Goal: Task Accomplishment & Management: Use online tool/utility

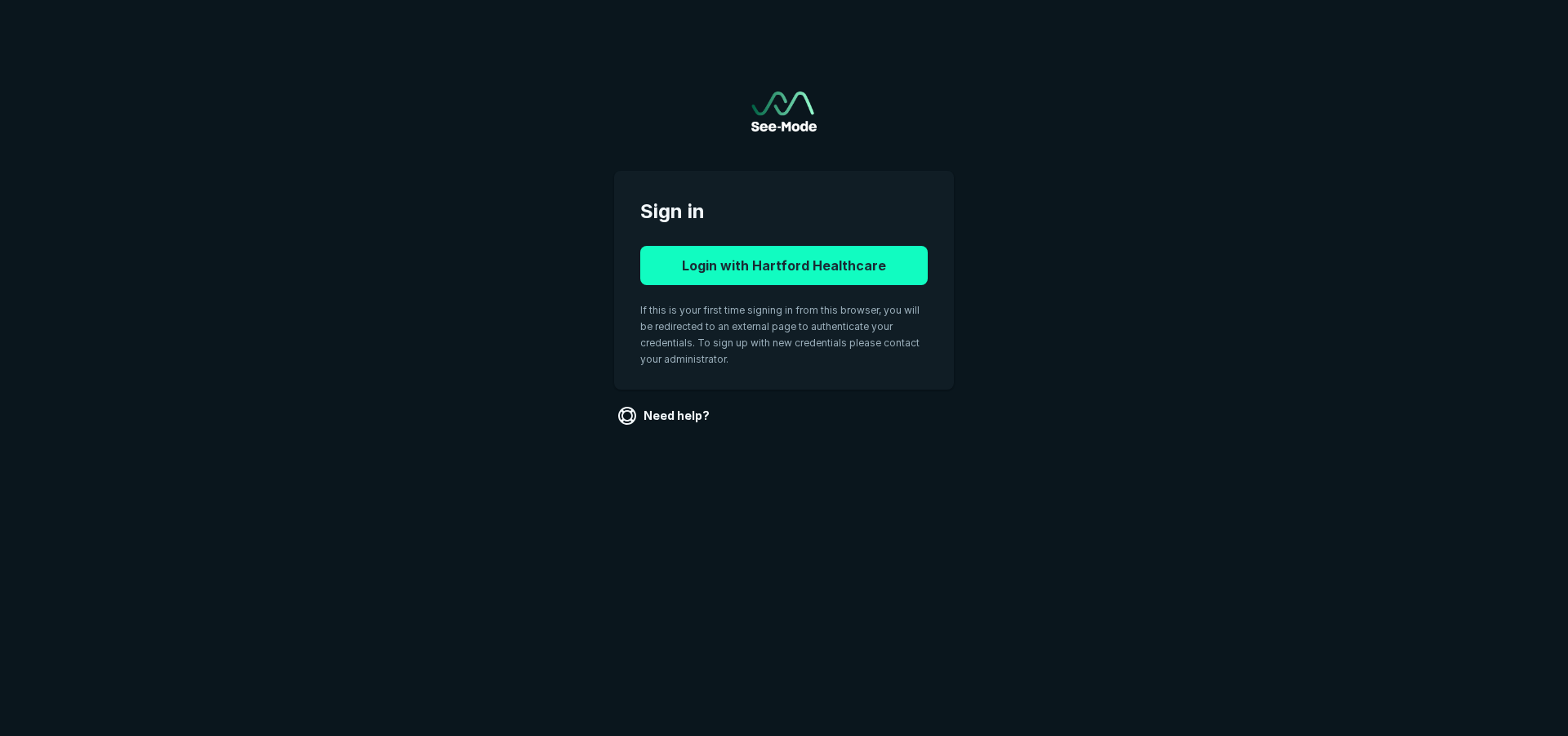
click at [863, 269] on button "Login with Hartford Healthcare" at bounding box center [784, 265] width 288 height 40
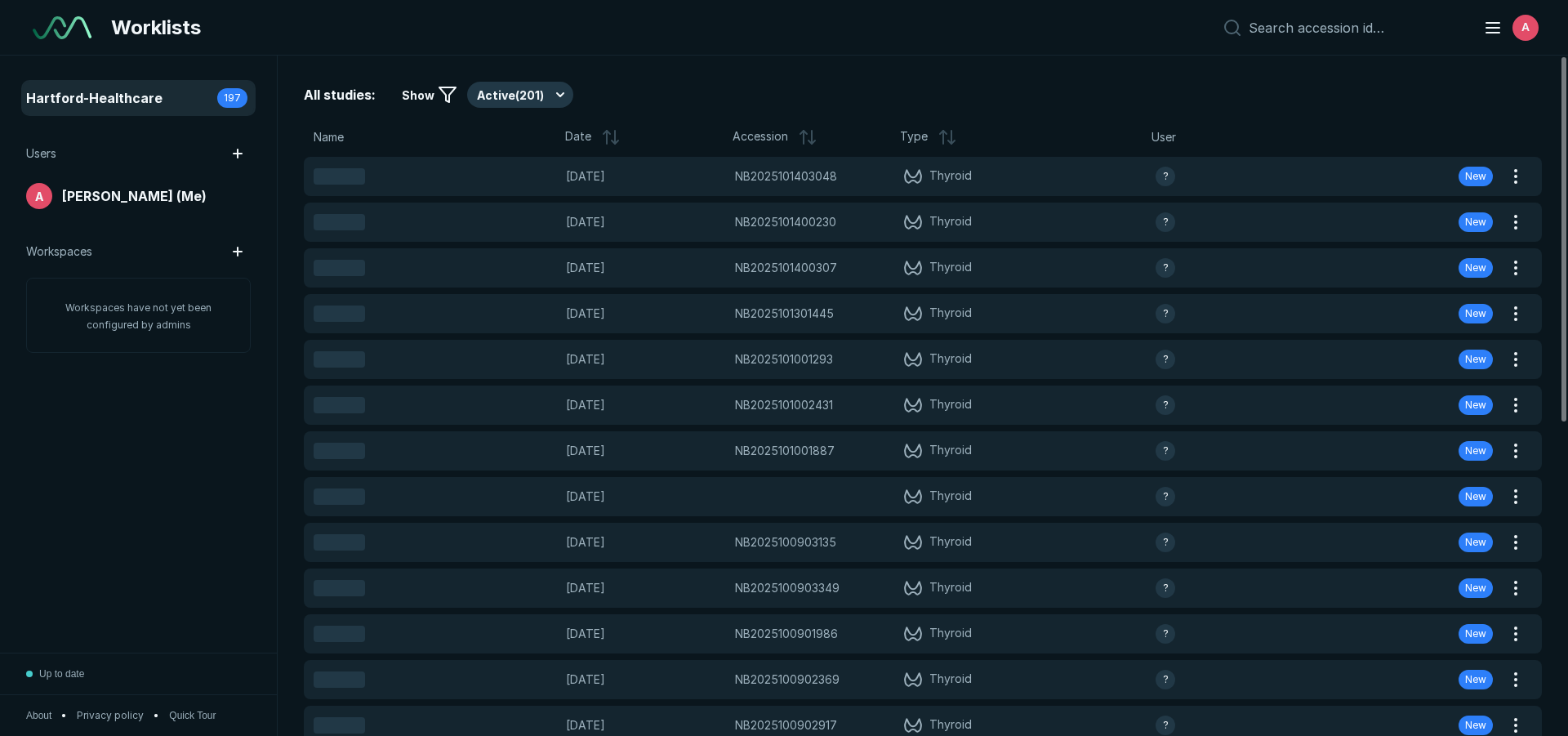
scroll to position [4865, 7642]
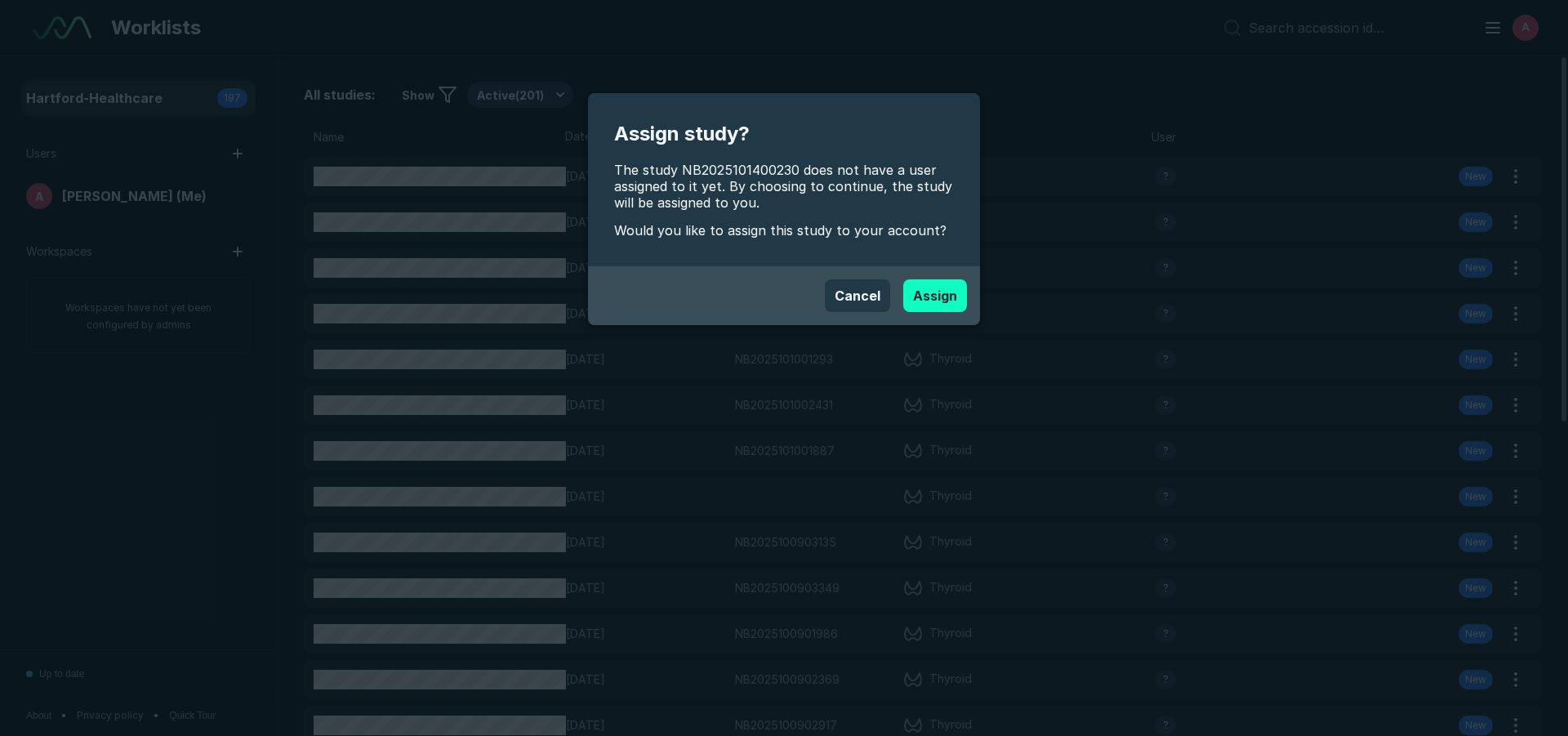
click at [941, 304] on button "Assign" at bounding box center [935, 295] width 64 height 33
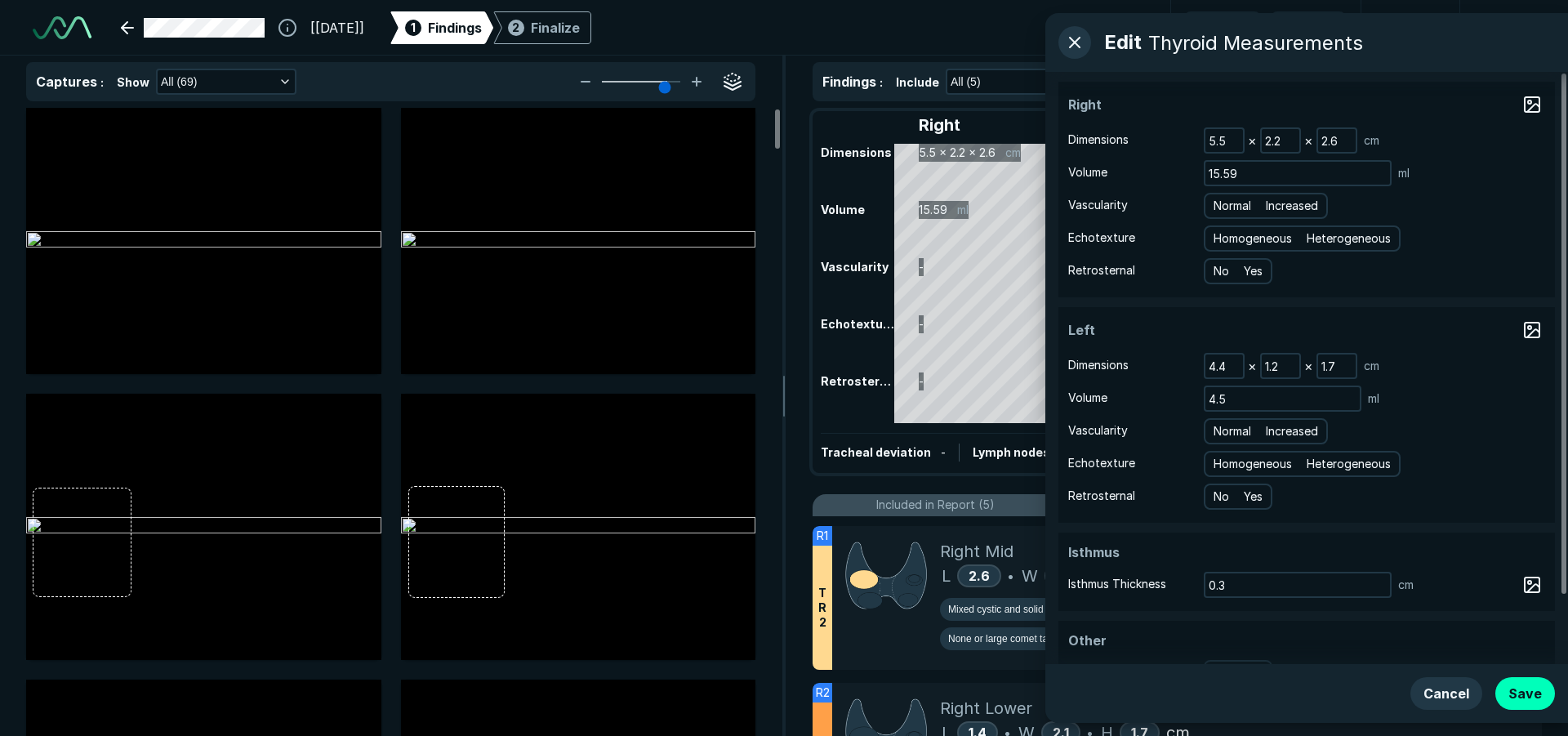
drag, startPoint x: 776, startPoint y: 137, endPoint x: 796, endPoint y: 104, distance: 38.6
click at [779, 109] on div at bounding box center [778, 129] width 5 height 40
click at [1291, 204] on span "Increased" at bounding box center [1291, 205] width 52 height 18
click at [1274, 204] on input "Increased" at bounding box center [1268, 204] width 11 height 11
radio input "true"
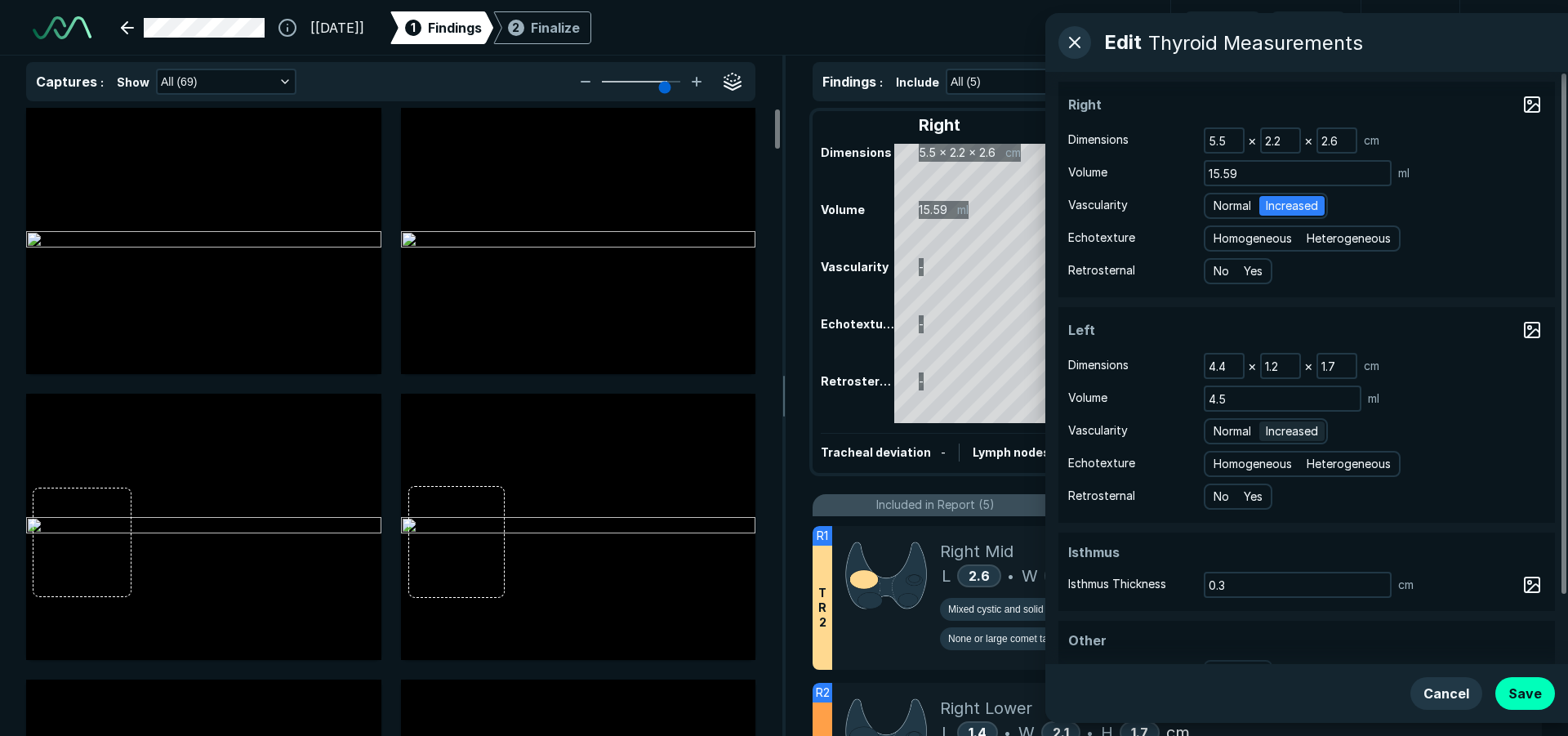
click at [1302, 432] on span "Increased" at bounding box center [1291, 431] width 52 height 18
click at [1274, 432] on input "Increased" at bounding box center [1268, 429] width 11 height 11
radio input "true"
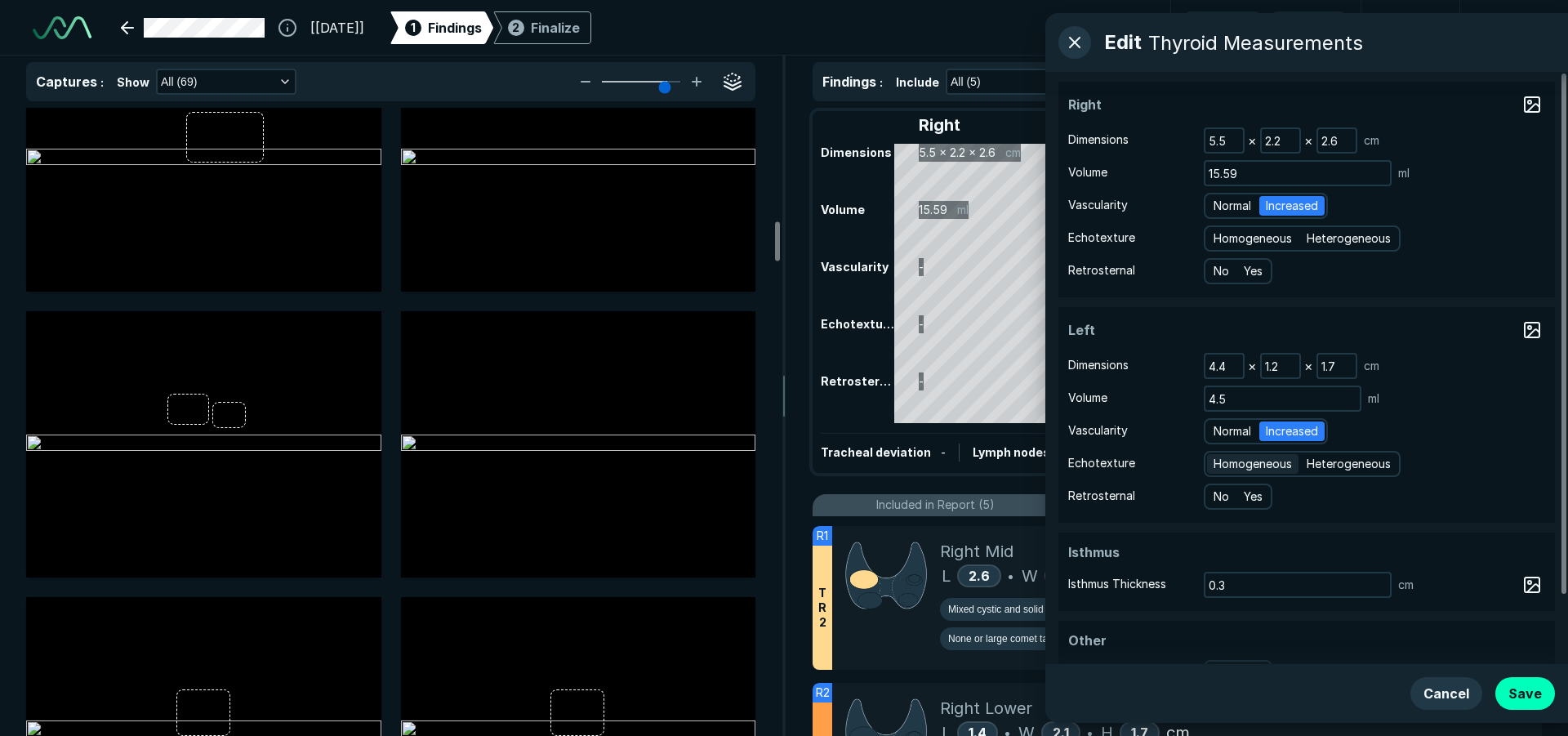
scroll to position [1879, 0]
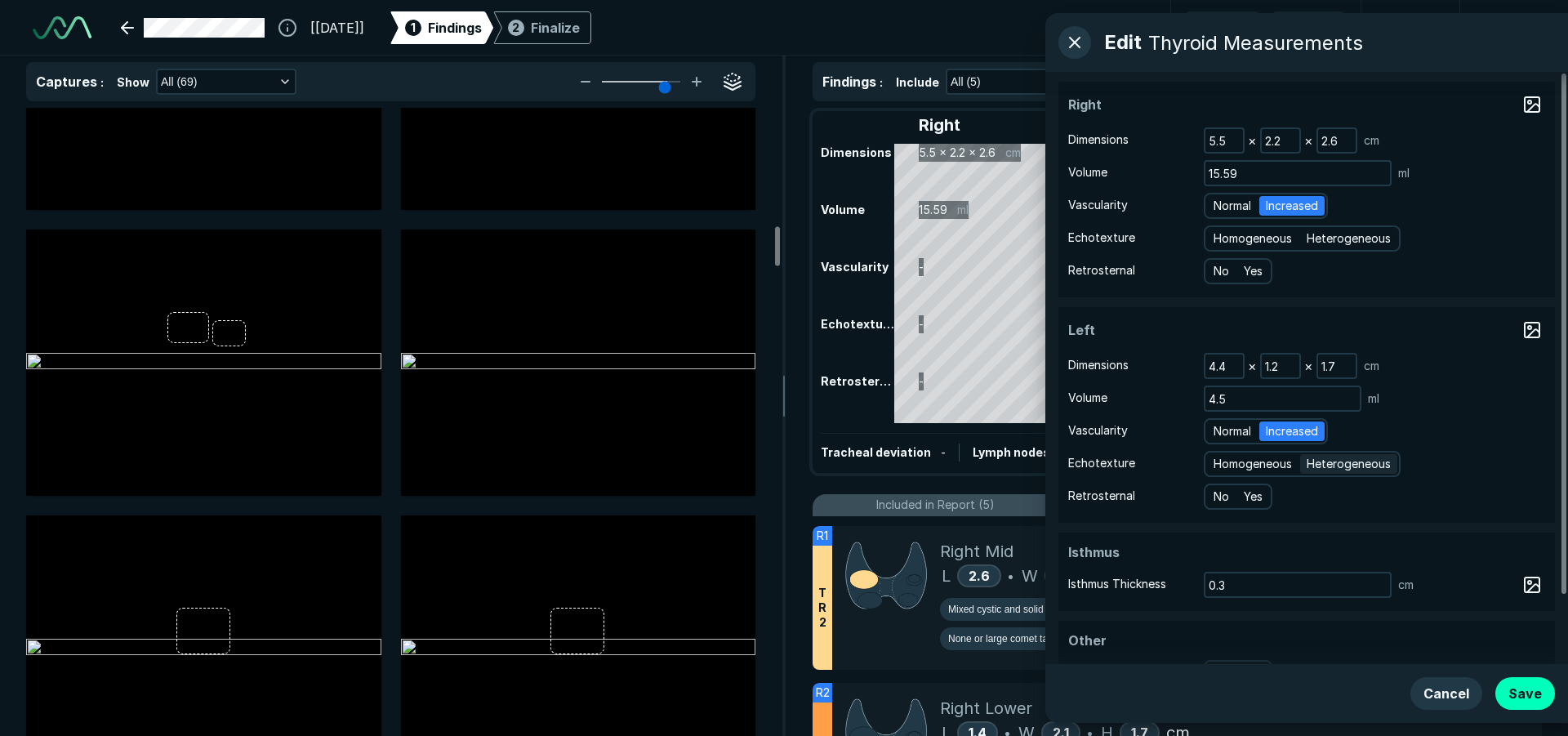
click at [1343, 464] on span "Heterogeneous" at bounding box center [1349, 463] width 84 height 18
click at [1314, 464] on input "Heterogeneous" at bounding box center [1309, 462] width 11 height 11
radio input "true"
click at [1339, 235] on span "Heterogeneous" at bounding box center [1349, 238] width 84 height 18
click at [1314, 235] on input "Heterogeneous" at bounding box center [1309, 236] width 11 height 11
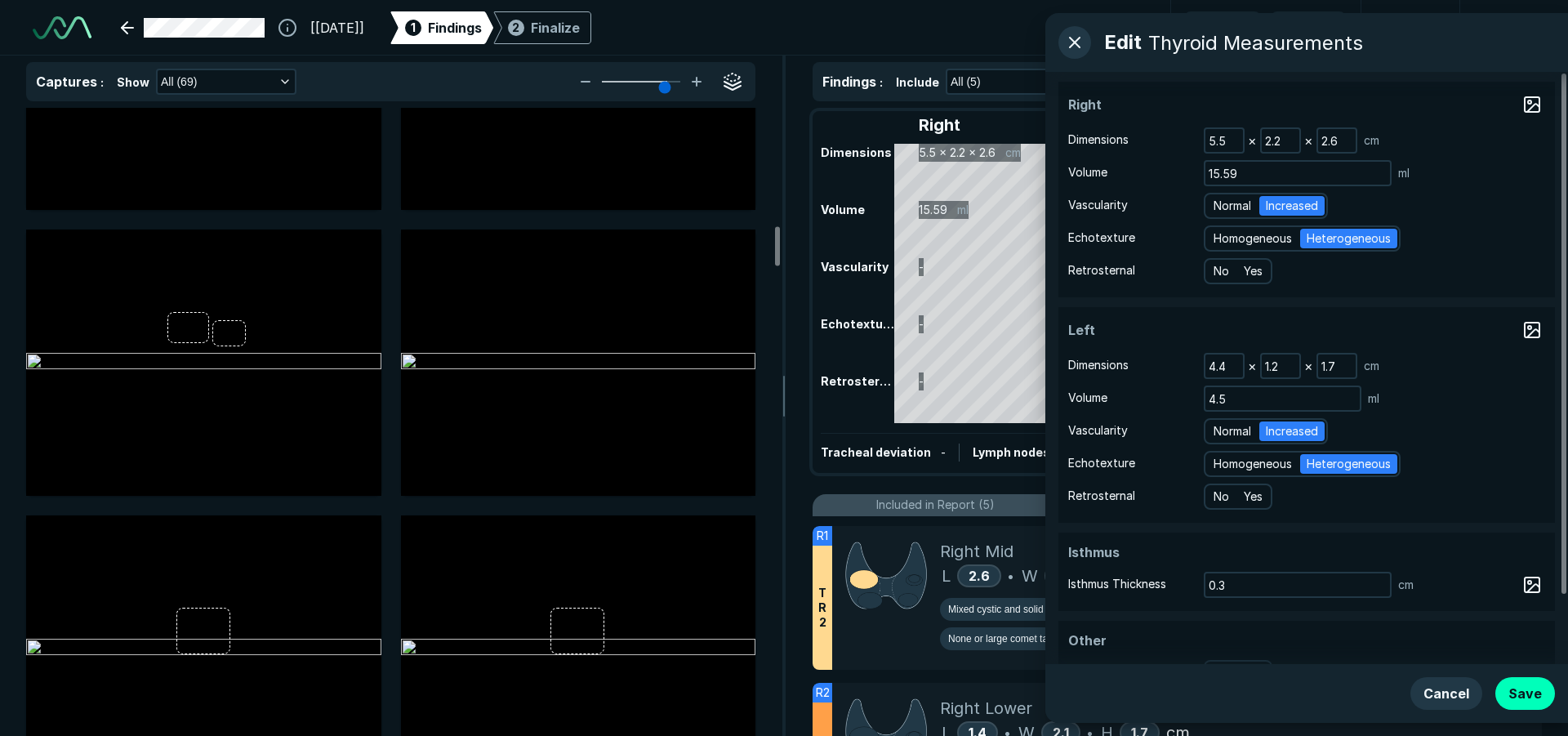
radio input "true"
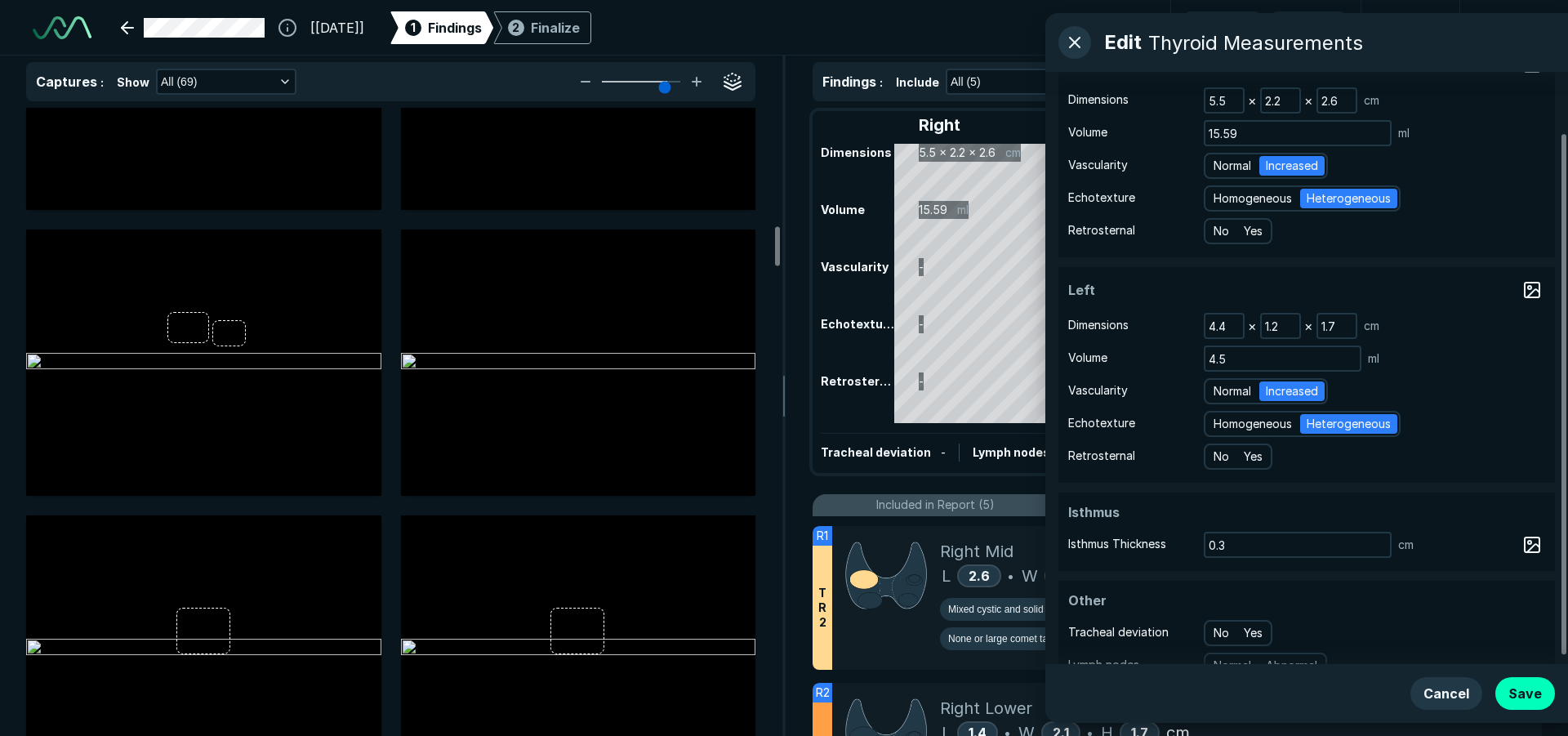
scroll to position [77, 0]
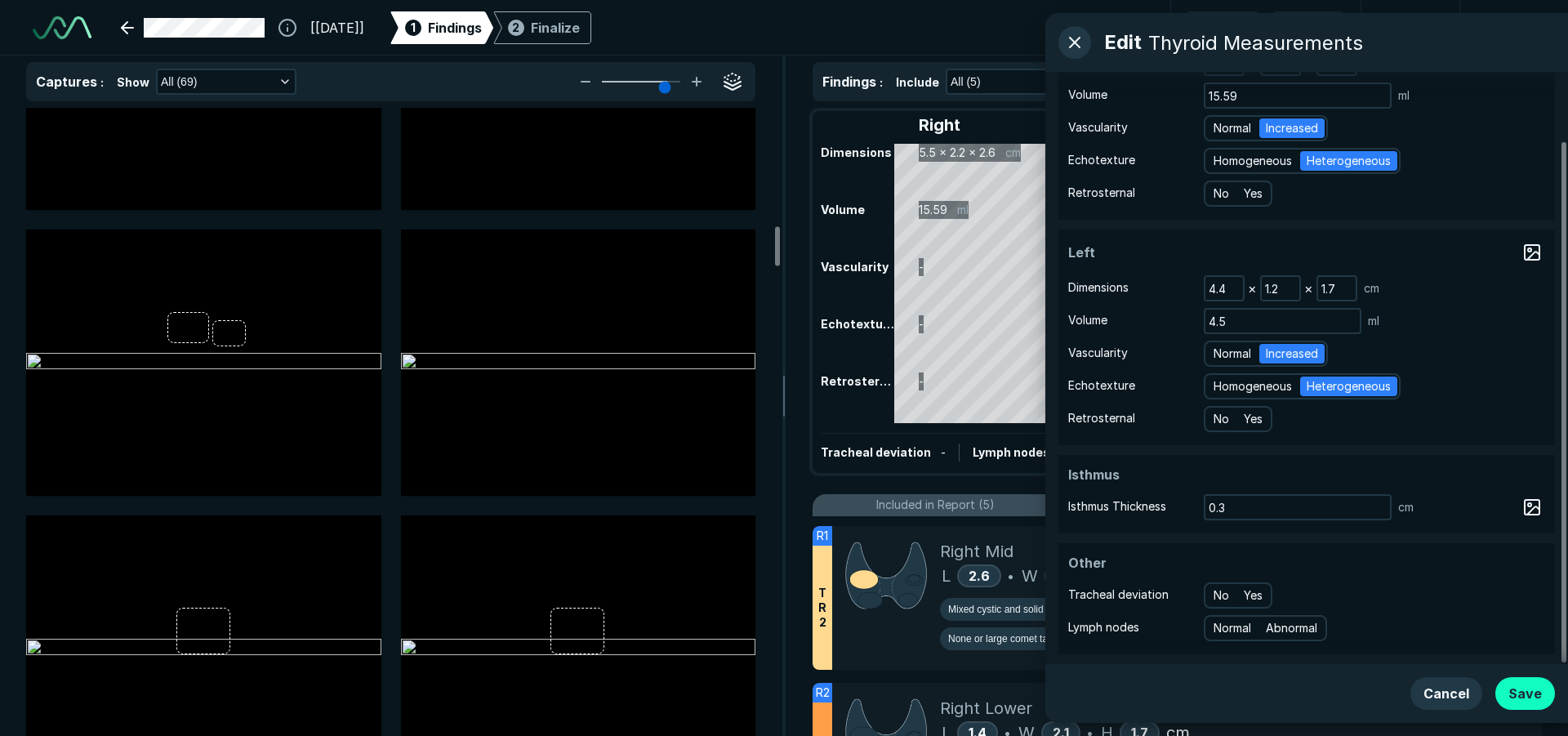
click at [1518, 690] on button "Save" at bounding box center [1524, 693] width 60 height 33
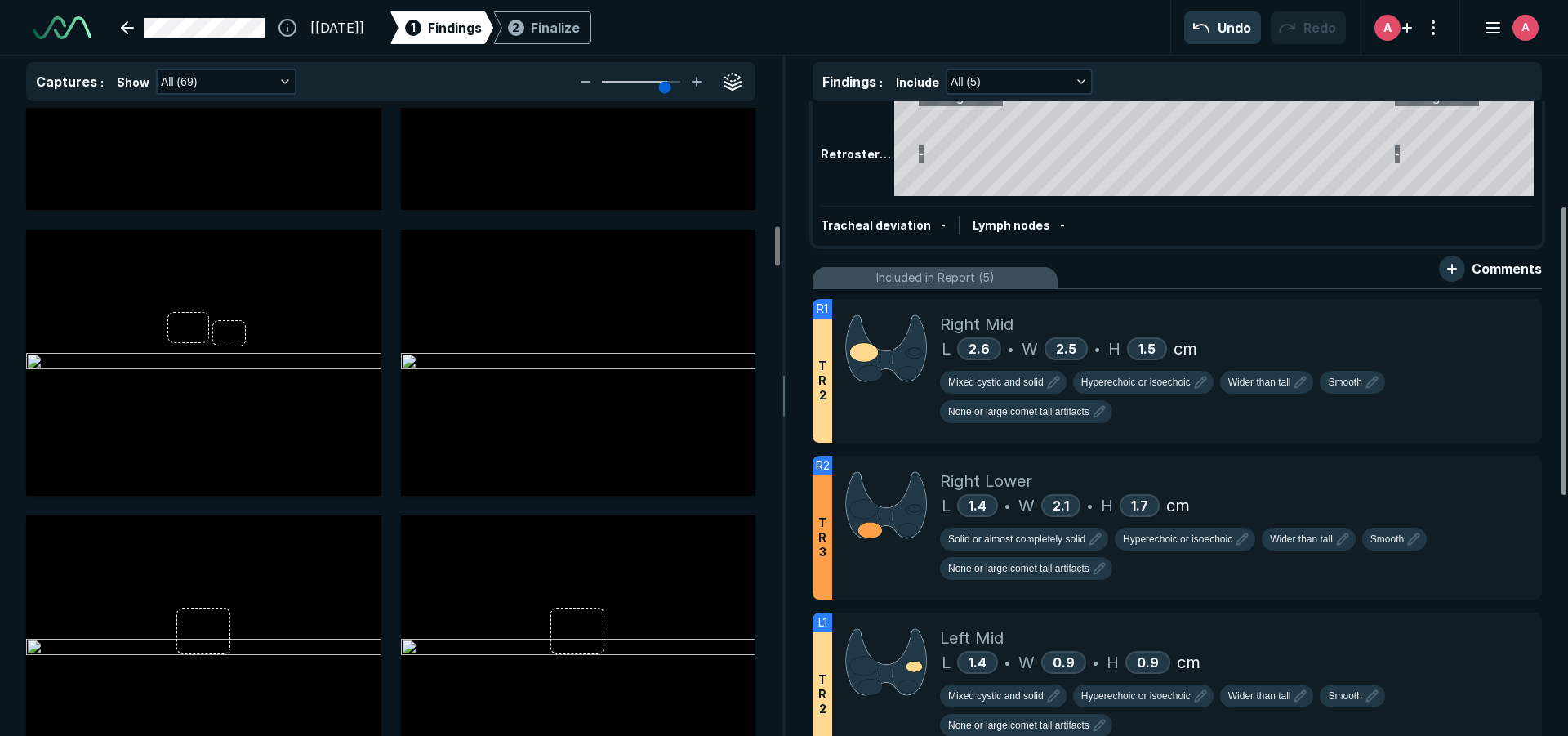
scroll to position [235, 0]
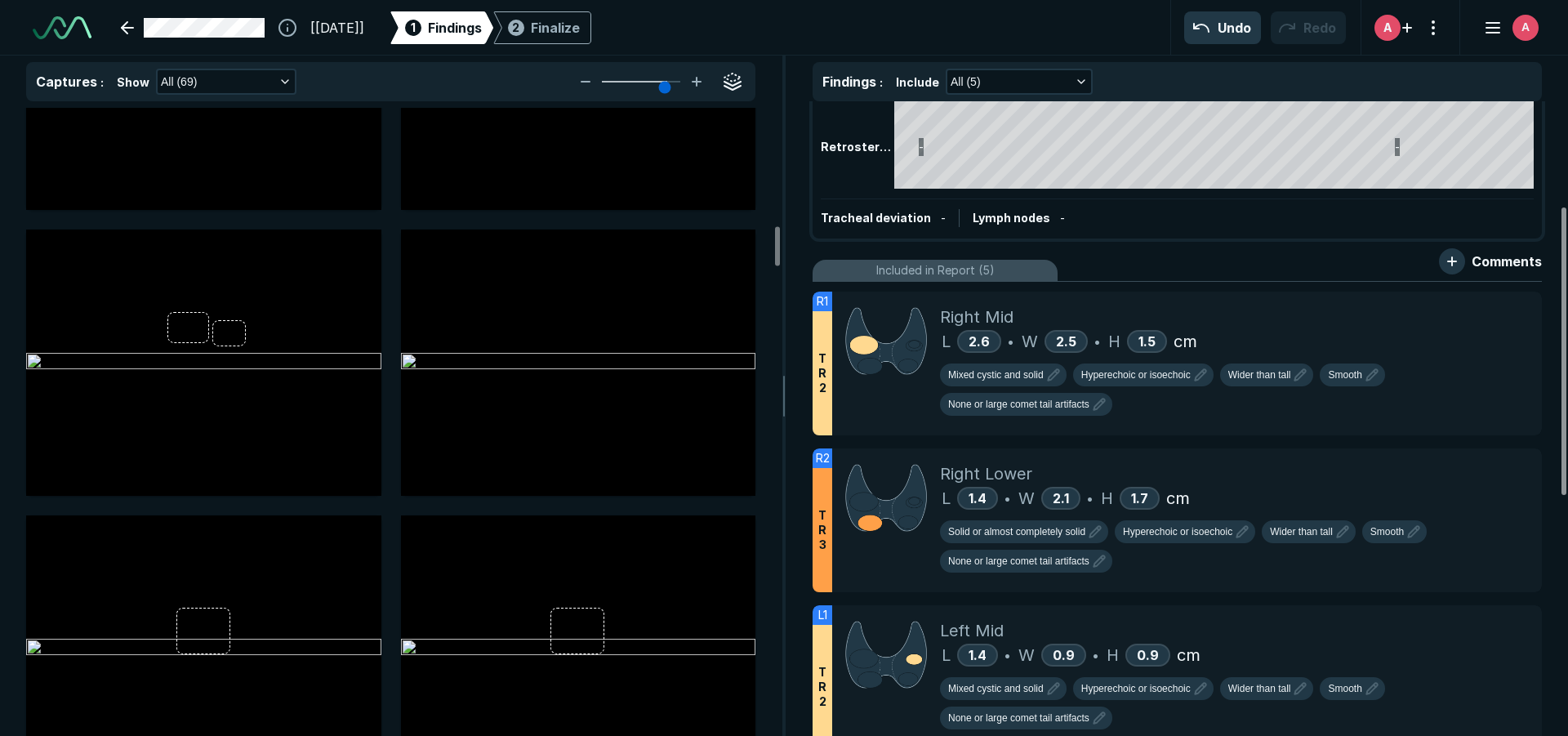
drag, startPoint x: 1562, startPoint y: 354, endPoint x: 1561, endPoint y: 461, distance: 107.0
click at [1561, 461] on div at bounding box center [1564, 352] width 5 height 288
click at [920, 398] on div at bounding box center [886, 363] width 108 height 144
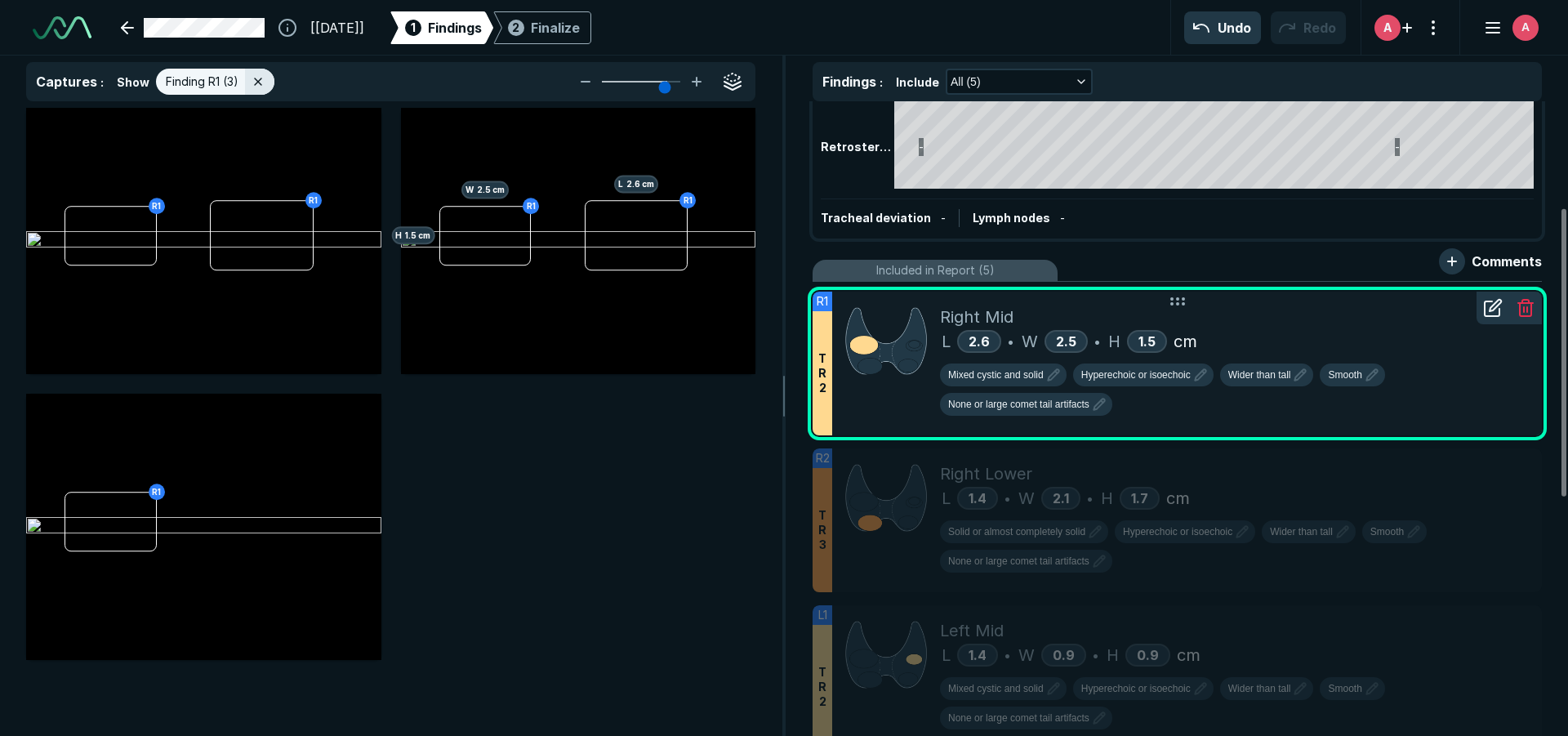
scroll to position [4747, 5354]
click at [1498, 315] on icon at bounding box center [1491, 308] width 14 height 14
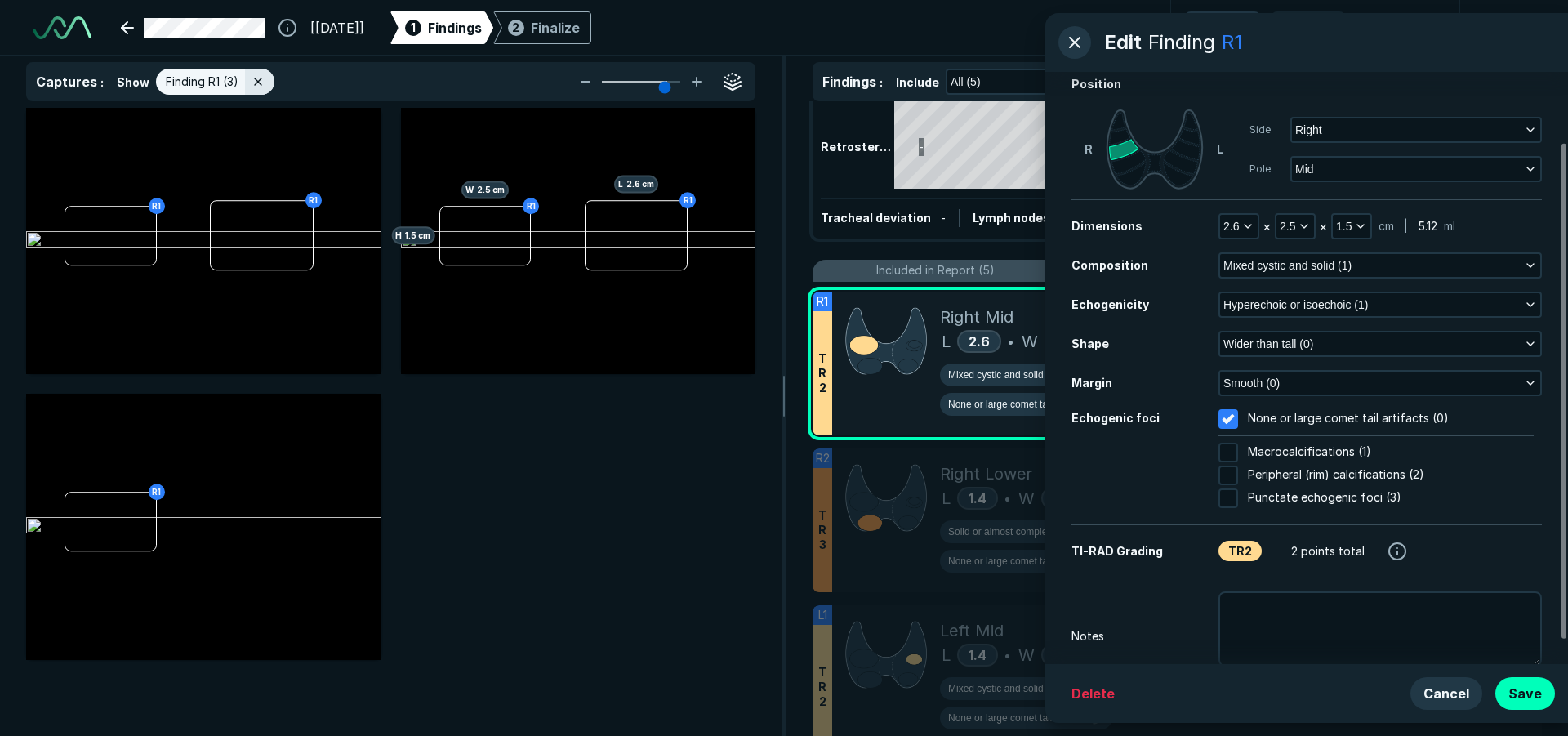
scroll to position [112, 0]
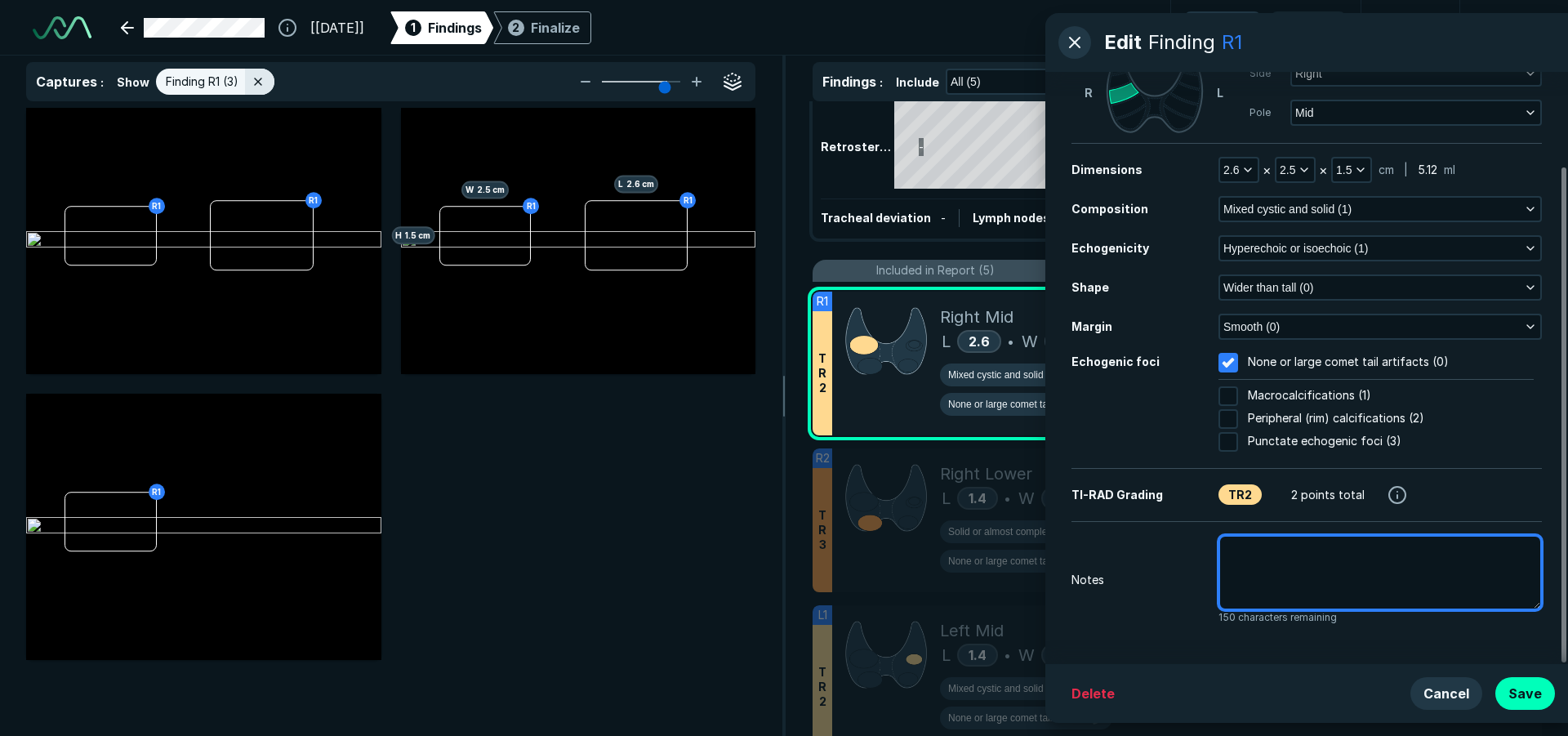
click at [1272, 562] on textarea at bounding box center [1380, 572] width 324 height 75
type textarea "x"
type textarea "P"
type textarea "x"
type textarea "Pr"
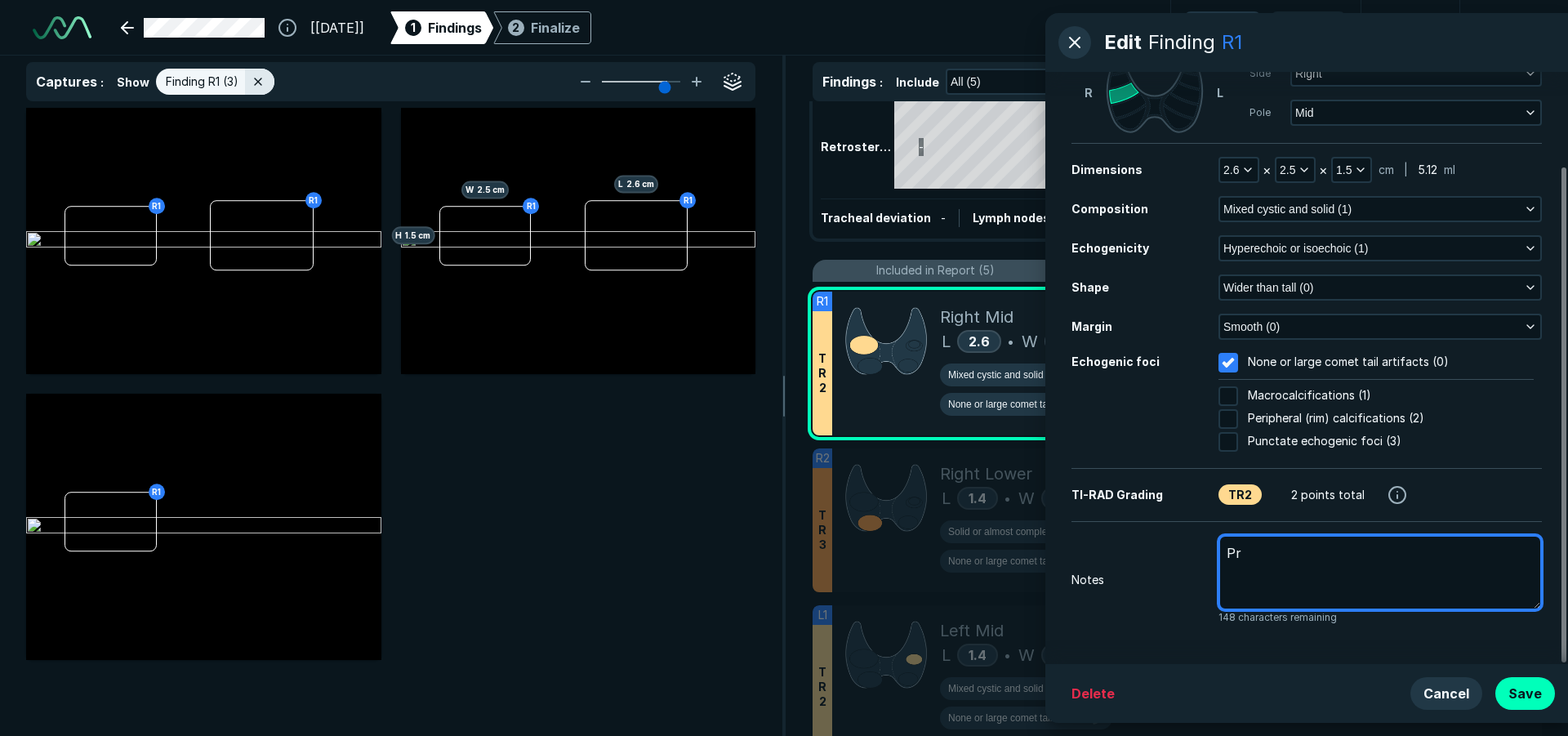
type textarea "x"
type textarea "Pri"
type textarea "x"
type textarea "Prio"
type textarea "x"
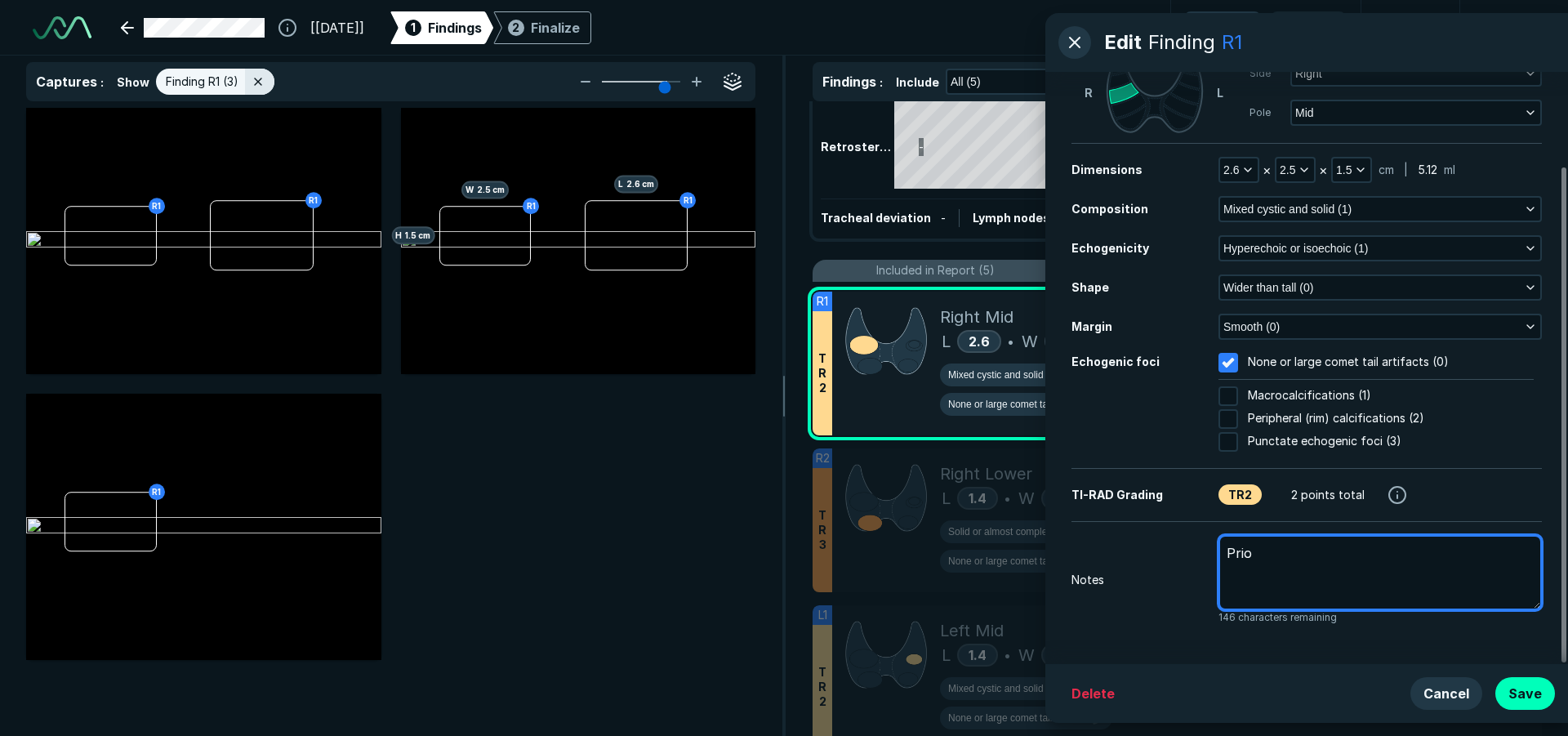
type textarea "Prior"
type textarea "x"
type textarea "Prior"
type textarea "x"
type textarea "Prior m"
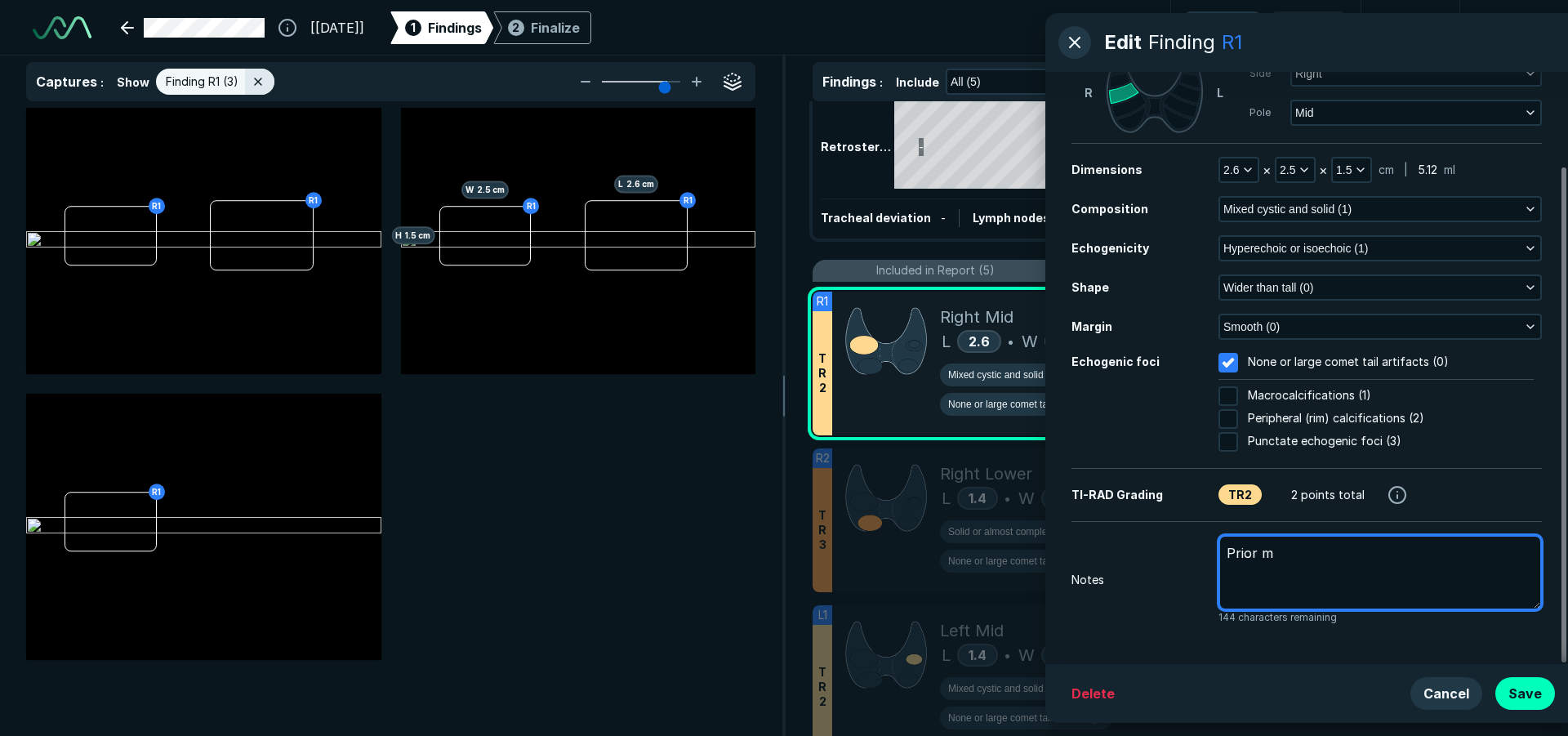
type textarea "x"
type textarea "Prior me"
type textarea "x"
type textarea "Prior mea"
type textarea "x"
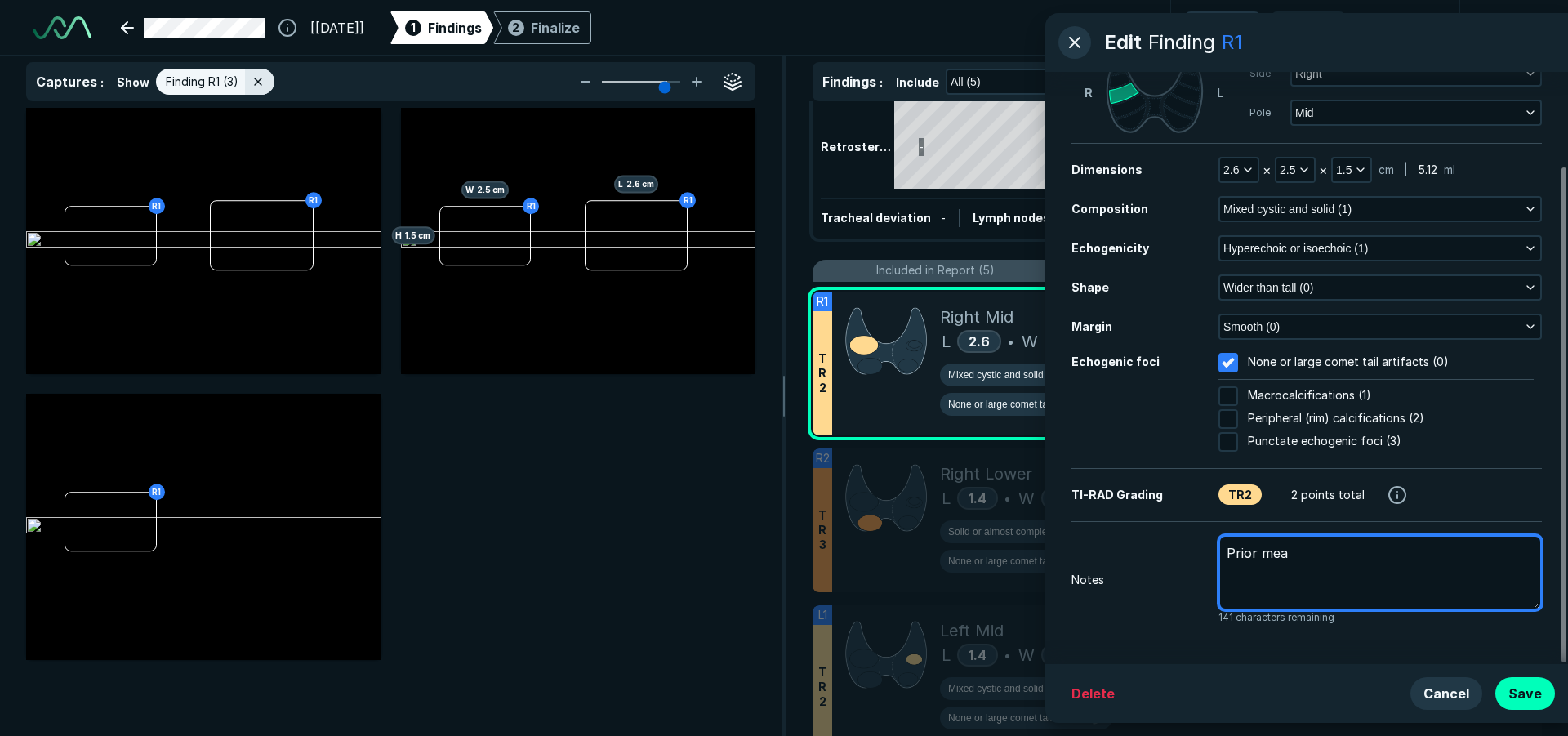
type textarea "Prior meas"
type textarea "x"
type textarea "Prior measu"
type textarea "x"
type textarea "Prior measur"
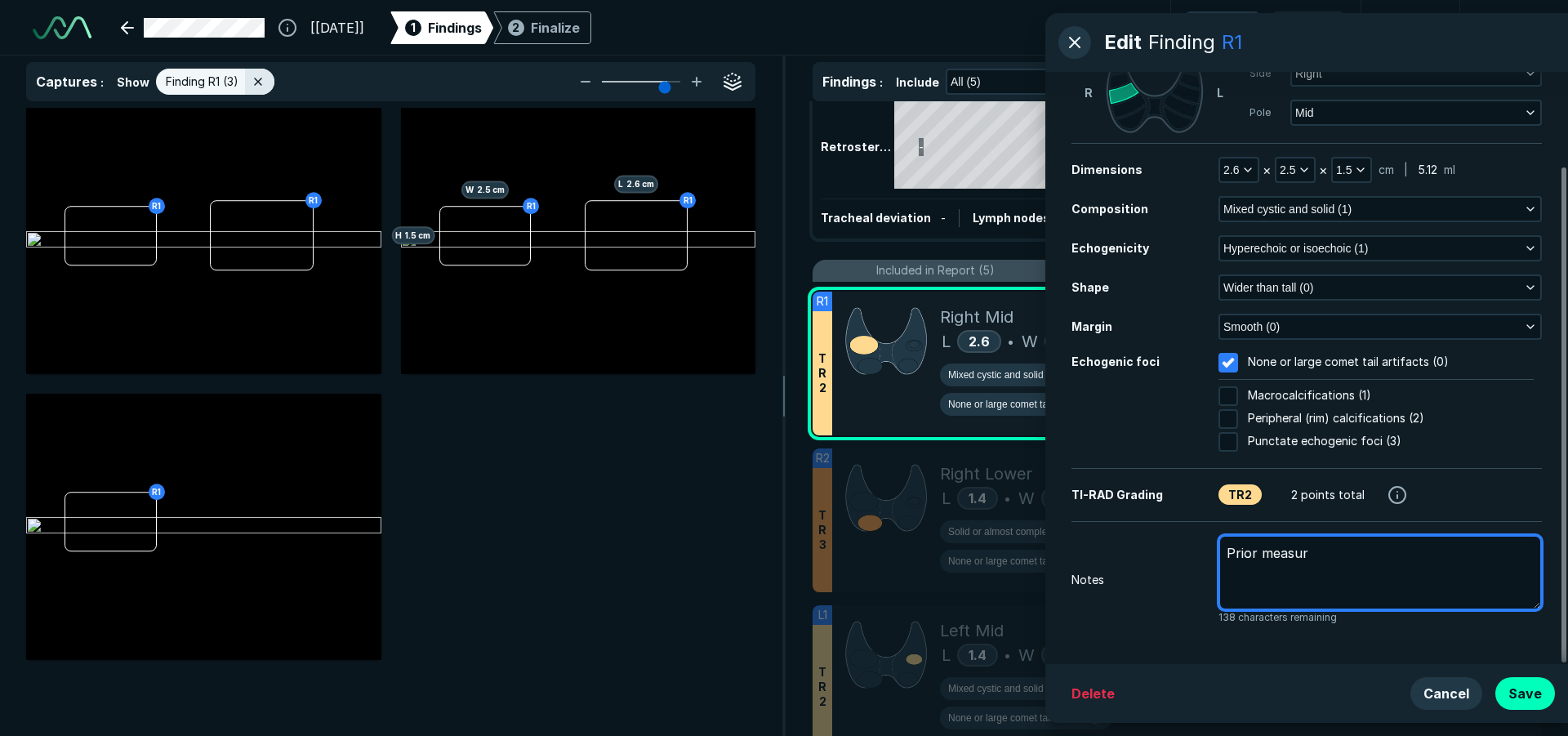
type textarea "x"
type textarea "Prior measur,"
type textarea "x"
type textarea "Prior measur,m"
type textarea "x"
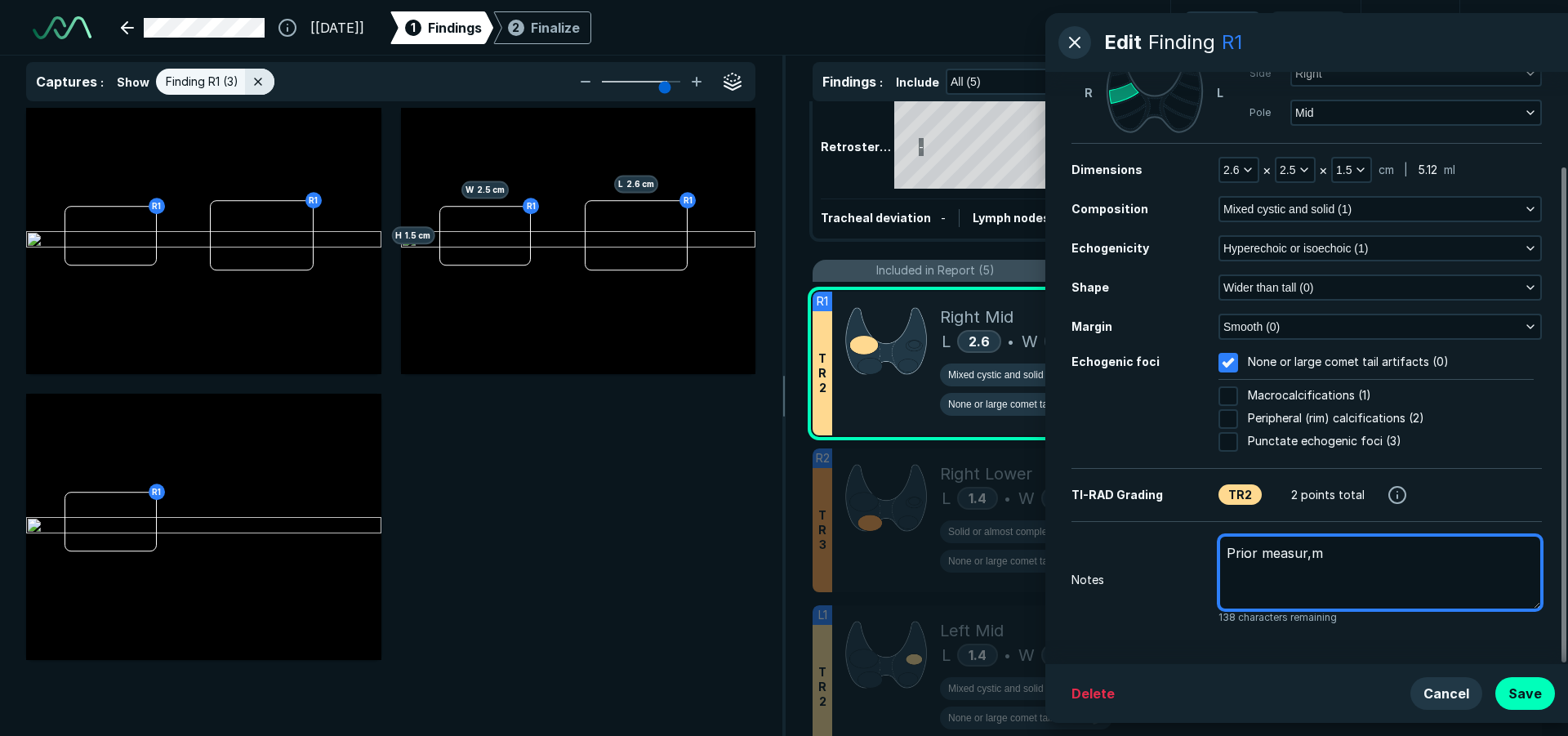
type textarea "Prior measur,me"
type textarea "x"
type textarea "Prior measur,m"
type textarea "x"
type textarea "Prior measur,"
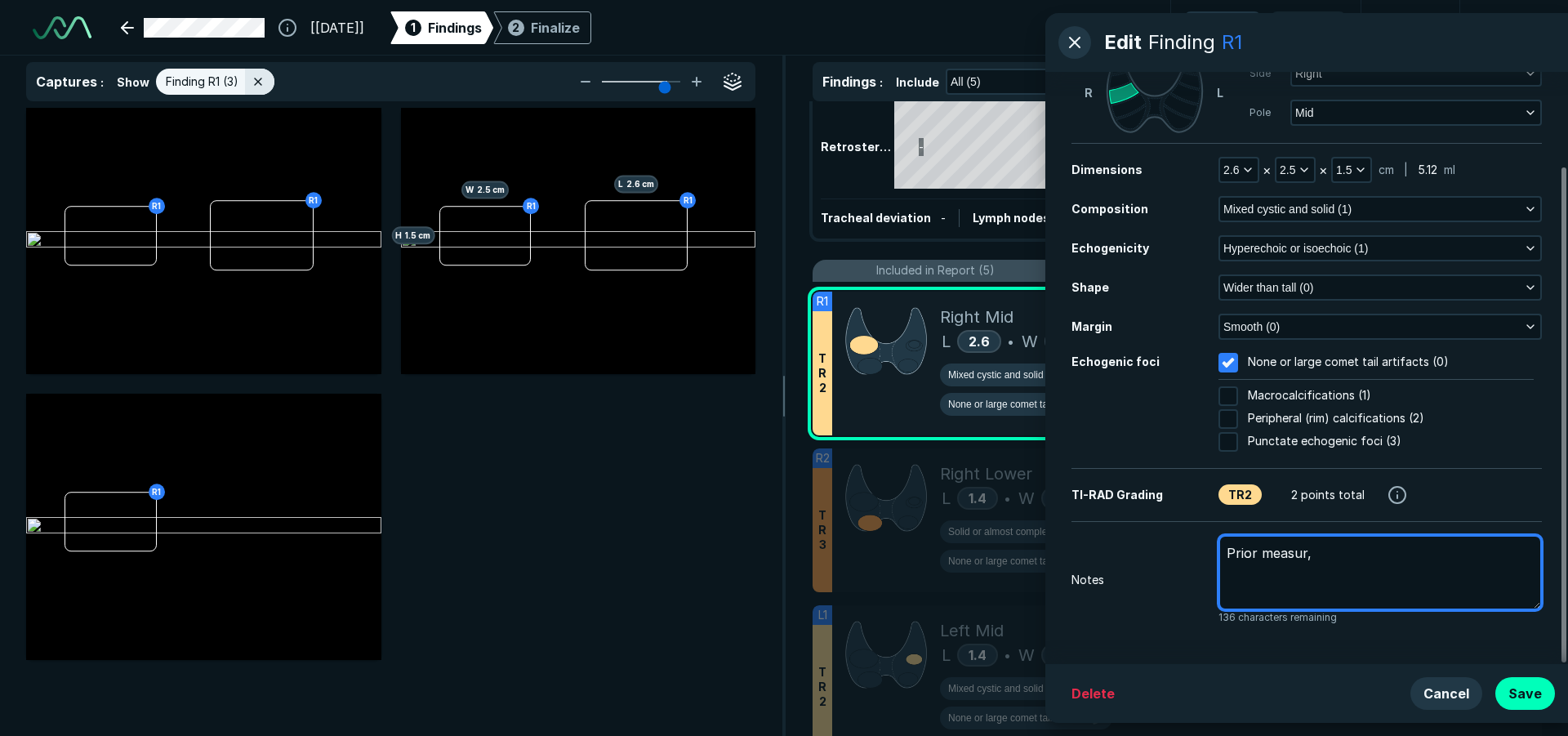
type textarea "x"
type textarea "Prior measur"
type textarea "x"
type textarea "Prior measurm"
type textarea "x"
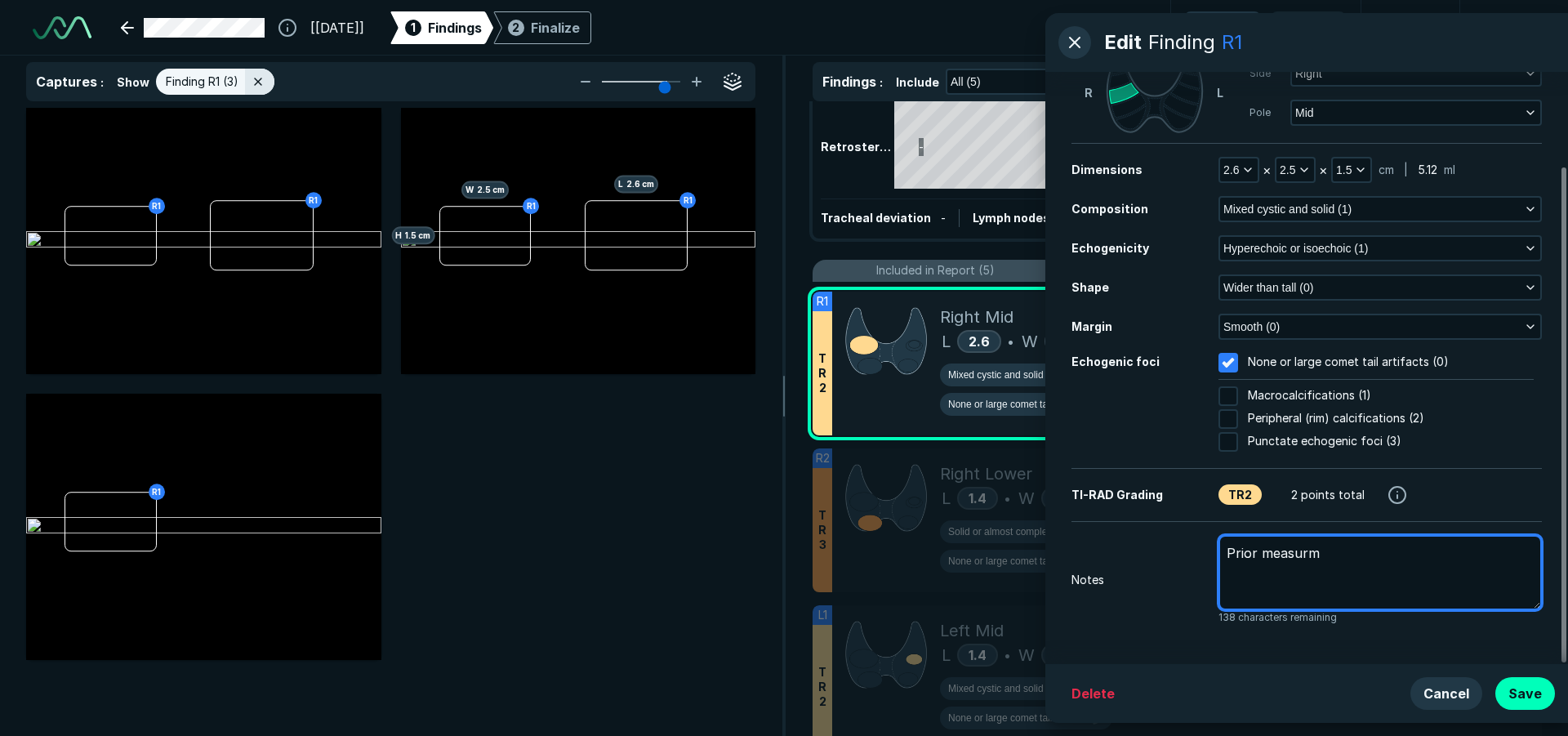
type textarea "Prior measurme"
type textarea "x"
type textarea "Prior measurmen"
type textarea "x"
type textarea "Prior measurment"
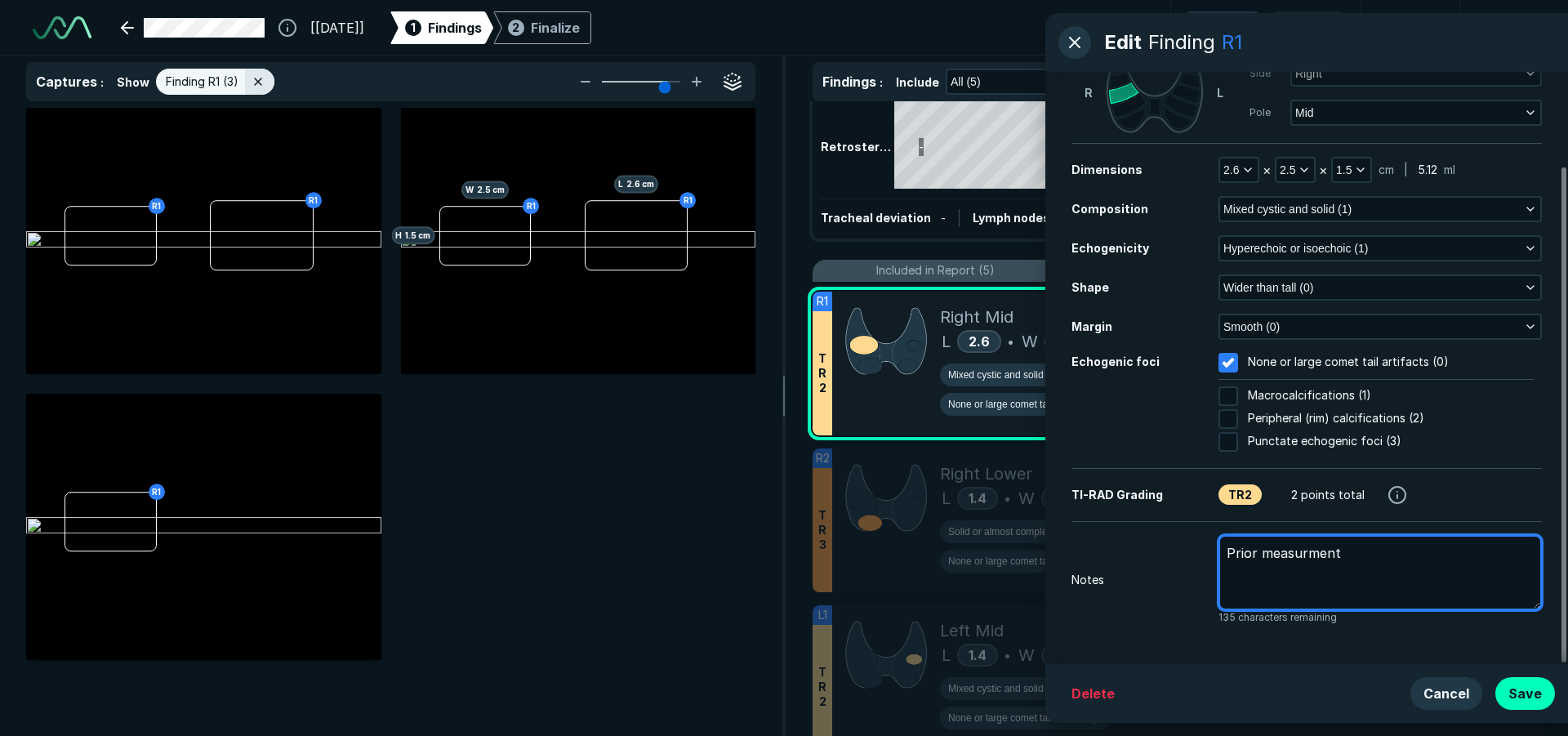
type textarea "x"
type textarea "Prior measurments"
type textarea "x"
type textarea "Prior measurments"
type textarea "x"
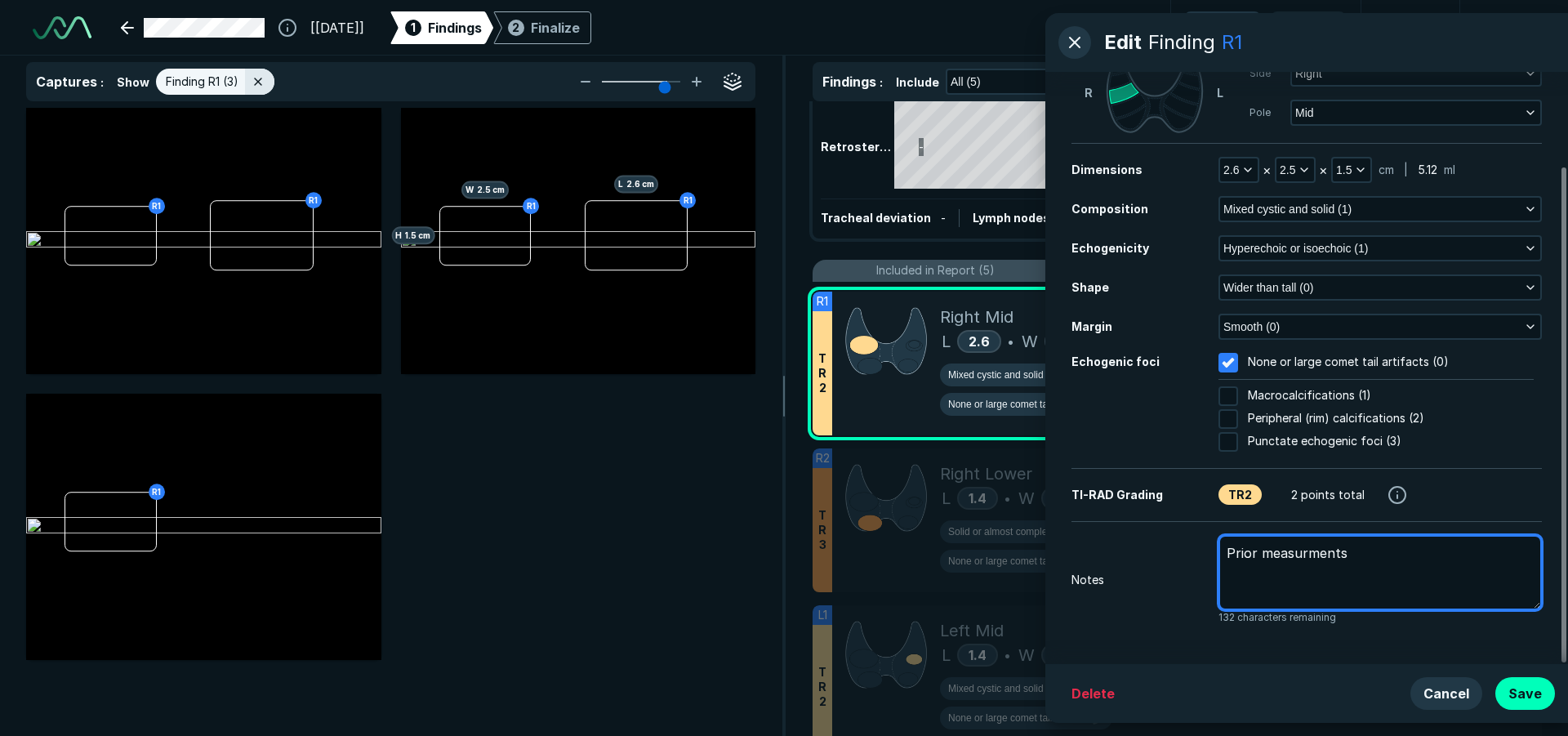
type textarea "Prior measurements"
type textarea "x"
type textarea "Prior measurements"
type textarea "x"
type textarea "Prior measurements 2"
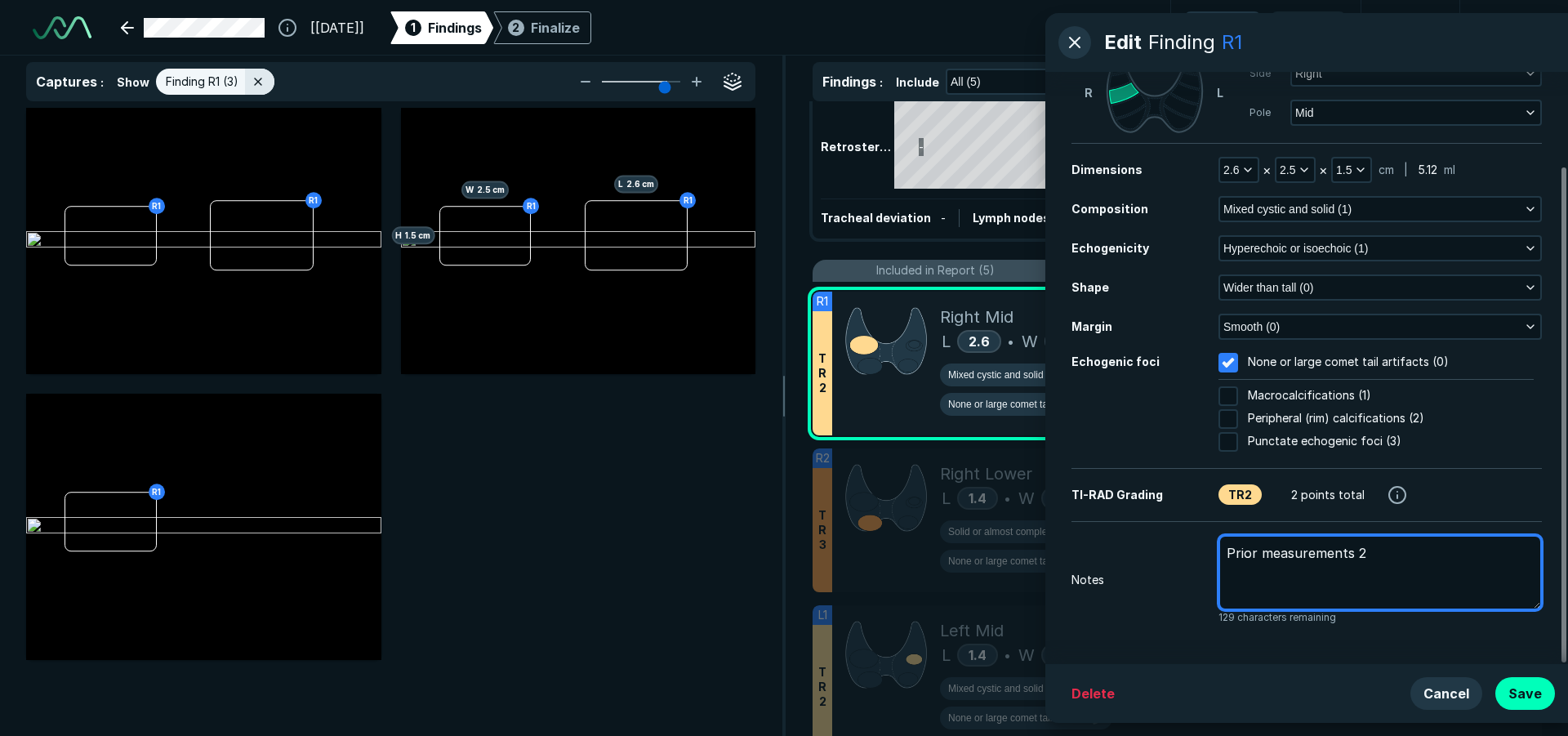
type textarea "x"
type textarea "Prior measurements 2."
type textarea "x"
type textarea "Prior measurements 2.4"
type textarea "x"
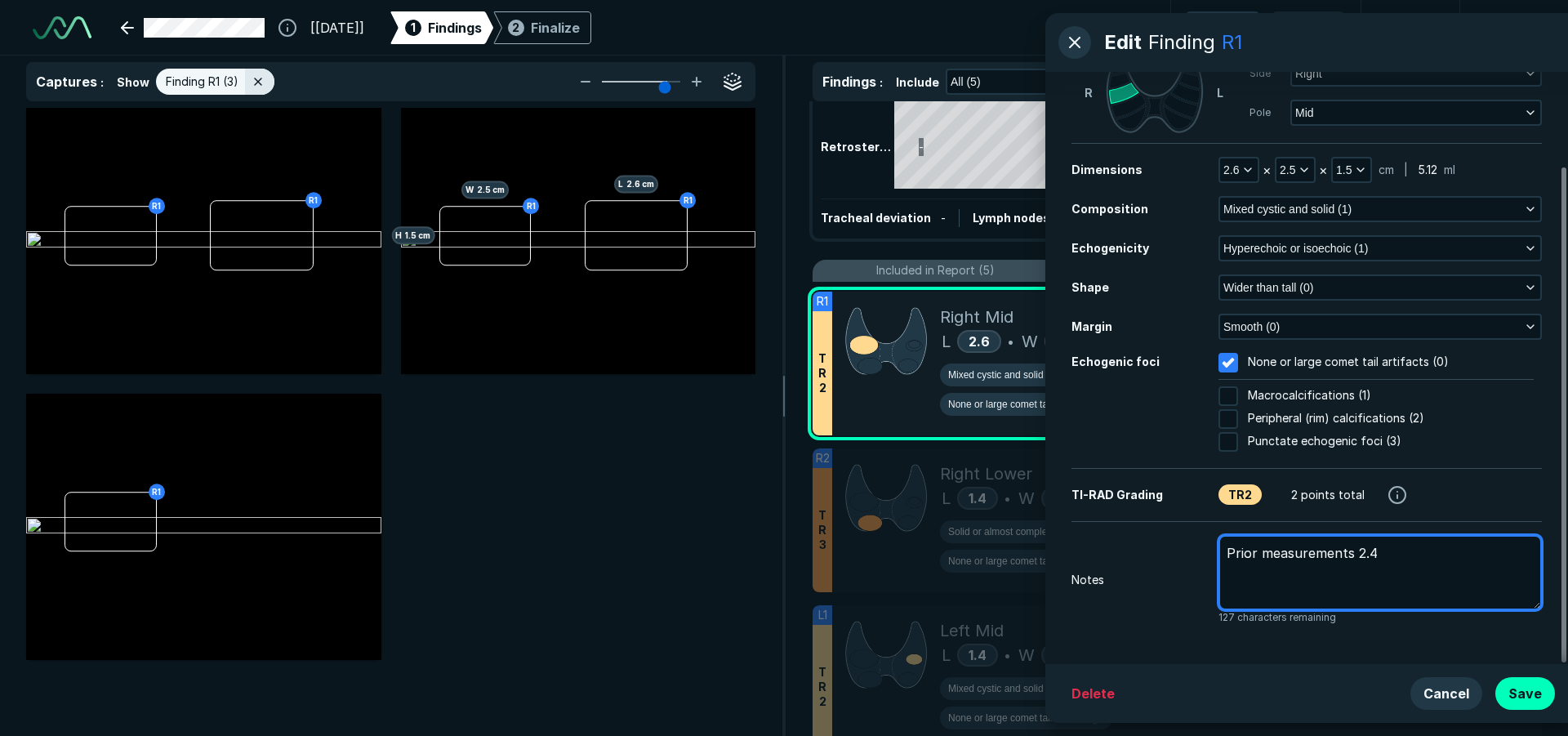
type textarea "Prior measurements 2.4"
type textarea "x"
type textarea "Prior measurements 2.4 x"
type textarea "x"
type textarea "Prior measurements 2.4 x"
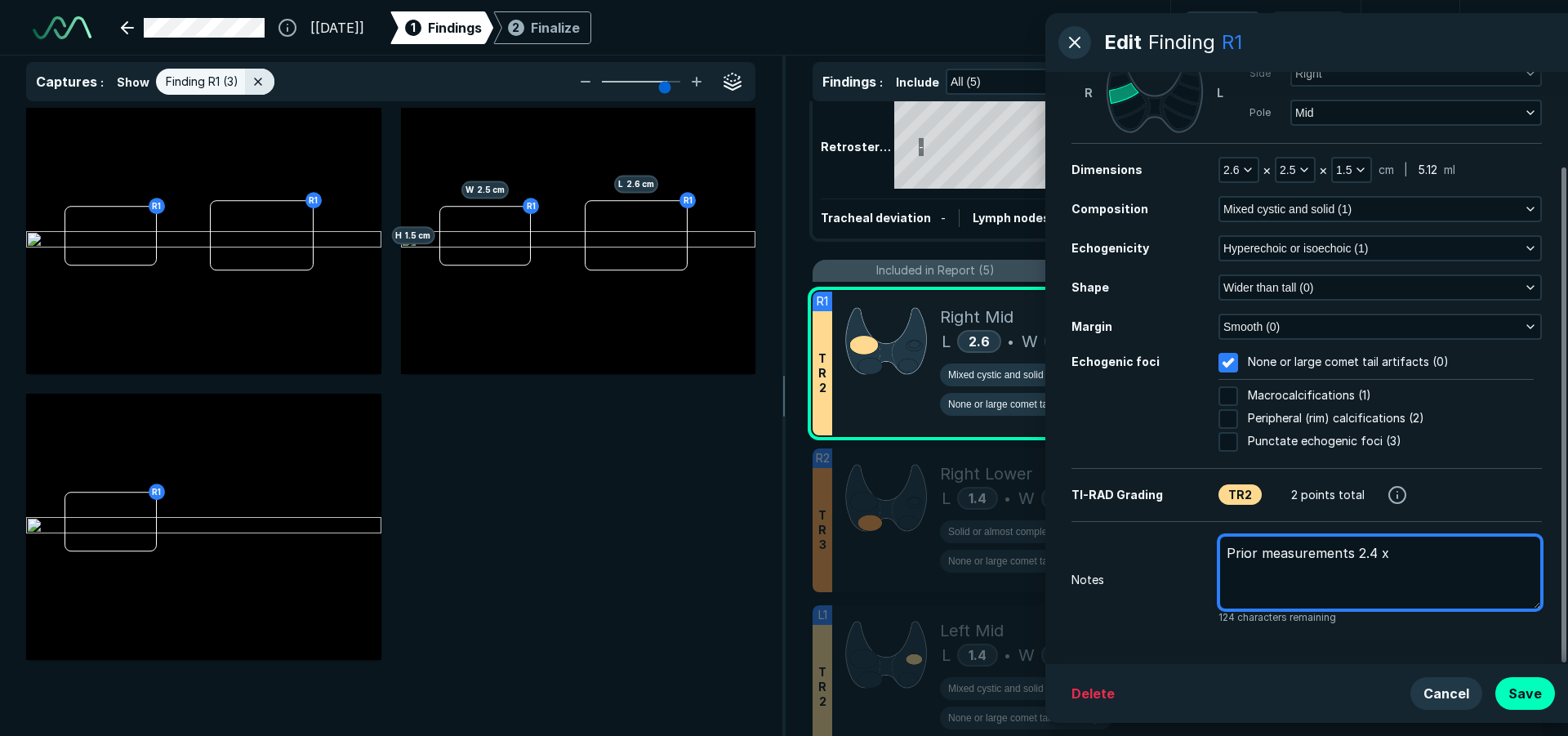
type textarea "x"
type textarea "Prior measurements 2.4 x 2"
type textarea "x"
type textarea "Prior measurements 2.4 x 2."
type textarea "x"
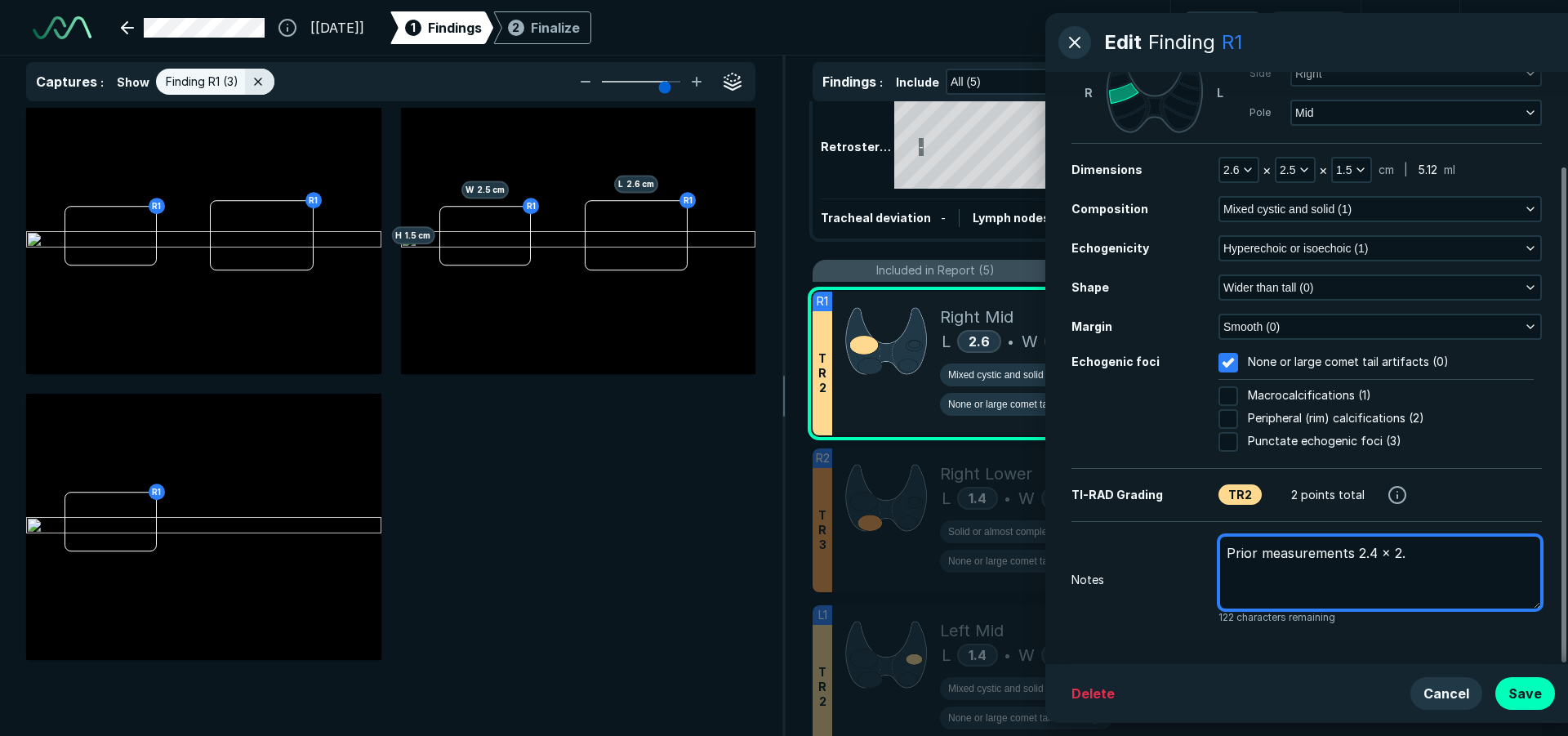
type textarea "Prior measurements 2.4 x 2.3"
type textarea "x"
type textarea "Prior measurements 2.4 x 2.3"
type textarea "x"
type textarea "Prior measurements 2.4 x 2.3 x"
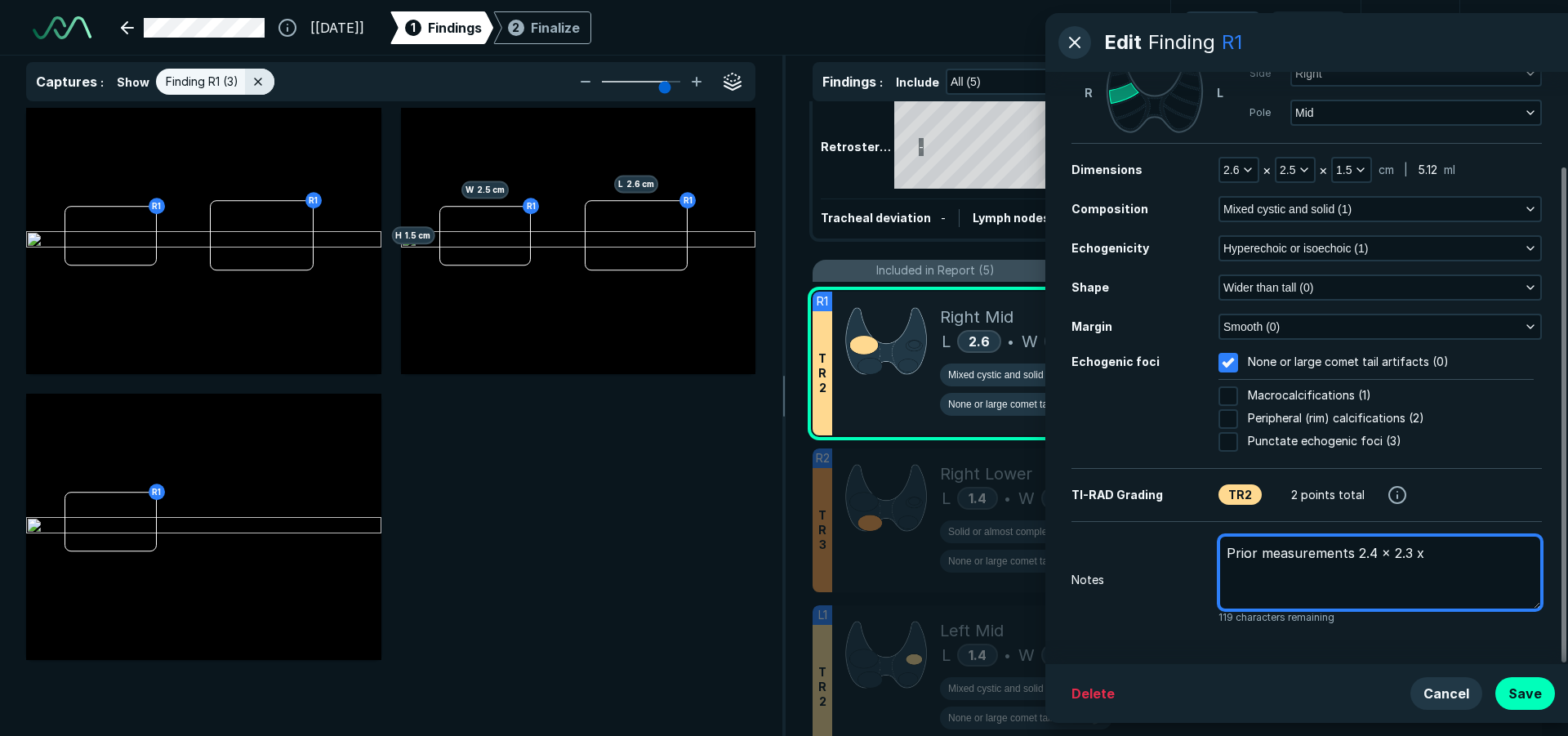
type textarea "x"
type textarea "Prior measurements 2.4 x 2.3 x"
type textarea "x"
type textarea "Prior measurements 2.4 x 2.3 x 1"
type textarea "x"
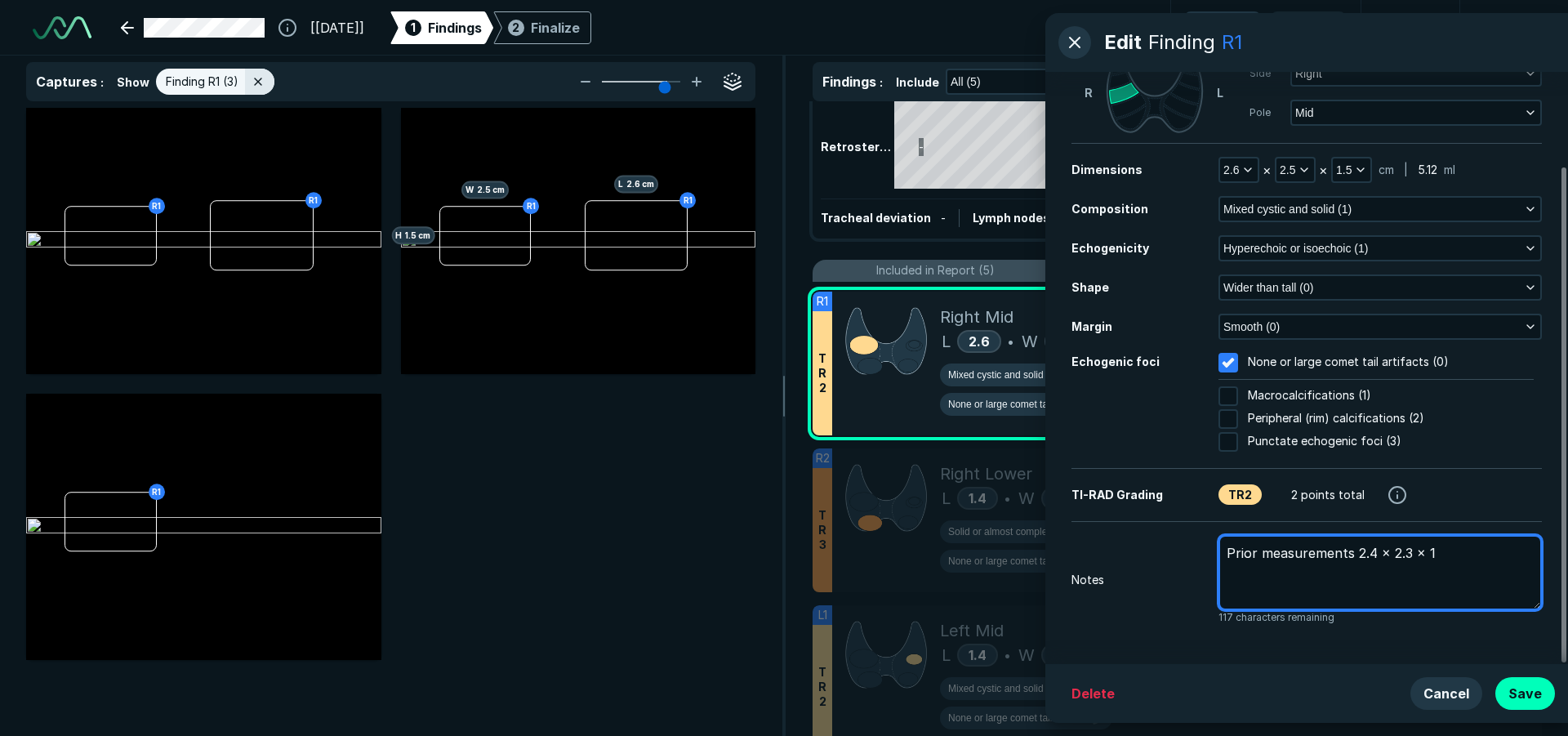
type textarea "Prior measurements 2.4 x 2.3 x 1."
type textarea "x"
type textarea "Prior measurements 2.4 x 2.3 x 1.5"
type textarea "x"
type textarea "Prior measurements 2.4 x 2.3 x 1.5"
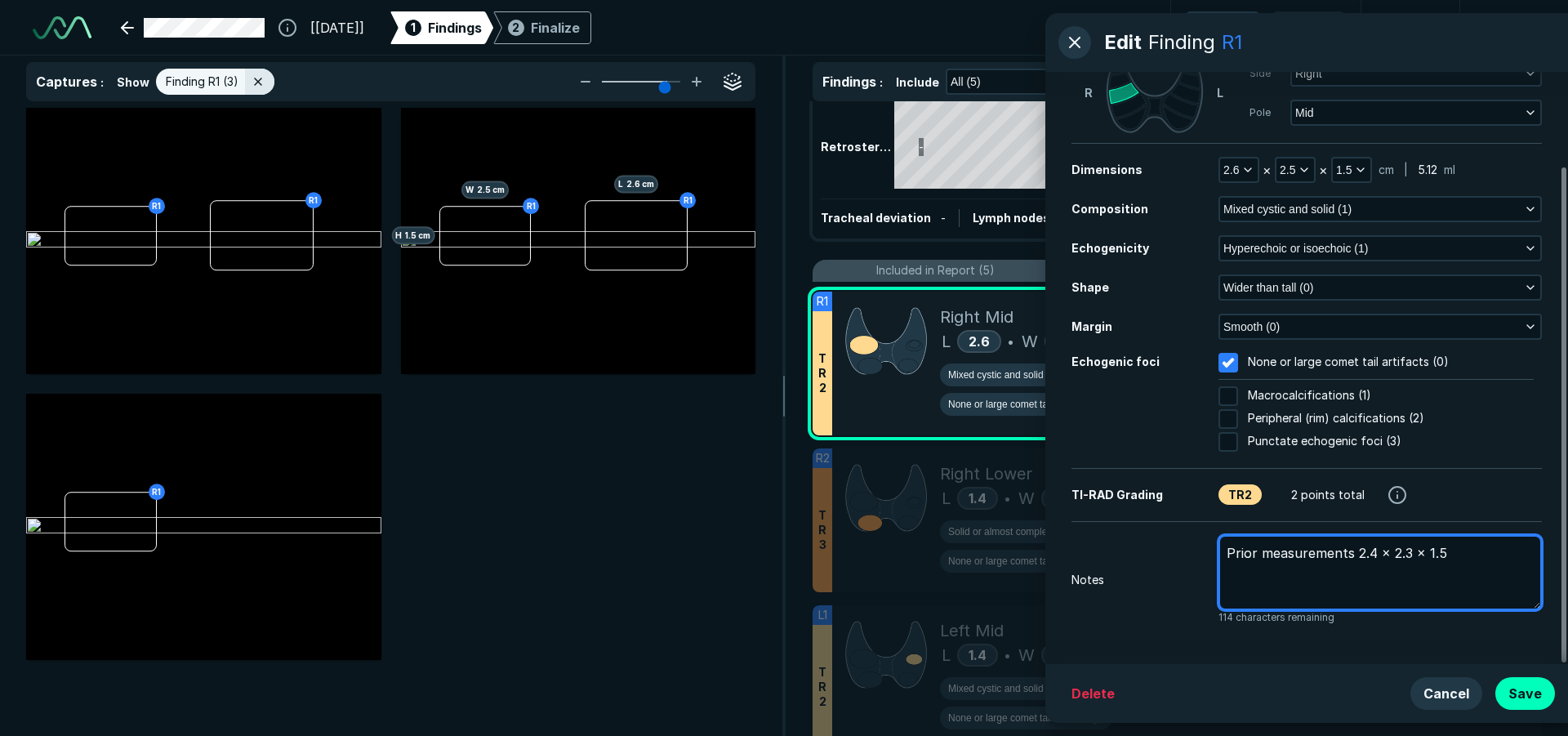
type textarea "x"
type textarea "Prior measurements 2.4 x 2.3 x 1.5 c"
type textarea "x"
type textarea "Prior measurements 2.4 x 2.3 x 1.5 cm"
type textarea "x"
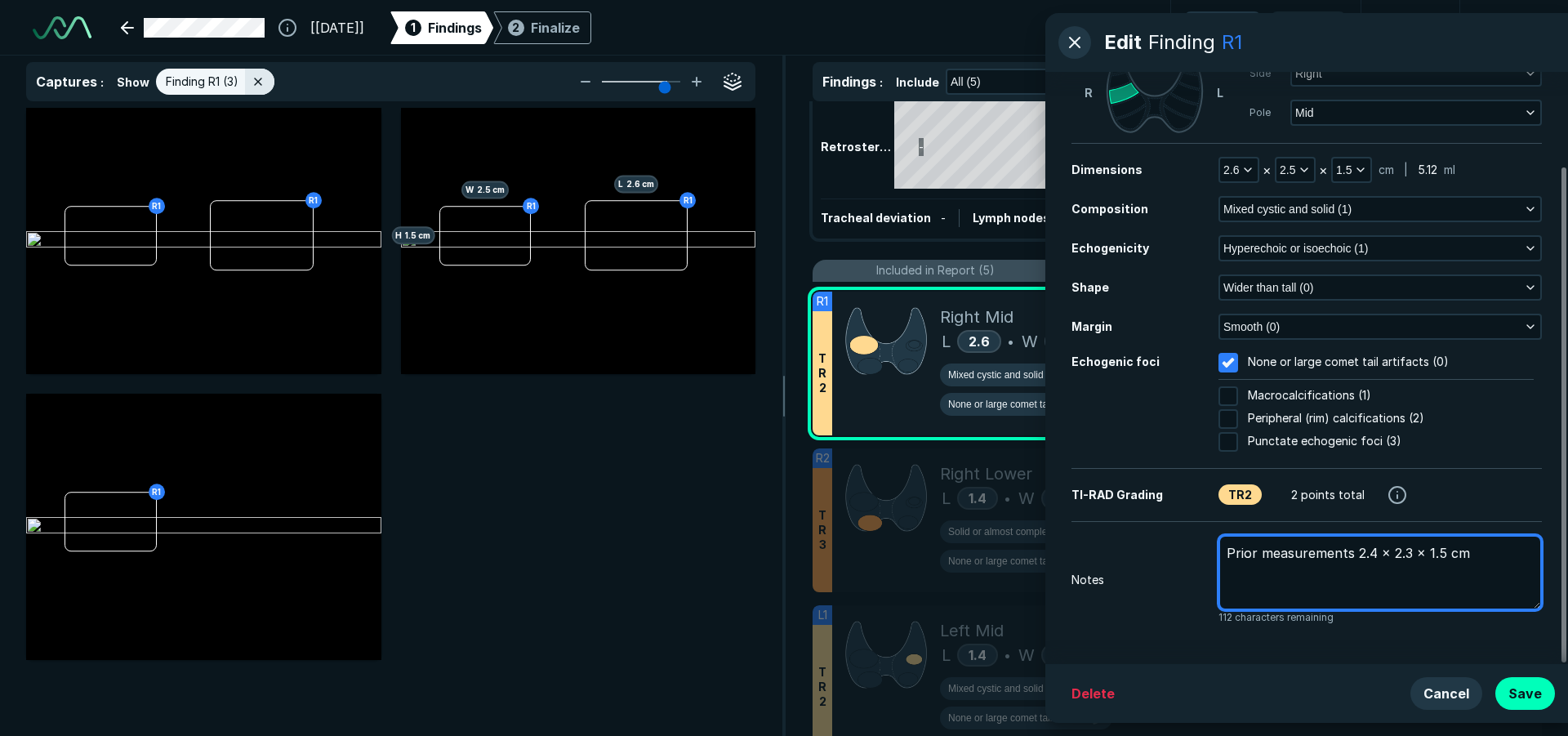
type textarea "Prior measurements 2.4 x 2.3 x 1.5 cm."
type textarea "x"
type textarea "Prior measurements 2.4 x 2.3 x 1.5 cm."
type textarea "x"
type textarea "Prior measurements 2.4 x 2.3 x 1.5 cm. P"
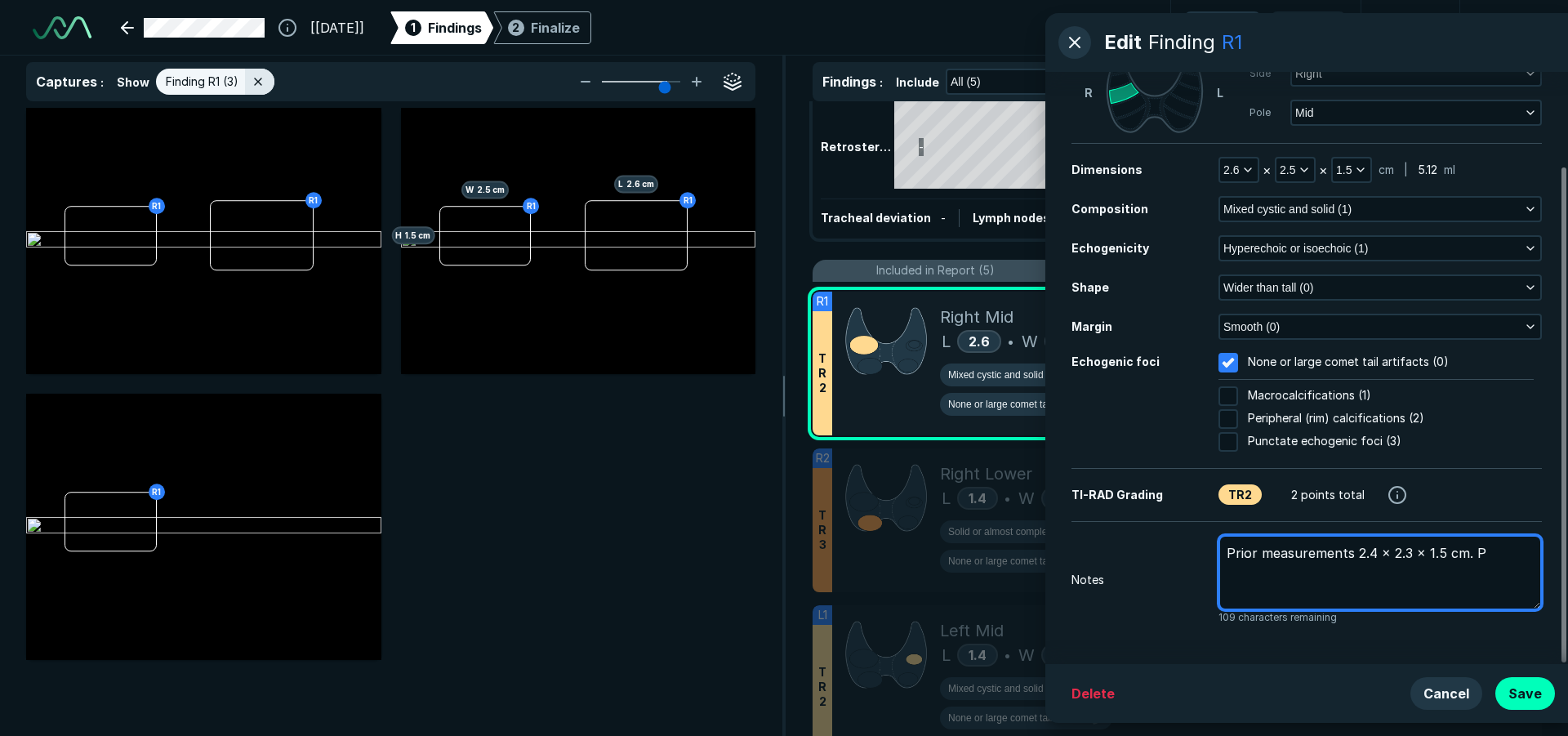
type textarea "x"
type textarea "Prior measurements 2.4 x 2.3 x 1.5 cm. Pr"
type textarea "x"
type textarea "Prior measurements 2.4 x 2.3 x 1.5 cm. Pri"
type textarea "x"
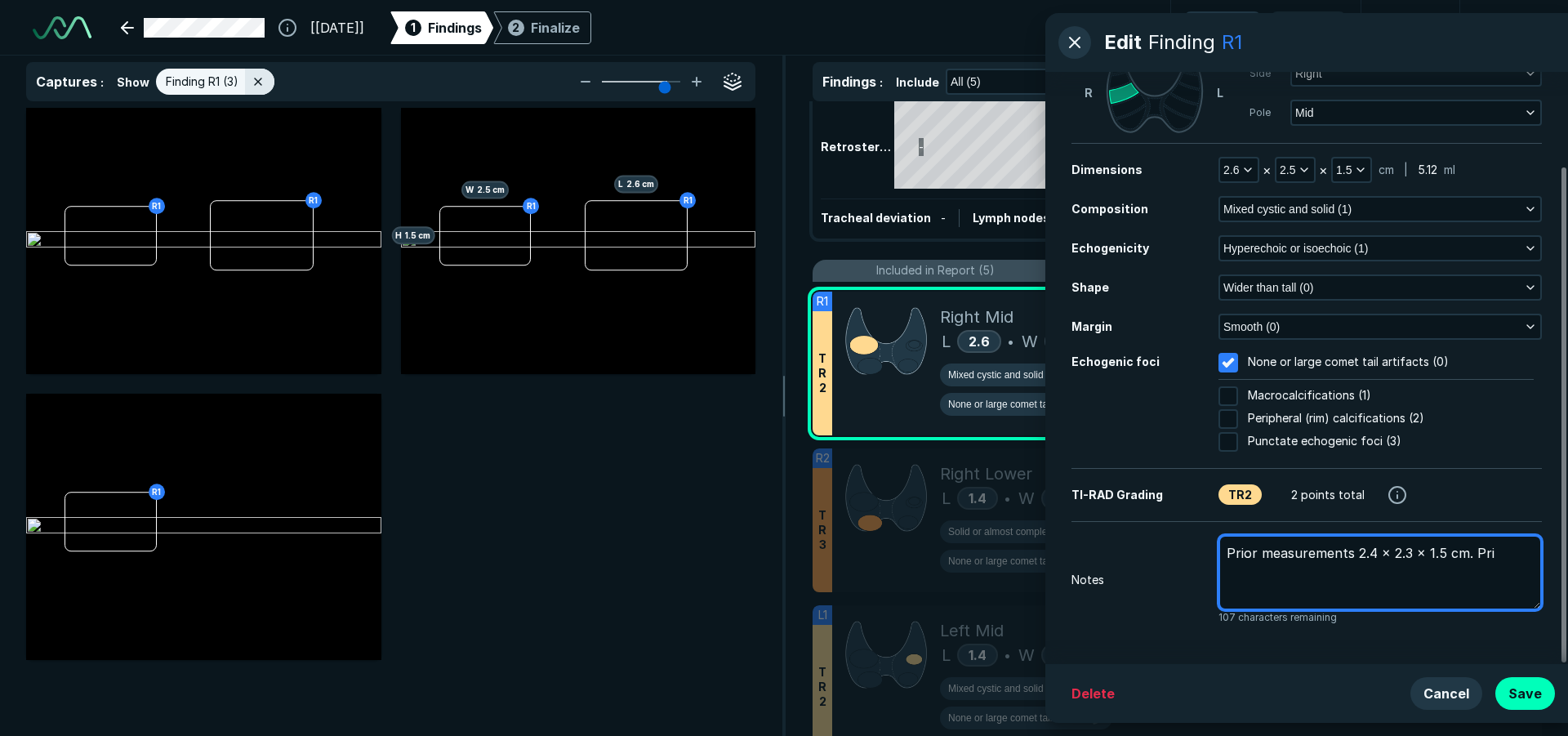
type textarea "Prior measurements 2.4 x 2.3 x 1.5 cm. Prio"
type textarea "x"
type textarea "Prior measurements 2.4 x 2.3 x 1.5 cm. Prior"
type textarea "x"
type textarea "Prior measurements 2.4 x 2.3 x 1.5 cm. Prior"
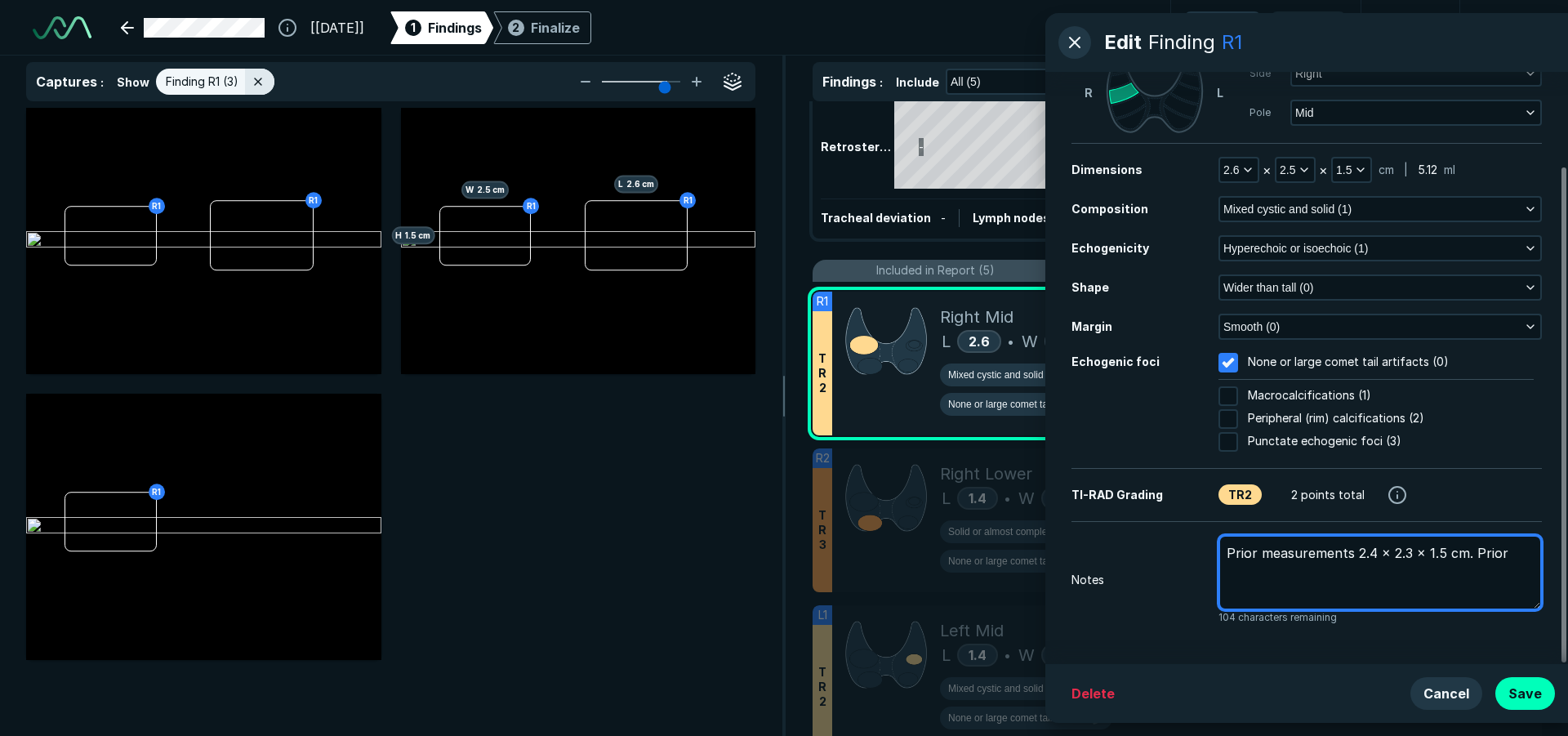
type textarea "x"
type textarea "Prior measurements 2.4 x 2.3 x 1.5 cm. Prior b"
type textarea "x"
type textarea "Prior measurements 2.4 x 2.3 x 1.5 cm. Prior bx"
type textarea "x"
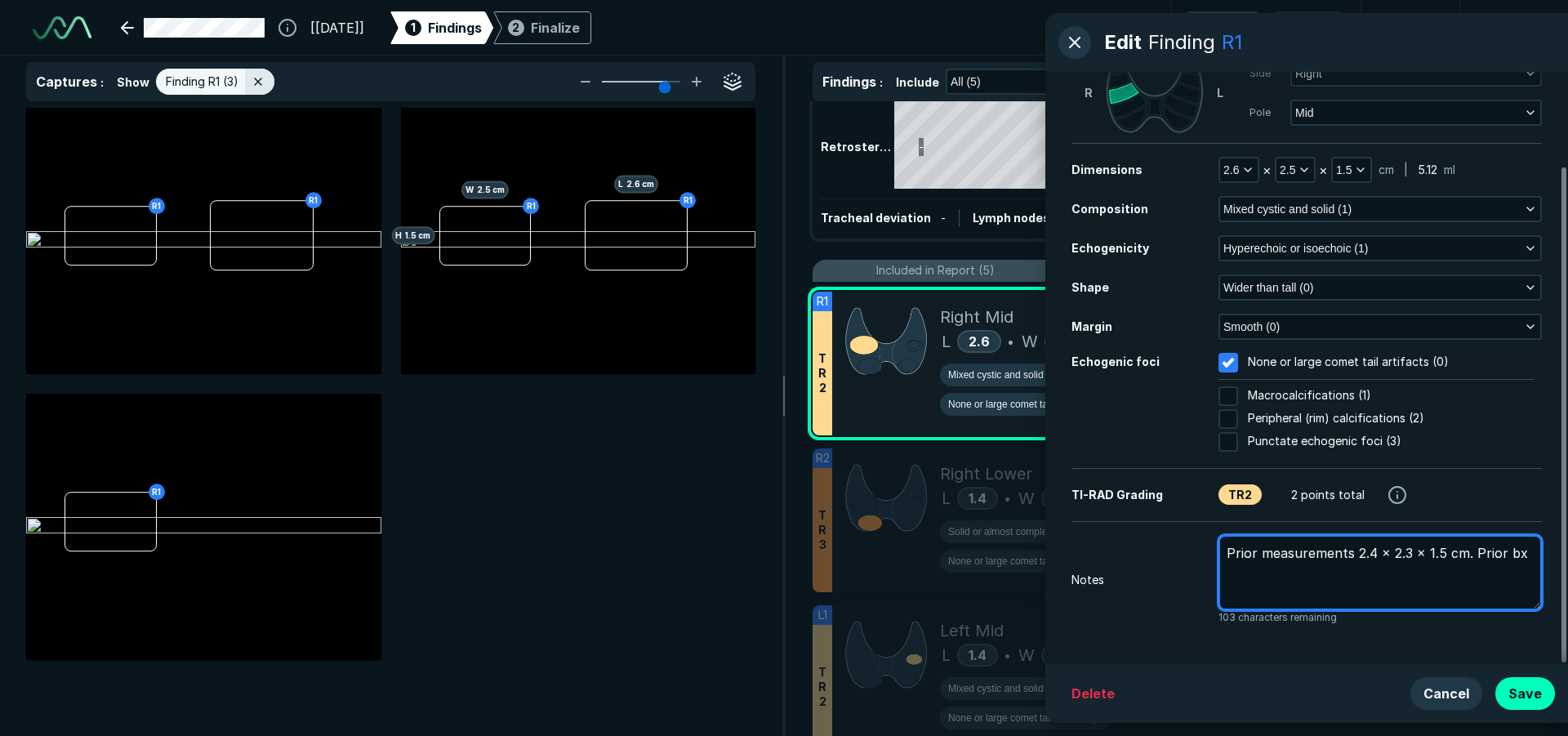
type textarea "Prior measurements 2.4 x 2.3 x 1.5 cm. Prior bx"
type textarea "x"
type textarea "Prior measurements 2.4 x 2.3 x 1.5 cm. Prior bx 1"
type textarea "x"
type textarea "Prior measurements 2.4 x 2.3 x 1.5 cm. Prior bx 1/"
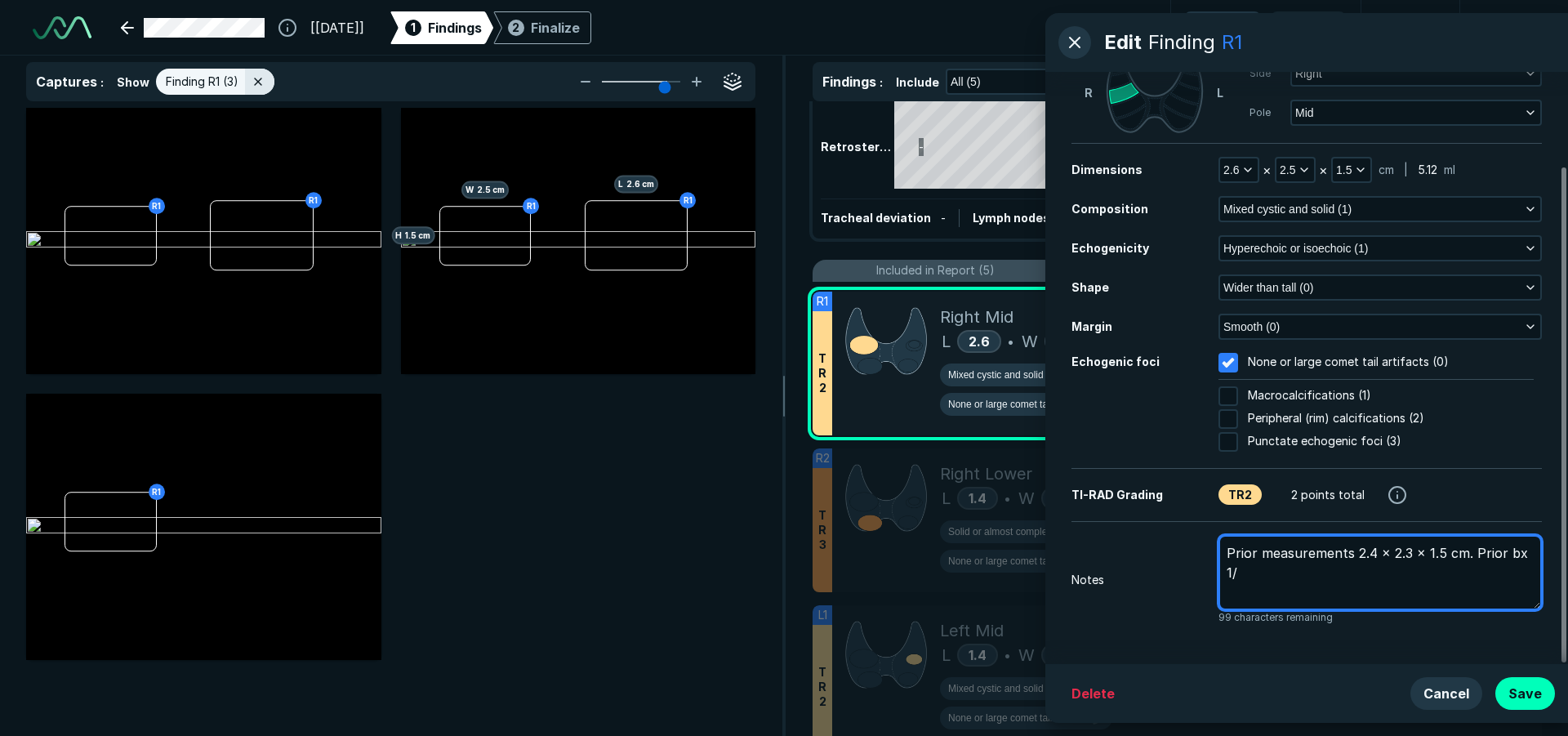
type textarea "x"
type textarea "Prior measurements 2.4 x 2.3 x 1.5 cm. Prior bx 1/2"
type textarea "x"
type textarea "Prior measurements 2.4 x 2.3 x 1.5 cm. Prior bx 1/29"
type textarea "x"
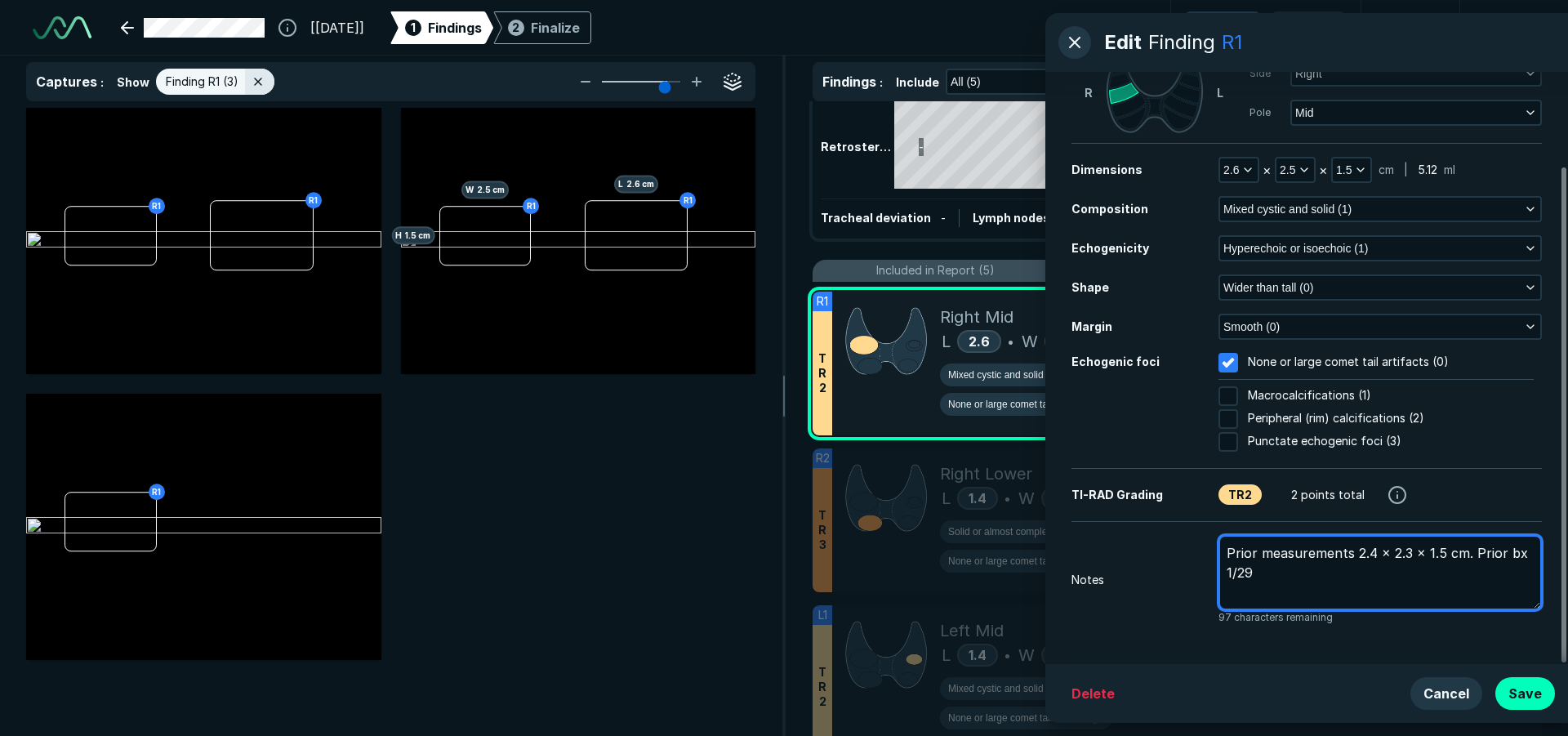
type textarea "Prior measurements 2.4 x 2.3 x 1.5 cm. Prior bx 1/29/"
type textarea "x"
type textarea "Prior measurements 2.4 x 2.3 x 1.5 cm. Prior bx 1/29/2"
type textarea "x"
type textarea "Prior measurements 2.4 x 2.3 x 1.5 cm. Prior bx 1/29/"
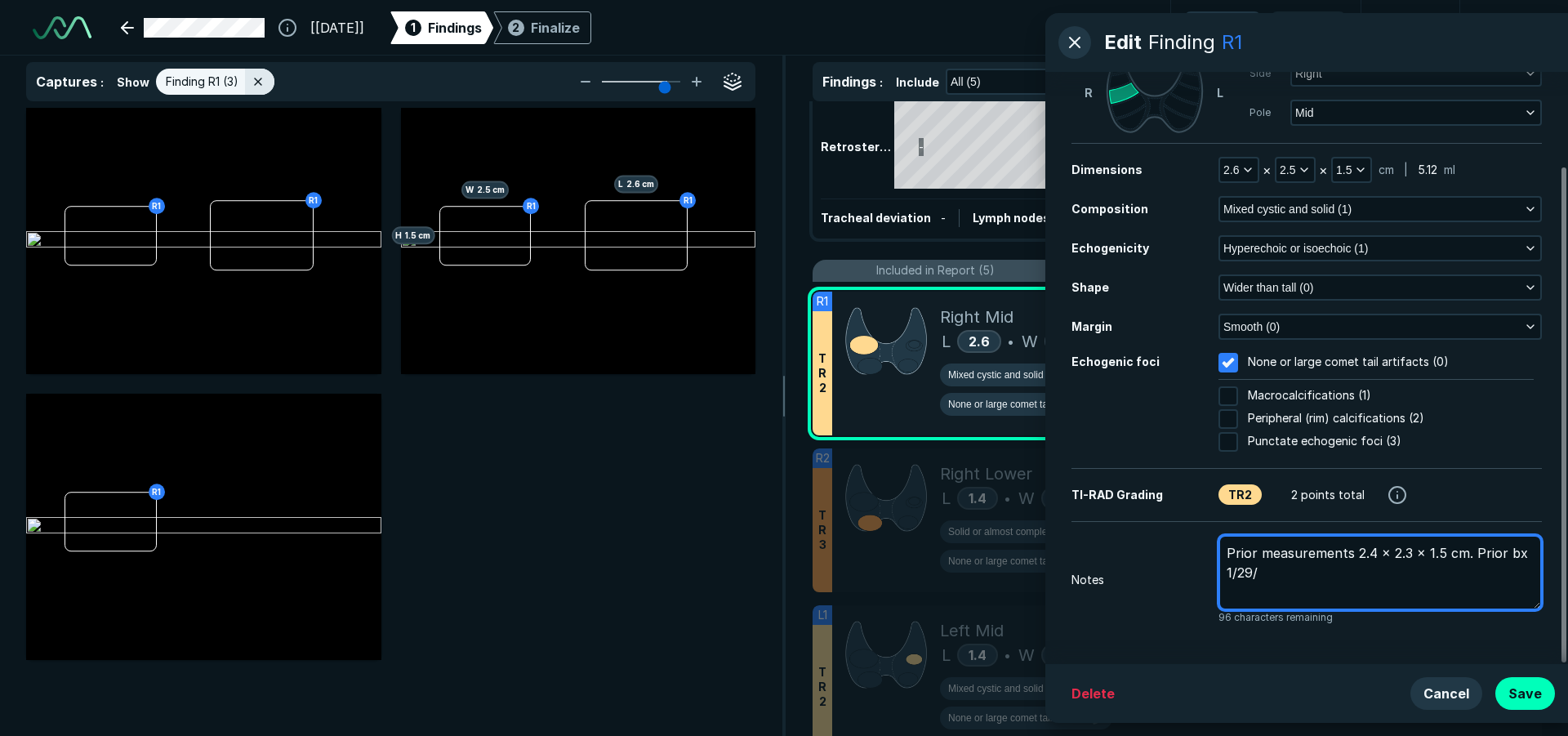
type textarea "x"
type textarea "Prior measurements 2.4 x 2.3 x 1.5 cm. Prior bx 1/29"
type textarea "x"
type textarea "Prior measurements 2.4 x 2.3 x 1.5 cm. Prior bx 1/2"
type textarea "x"
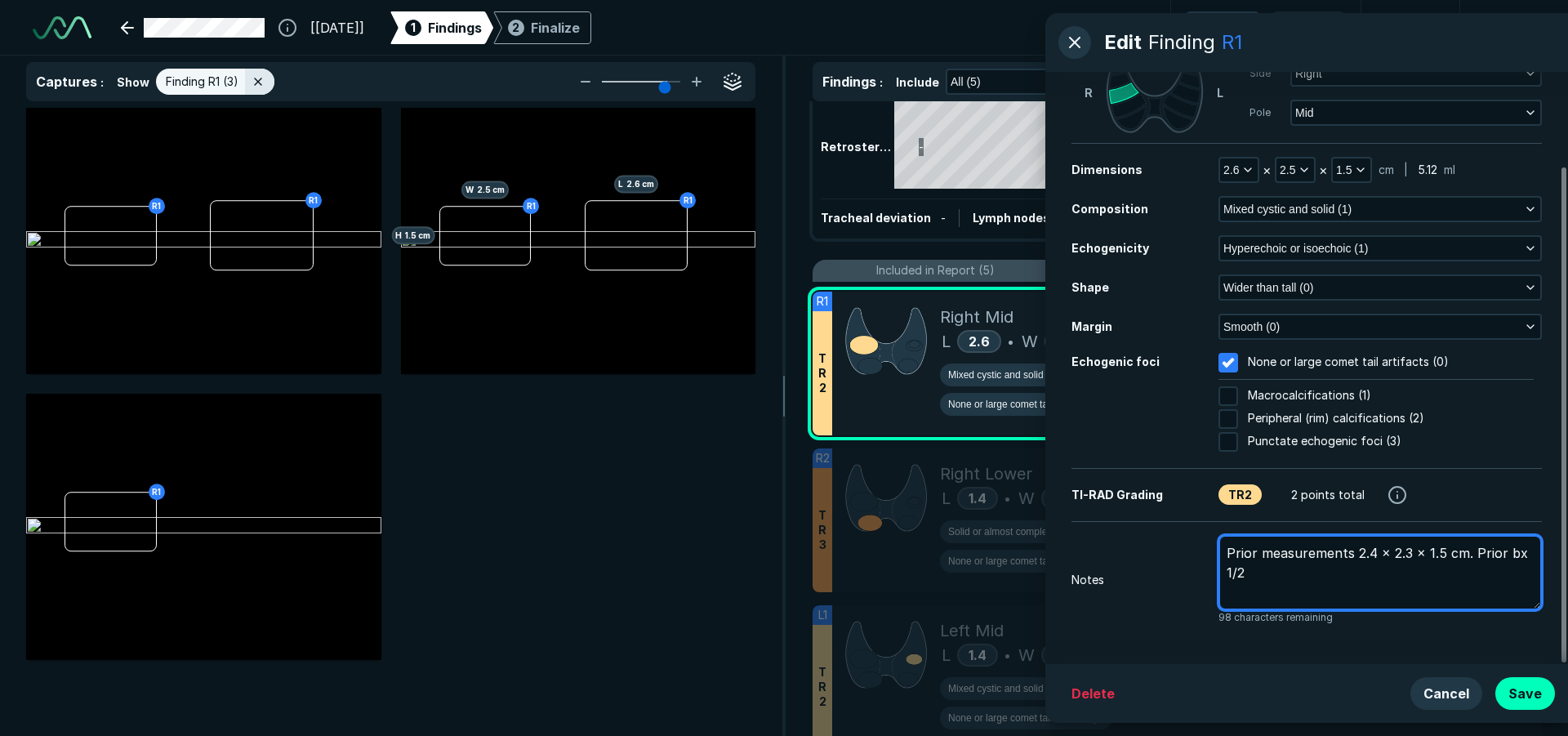
type textarea "Prior measurements 2.4 x 2.3 x 1.5 cm. Prior bx 1/"
type textarea "x"
type textarea "Prior measurements 2.4 x 2.3 x 1.5 cm. Prior bx 1/9"
type textarea "x"
type textarea "Prior measurements 2.4 x 2.3 x 1.5 cm. Prior bx 1/9/"
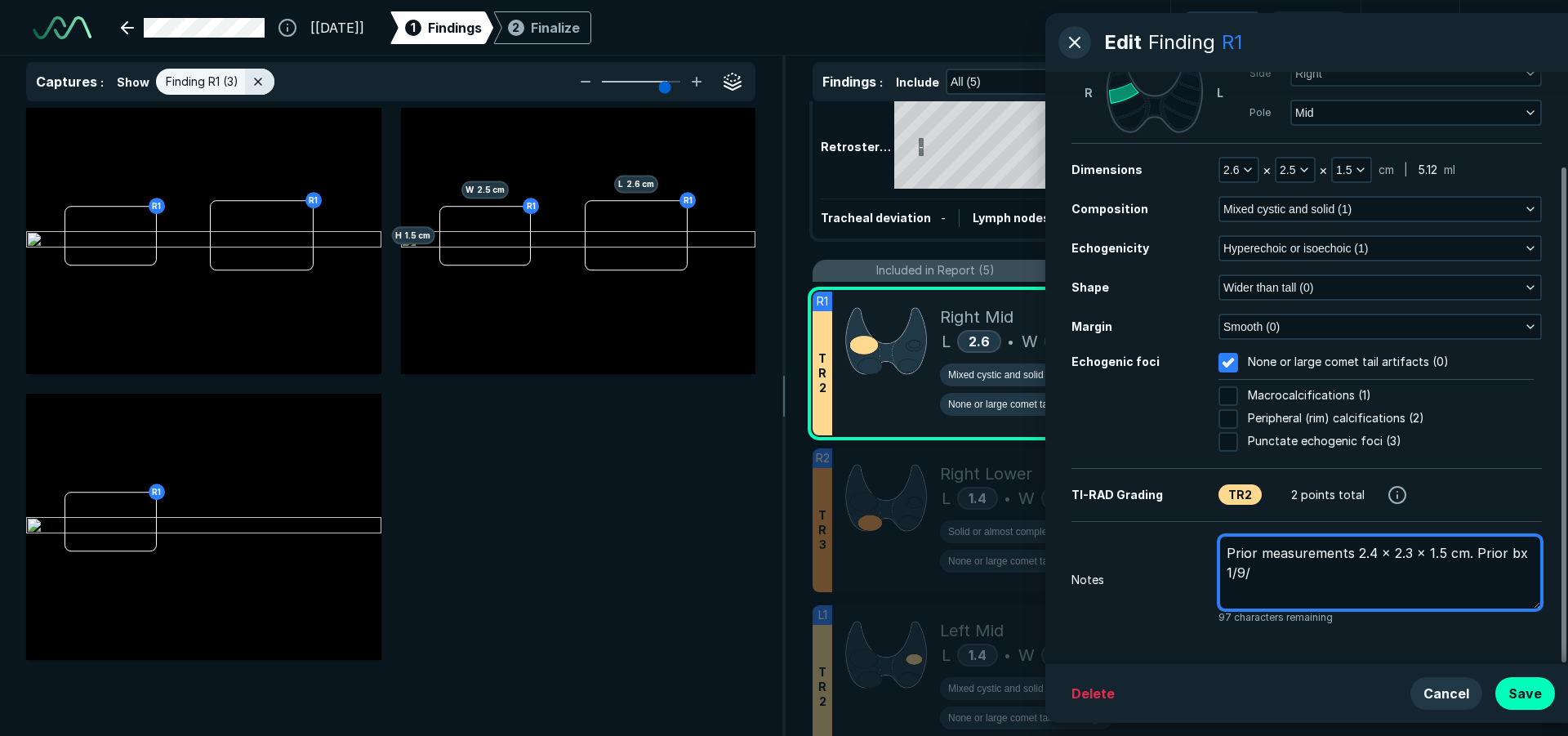
type textarea "x"
type textarea "Prior measurements 2.4 x 2.3 x 1.5 cm. Prior bx 1/9/2"
type textarea "x"
type textarea "Prior measurements 2.4 x 2.3 x 1.5 cm. Prior bx [DATE]"
type textarea "x"
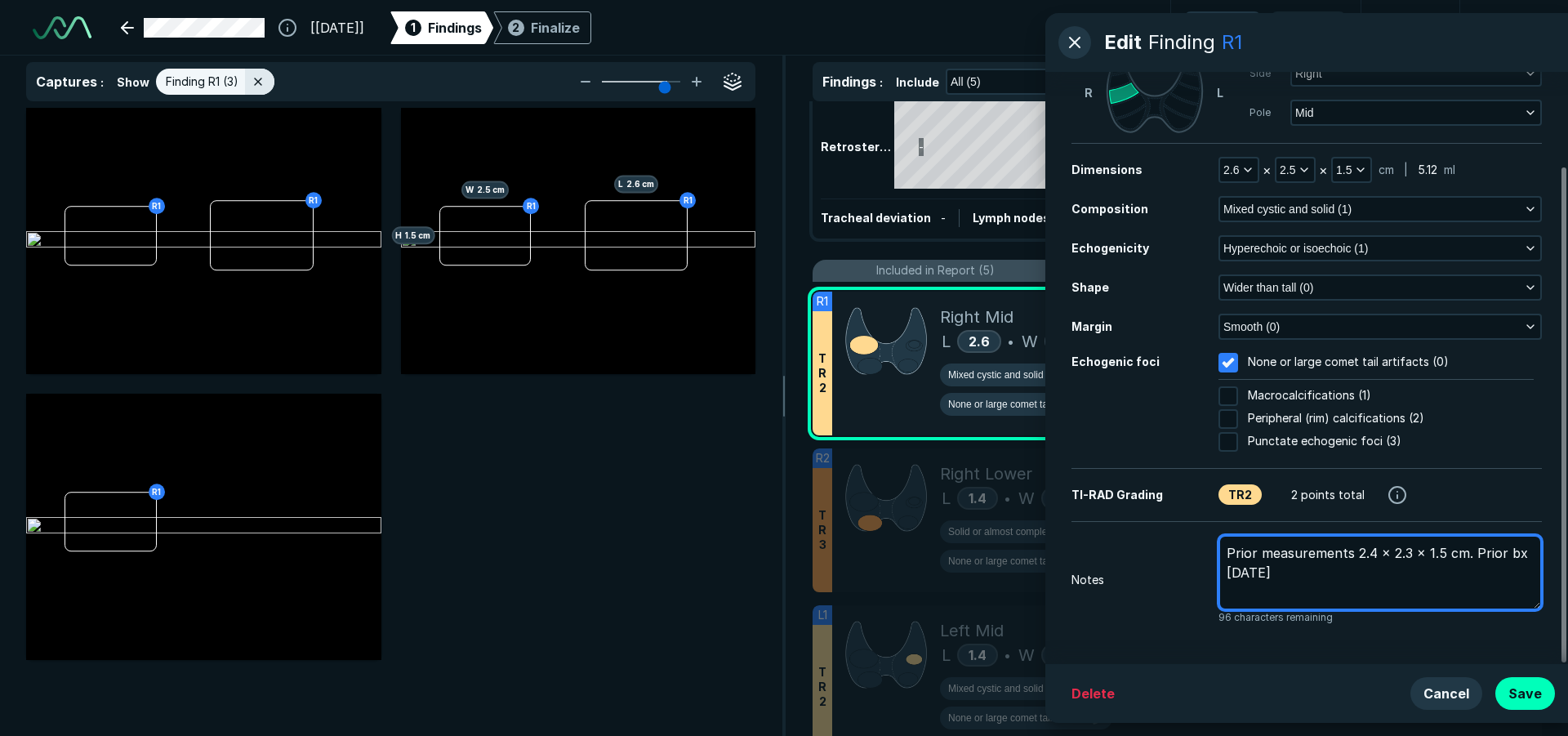
type textarea "Prior measurements 2.4 x 2.3 x 1.5 cm. Prior bx 1/9/202"
type textarea "x"
type textarea "Prior measurements 2.4 x 2.3 x 1.5 cm. Prior bx [DATE]"
type textarea "x"
type textarea "Prior measurements 2.4 x 2.3 x 1.5 cm. Prior bx [DATE],"
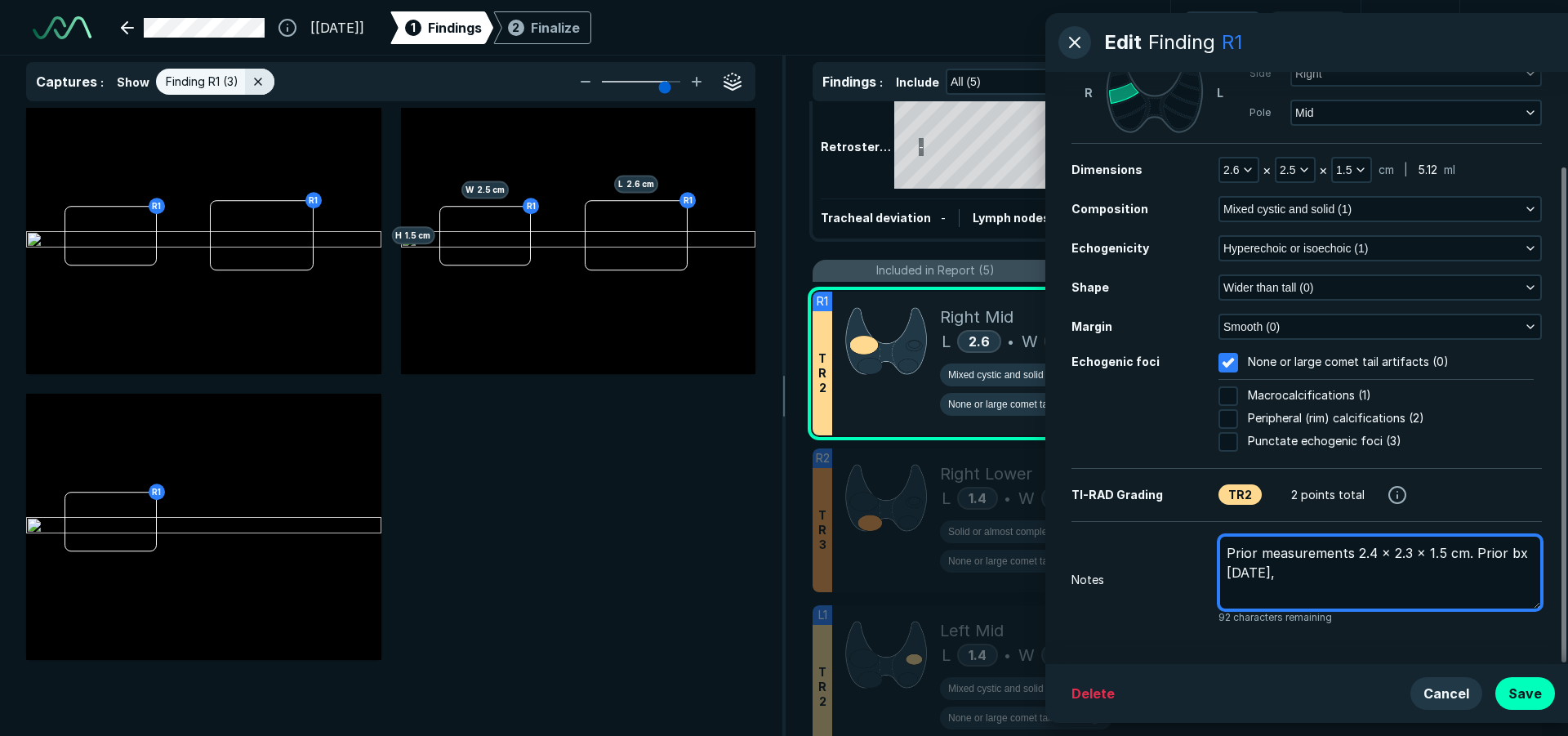
type textarea "x"
type textarea "Prior measurements 2.4 x 2.3 x 1.5 cm. Prior bx [DATE],"
type textarea "x"
type textarea "Prior measurements 2.4 x 2.3 x 1.5 cm. Prior bx [DATE], b"
type textarea "x"
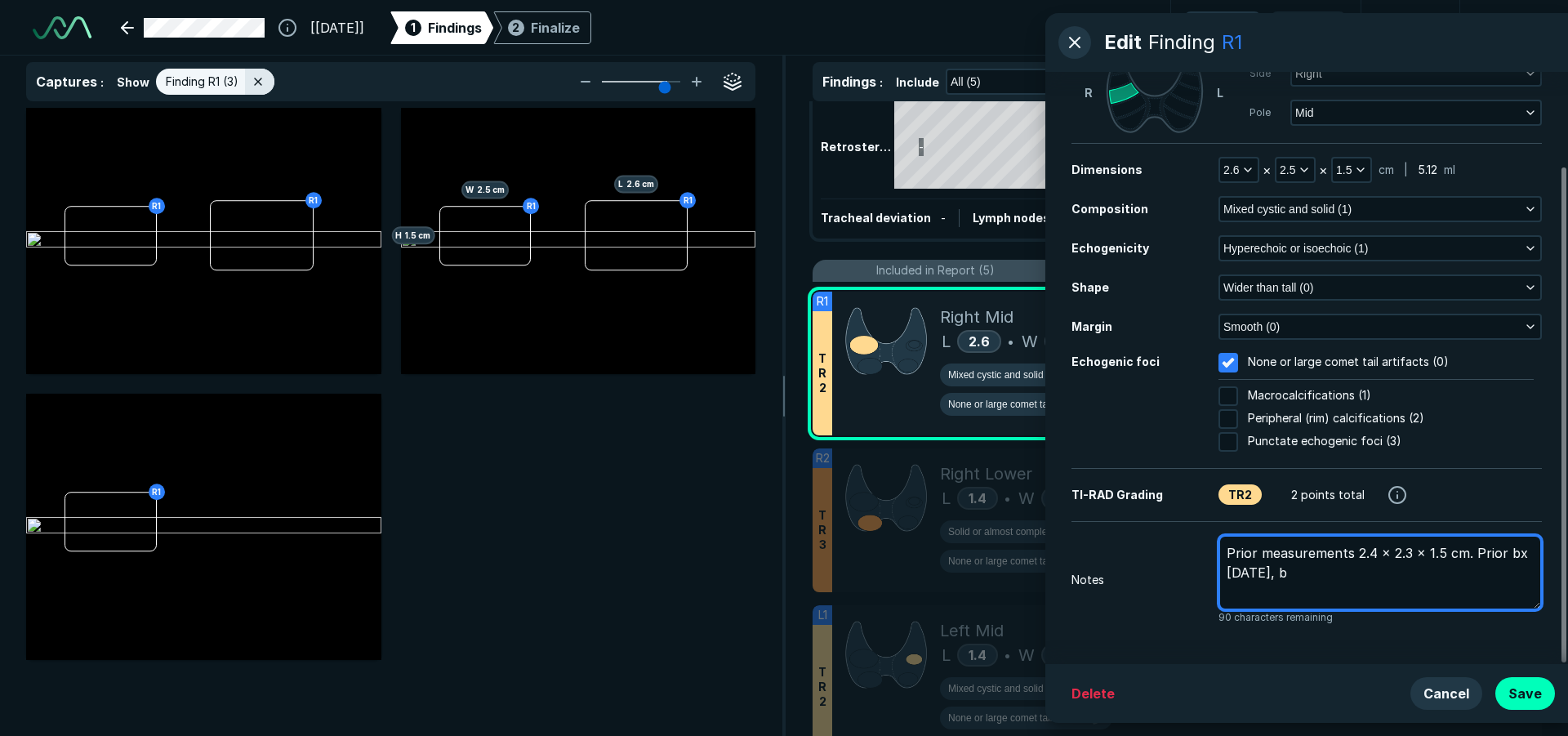
type textarea "Prior measurements 2.4 x 2.3 x 1.5 cm. Prior bx [DATE], be"
type textarea "x"
type textarea "Prior measurements 2.4 x 2.3 x 1.5 cm. Prior bx [DATE], ben"
type textarea "x"
type textarea "Prior measurements 2.4 x 2.3 x 1.5 cm. Prior bx [DATE], beni"
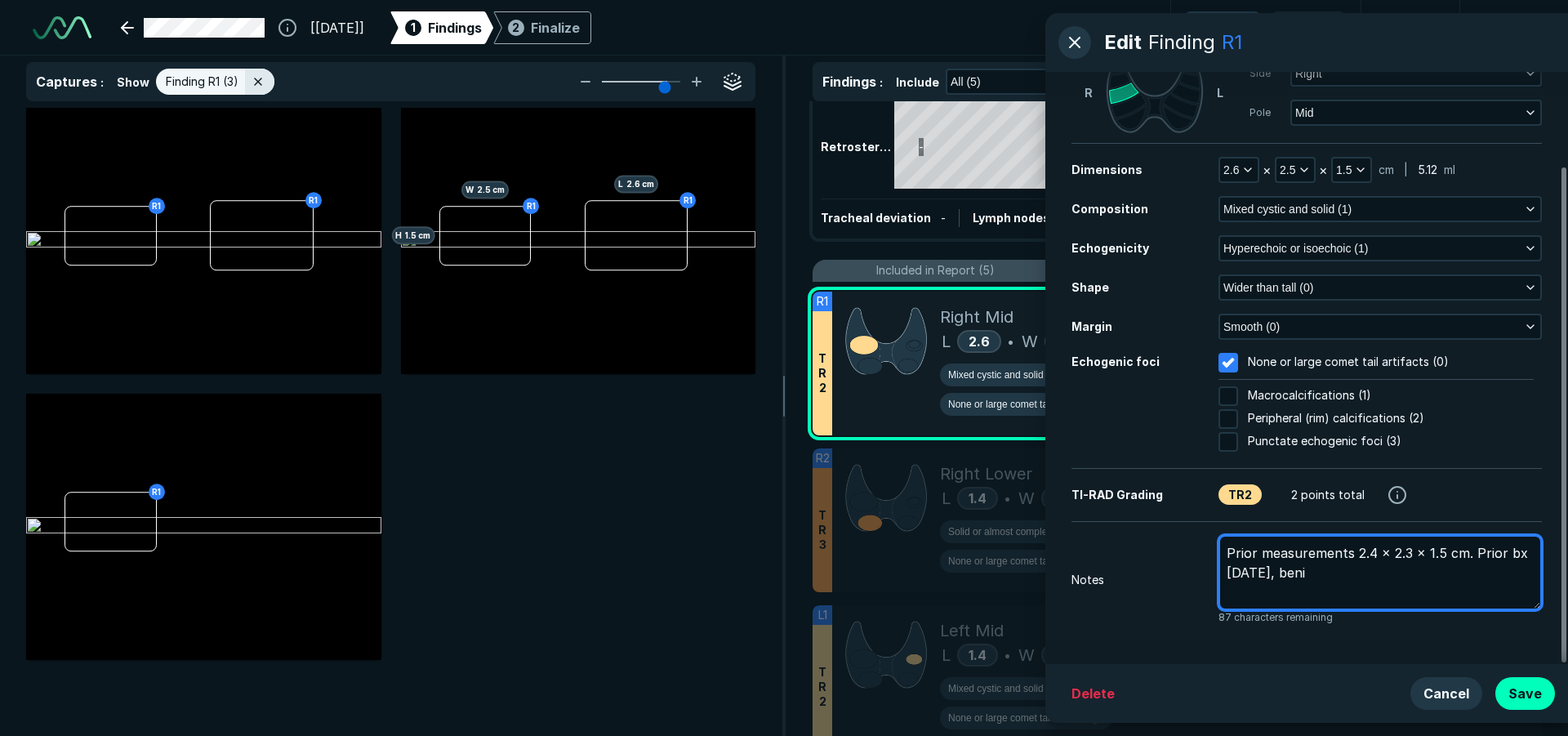
type textarea "x"
type textarea "Prior measurements 2.4 x 2.3 x 1.5 cm. Prior bx [DATE], benig"
type textarea "x"
type textarea "Prior measurements 2.4 x 2.3 x 1.5 cm. Prior bx [DATE], [MEDICAL_DATA]"
type textarea "x"
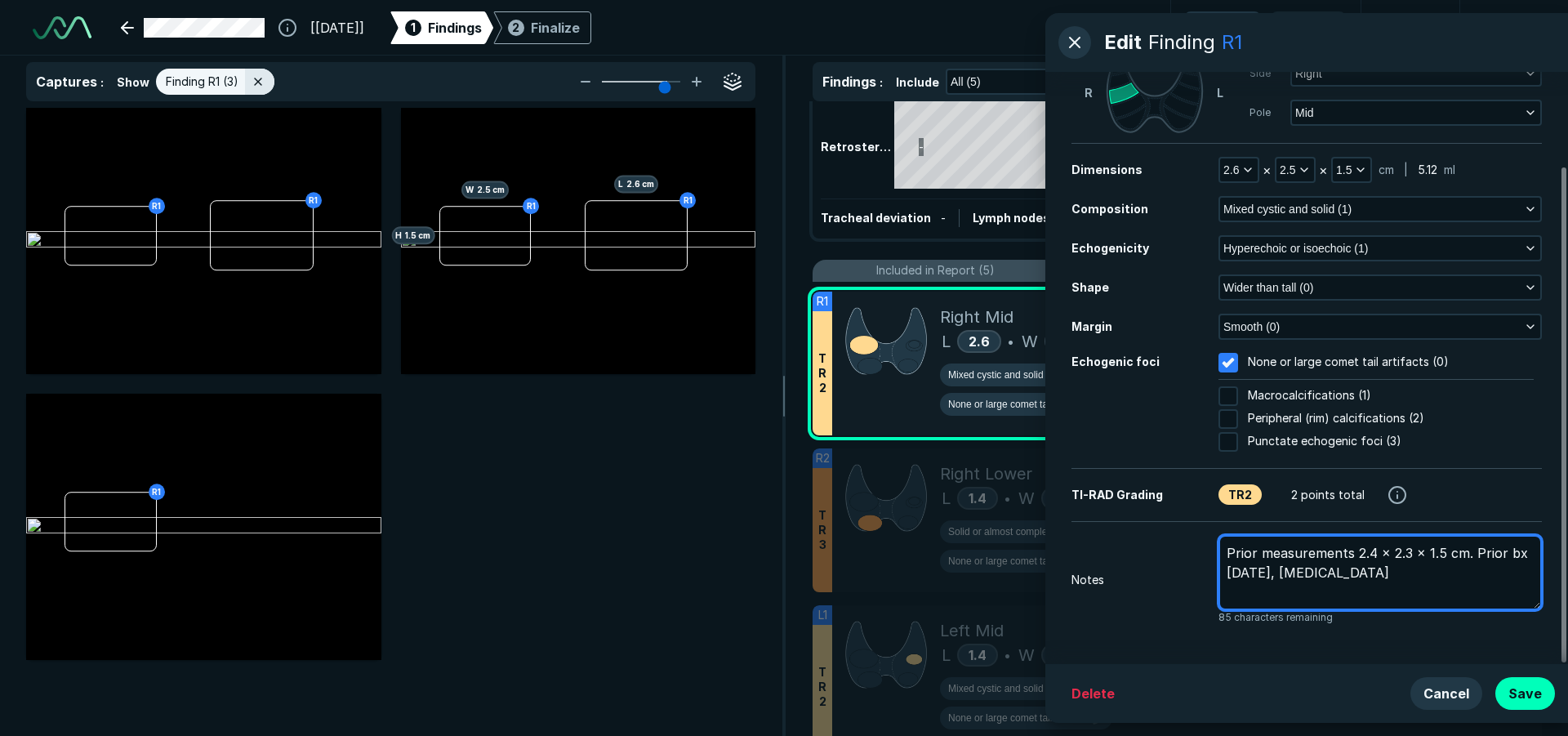
type textarea "Prior measurements 2.4 x 2.3 x 1.5 cm. Prior bx [DATE], [MEDICAL_DATA]"
type textarea "x"
type textarea "Prior measurements 2.4 x 2.3 x 1.5 cm. Prior bx [DATE], [MEDICAL_DATA] r"
type textarea "x"
type textarea "Prior measurements 2.4 x 2.3 x 1.5 cm. Prior bx [DATE], [MEDICAL_DATA] re"
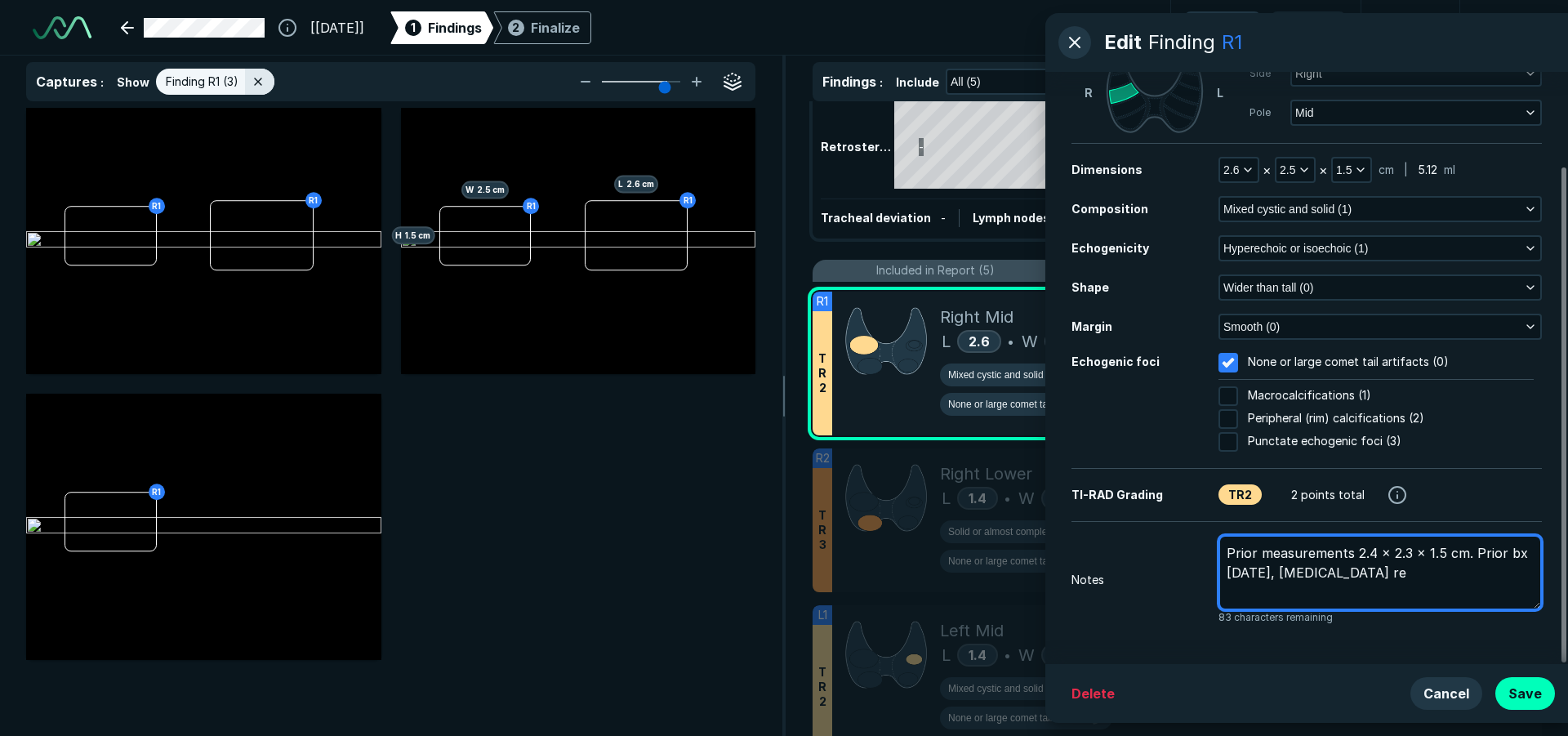
type textarea "x"
type textarea "Prior measurements 2.4 x 2.3 x 1.5 cm. Prior bx [DATE], [MEDICAL_DATA] res"
type textarea "x"
type textarea "Prior measurements 2.4 x 2.3 x 1.5 cm. Prior bx [DATE], [MEDICAL_DATA] resu"
type textarea "x"
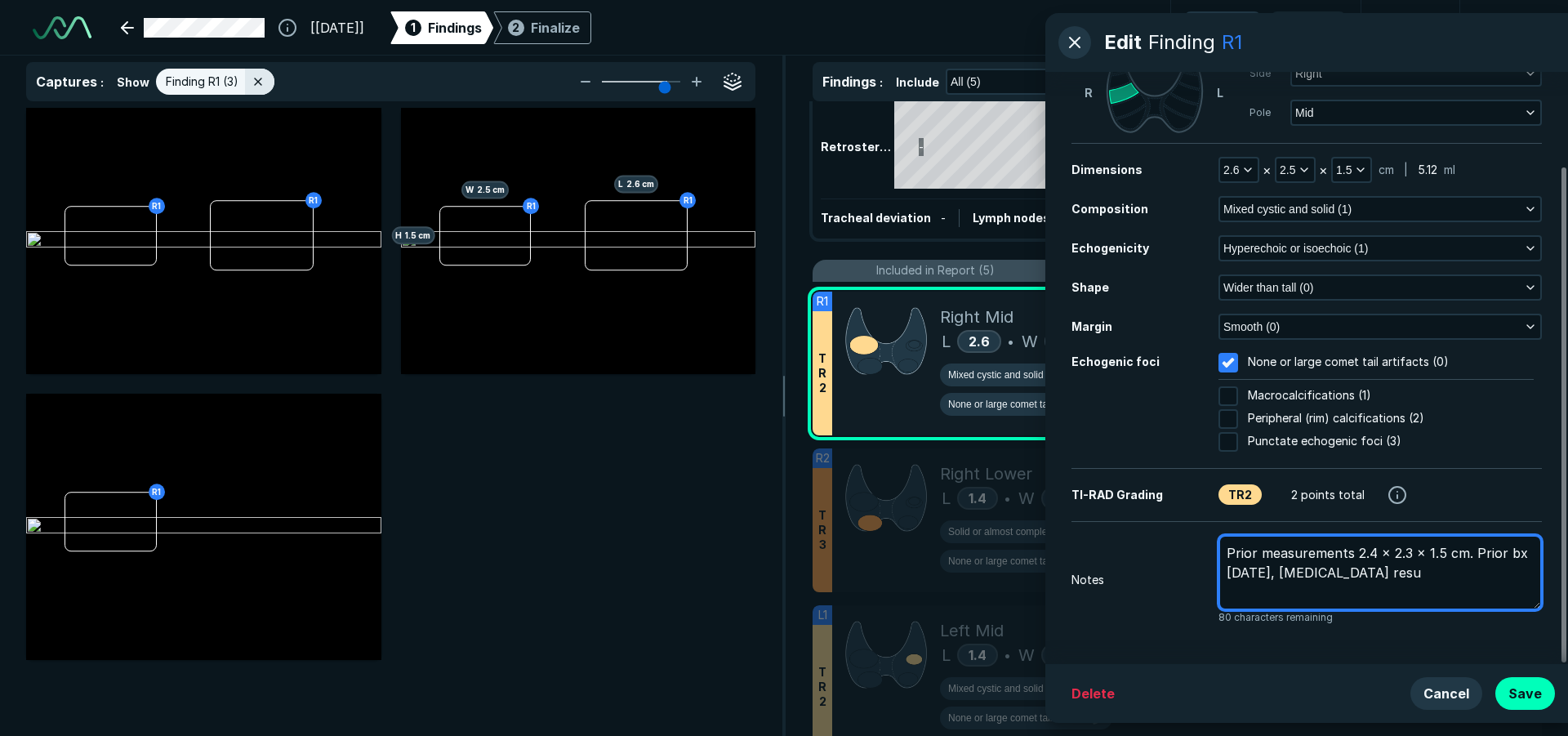
type textarea "Prior measurements 2.4 x 2.3 x 1.5 cm. Prior bx [DATE], [MEDICAL_DATA] resul"
type textarea "x"
type textarea "Prior measurements 2.4 x 2.3 x 1.5 cm. Prior bx [DATE], [MEDICAL_DATA] result"
type textarea "x"
type textarea "Prior measurements 2.4 x 2.3 x 1.5 cm. Prior bx [DATE], [MEDICAL_DATA] results"
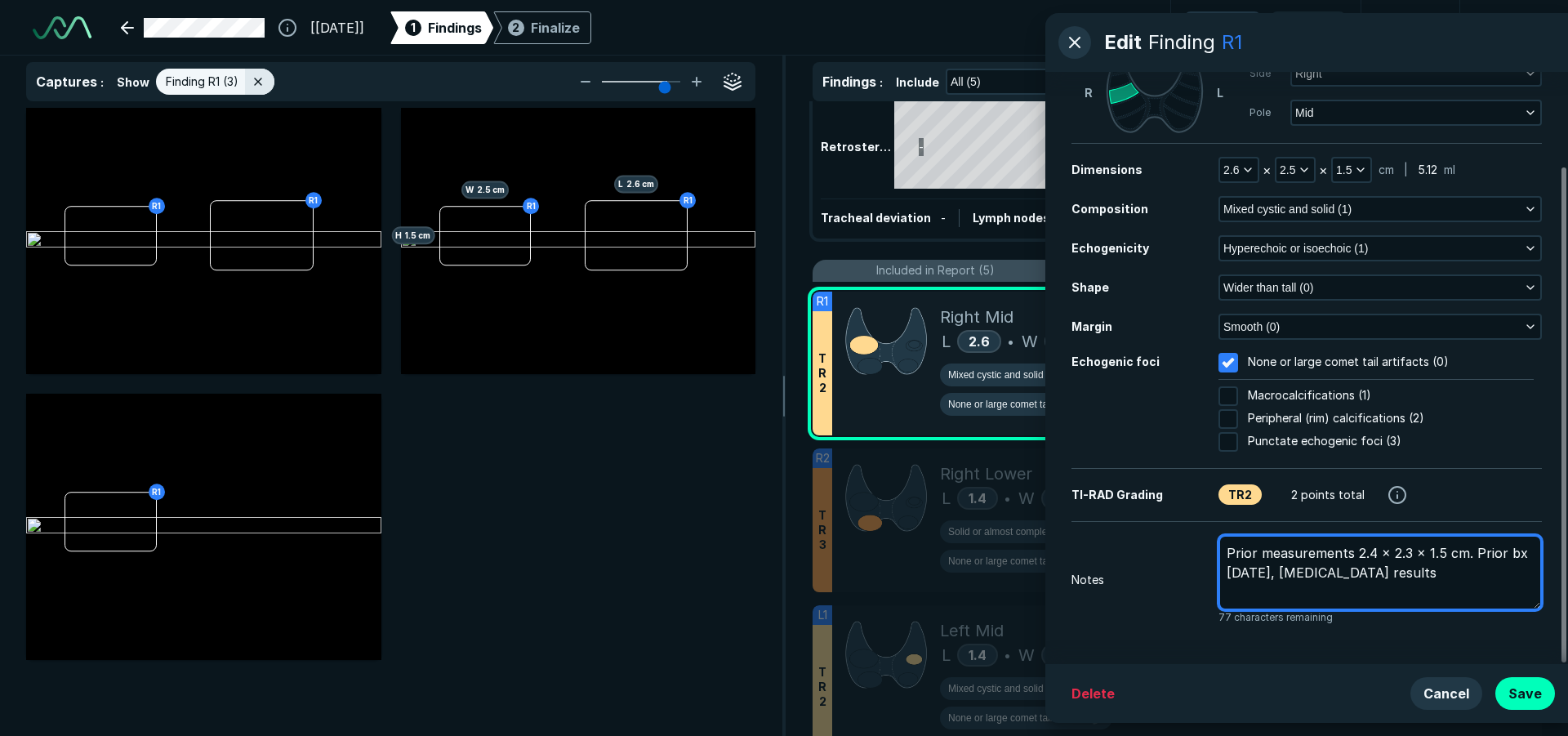
type textarea "x"
type textarea "Prior measurements 2.4 x 2.3 x 1.5 cm. Prior bx [DATE], [MEDICAL_DATA] results."
type textarea "x"
type textarea "Prior measurements 2.4 x 2.3 x 1.5 cm. Prior bx [DATE], [MEDICAL_DATA] results."
type textarea "x"
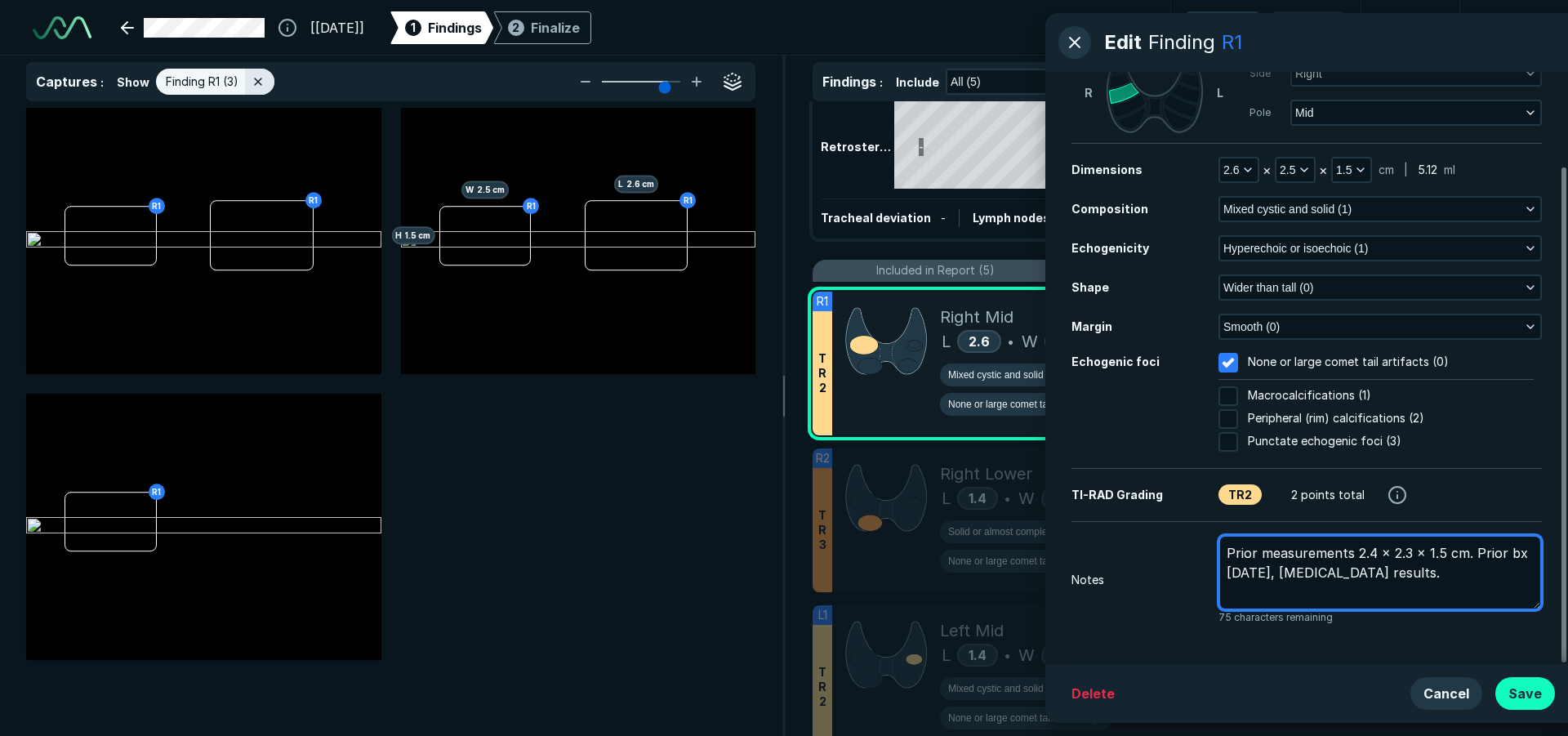
type textarea "Prior measurements 2.4 x 2.3 x 1.5 cm. Prior bx [DATE], [MEDICAL_DATA] results."
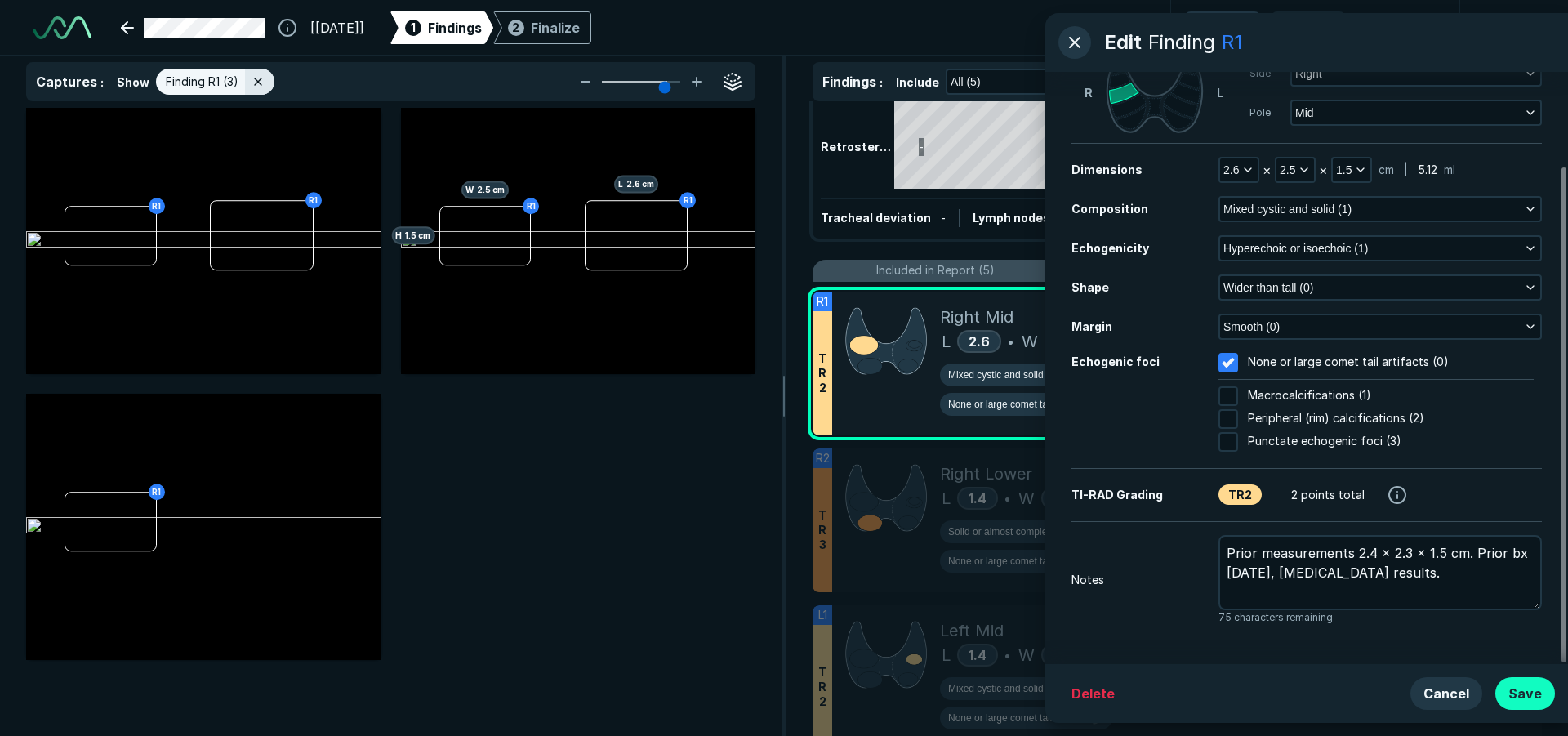
click at [1541, 697] on button "Save" at bounding box center [1524, 693] width 60 height 33
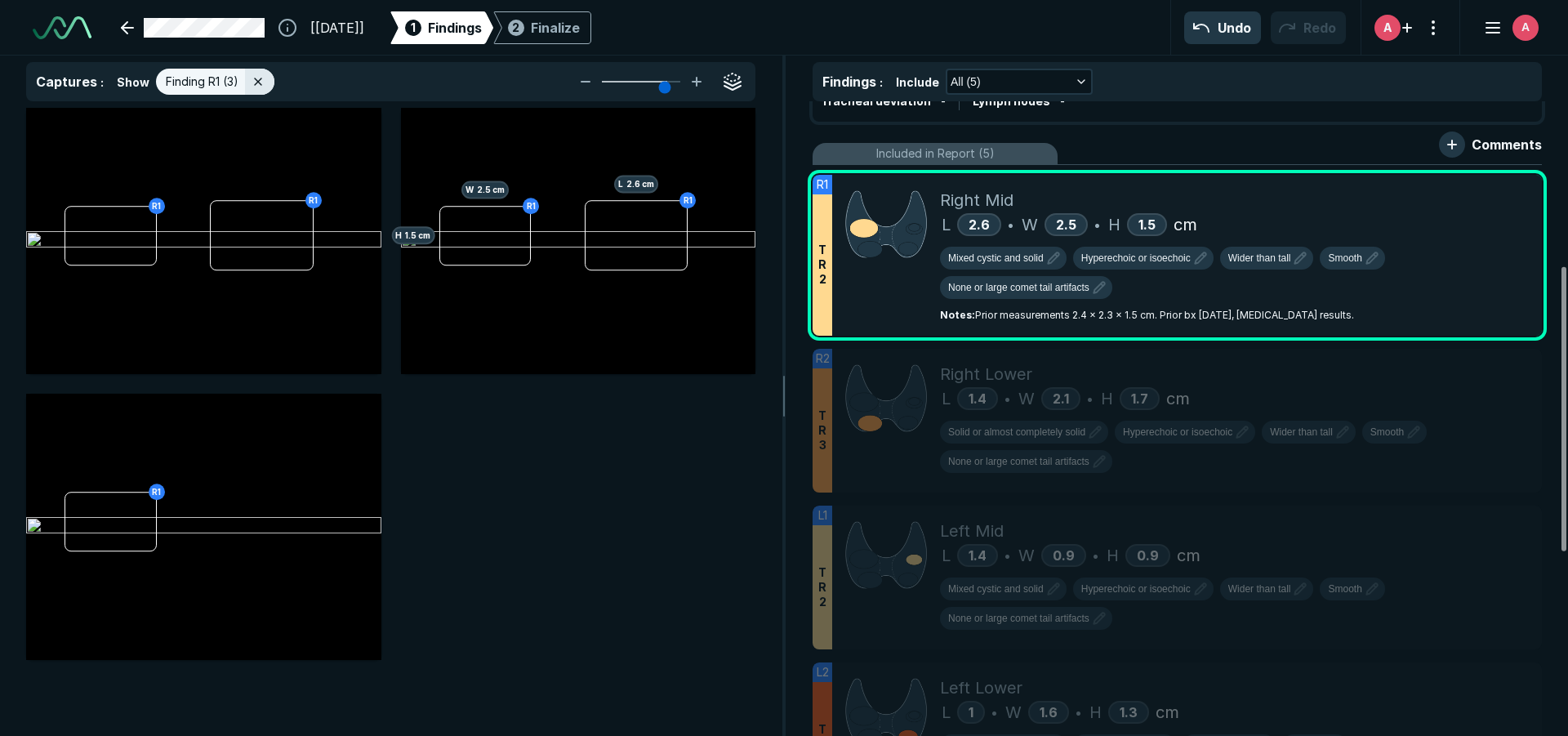
scroll to position [384, 0]
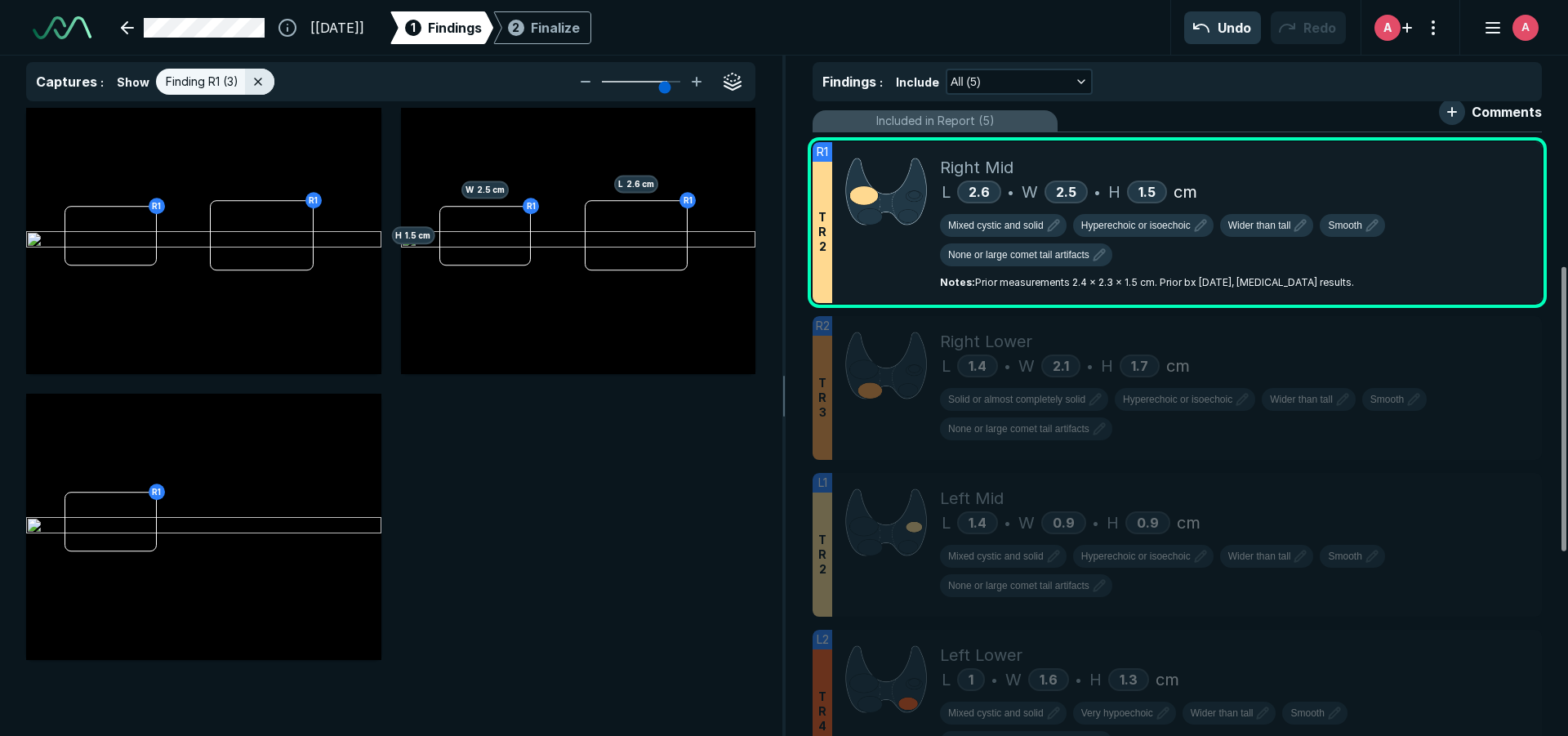
drag, startPoint x: 1561, startPoint y: 425, endPoint x: 1552, endPoint y: 492, distance: 67.6
click at [1561, 492] on div at bounding box center [1564, 410] width 5 height 284
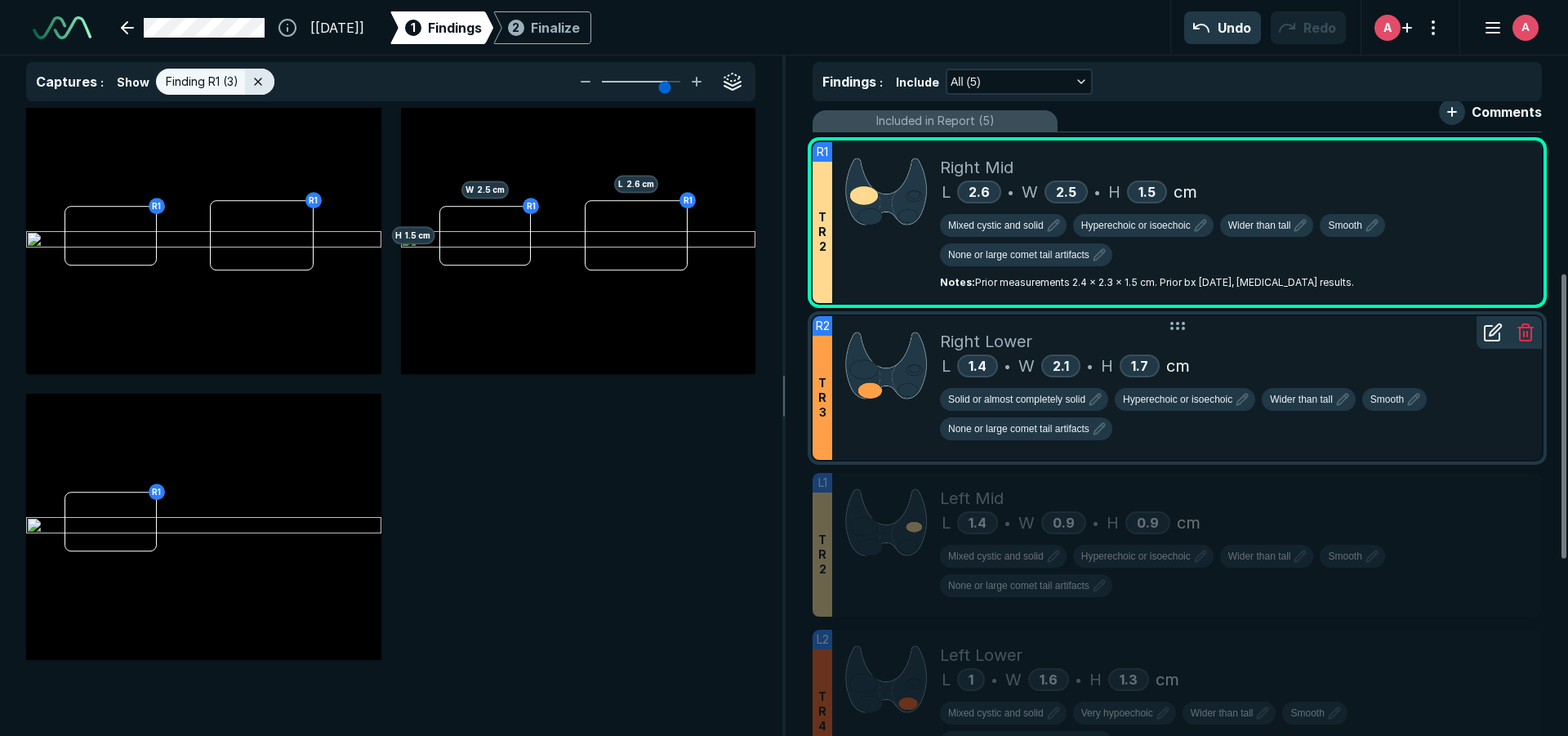
click at [1498, 418] on div "Solid or almost completely solid Hyperechoic or isoechoic Wider than tall Smoot…" at bounding box center [1234, 417] width 589 height 59
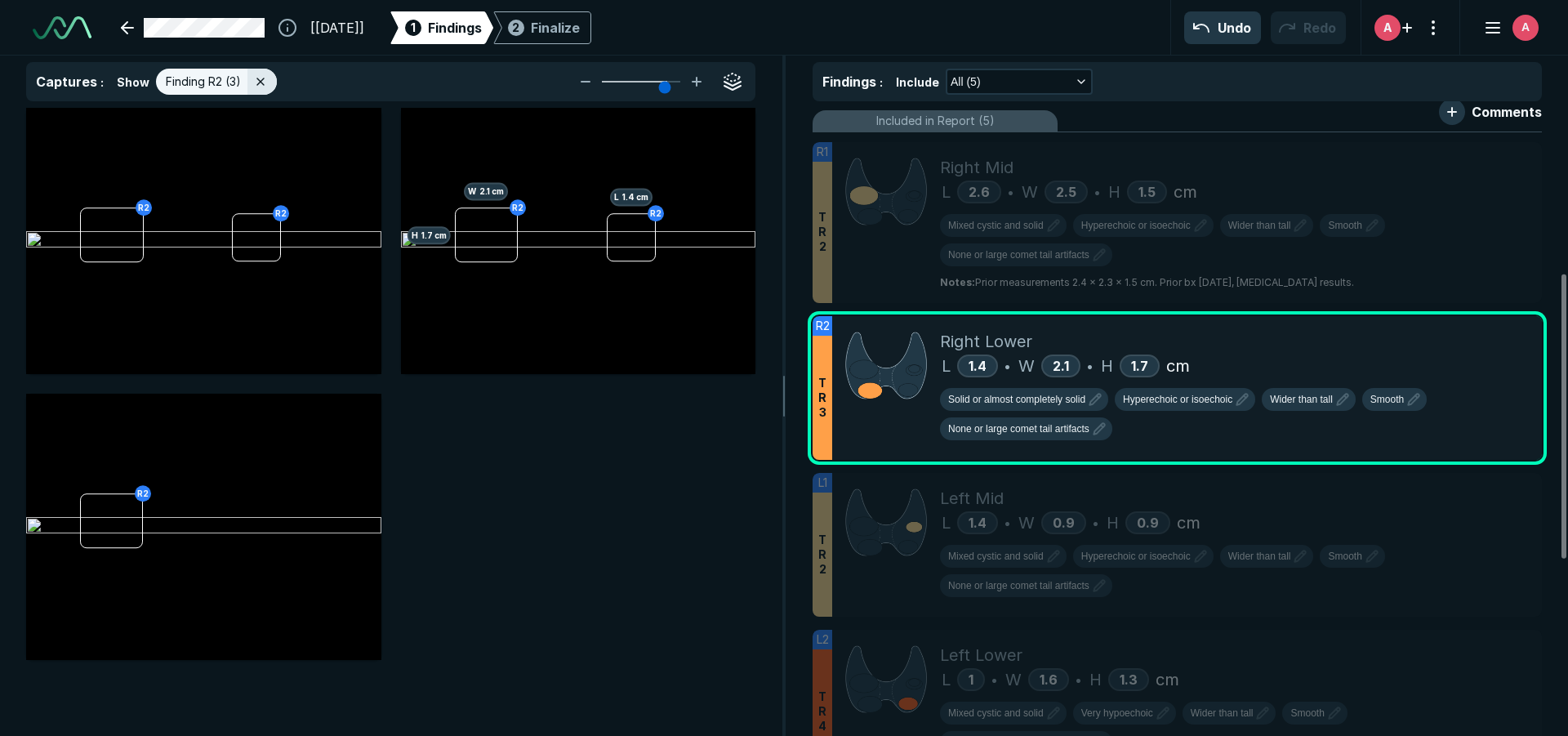
click at [1493, 303] on icon at bounding box center [1495, 298] width 12 height 12
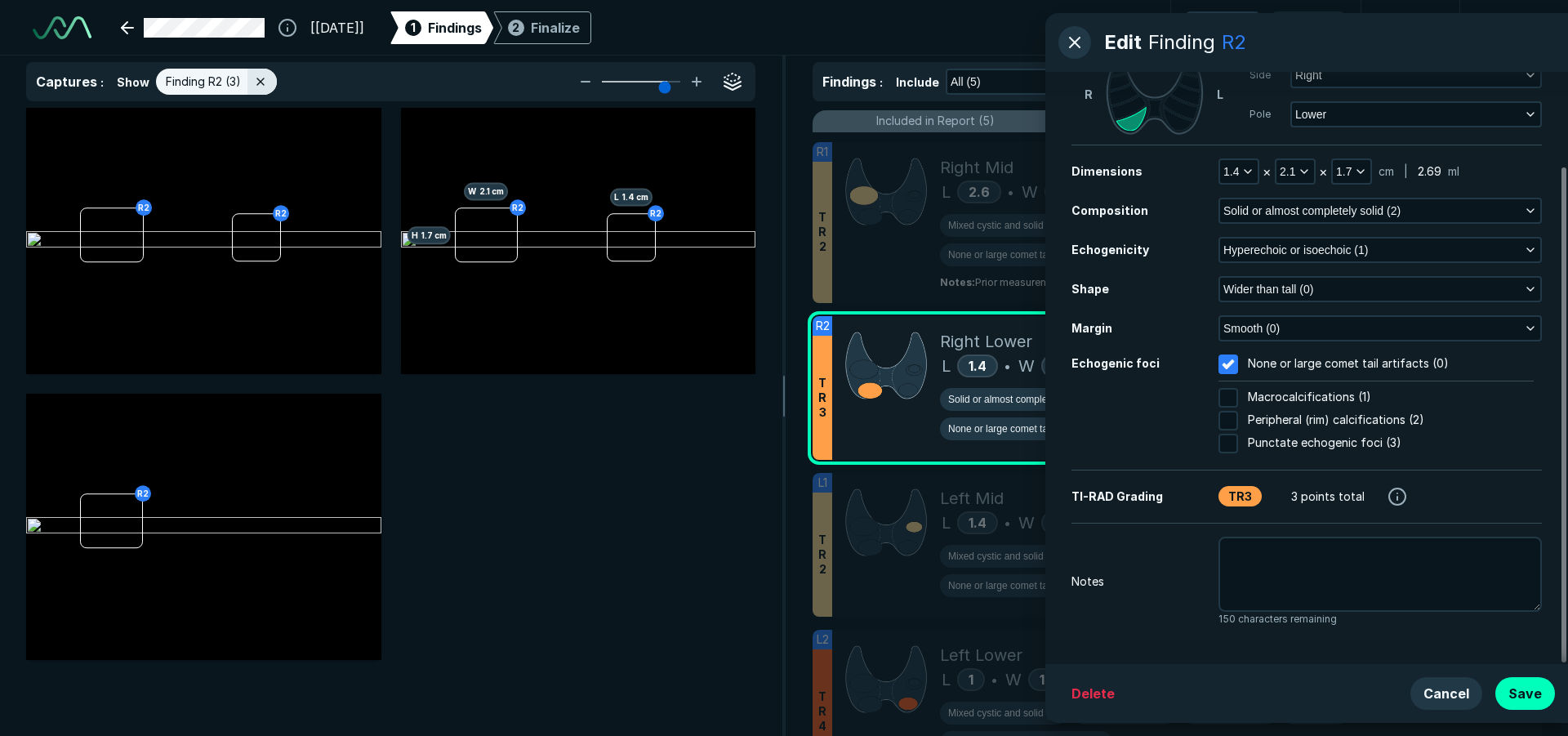
scroll to position [112, 0]
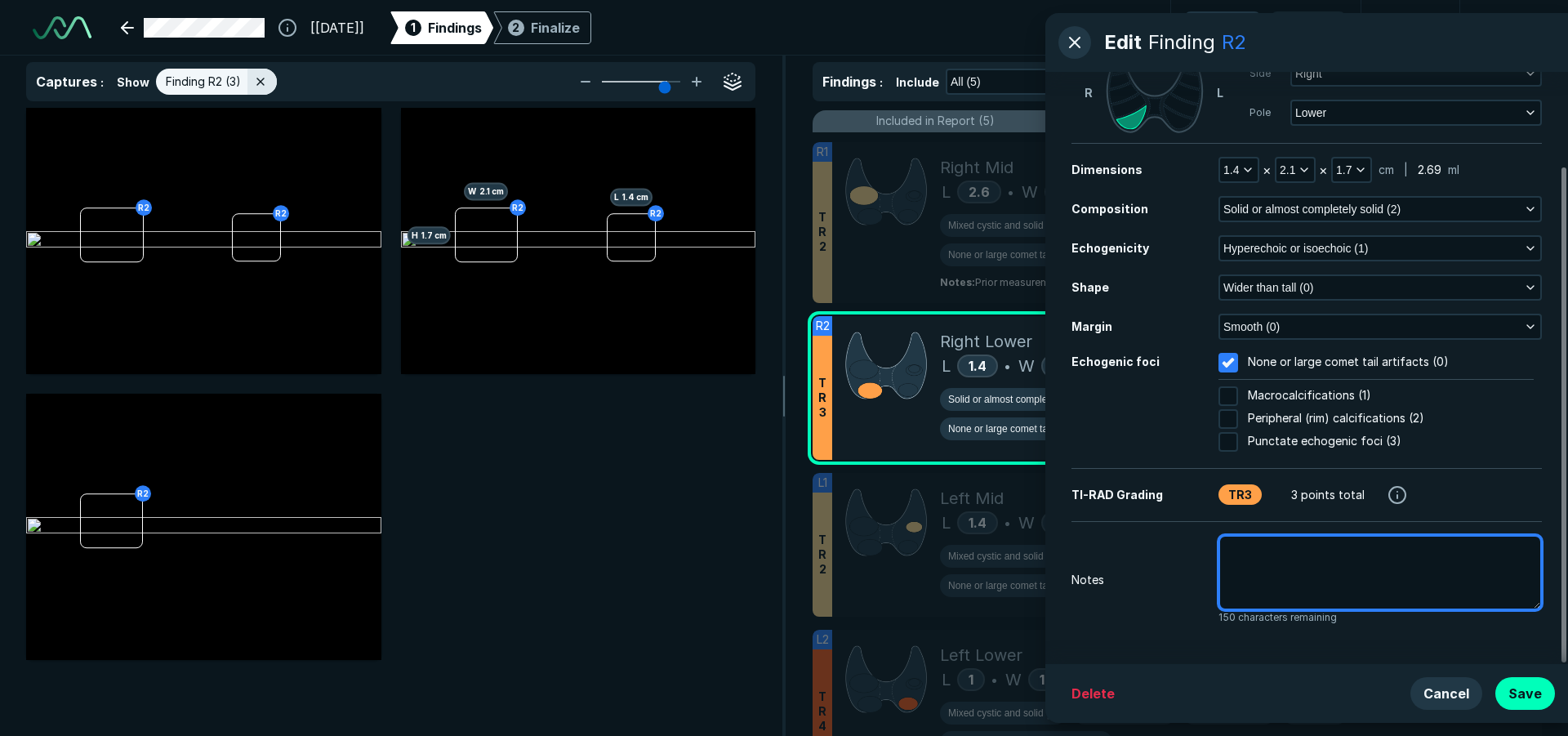
click at [1340, 564] on textarea at bounding box center [1380, 572] width 324 height 75
type textarea "x"
type textarea "P"
type textarea "x"
type textarea "Pr"
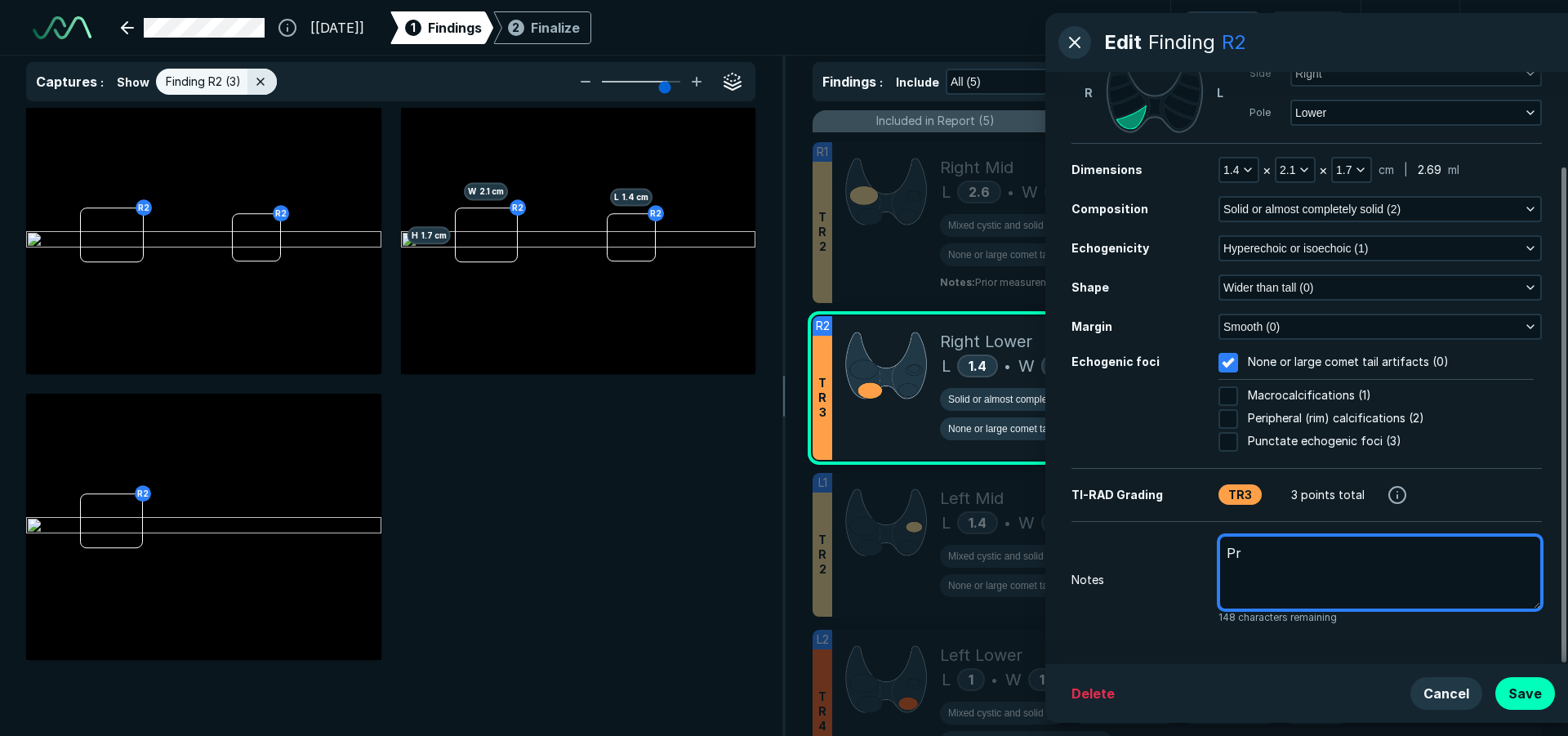
type textarea "x"
type textarea "Pri"
type textarea "x"
type textarea "Prio"
type textarea "x"
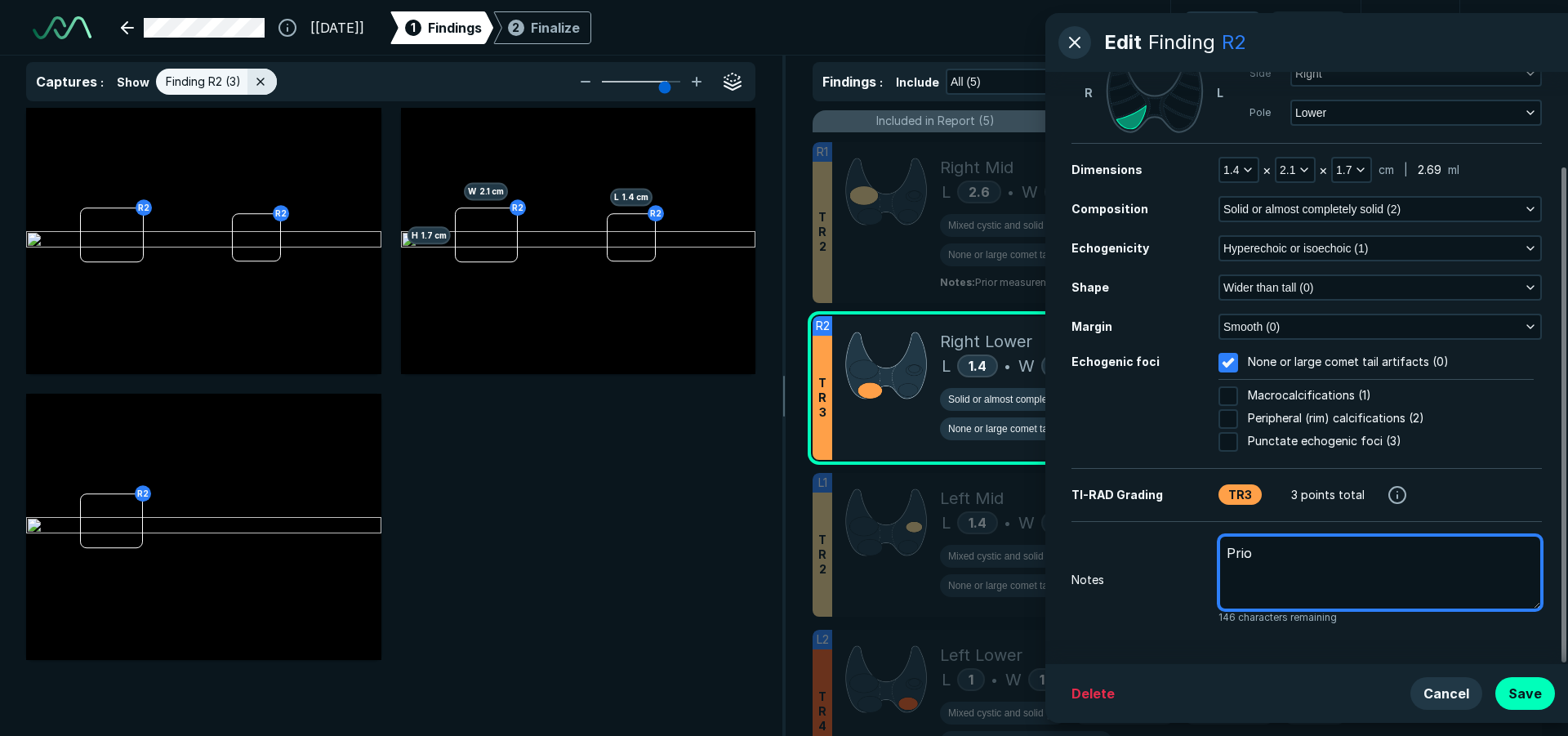
type textarea "Prior"
type textarea "x"
type textarea "Prior"
type textarea "x"
type textarea "Prior m"
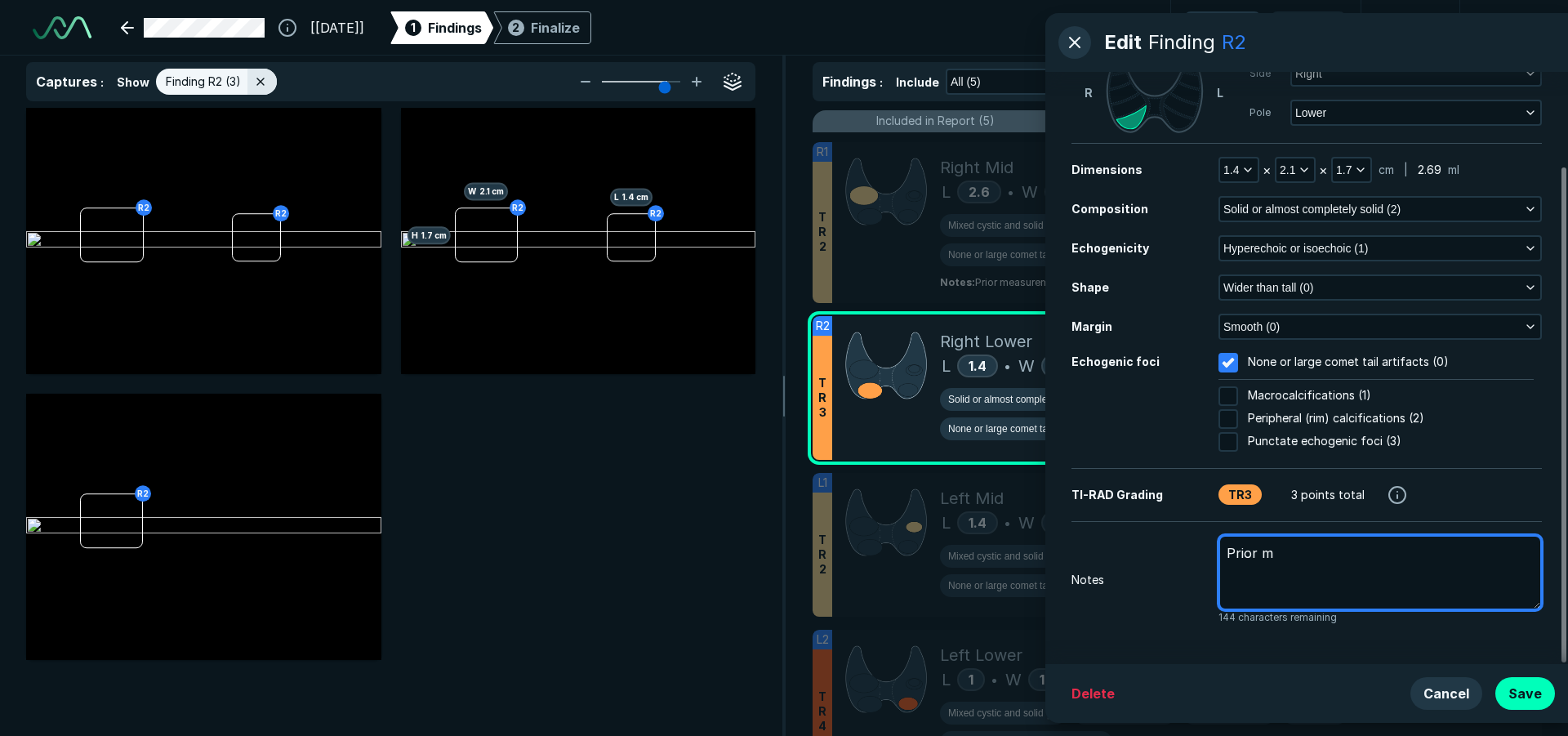
type textarea "x"
type textarea "Prior me"
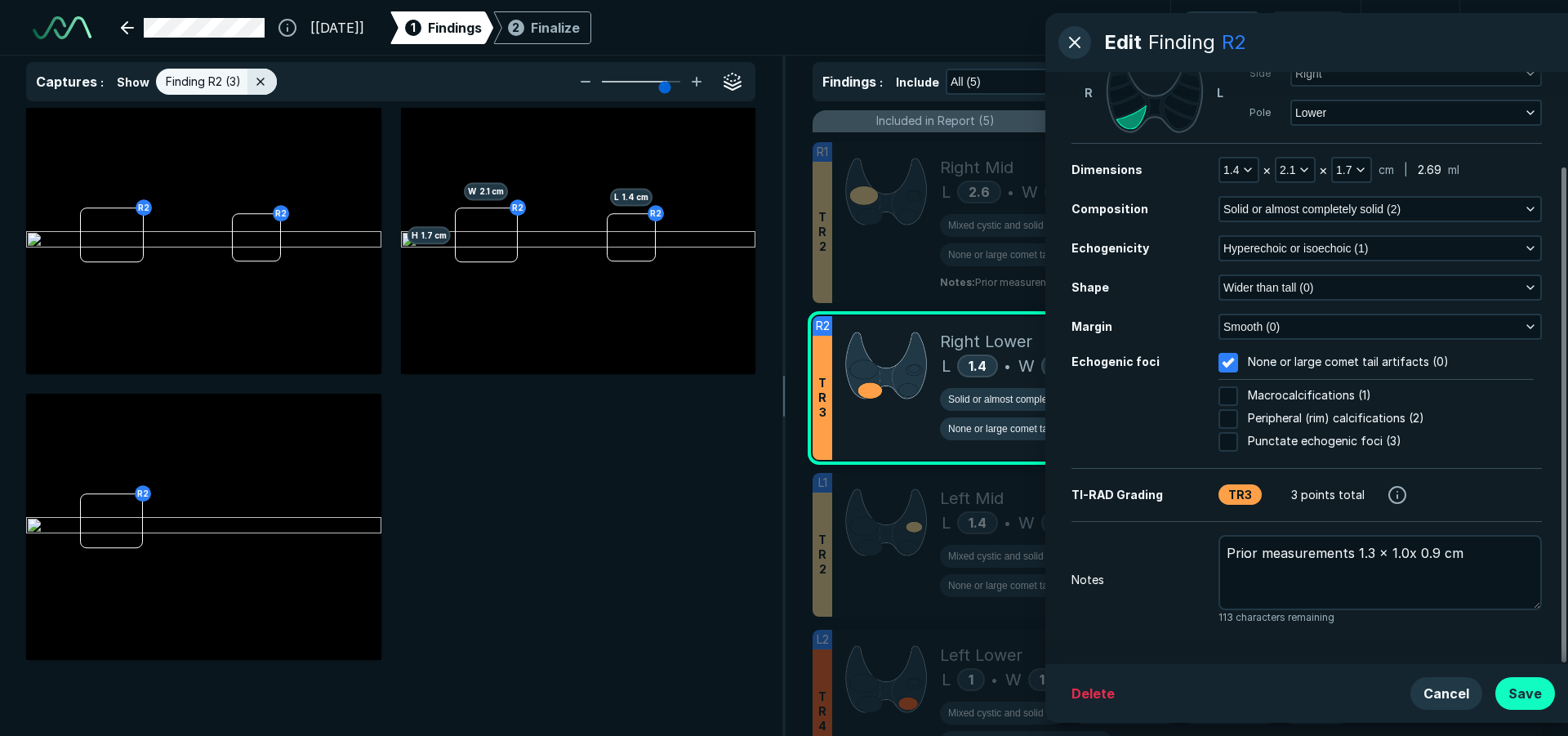
click at [1516, 693] on button "Save" at bounding box center [1524, 693] width 60 height 33
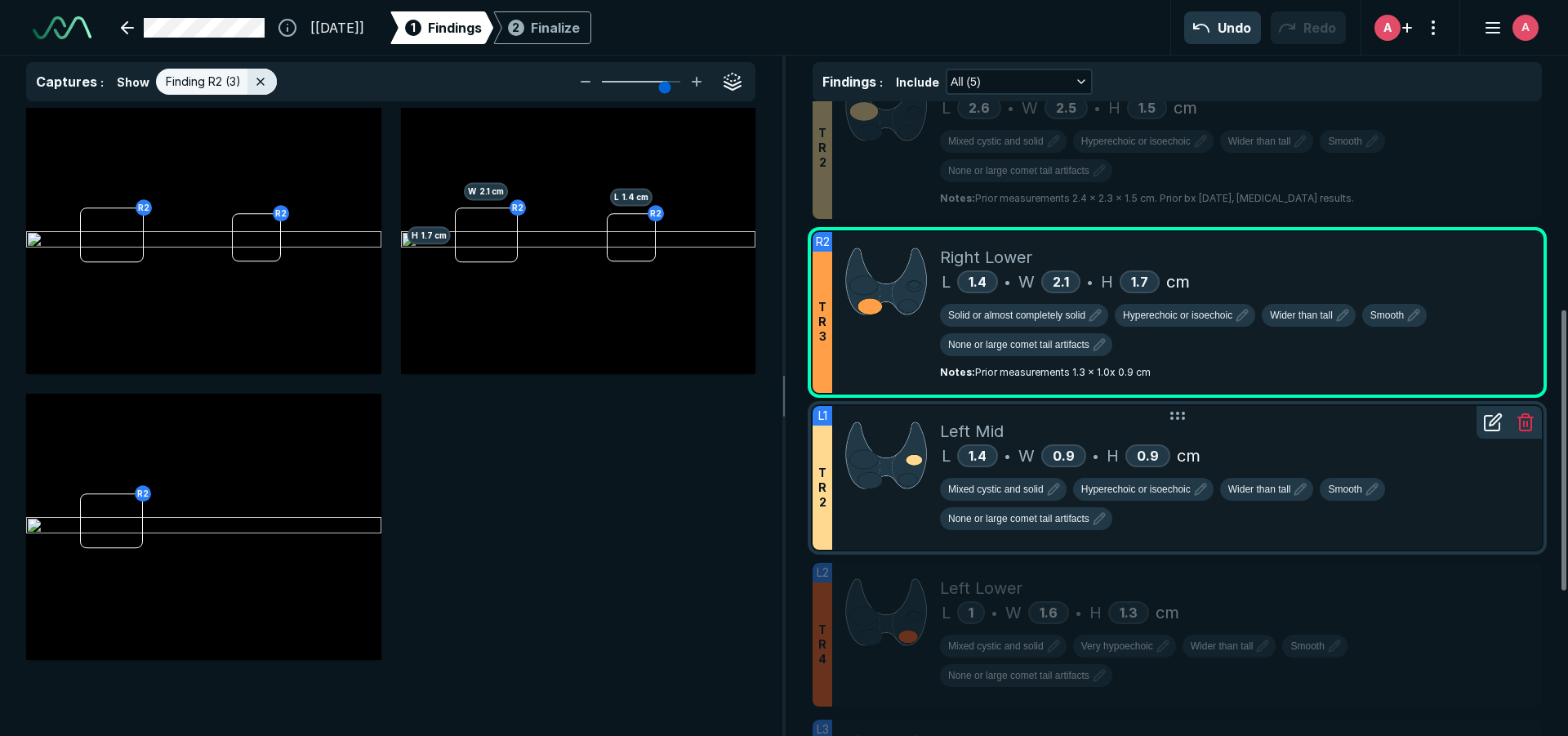
scroll to position [548, 0]
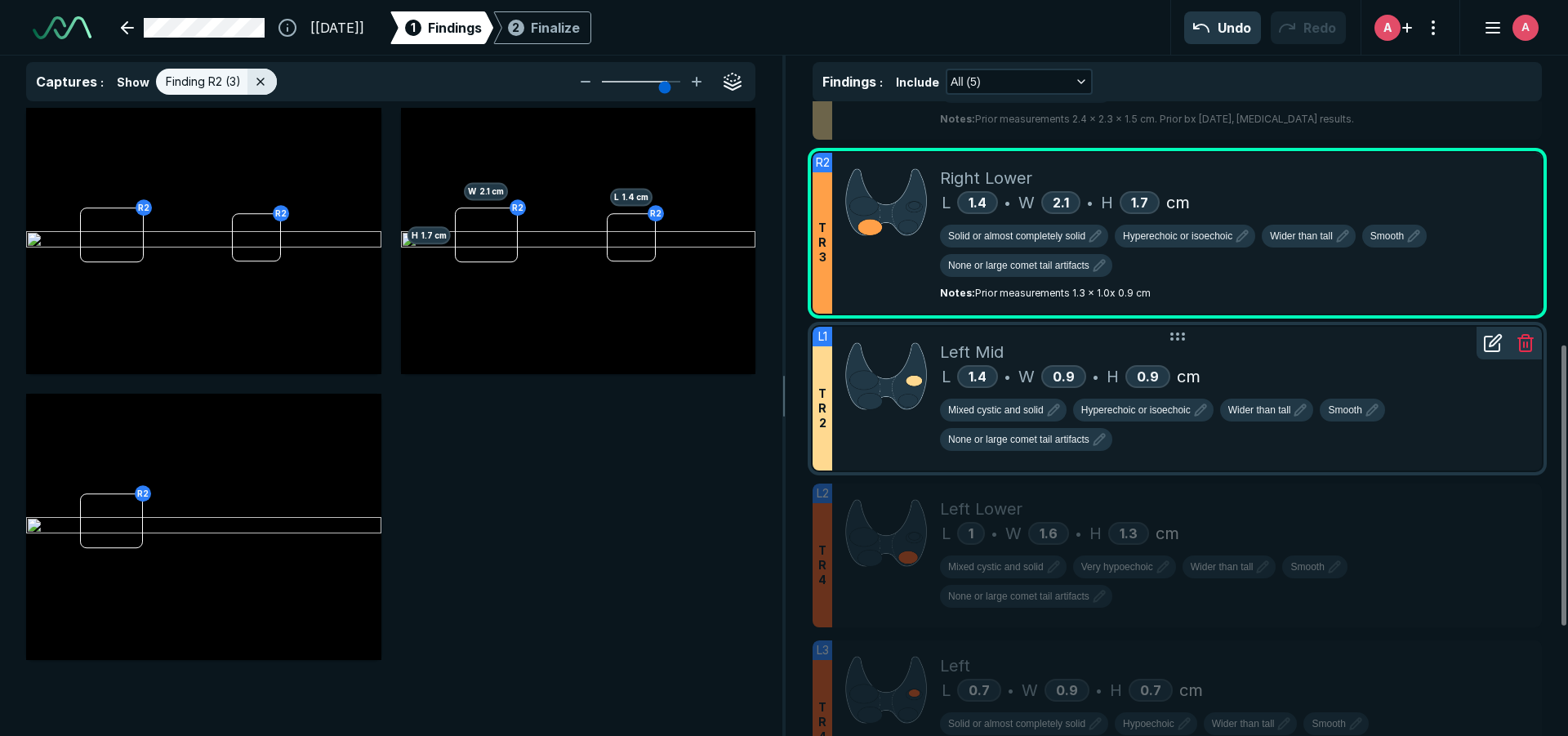
click at [1458, 399] on div "Mixed cystic and solid Hyperechoic or isoechoic Wider than tall Smooth None or …" at bounding box center [1234, 428] width 589 height 59
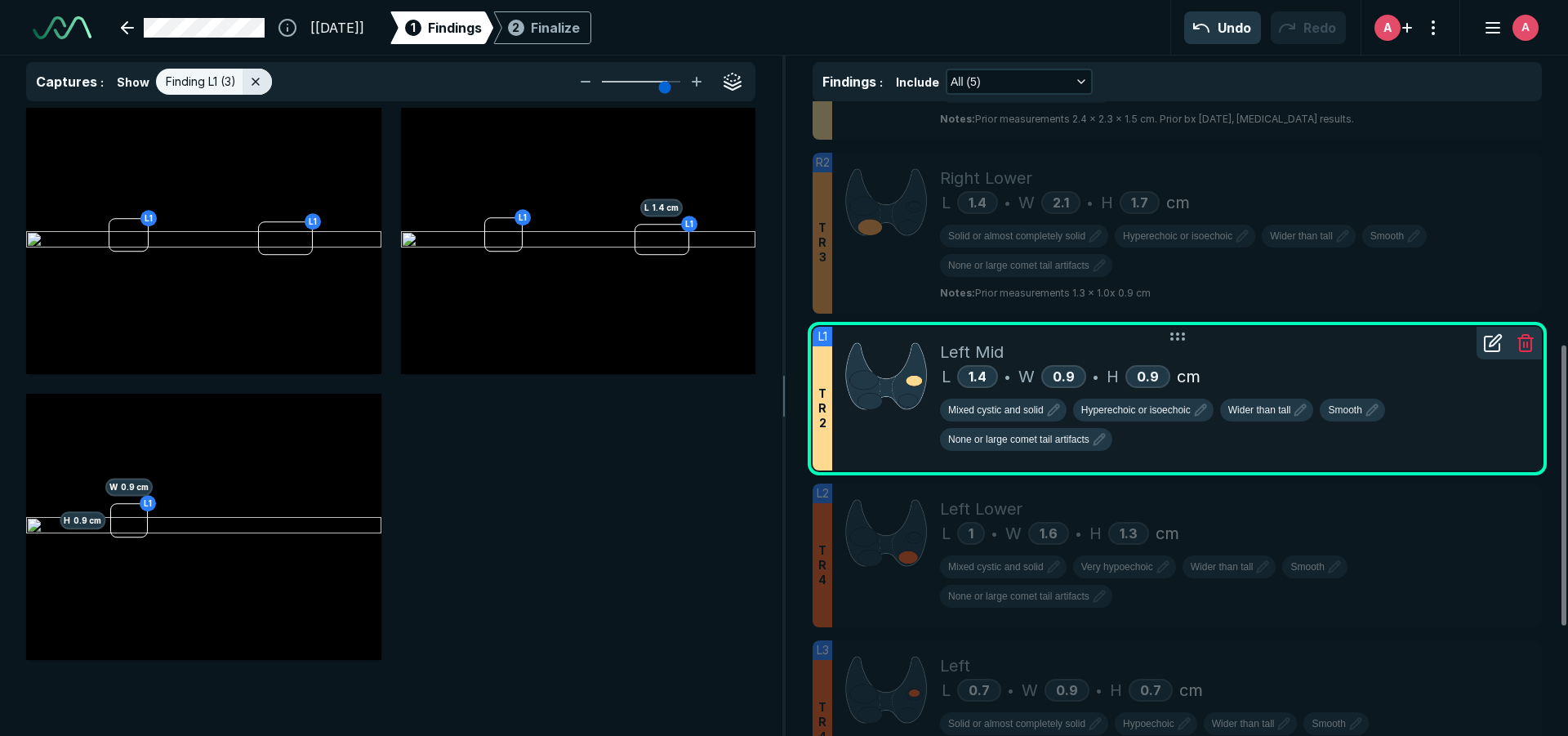
click at [1491, 343] on icon at bounding box center [1492, 342] width 19 height 19
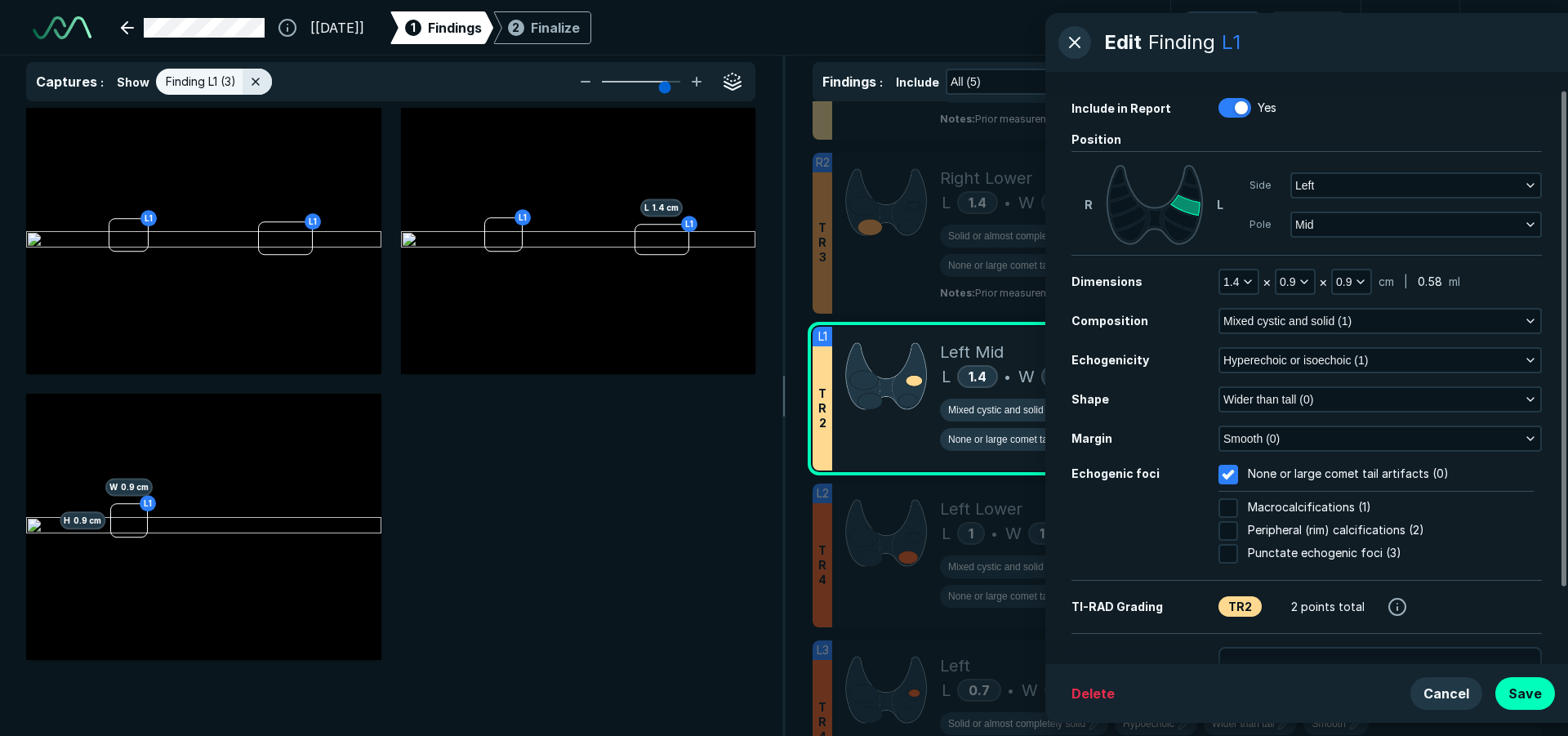
scroll to position [112, 0]
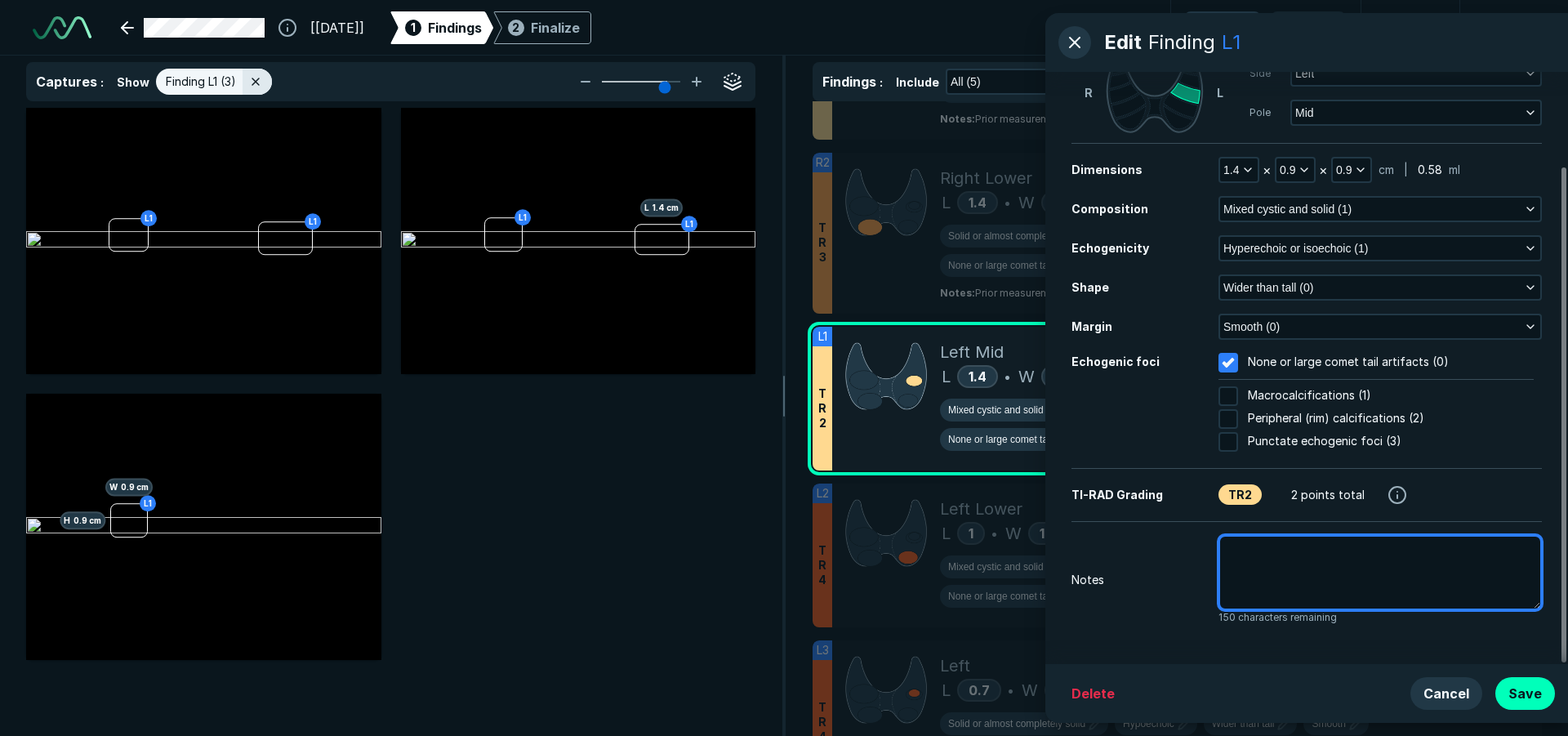
click at [1309, 565] on textarea at bounding box center [1380, 572] width 324 height 75
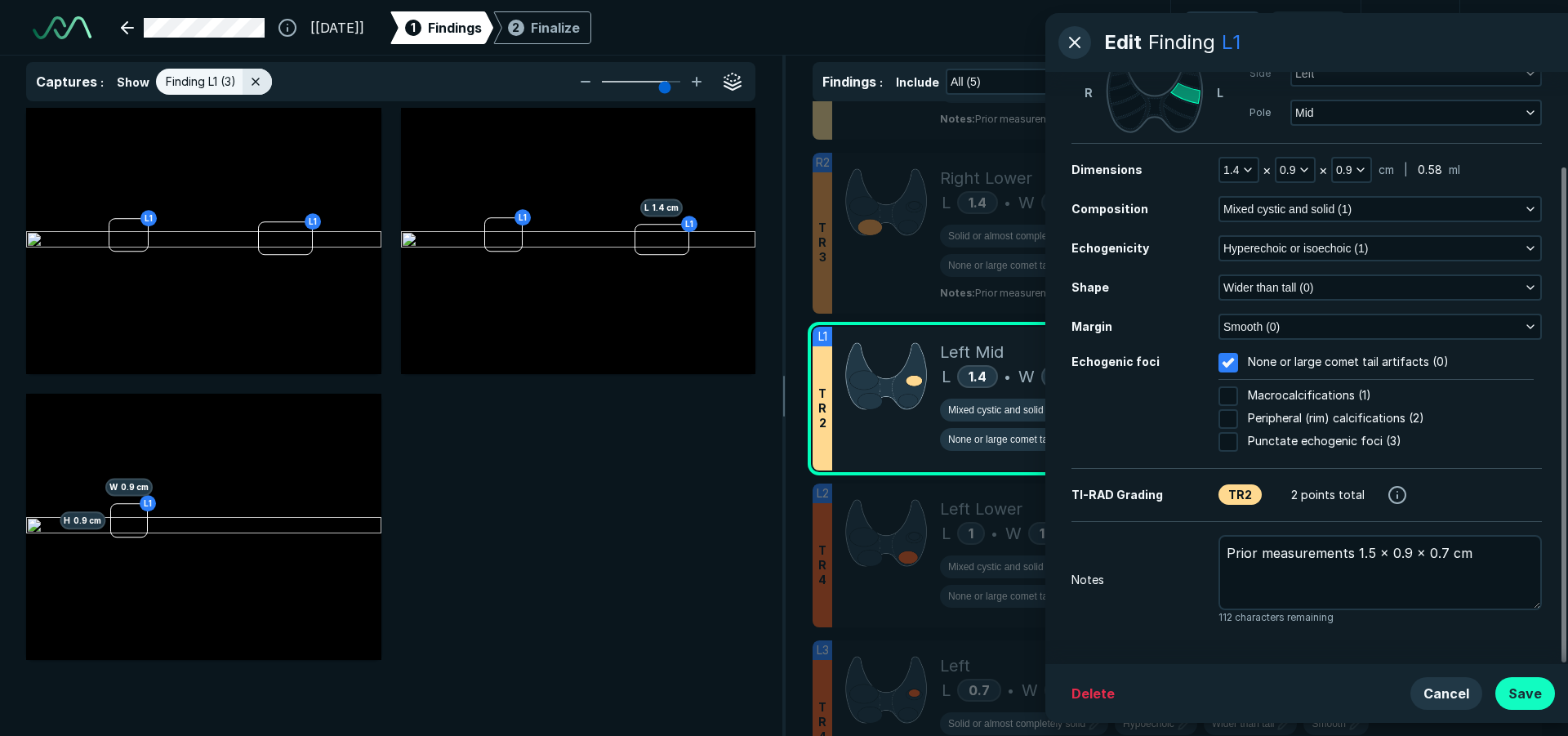
click at [1536, 694] on button "Save" at bounding box center [1524, 693] width 60 height 33
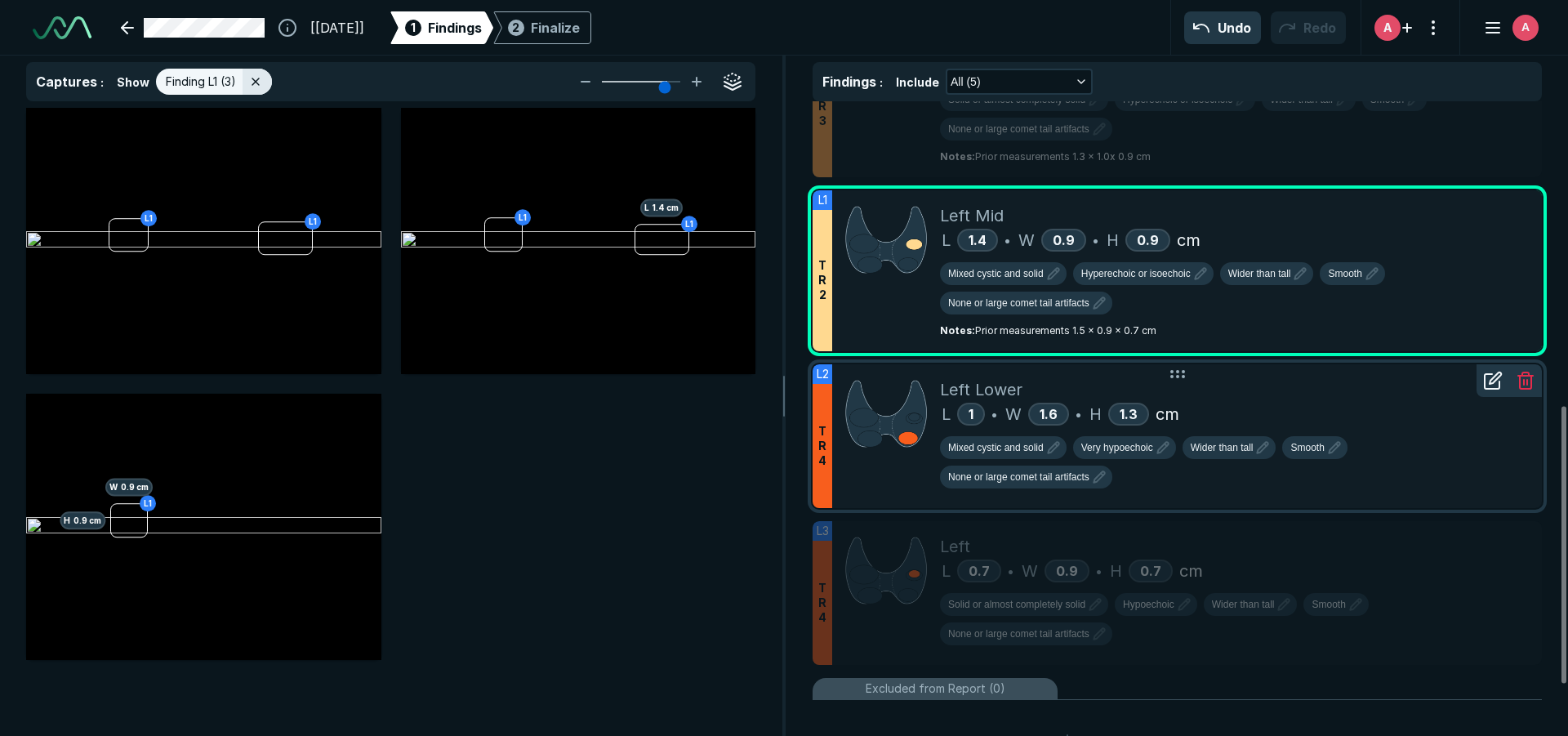
scroll to position [711, 0]
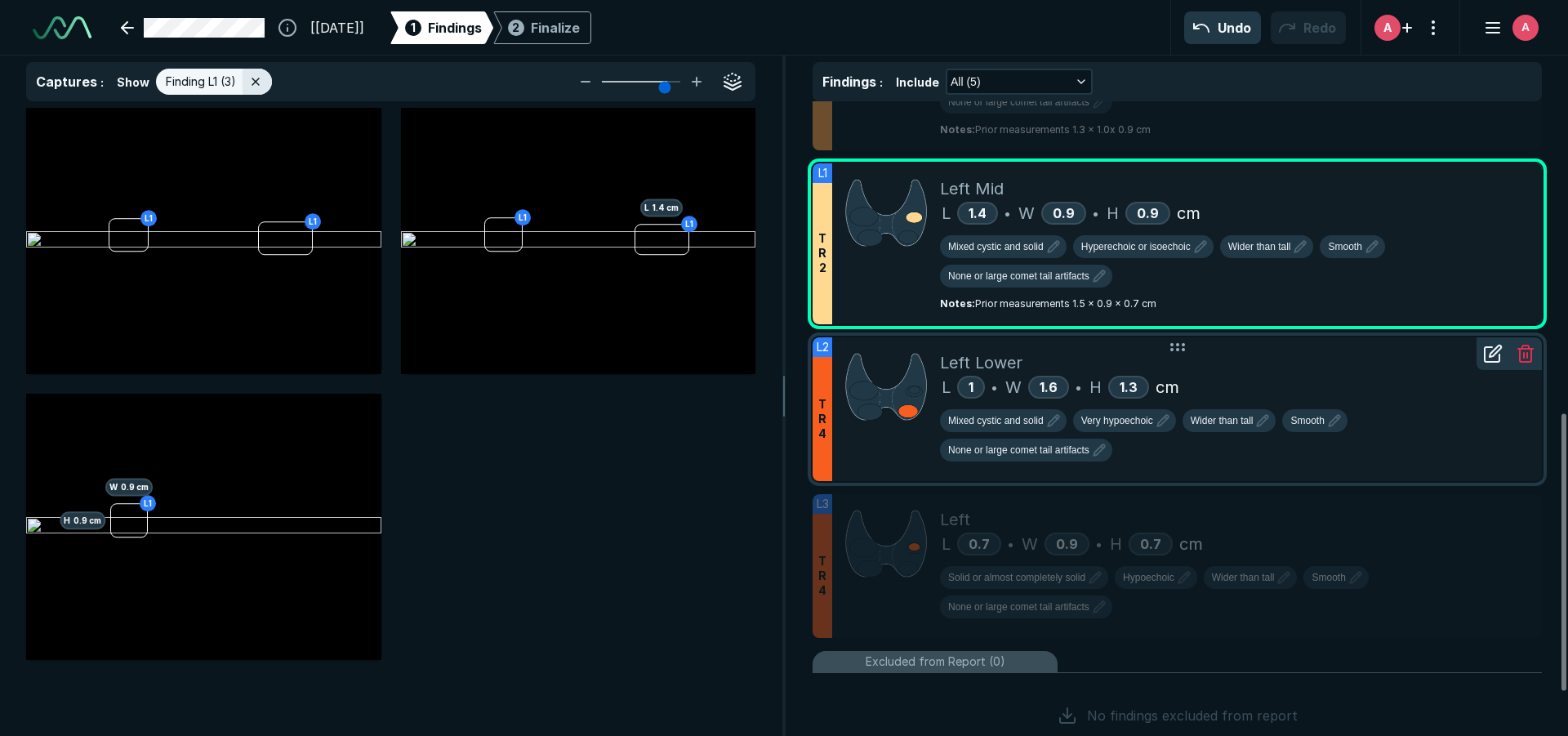
click at [1439, 427] on div "Mixed cystic and solid Very hypoechoic Wider than tall Smooth None or large com…" at bounding box center [1234, 439] width 589 height 59
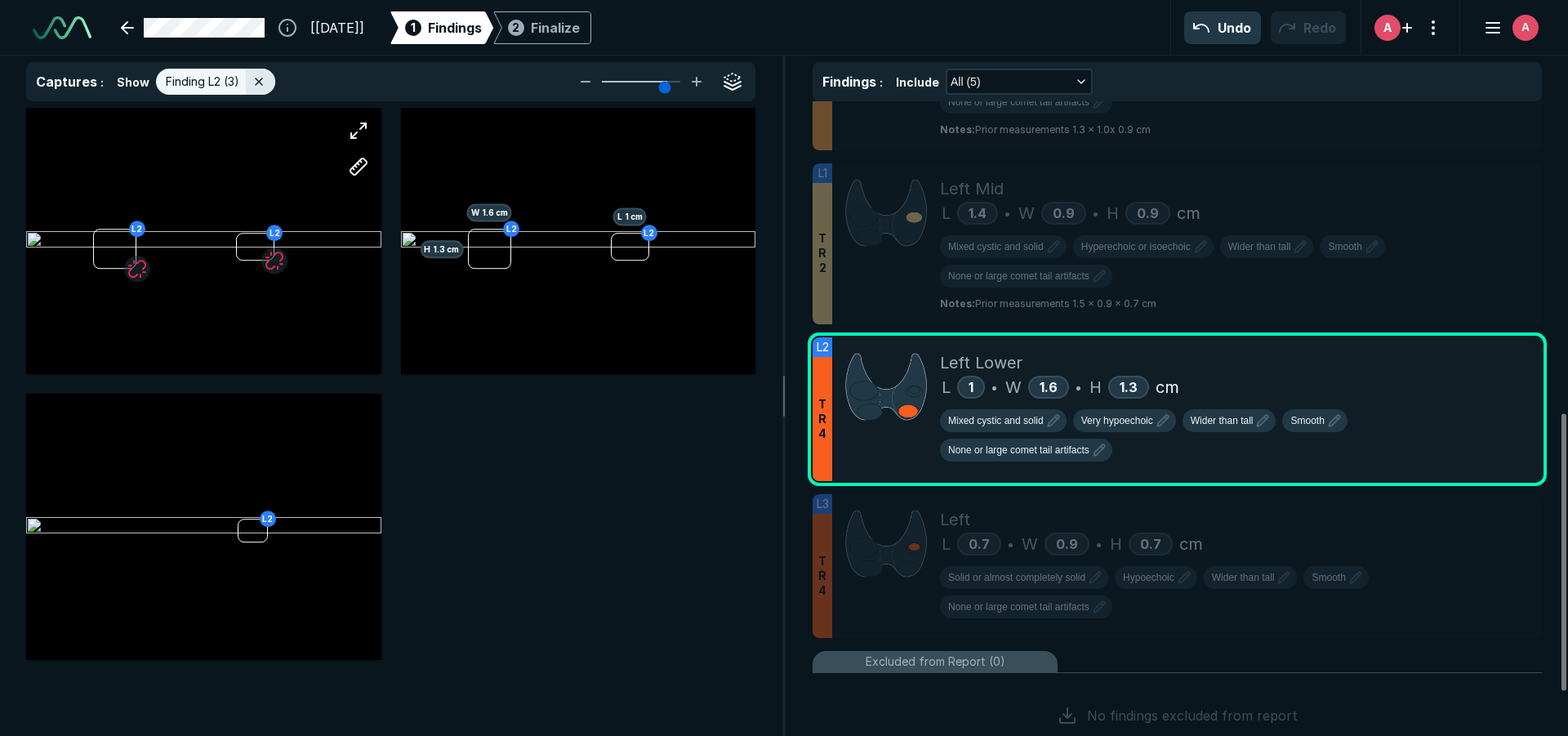
click at [209, 200] on div "L2 L2" at bounding box center [203, 241] width 355 height 222
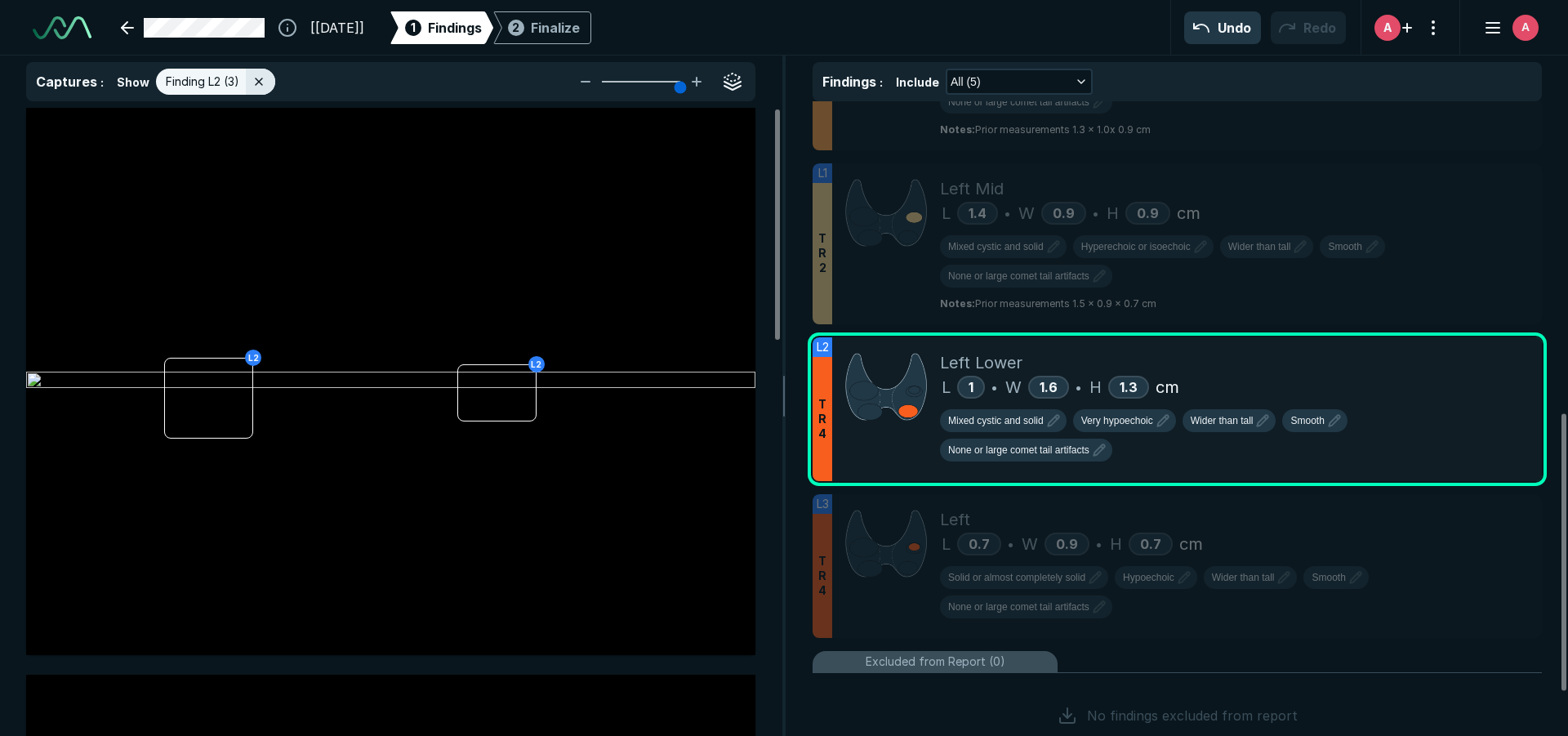
drag, startPoint x: 663, startPoint y: 87, endPoint x: 689, endPoint y: 88, distance: 26.0
click at [687, 82] on input "range" at bounding box center [641, 82] width 92 height 2
click at [1169, 426] on icon "button" at bounding box center [1162, 420] width 19 height 19
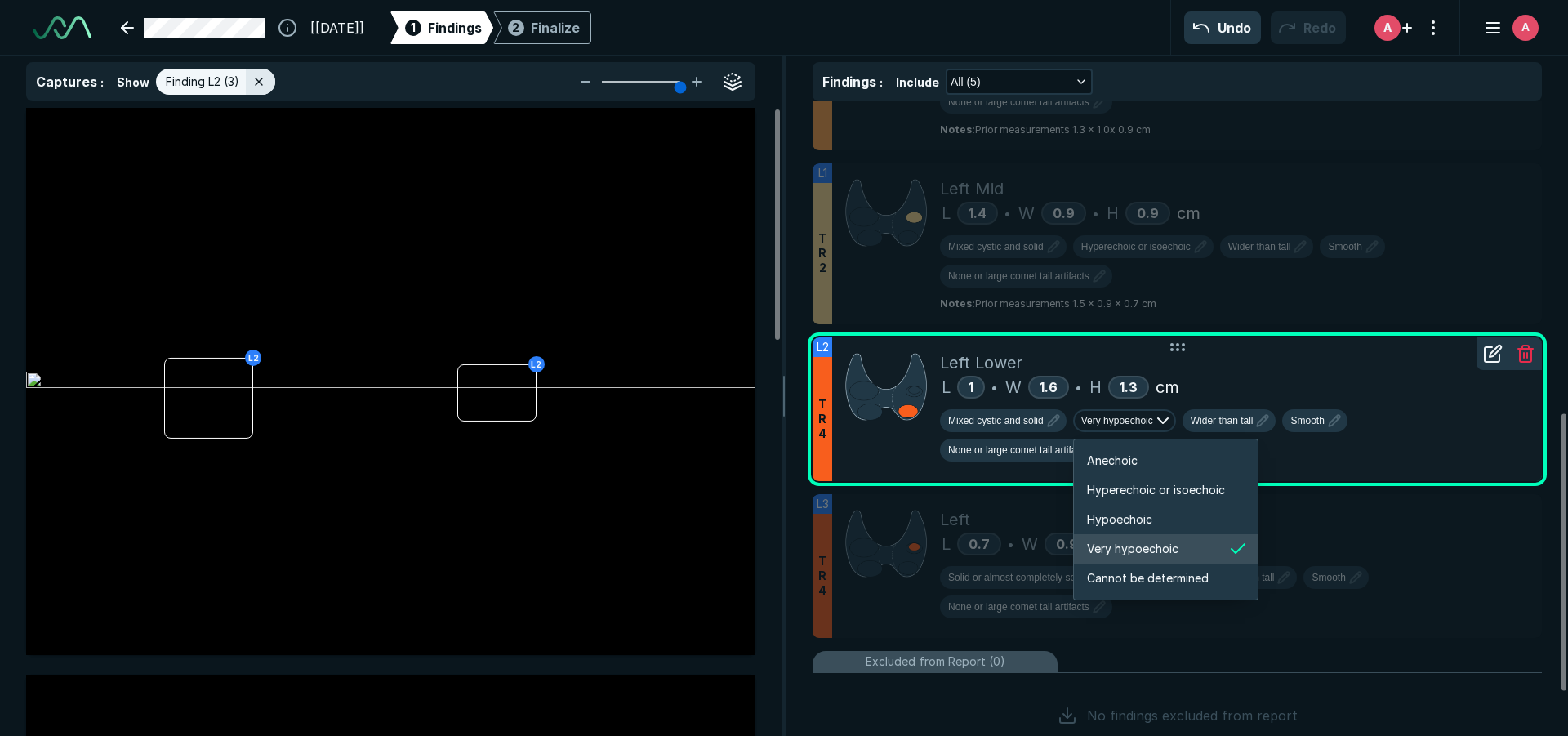
scroll to position [2726, 2926]
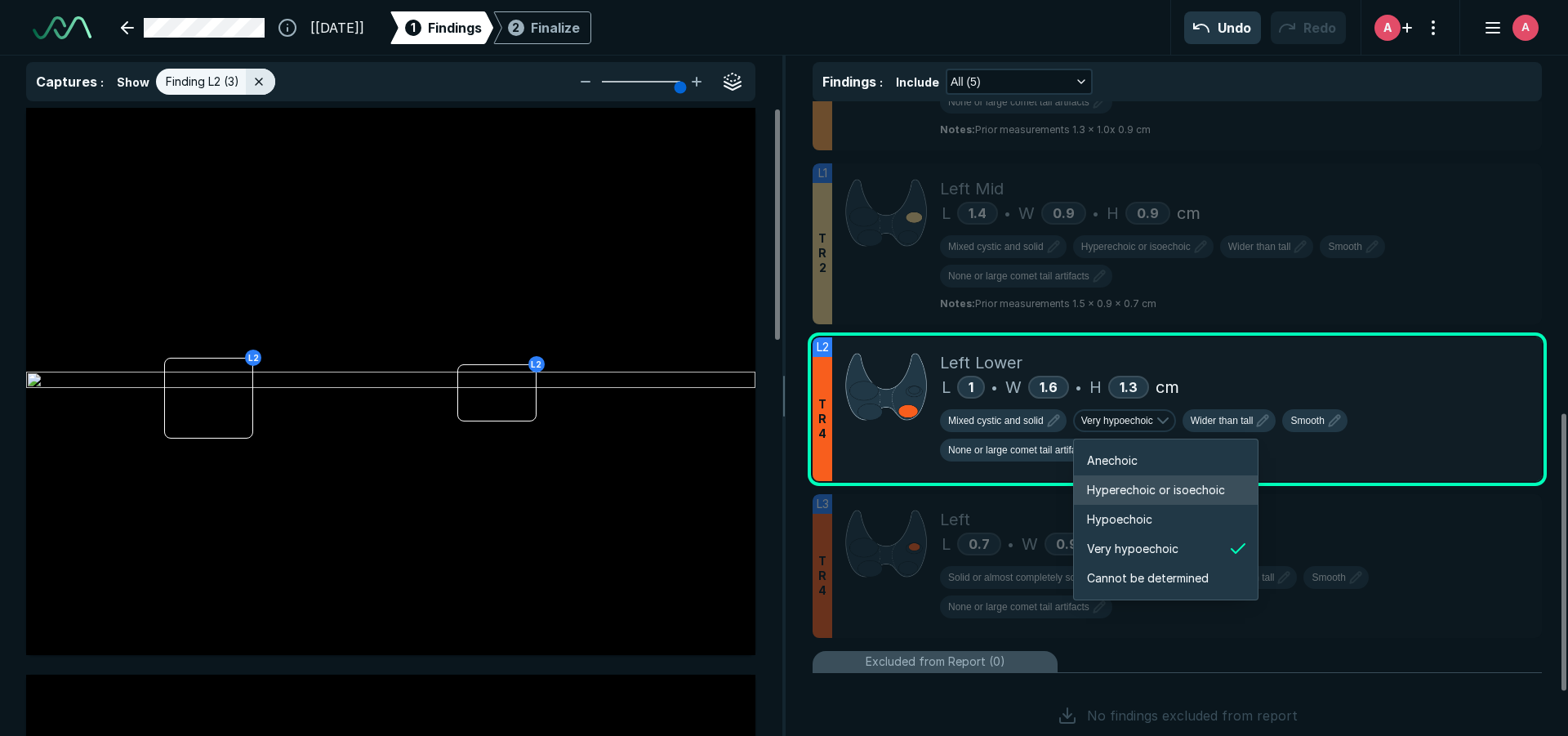
click at [1169, 493] on span "Hyperechoic or isoechoic" at bounding box center [1156, 490] width 138 height 18
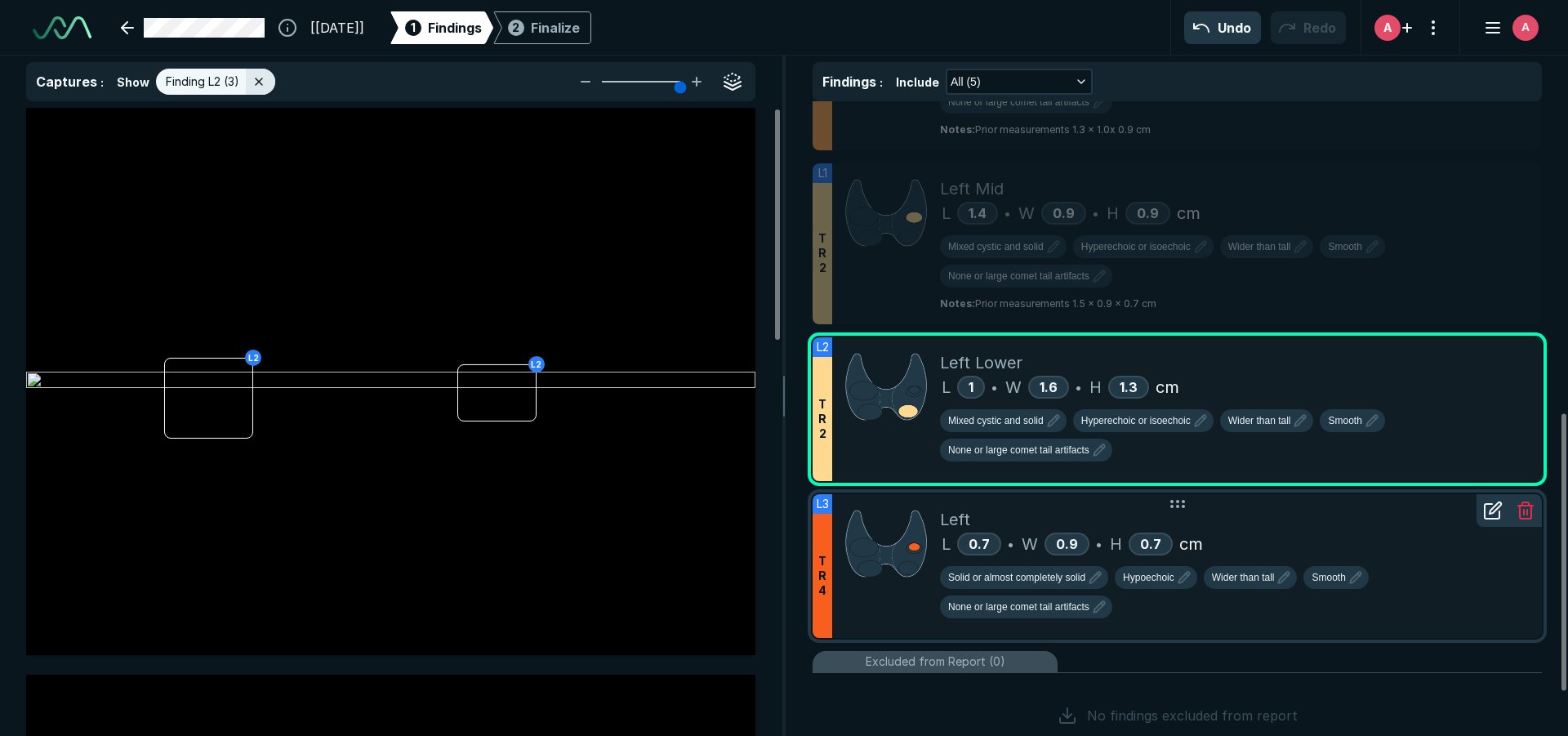
click at [1276, 552] on div "L 0.7 • W 0.9 • H 0.7 cm" at bounding box center [1234, 543] width 589 height 24
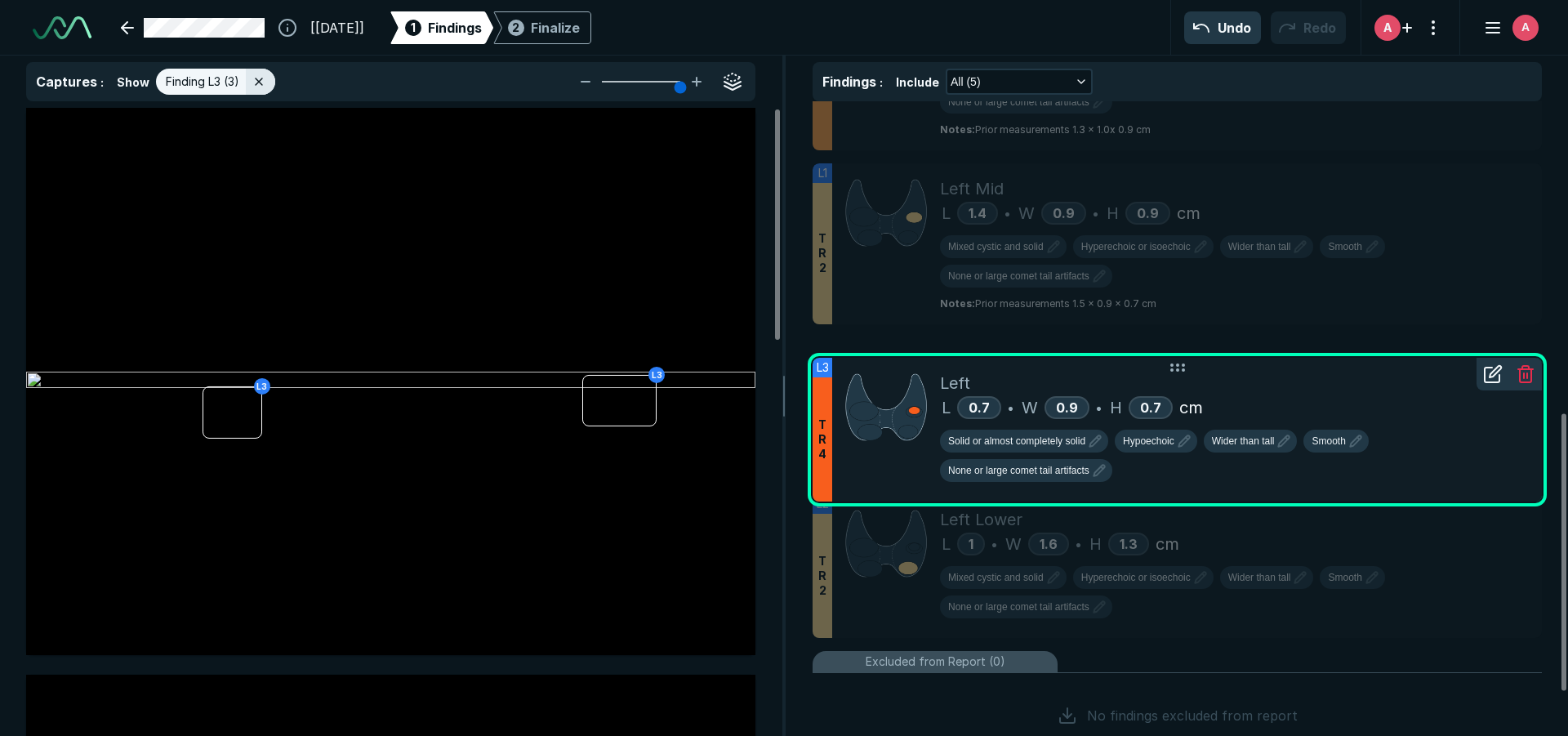
drag, startPoint x: 1296, startPoint y: 534, endPoint x: 1242, endPoint y: 398, distance: 146.3
click at [1242, 398] on div "L 0.7 • W 0.9 • H 0.7 cm" at bounding box center [1234, 407] width 589 height 24
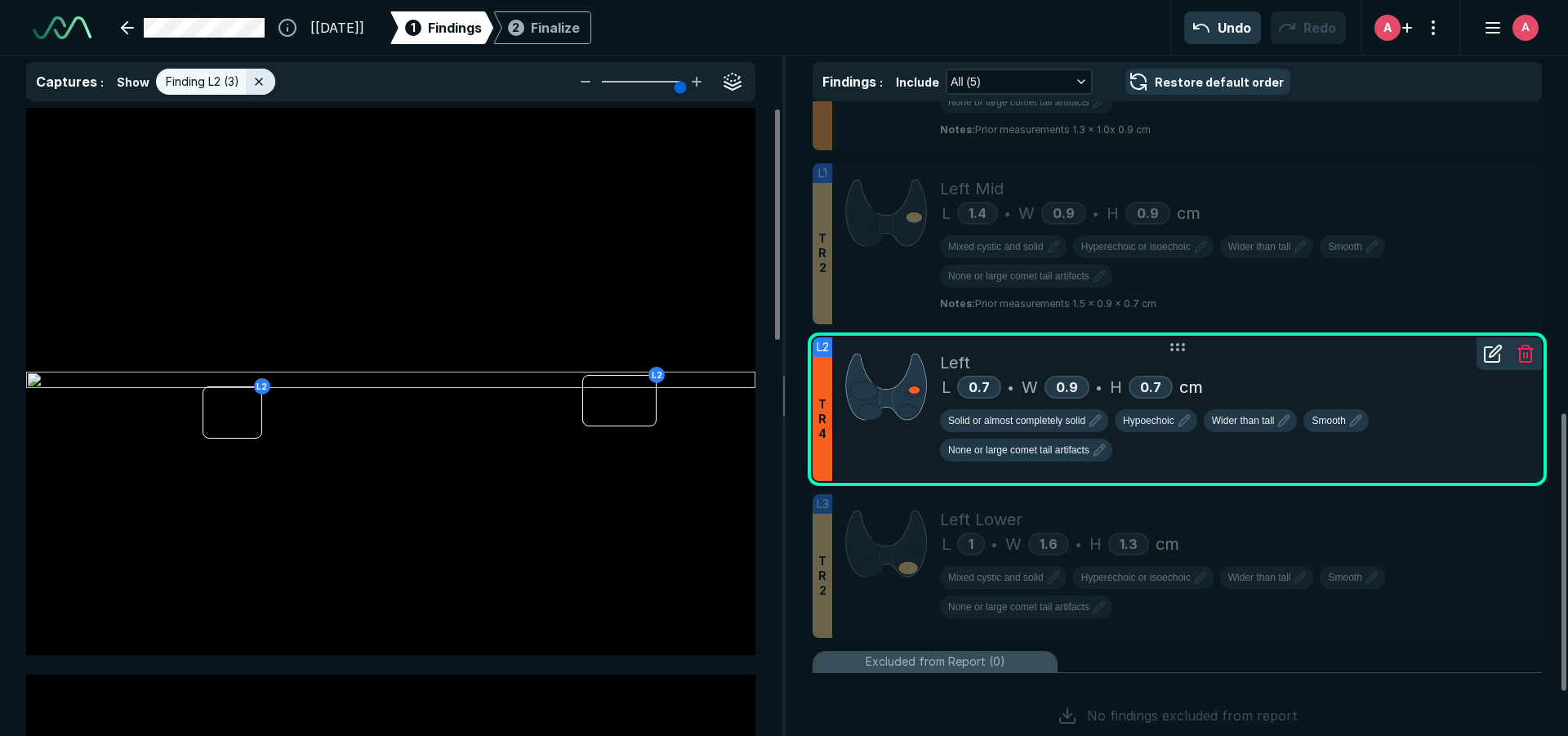
click at [968, 401] on div "Solid or almost completely solid Hypoechoic Wider than tall Smooth None or larg…" at bounding box center [1234, 434] width 589 height 69
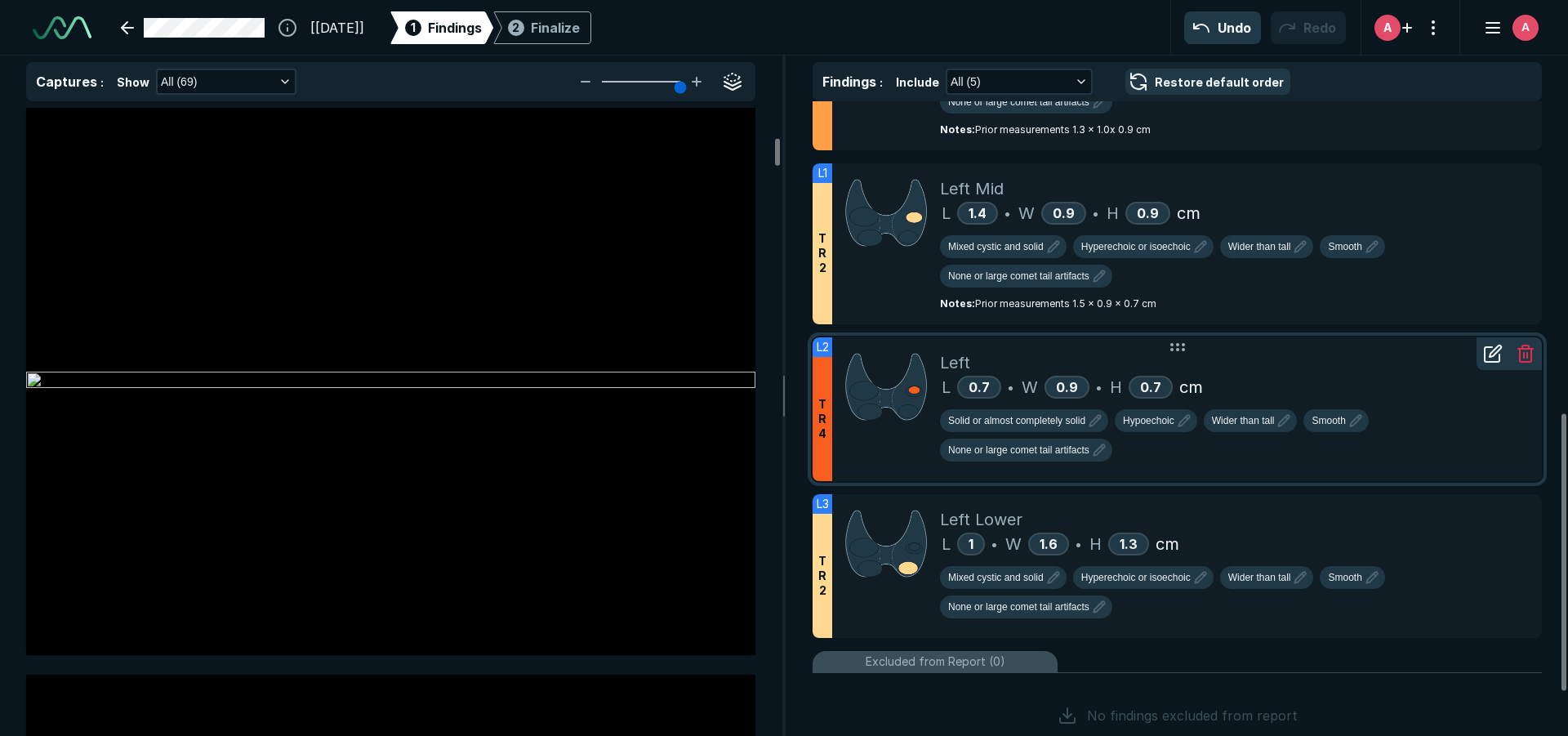
scroll to position [1879, 0]
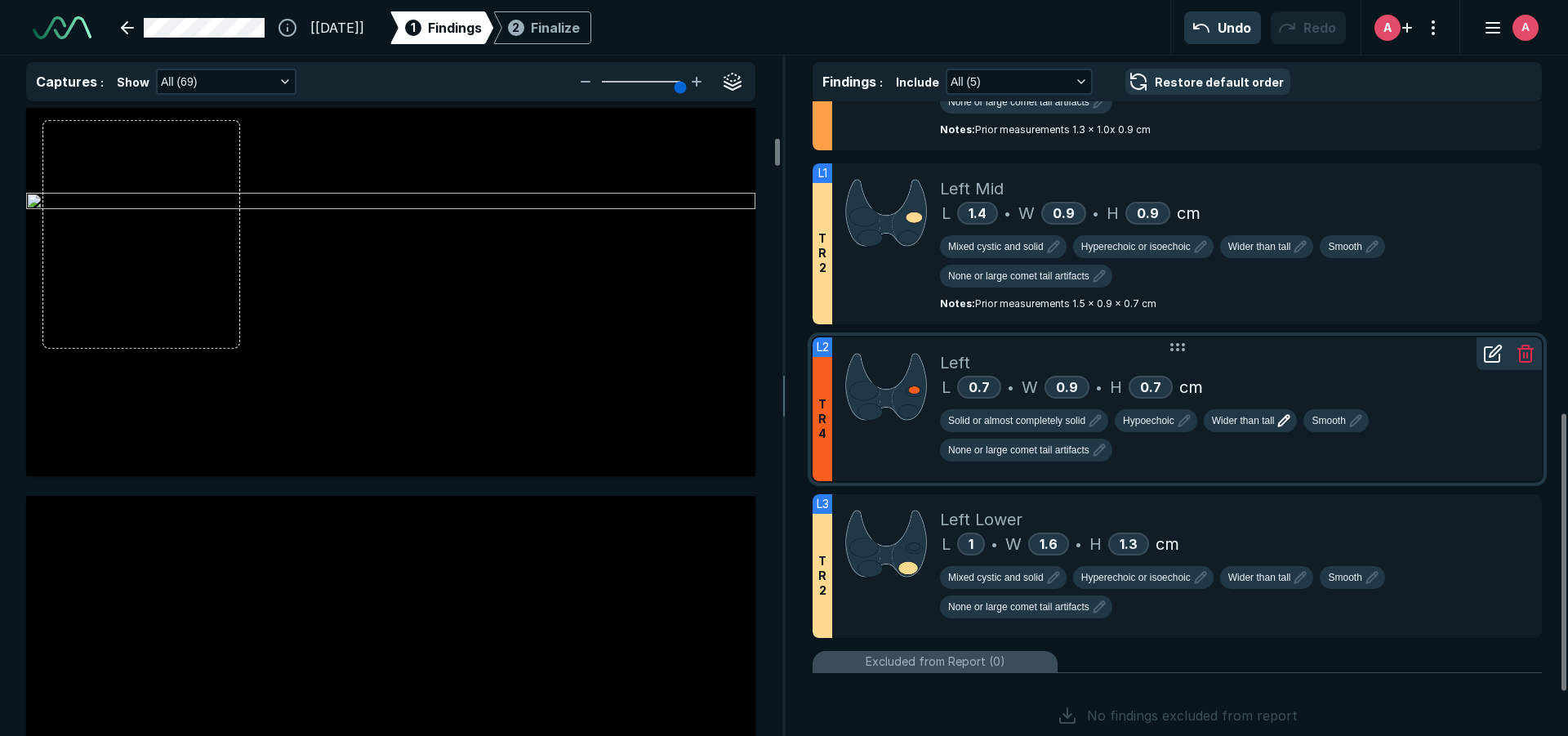
click at [1252, 414] on span "Wider than tall" at bounding box center [1243, 420] width 63 height 14
click at [1341, 382] on div "L 0.7 • W 0.9 • H 0.7 cm" at bounding box center [1234, 387] width 589 height 24
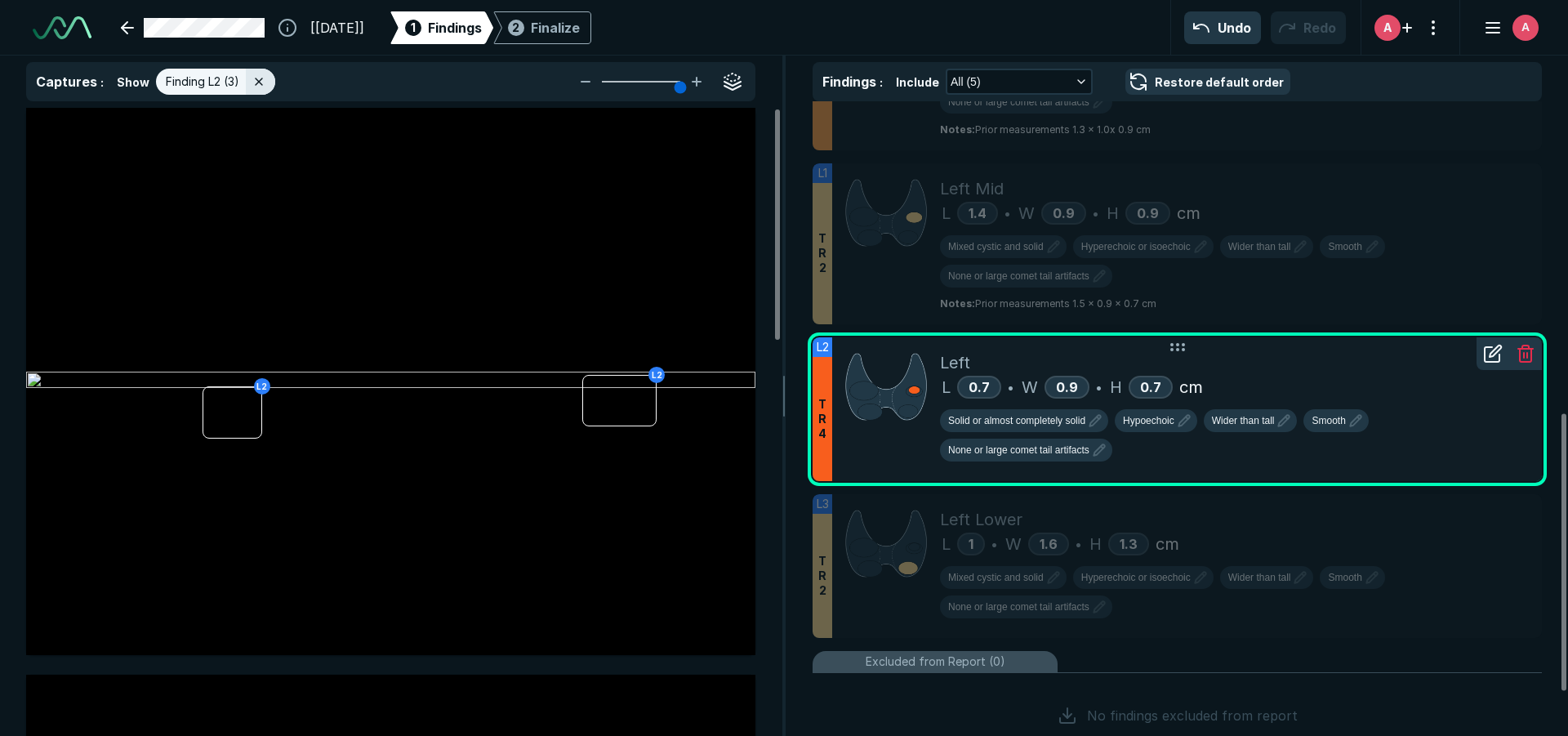
scroll to position [4747, 5354]
click at [1487, 353] on icon at bounding box center [1492, 353] width 19 height 19
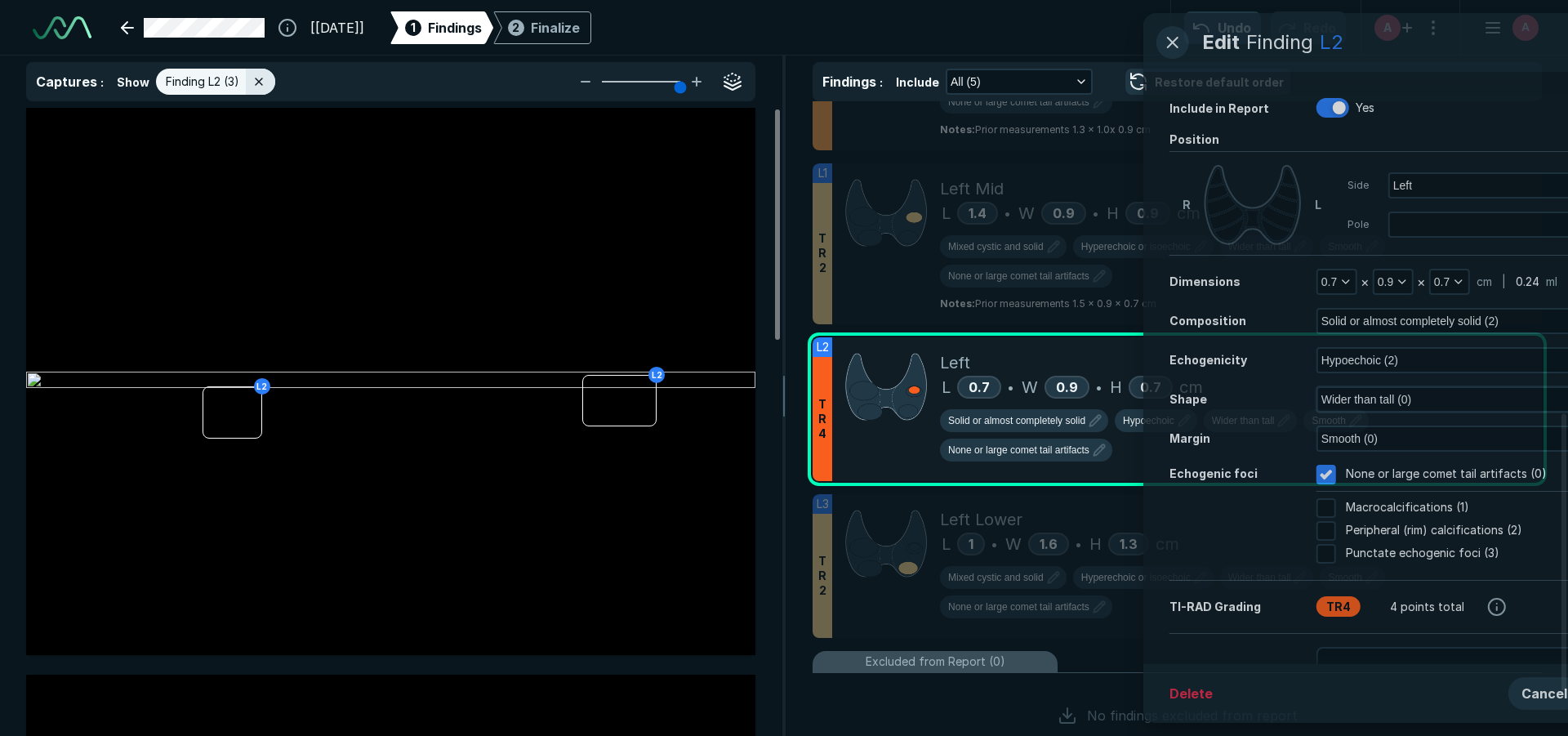
scroll to position [4468, 4189]
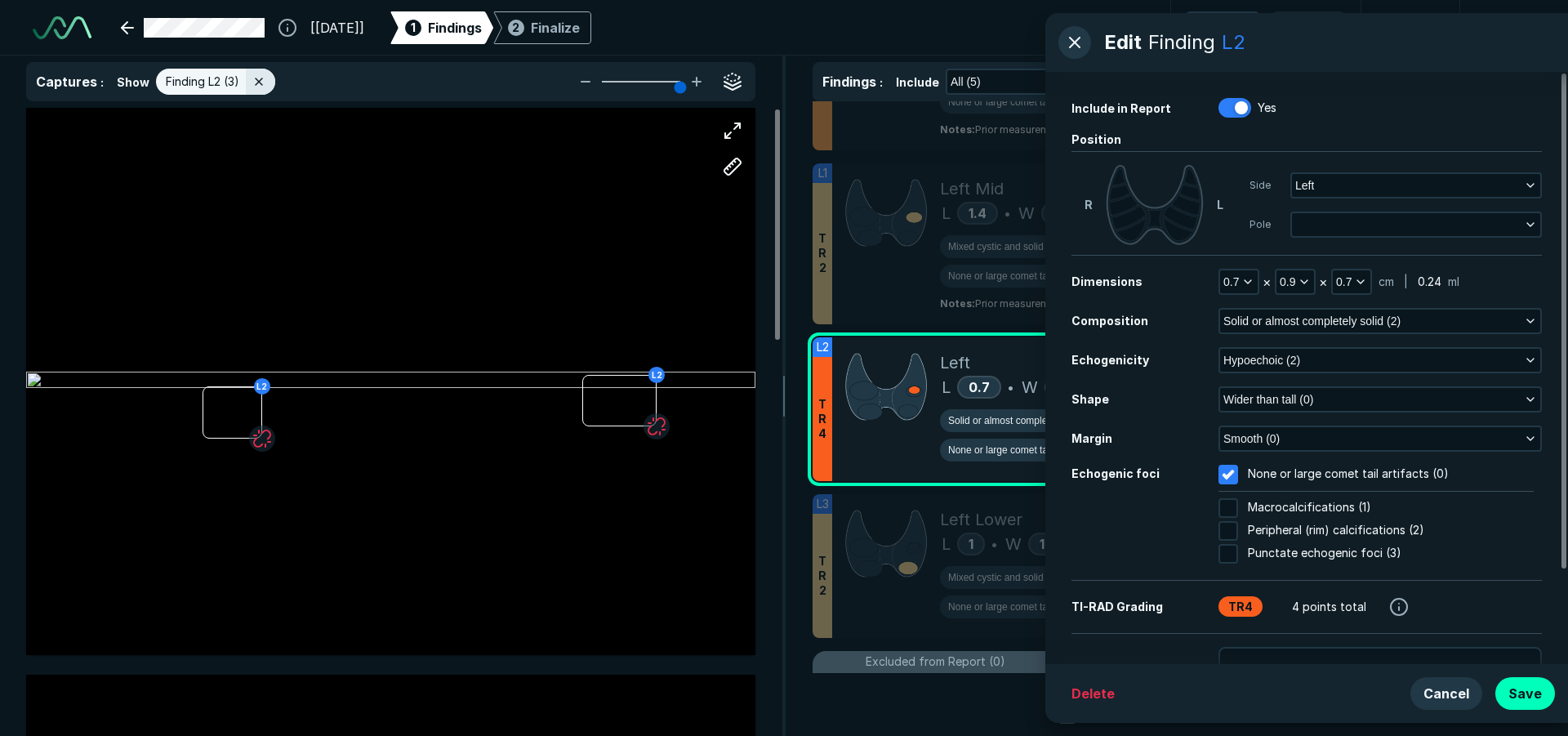
drag, startPoint x: 420, startPoint y: 528, endPoint x: 393, endPoint y: 415, distance: 116.2
click at [1355, 226] on button "button" at bounding box center [1415, 224] width 248 height 23
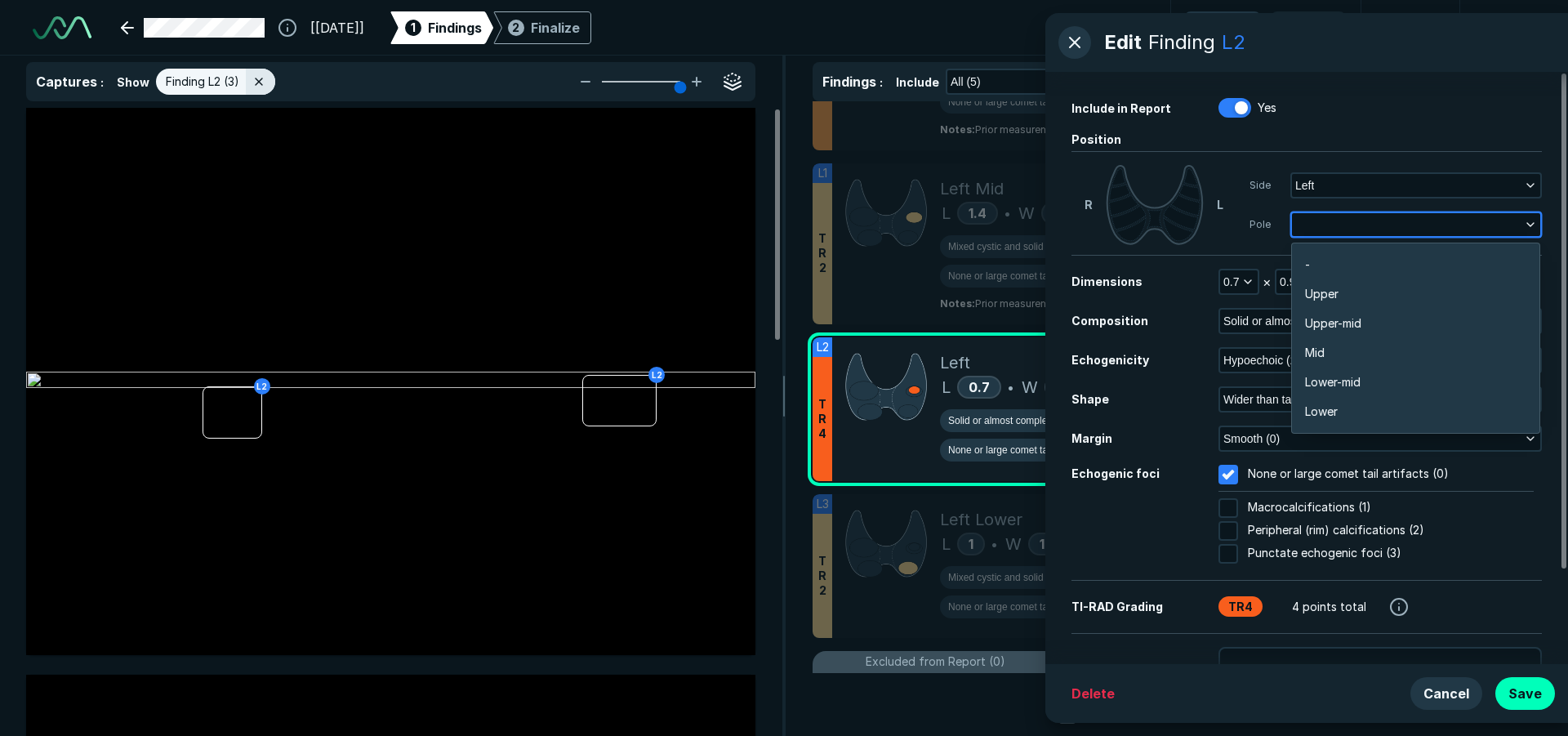
scroll to position [2858, 3213]
click at [1358, 394] on li "Lower-mid" at bounding box center [1415, 382] width 247 height 29
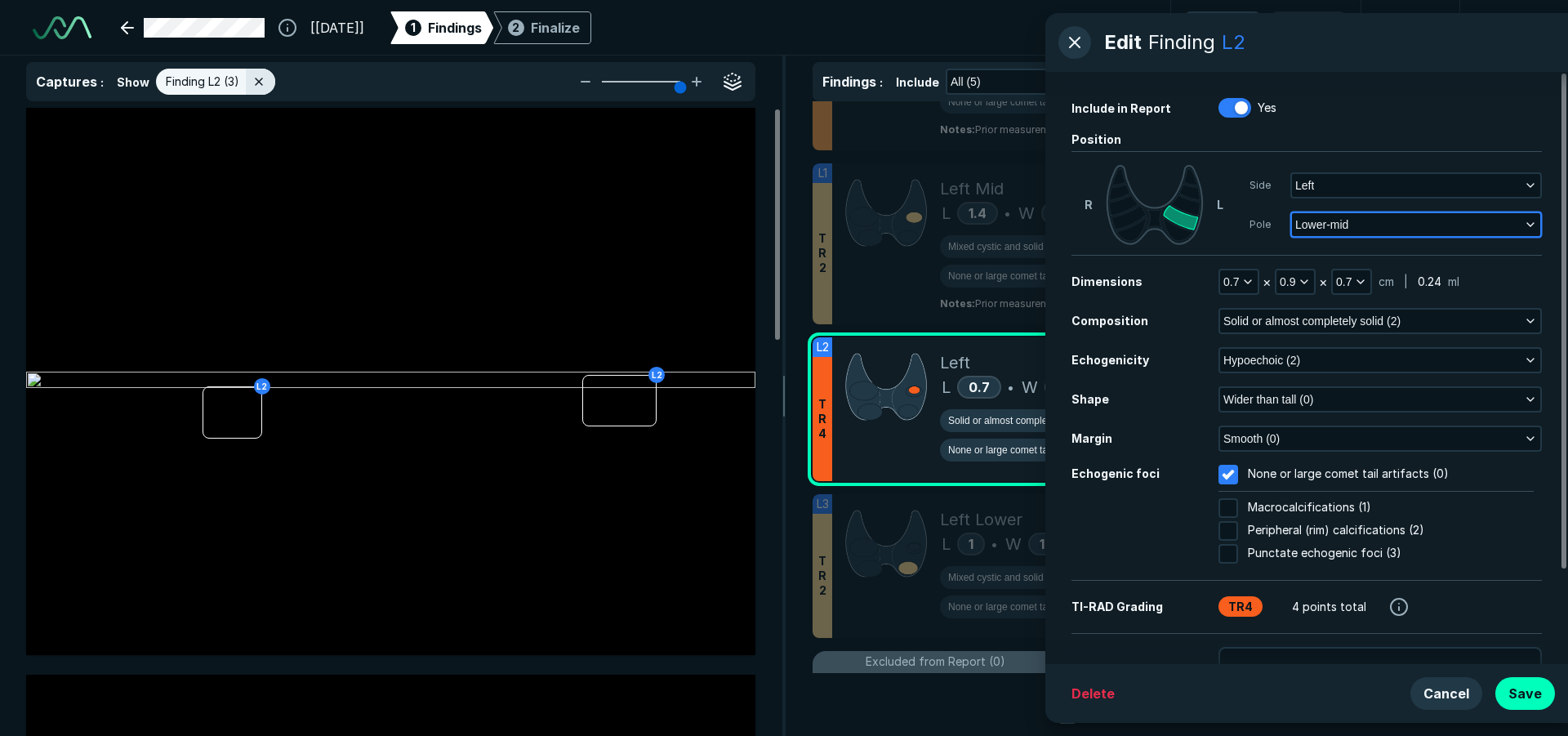
click at [1391, 217] on button "Lower-mid" at bounding box center [1415, 224] width 248 height 23
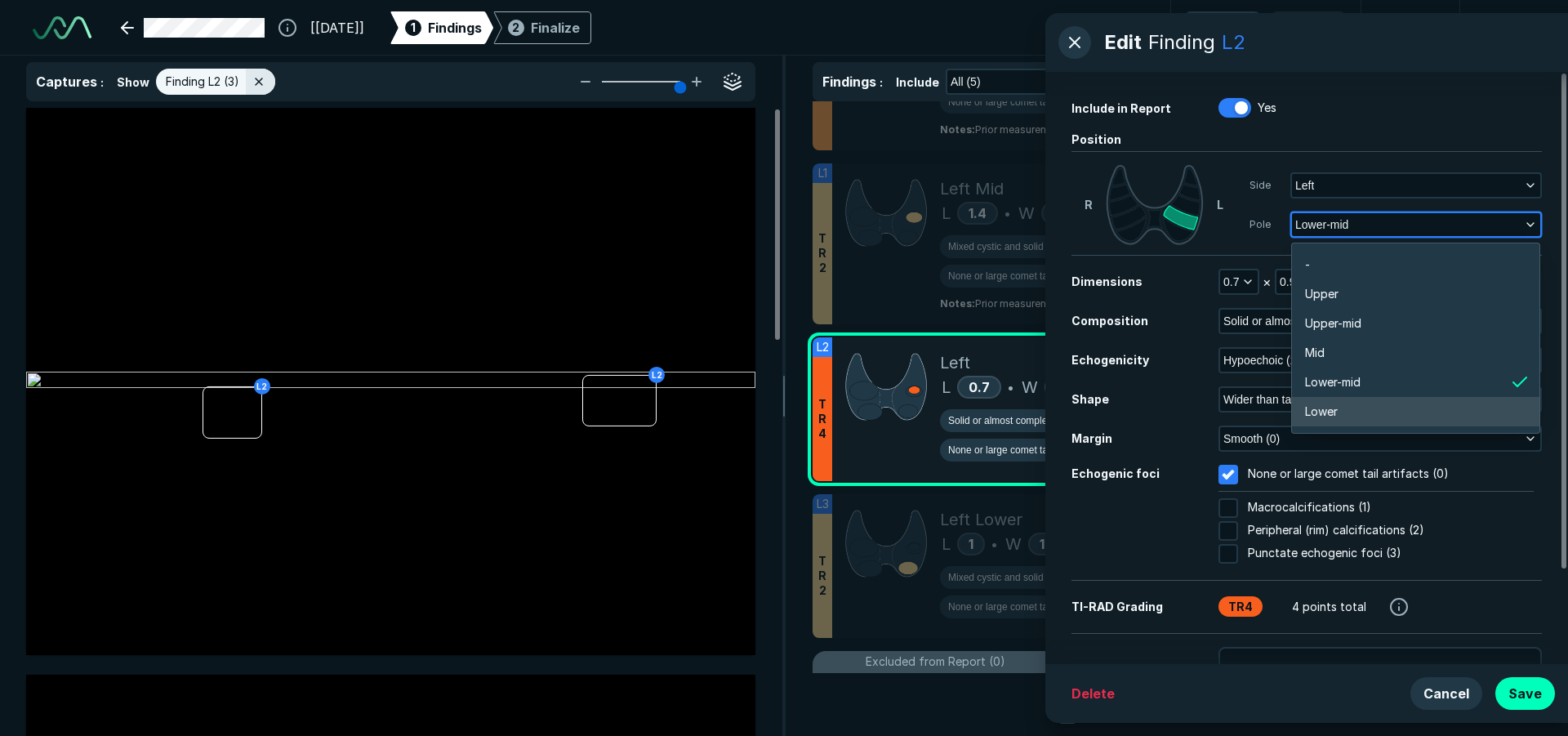
click at [1333, 410] on span "Lower" at bounding box center [1321, 411] width 33 height 18
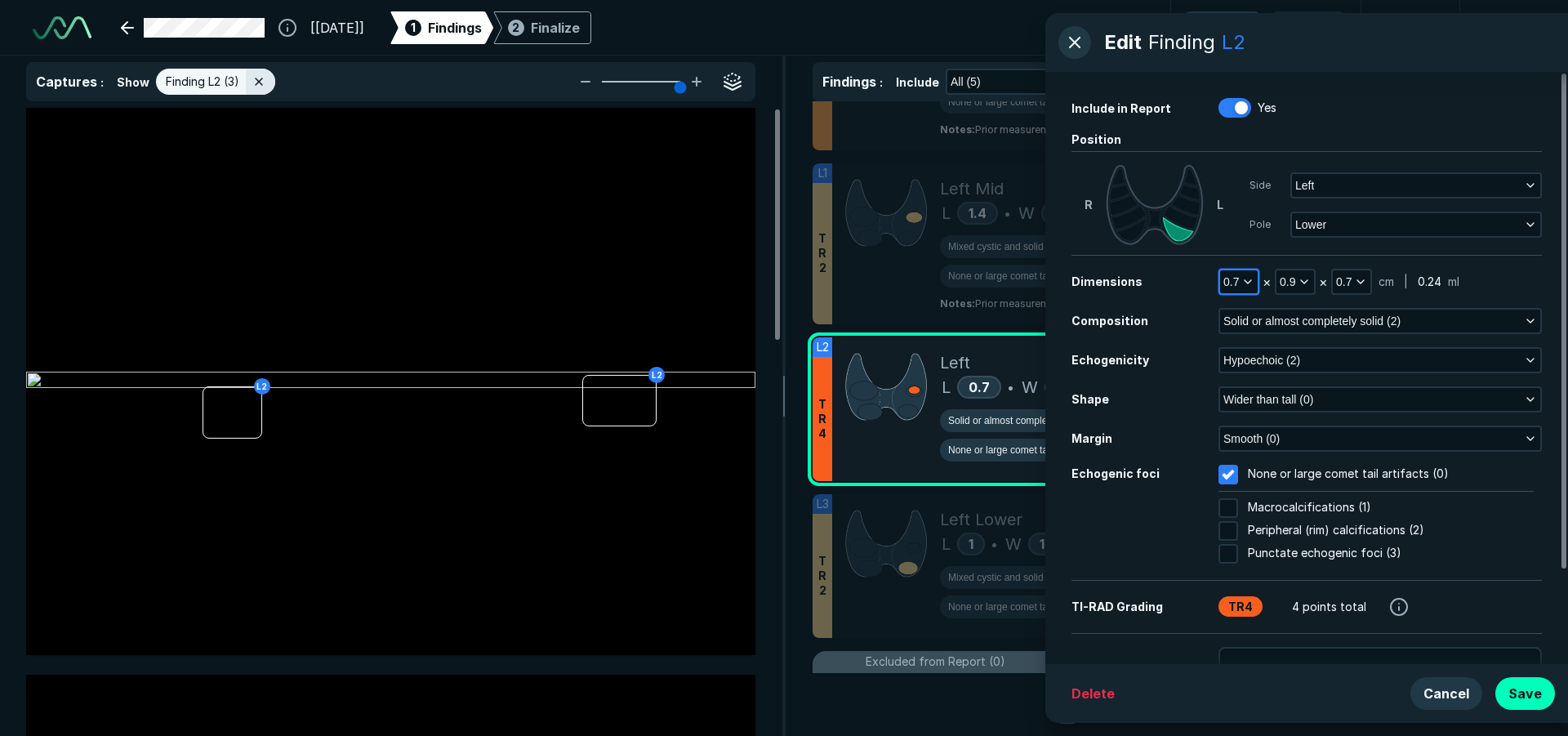
click at [1243, 280] on icon "button" at bounding box center [1248, 282] width 13 height 13
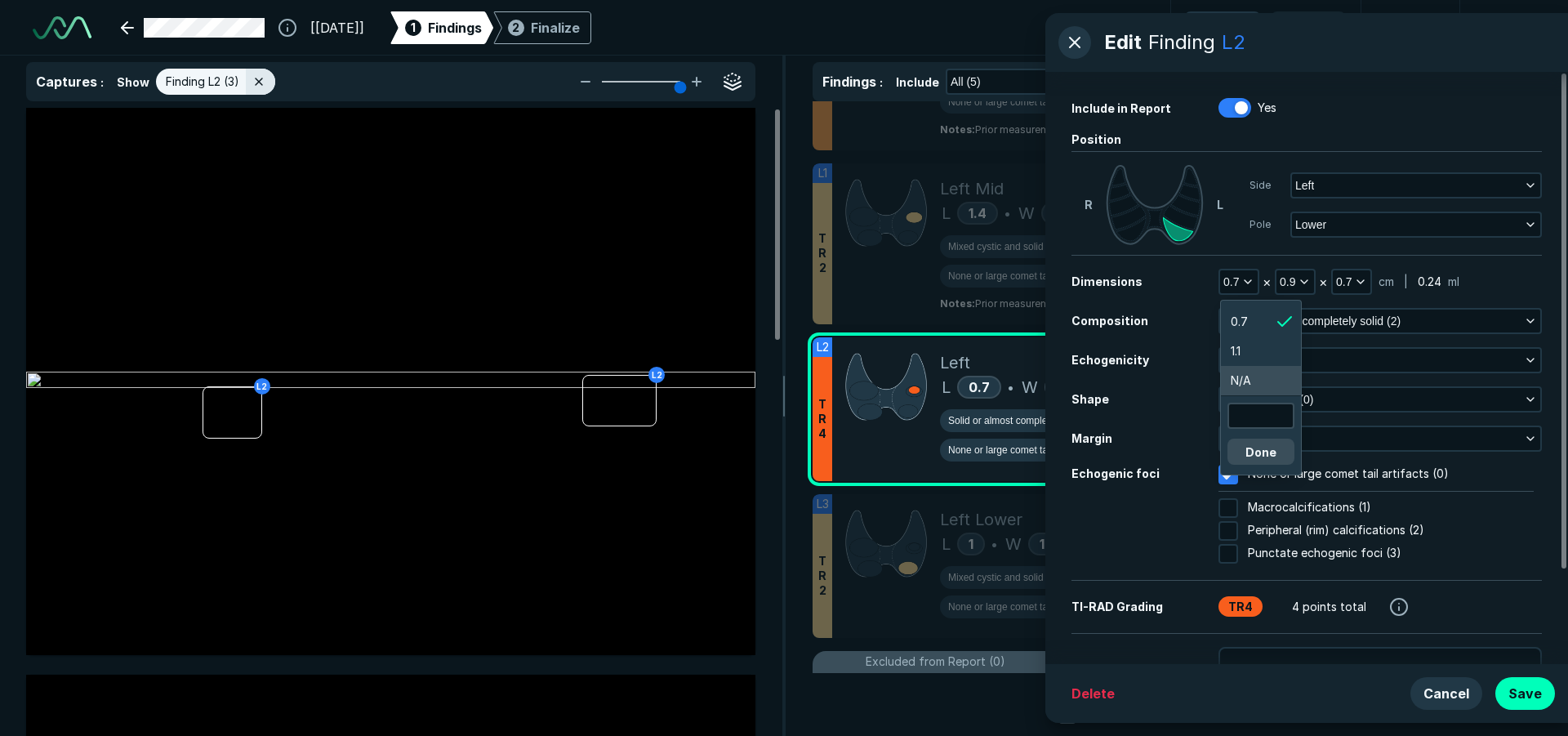
click at [1264, 398] on div "Done" at bounding box center [1260, 432] width 80 height 71
click at [1264, 411] on input "text" at bounding box center [1261, 416] width 64 height 23
click at [1267, 441] on button "Done" at bounding box center [1261, 451] width 67 height 26
click at [1314, 281] on div "0.9" at bounding box center [1295, 281] width 41 height 26
click at [1305, 283] on polyline "button" at bounding box center [1304, 282] width 7 height 3
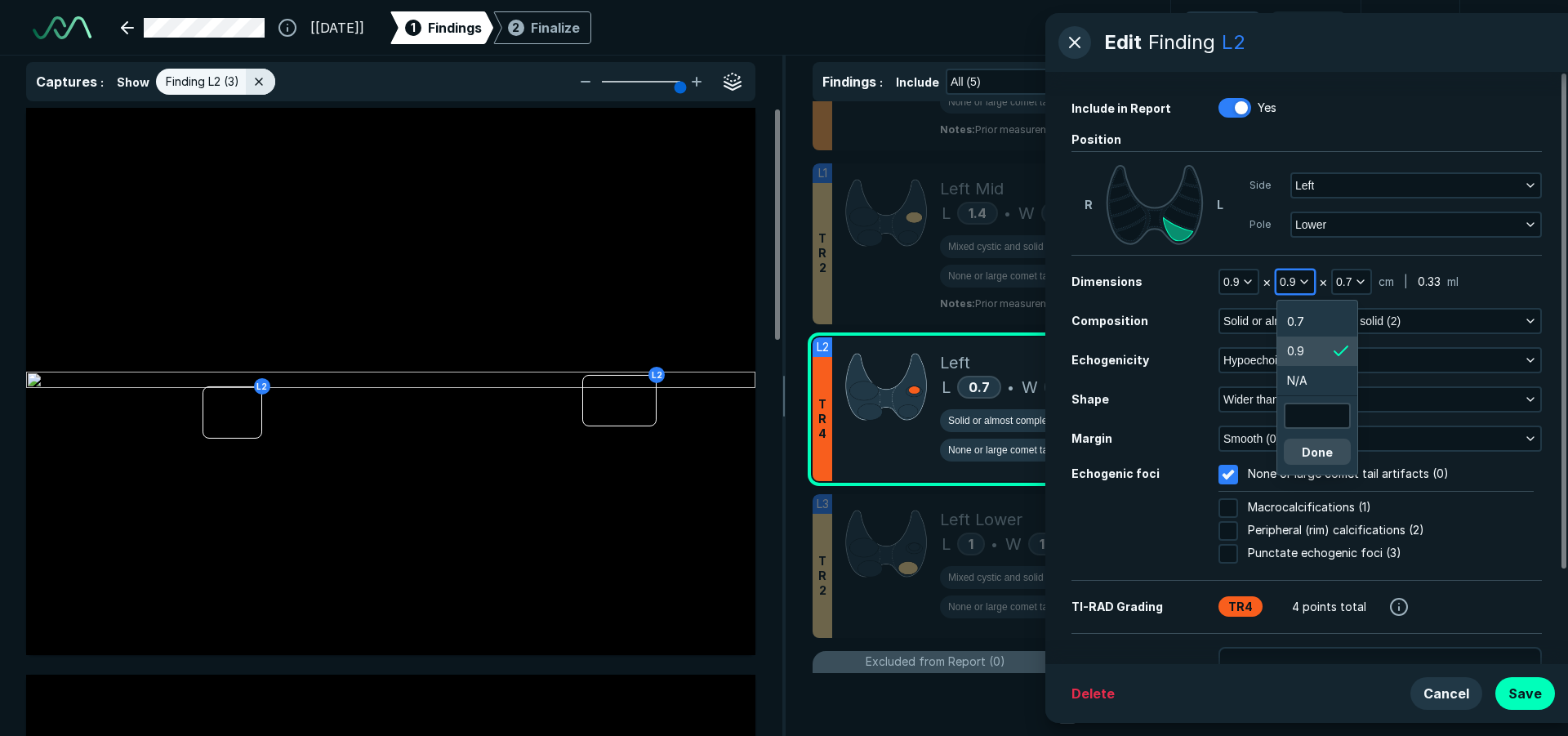
click at [1307, 322] on li "0.7" at bounding box center [1317, 321] width 80 height 29
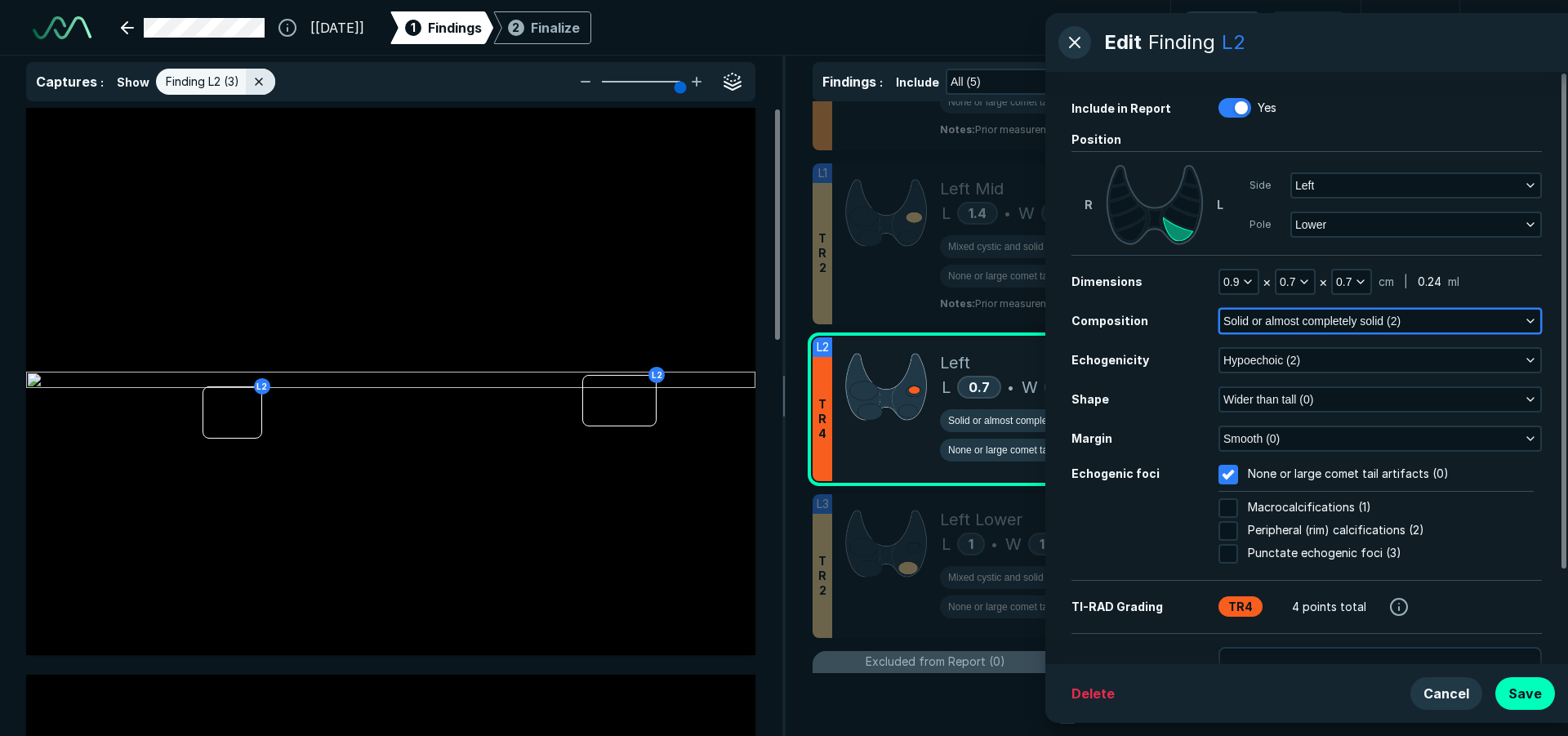
click at [1254, 315] on span "Solid or almost completely solid (2)" at bounding box center [1312, 320] width 177 height 18
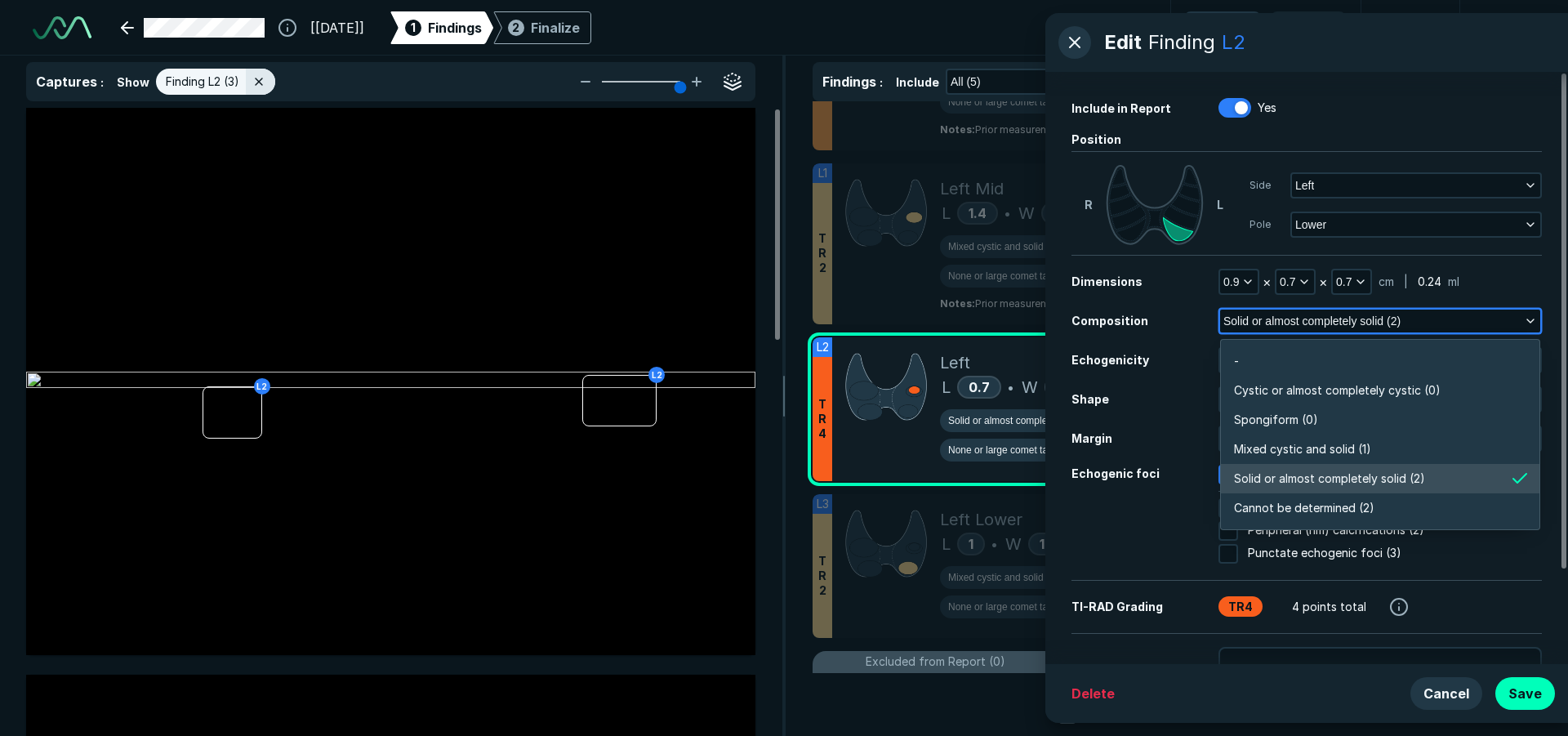
scroll to position [2858, 3531]
click at [1296, 438] on li "Mixed cystic and solid (1)" at bounding box center [1380, 449] width 319 height 29
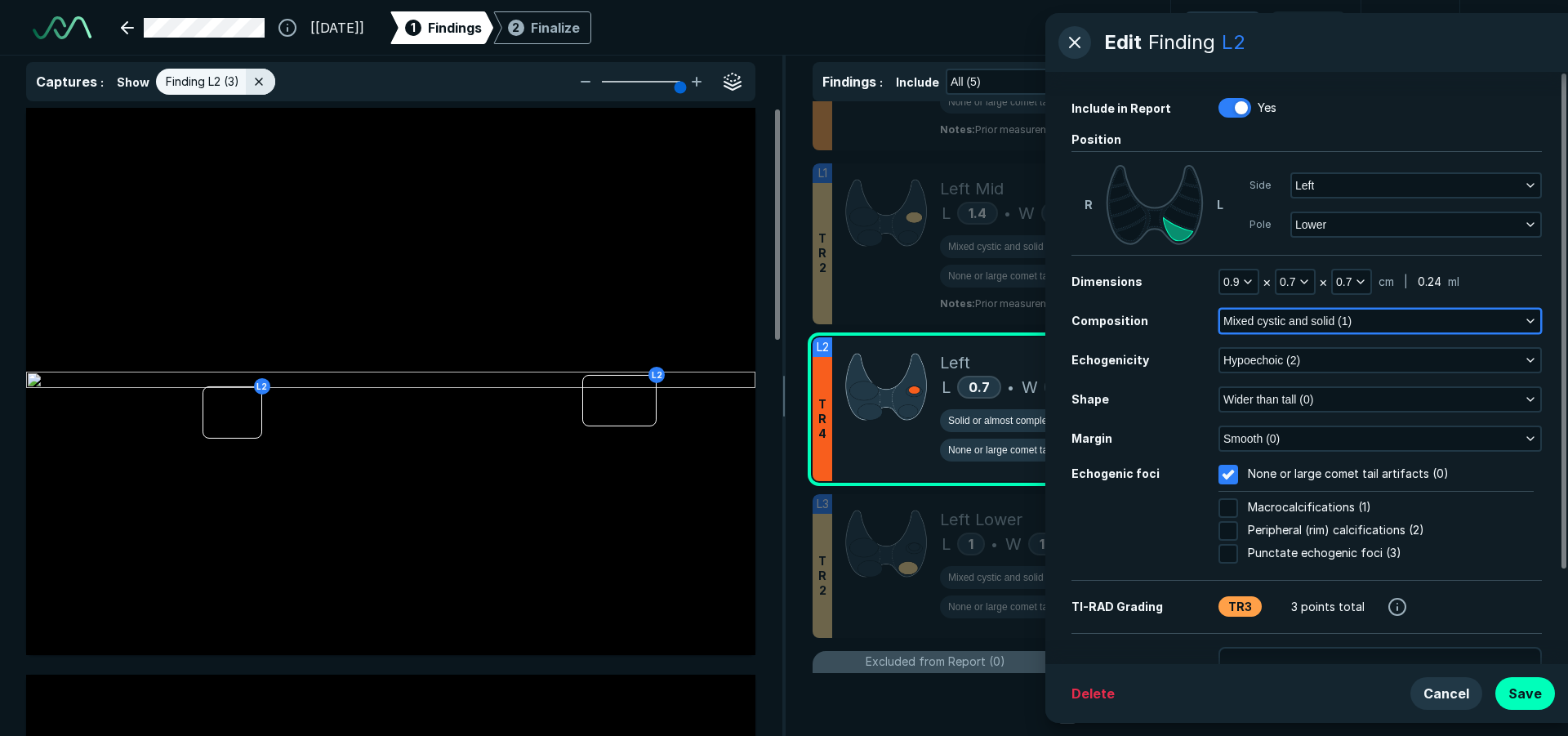
scroll to position [112, 0]
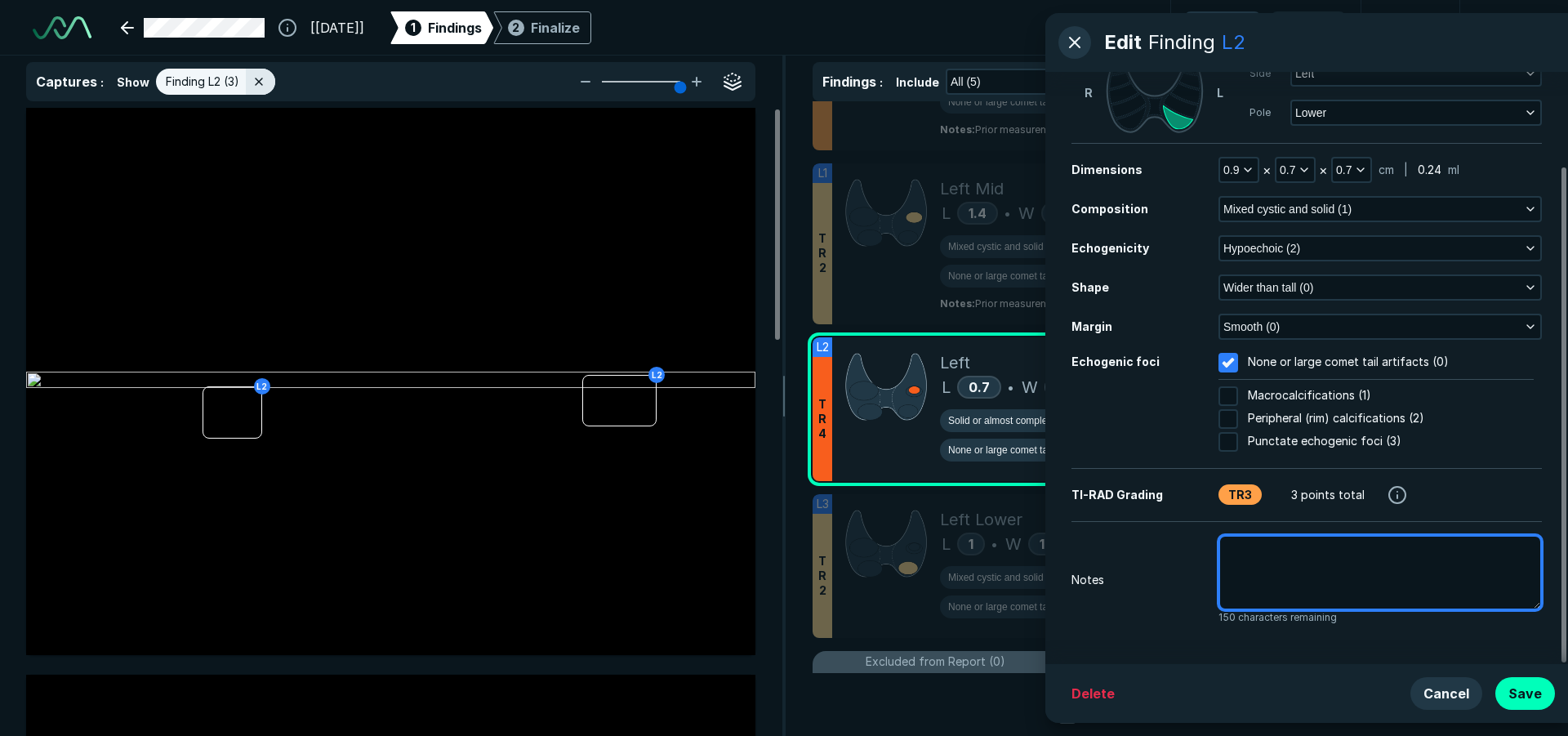
click at [1337, 548] on textarea at bounding box center [1380, 572] width 324 height 75
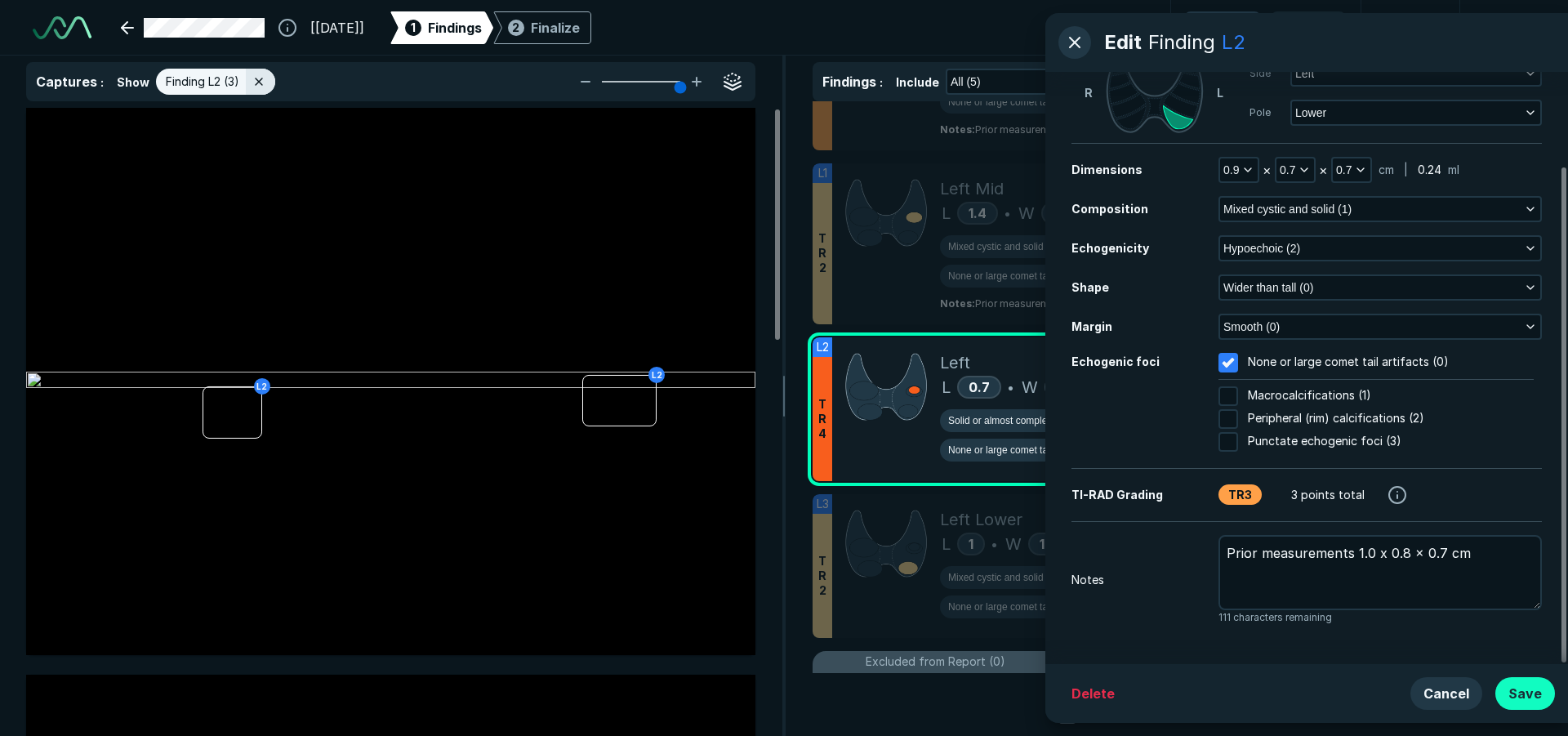
click at [1516, 693] on button "Save" at bounding box center [1524, 693] width 60 height 33
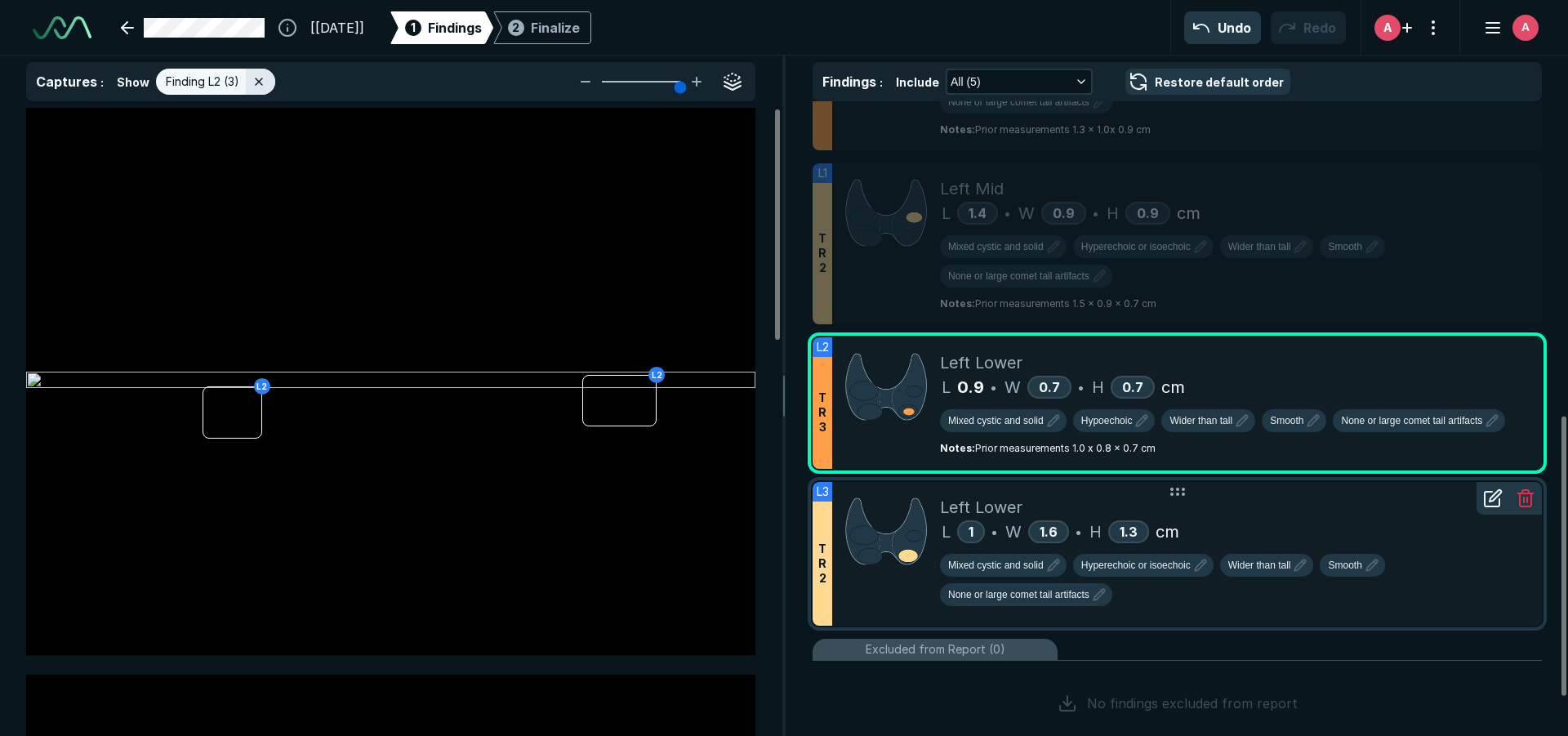
click at [1279, 516] on div "Left Lower" at bounding box center [1234, 506] width 589 height 24
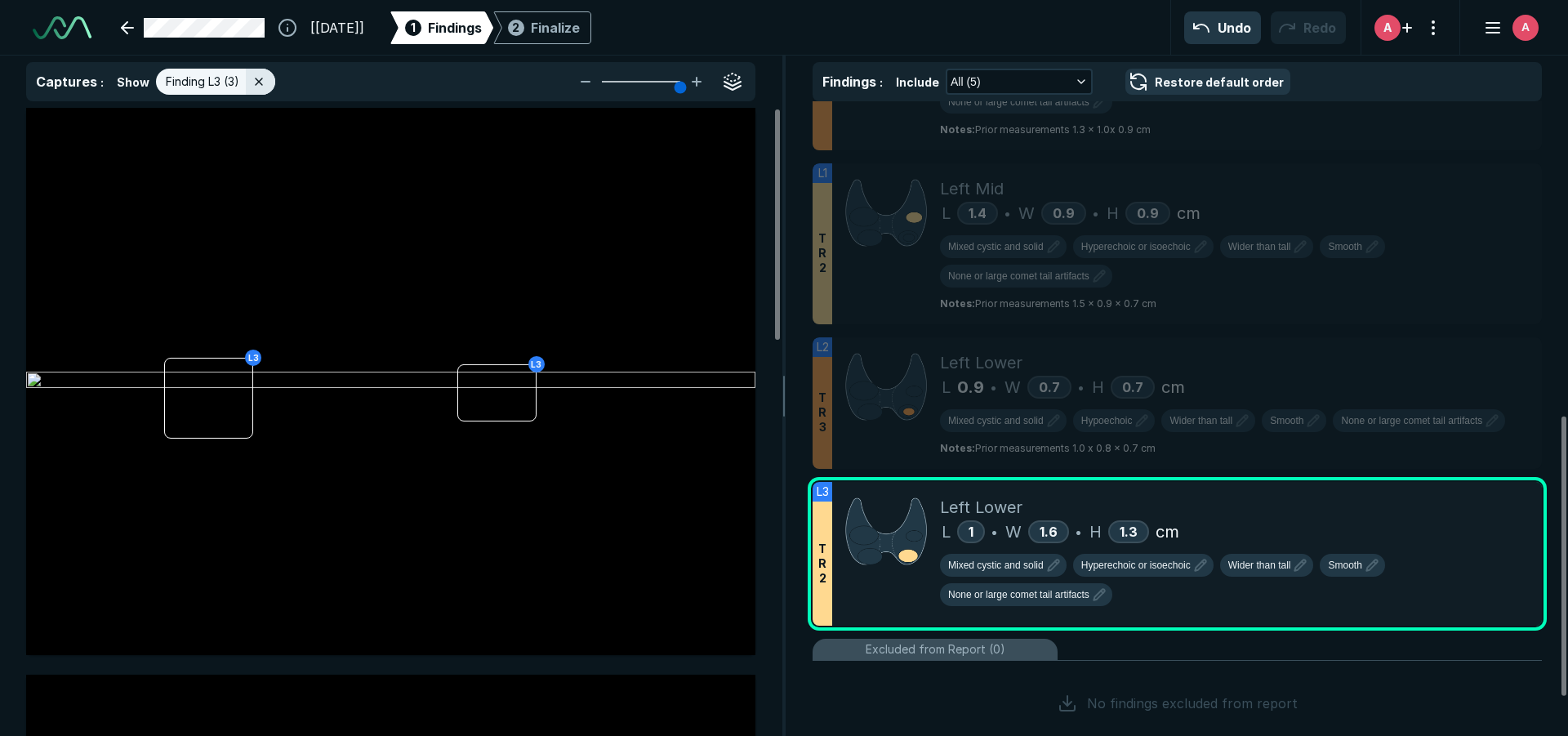
click at [1488, 482] on div at bounding box center [1492, 465] width 33 height 33
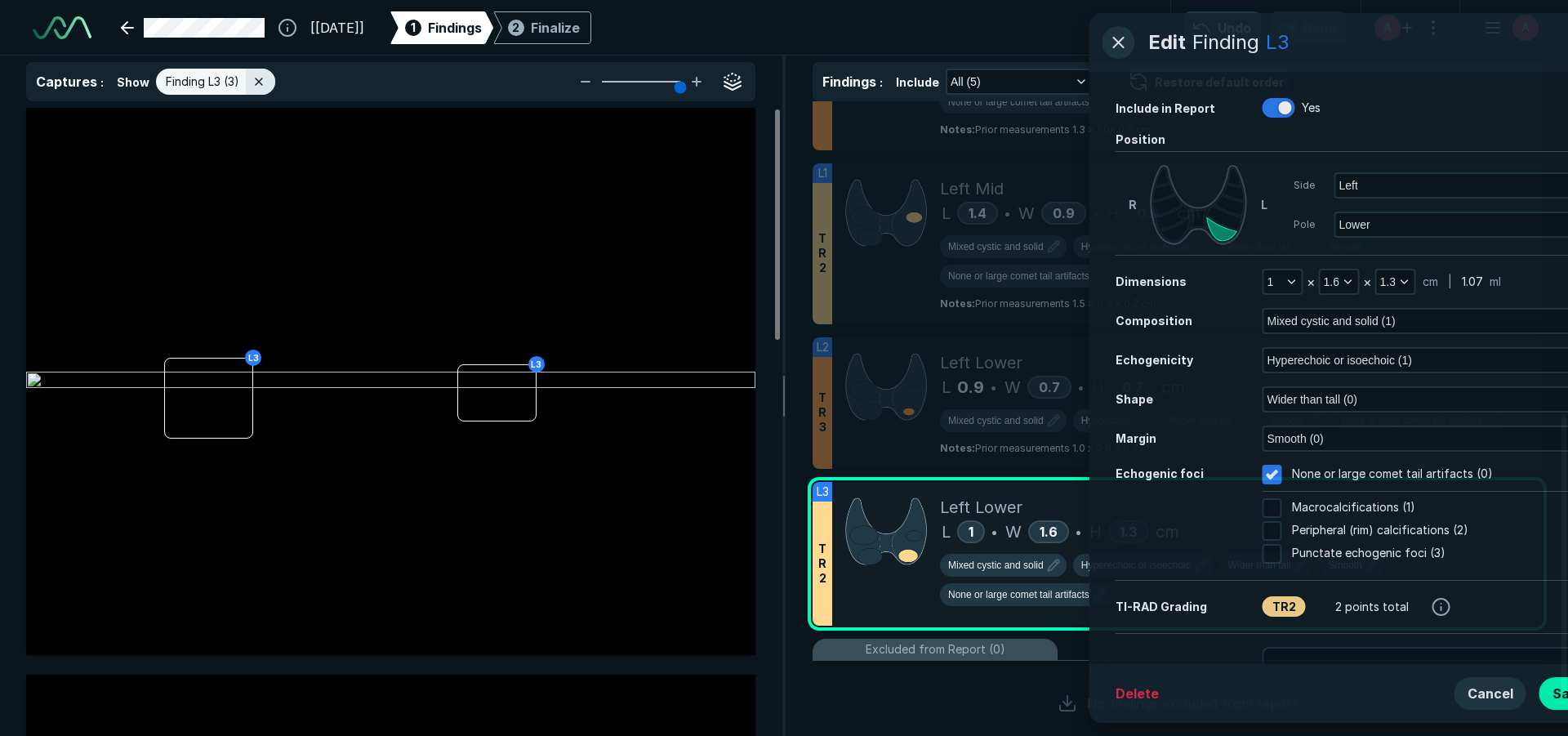
scroll to position [4468, 4189]
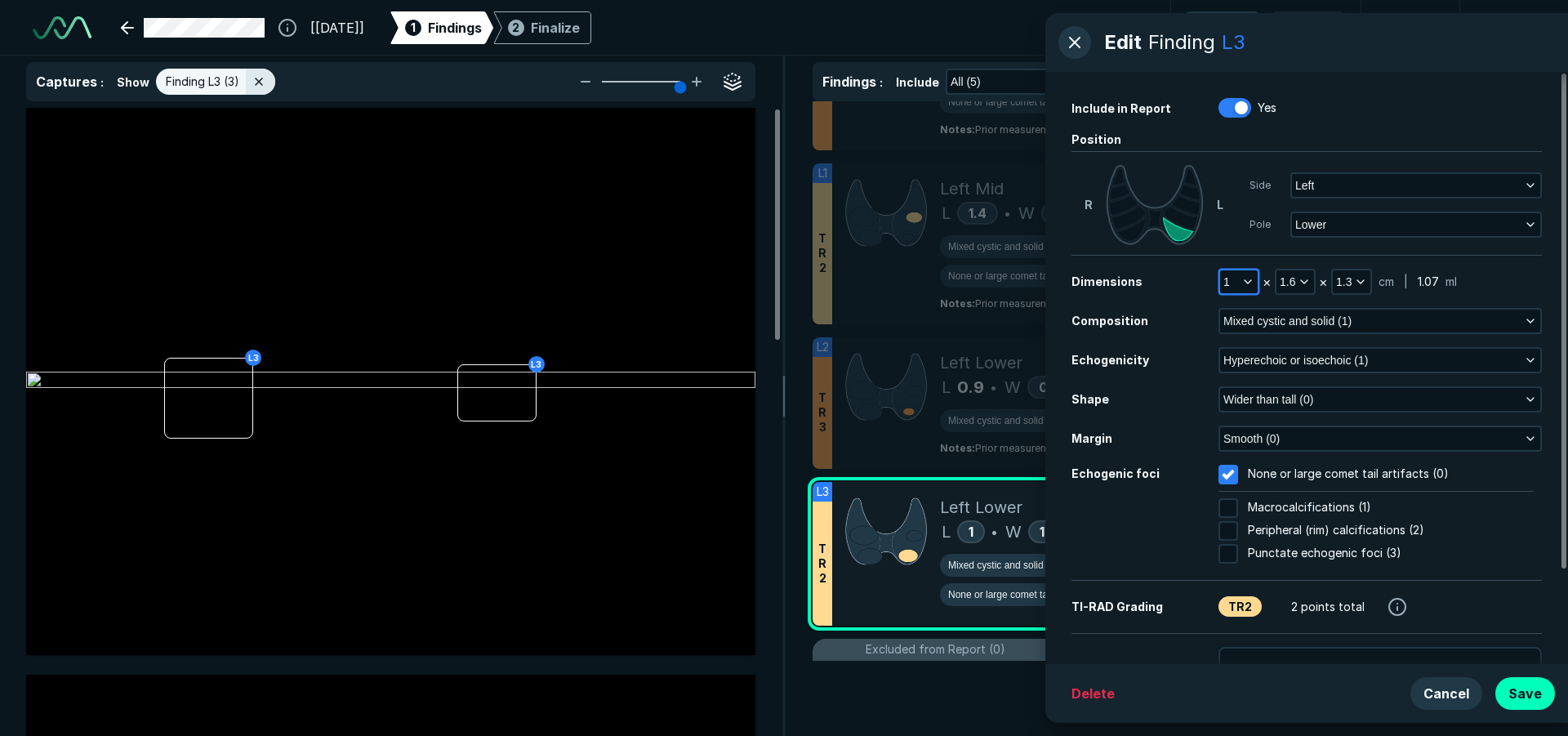
click at [1250, 275] on icon "button" at bounding box center [1248, 282] width 13 height 13
click at [1243, 352] on span "1.3" at bounding box center [1237, 351] width 13 height 18
click at [1340, 274] on span "1.3" at bounding box center [1344, 281] width 15 height 18
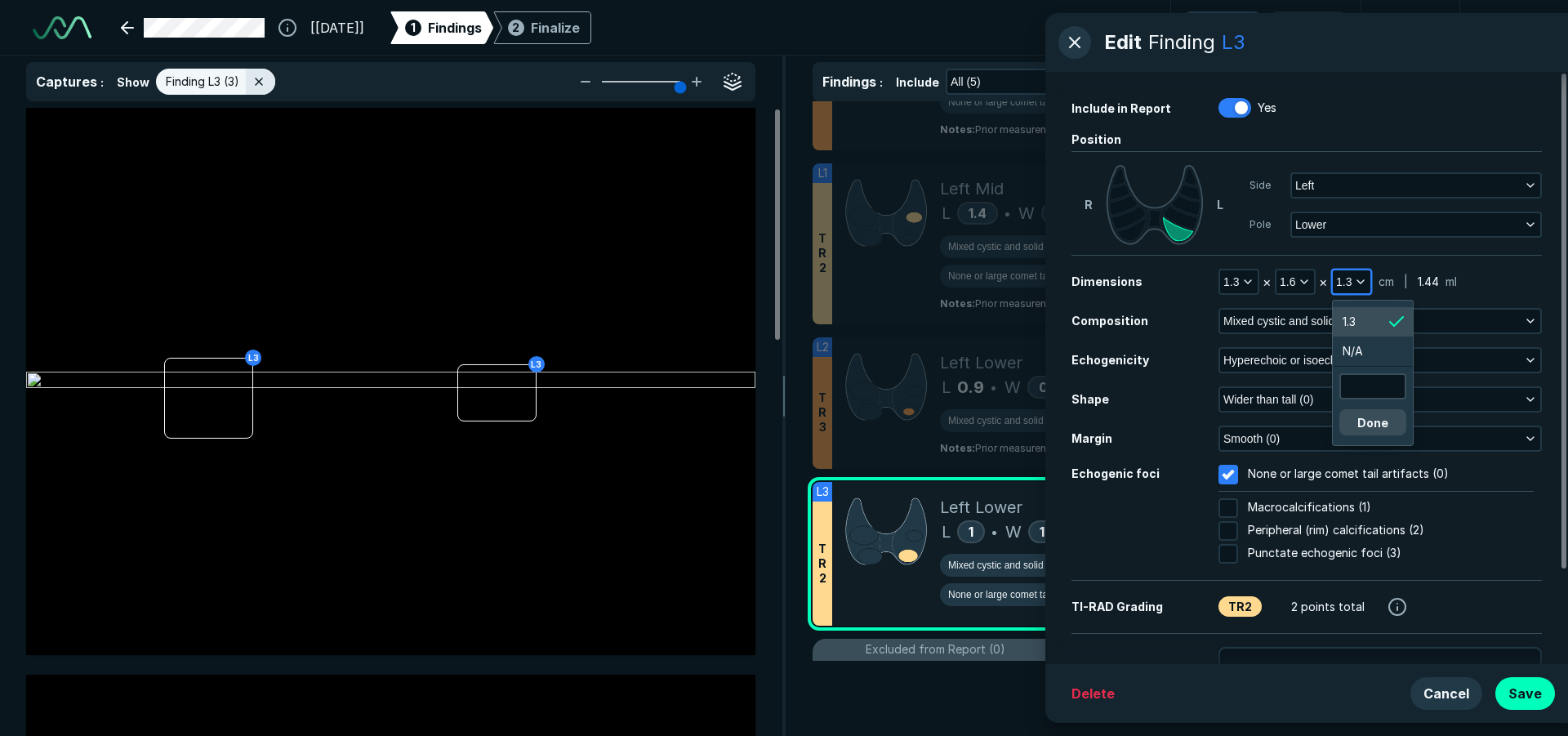
scroll to position [2656, 2458]
click at [1365, 387] on input "text" at bounding box center [1373, 386] width 64 height 23
click at [1368, 424] on button "Done" at bounding box center [1373, 422] width 67 height 26
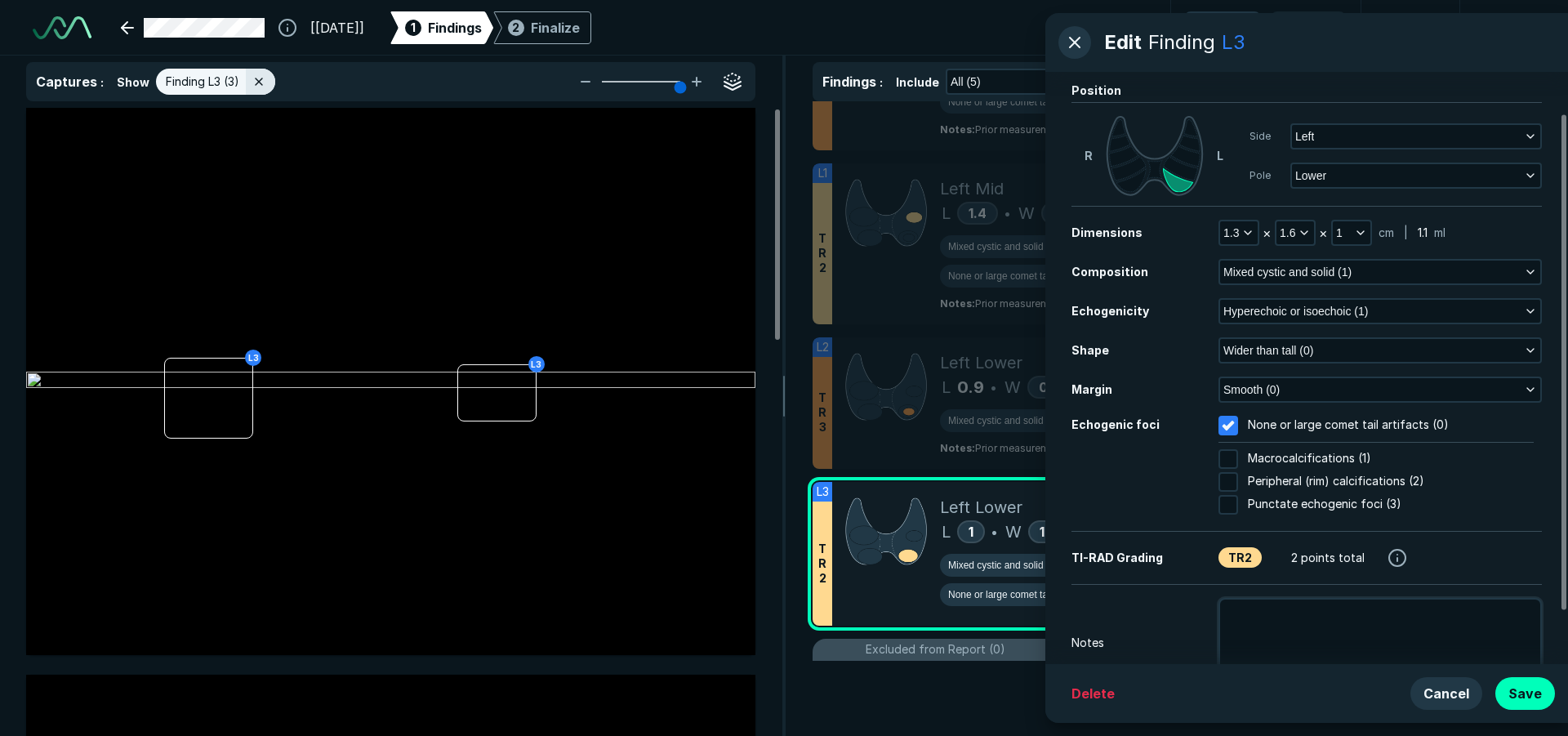
scroll to position [112, 0]
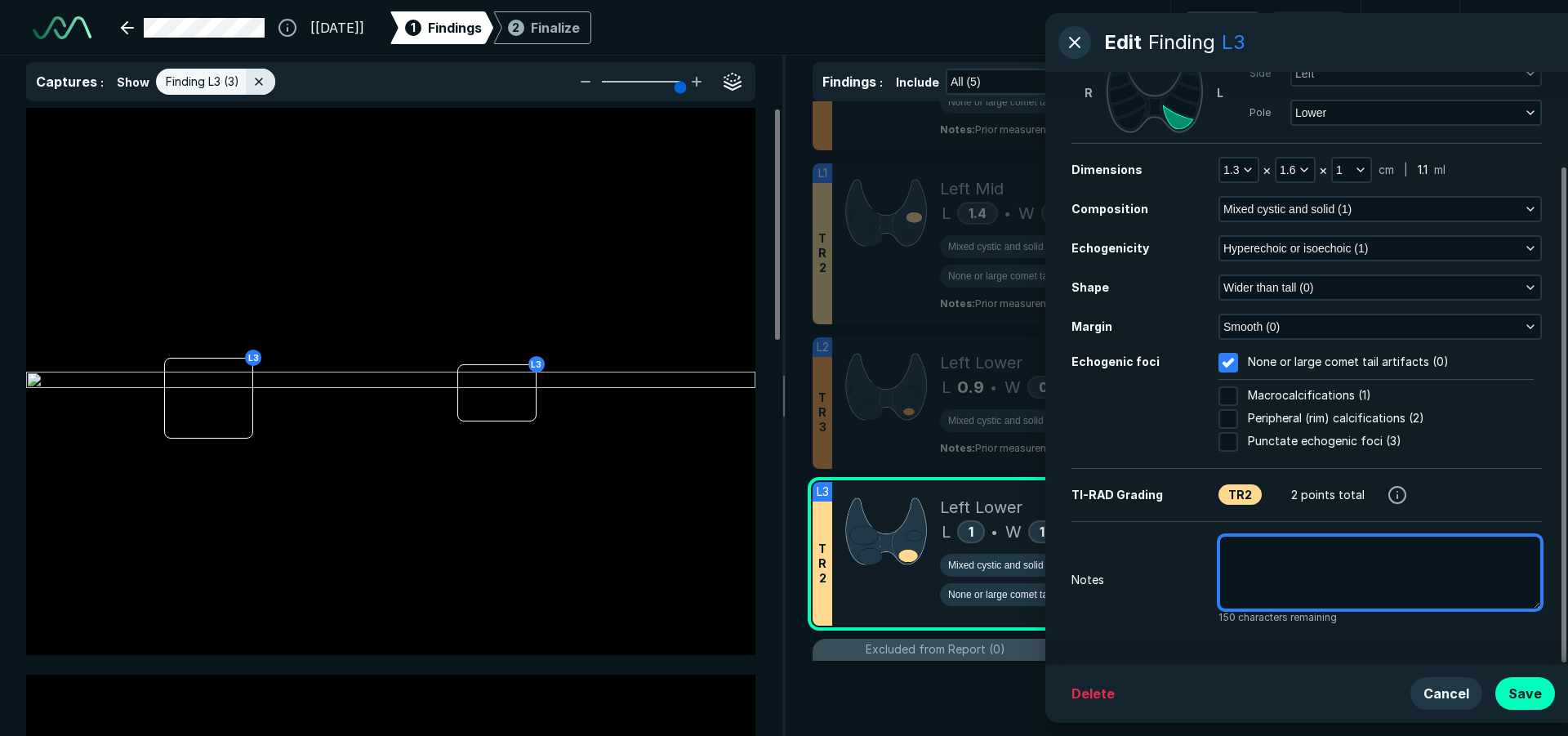
drag, startPoint x: 1368, startPoint y: 590, endPoint x: 1328, endPoint y: 532, distance: 70.5
click at [1367, 585] on textarea at bounding box center [1380, 572] width 324 height 75
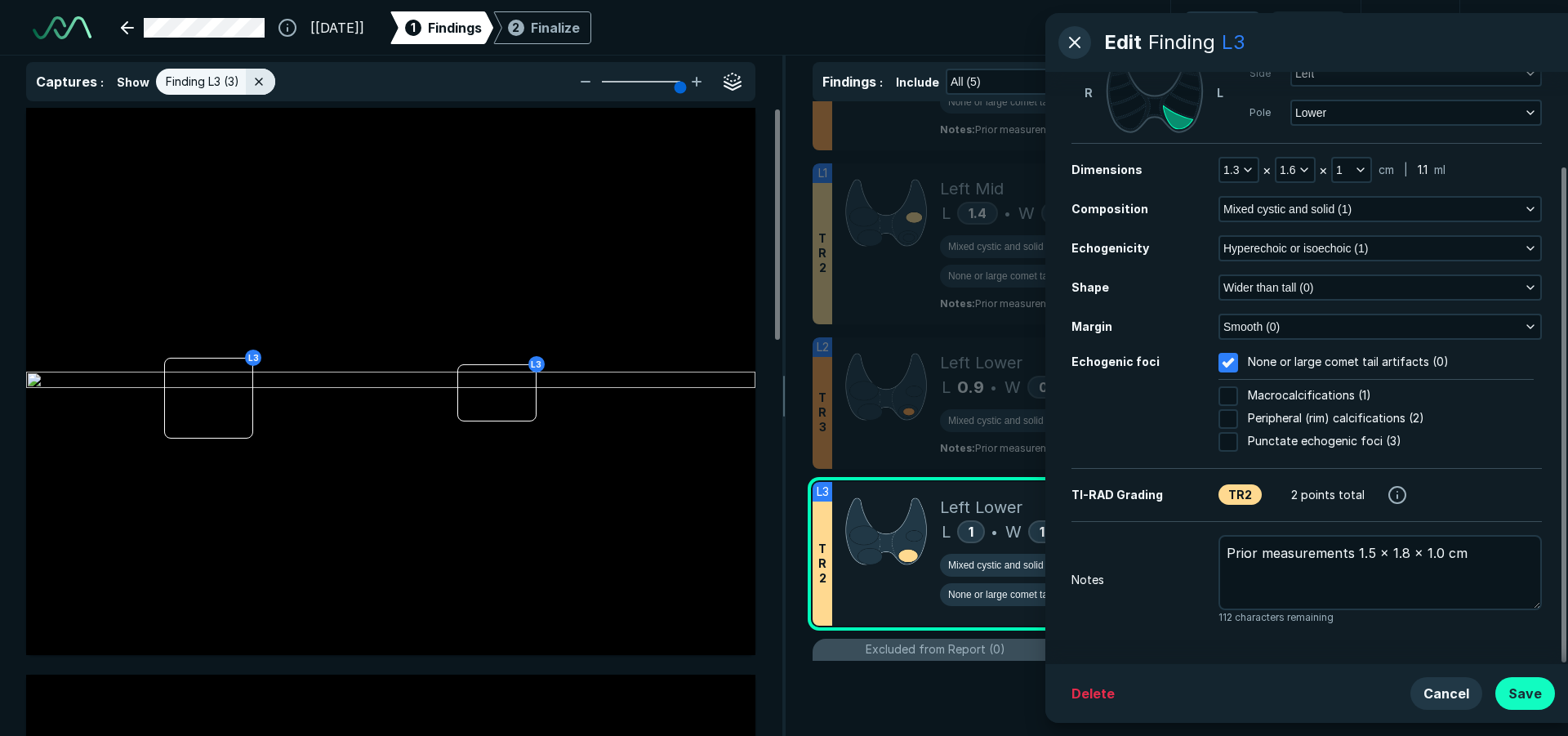
click at [1534, 698] on button "Save" at bounding box center [1524, 693] width 60 height 33
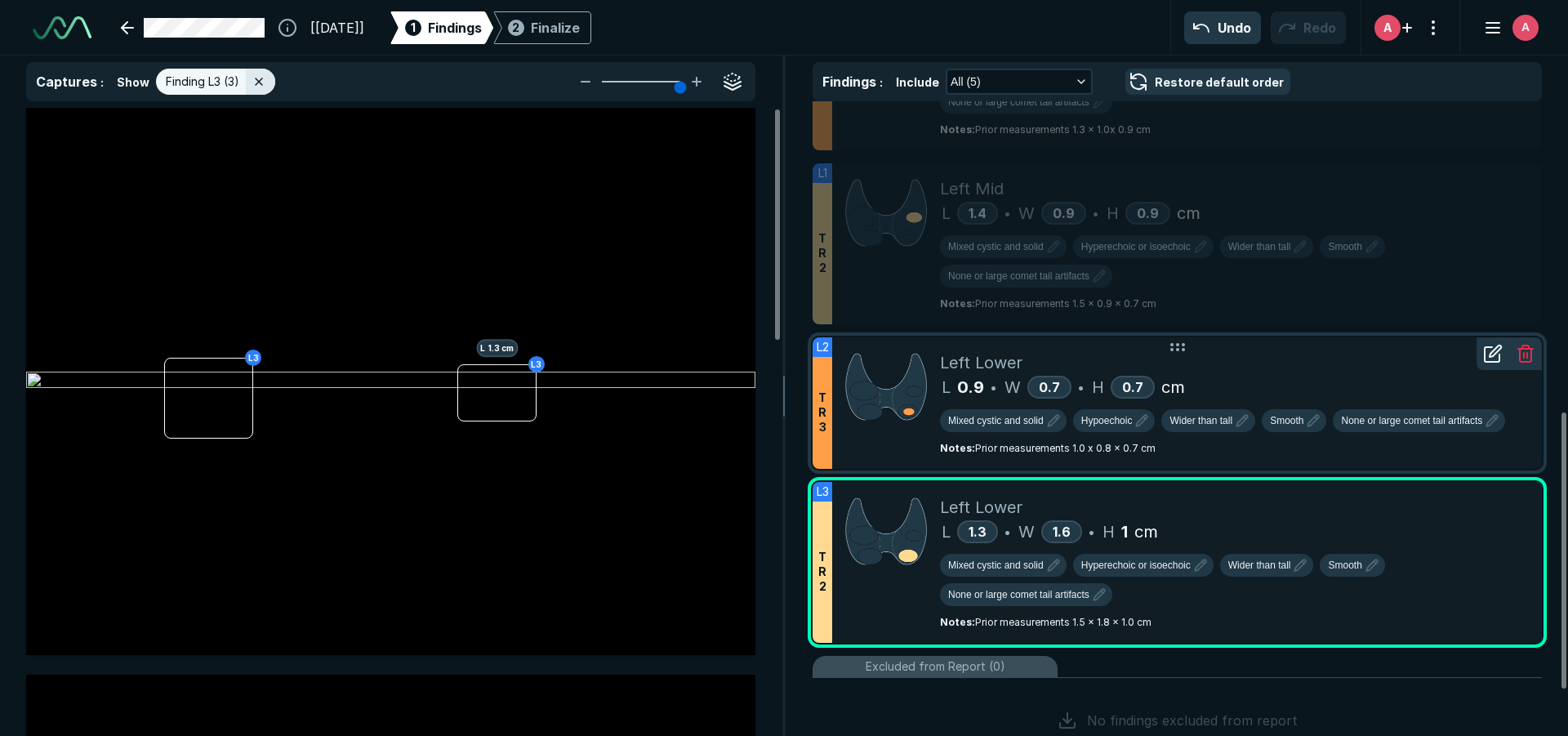
click at [1272, 388] on div "L 0.9 • W 0.7 • H 0.7 cm" at bounding box center [1234, 387] width 589 height 24
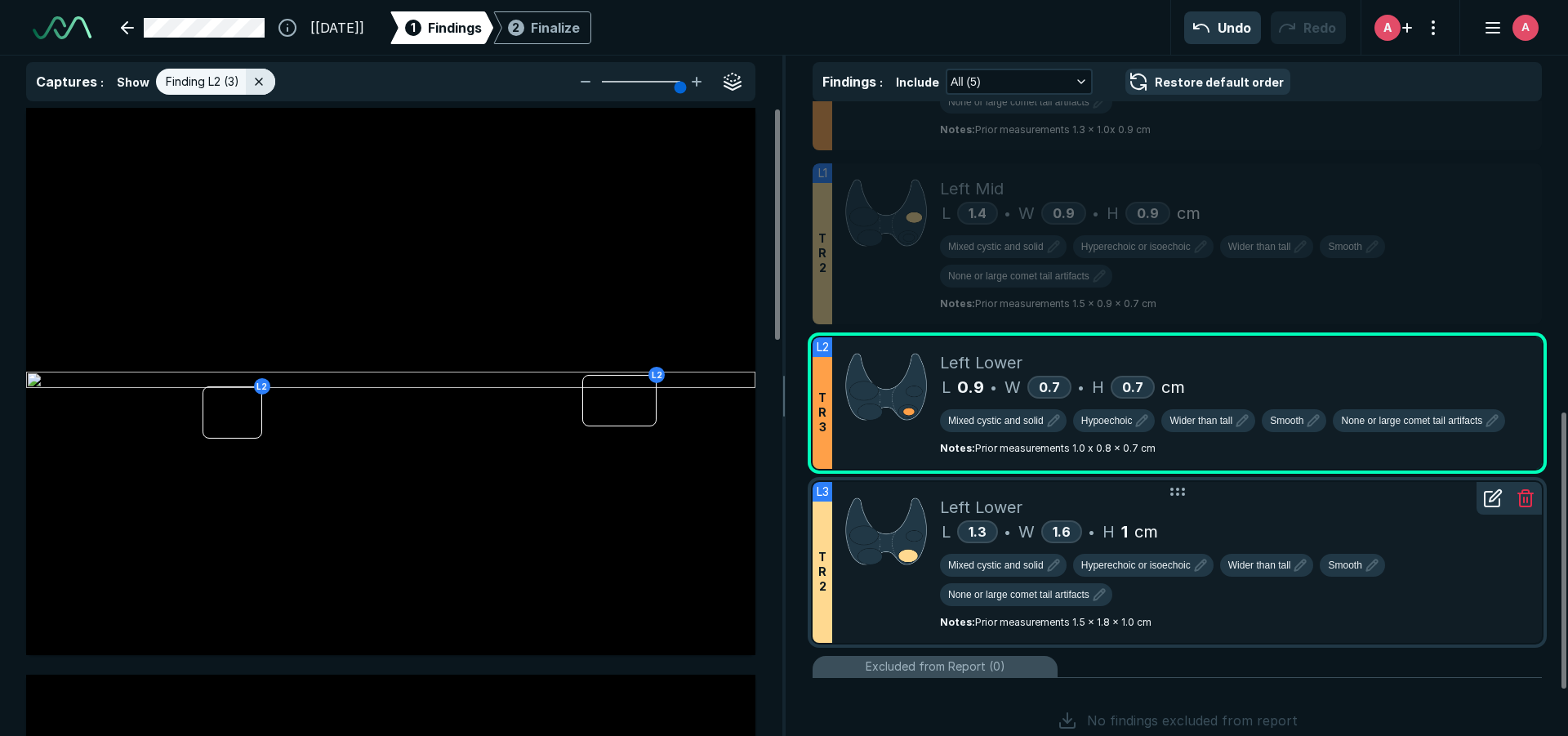
click at [1425, 537] on div "L 1.3 • W 1.6 • H 1 cm" at bounding box center [1234, 532] width 589 height 24
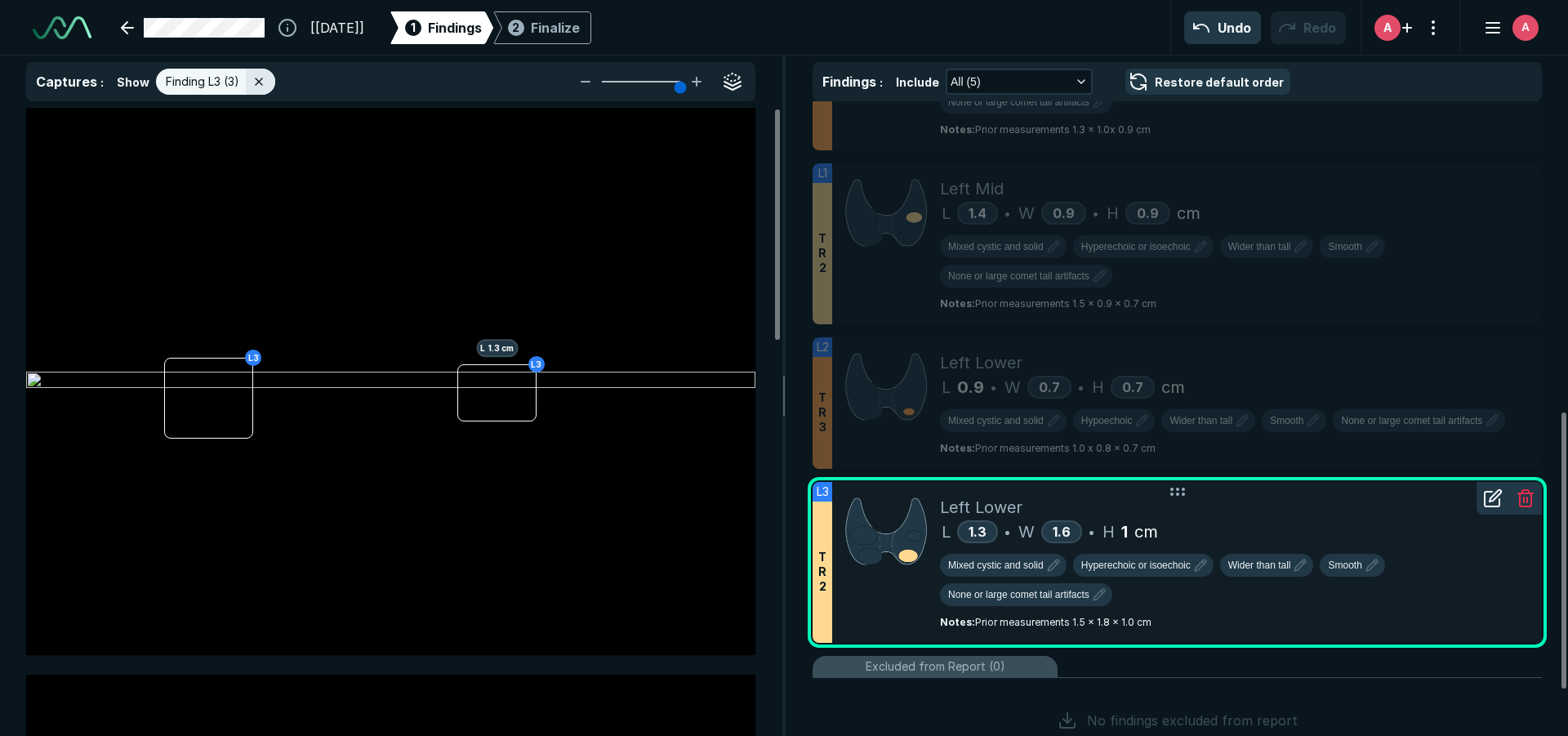
click at [1489, 499] on icon at bounding box center [1495, 496] width 12 height 12
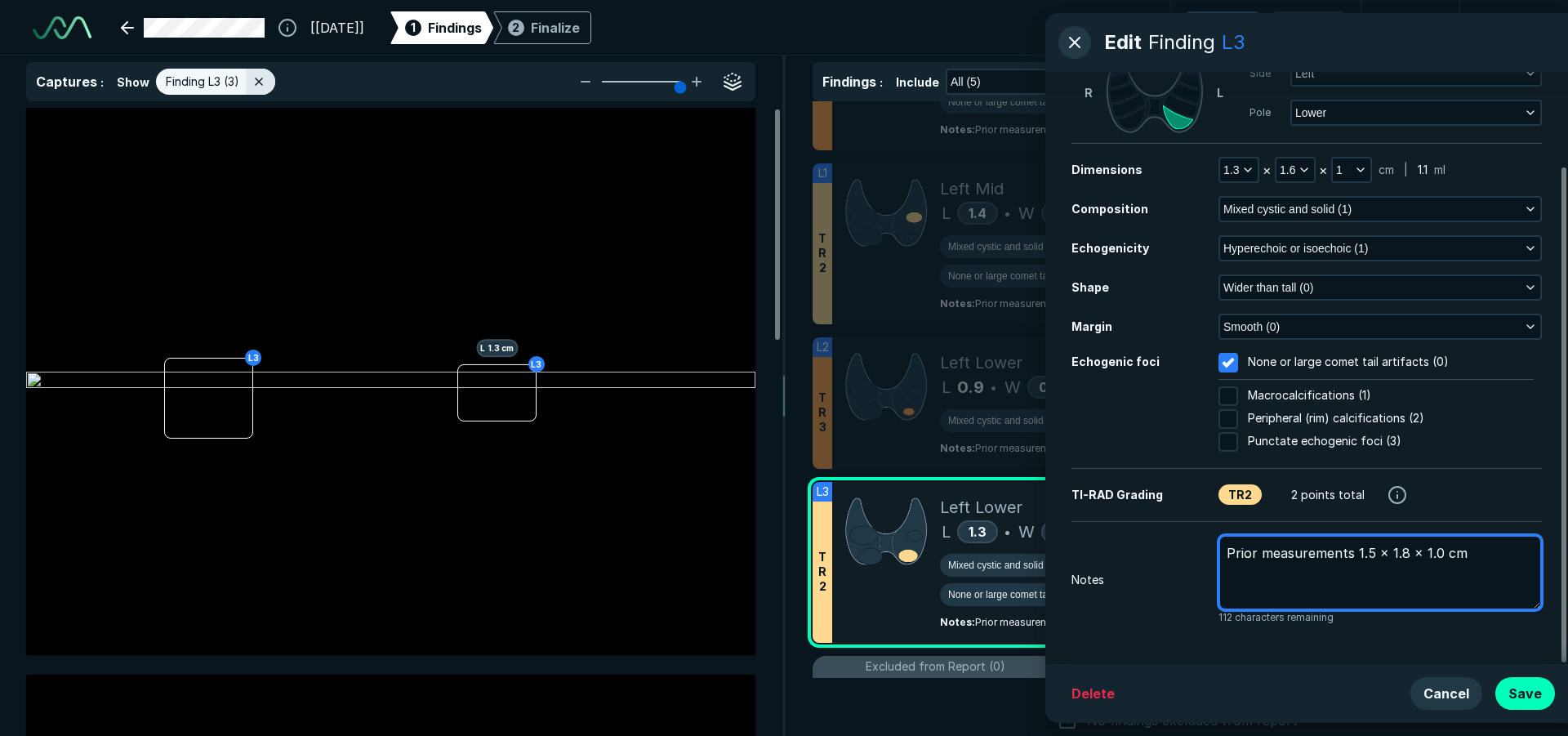
click at [1365, 577] on textarea "Prior measurements 1.5 x 1.8 x 1.0 cm" at bounding box center [1380, 572] width 324 height 75
click at [1495, 570] on textarea "Prior measurements 1.5 x 1.8 x 1.0 cm" at bounding box center [1380, 572] width 324 height 75
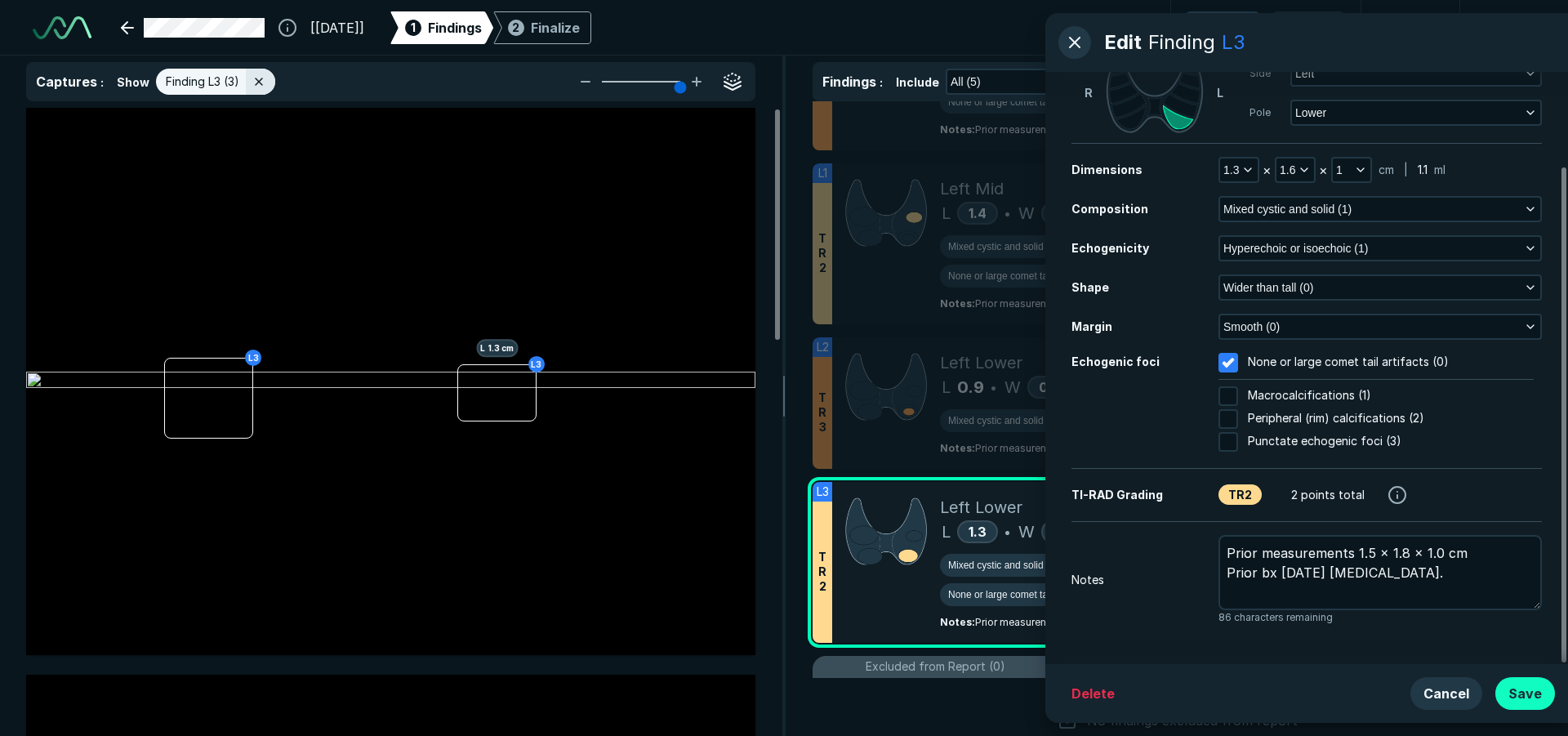
click at [1521, 702] on button "Save" at bounding box center [1524, 693] width 60 height 33
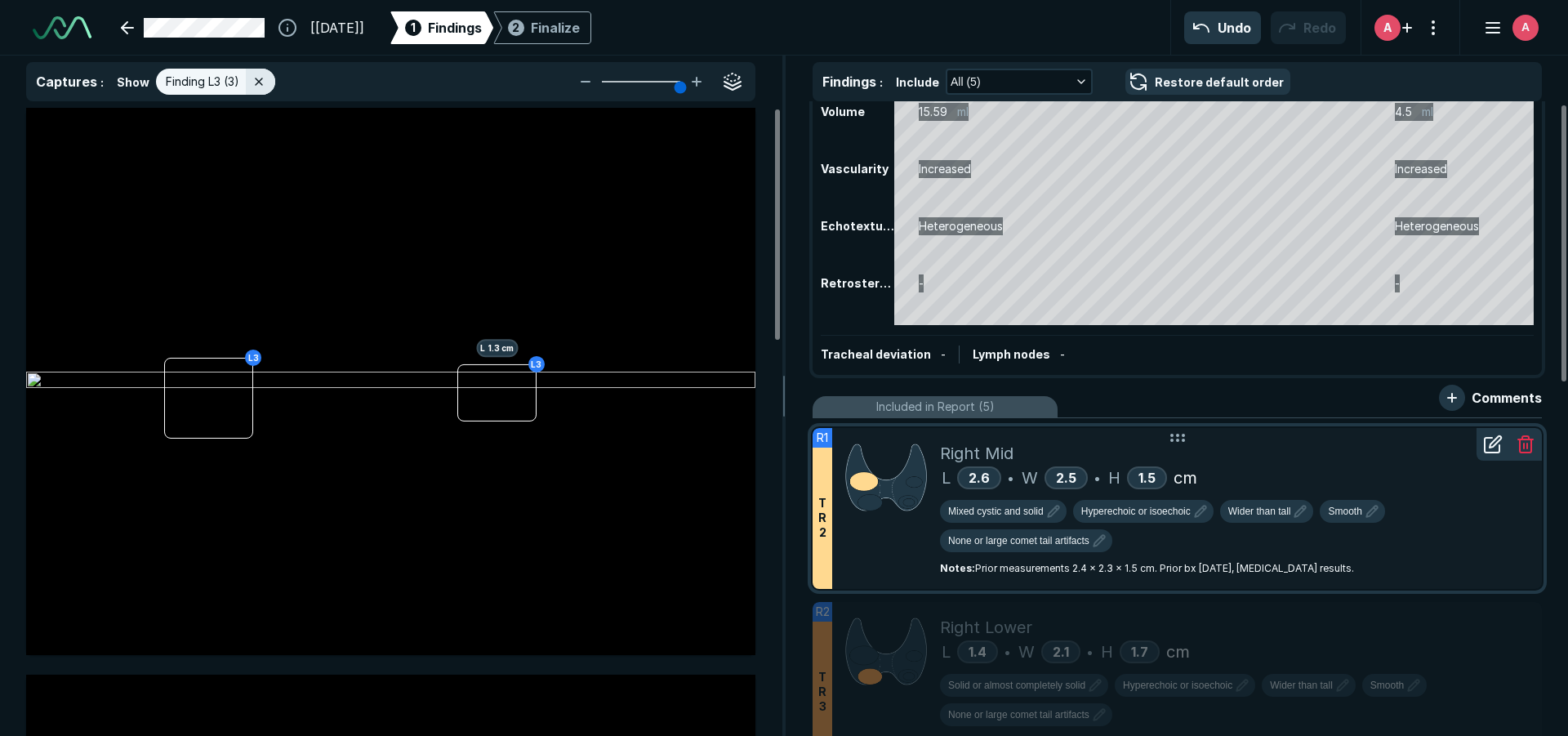
scroll to position [0, 0]
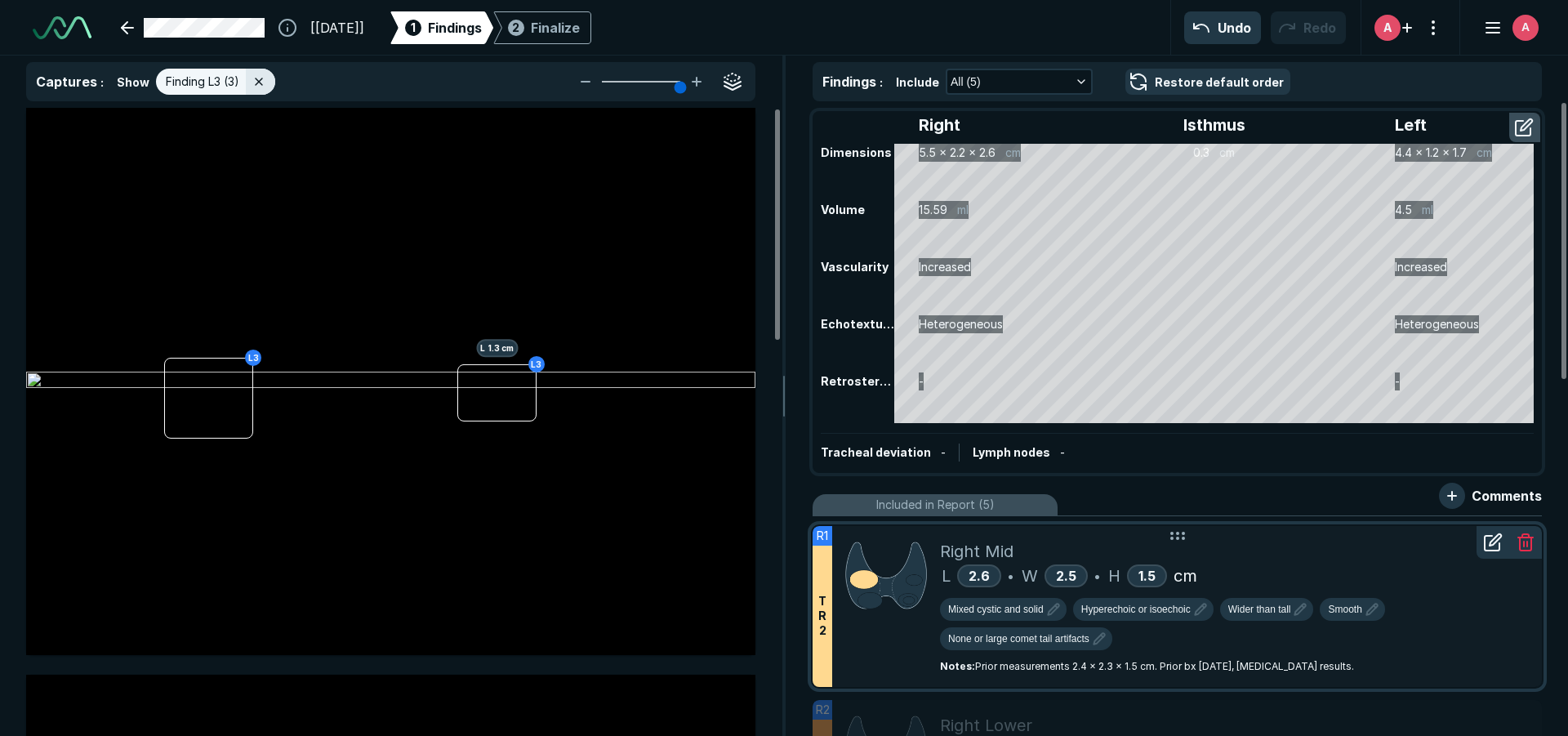
click at [1240, 552] on div "Right Mid" at bounding box center [1234, 551] width 589 height 24
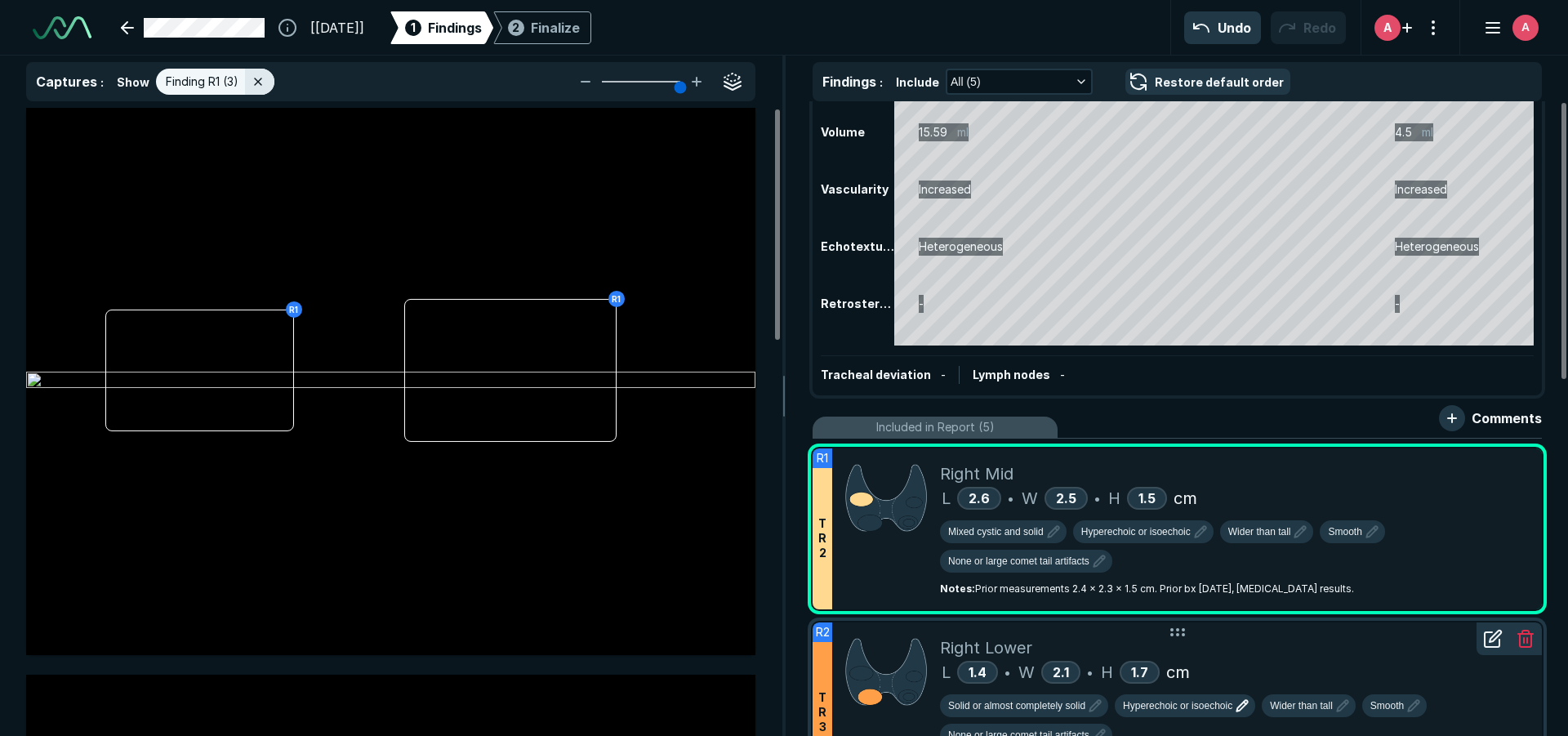
scroll to position [163, 0]
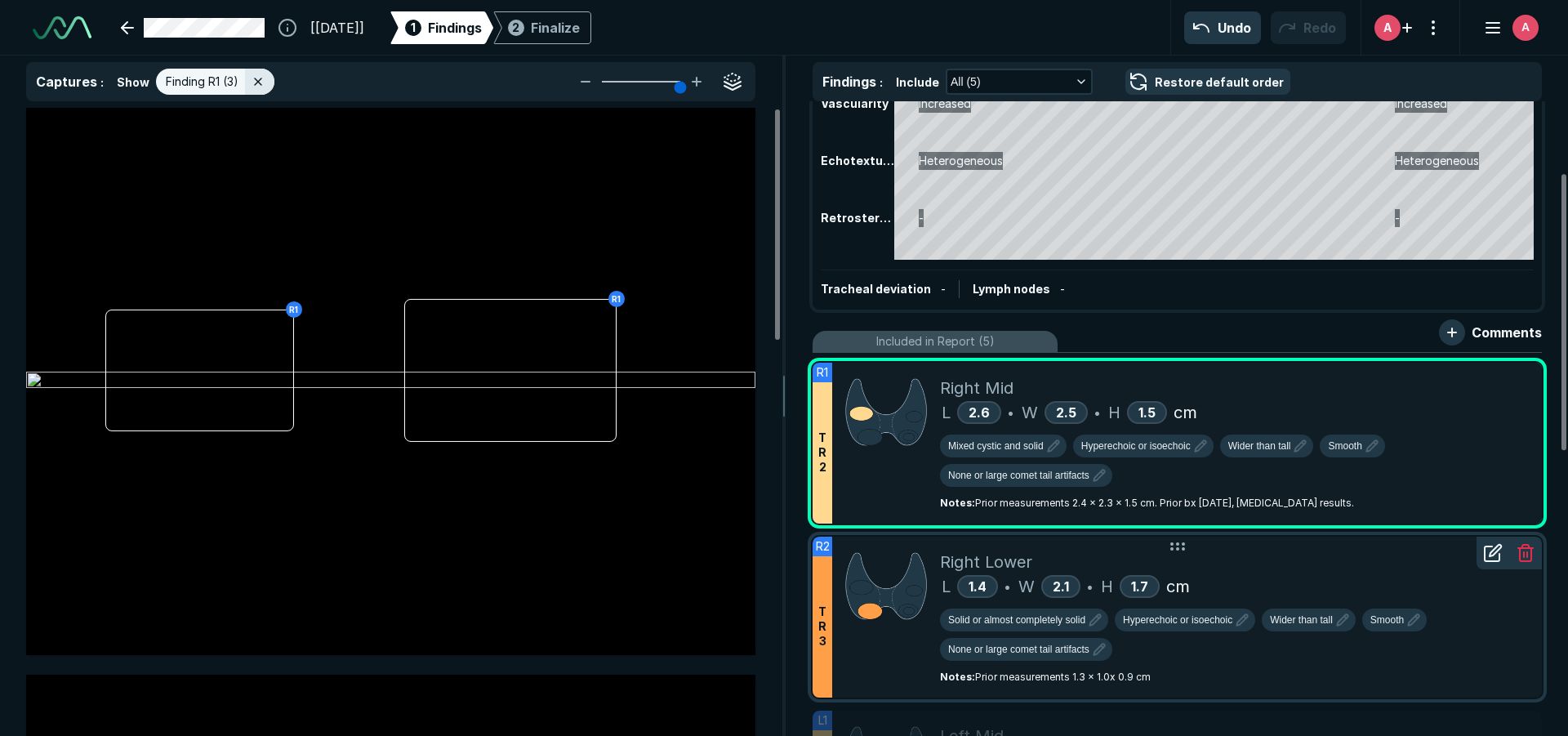
click at [1244, 575] on div "L 1.4 • W 2.1 • H 1.7 cm" at bounding box center [1234, 586] width 589 height 24
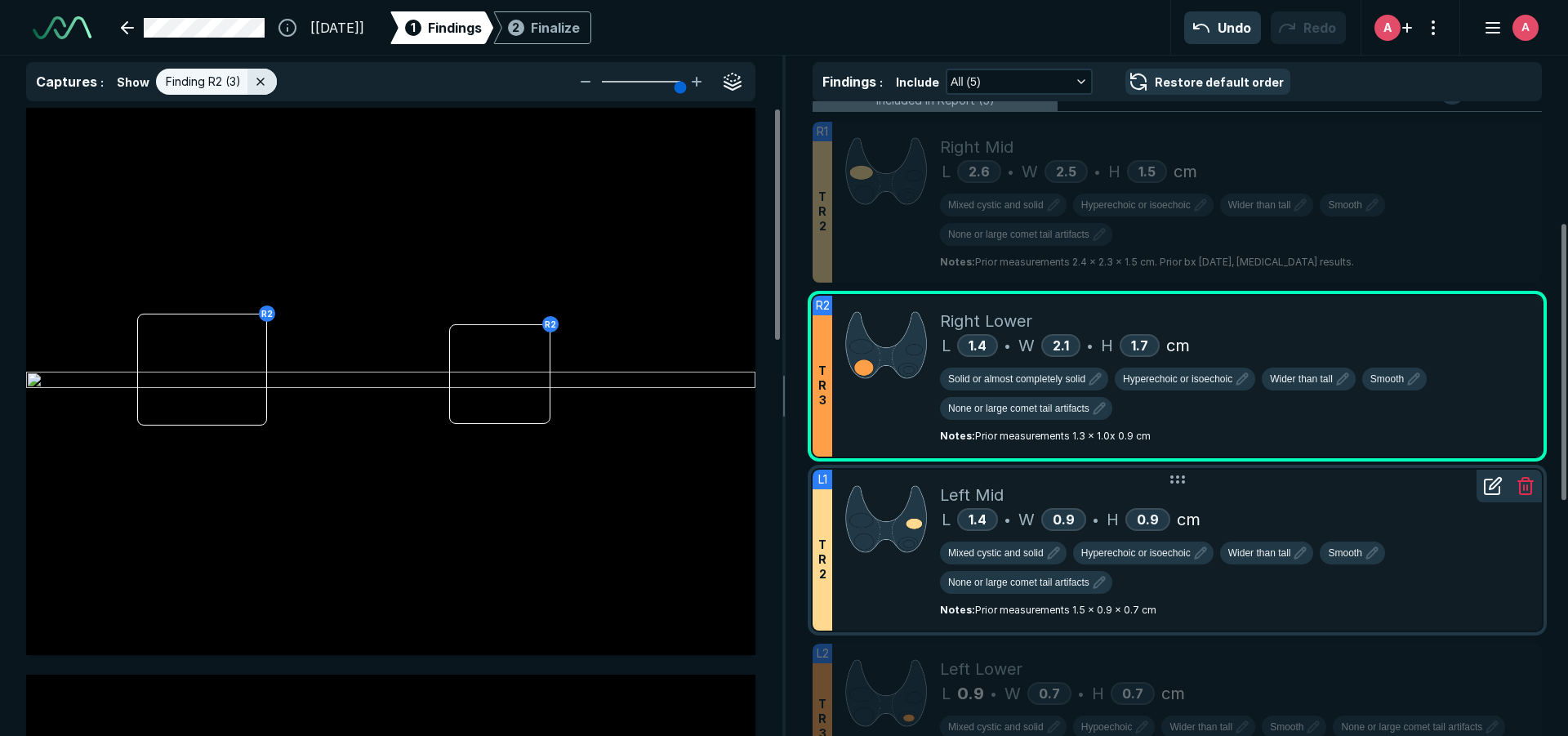
scroll to position [409, 0]
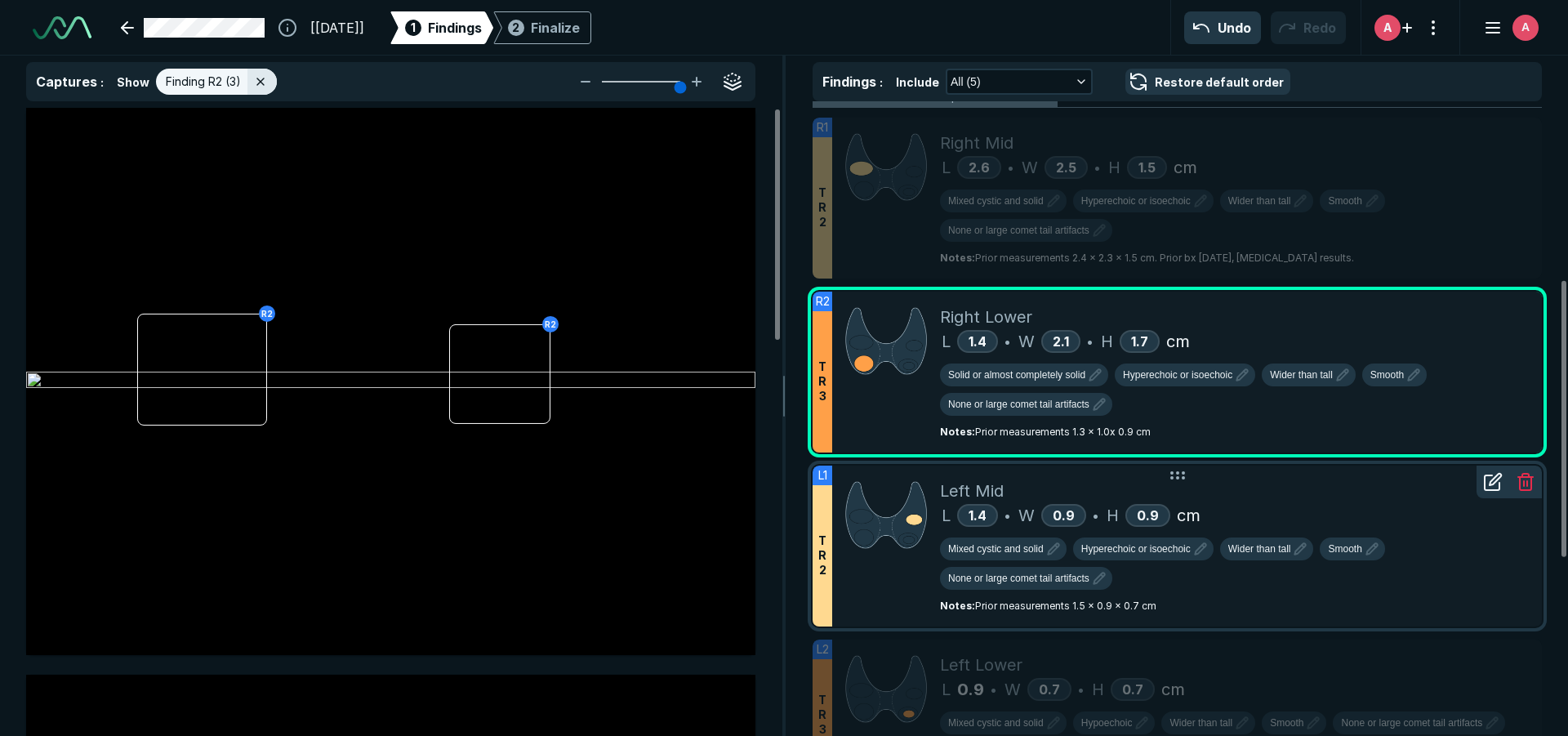
click at [1254, 507] on div "L 1.4 • W 0.9 • H 0.9 cm" at bounding box center [1234, 515] width 589 height 24
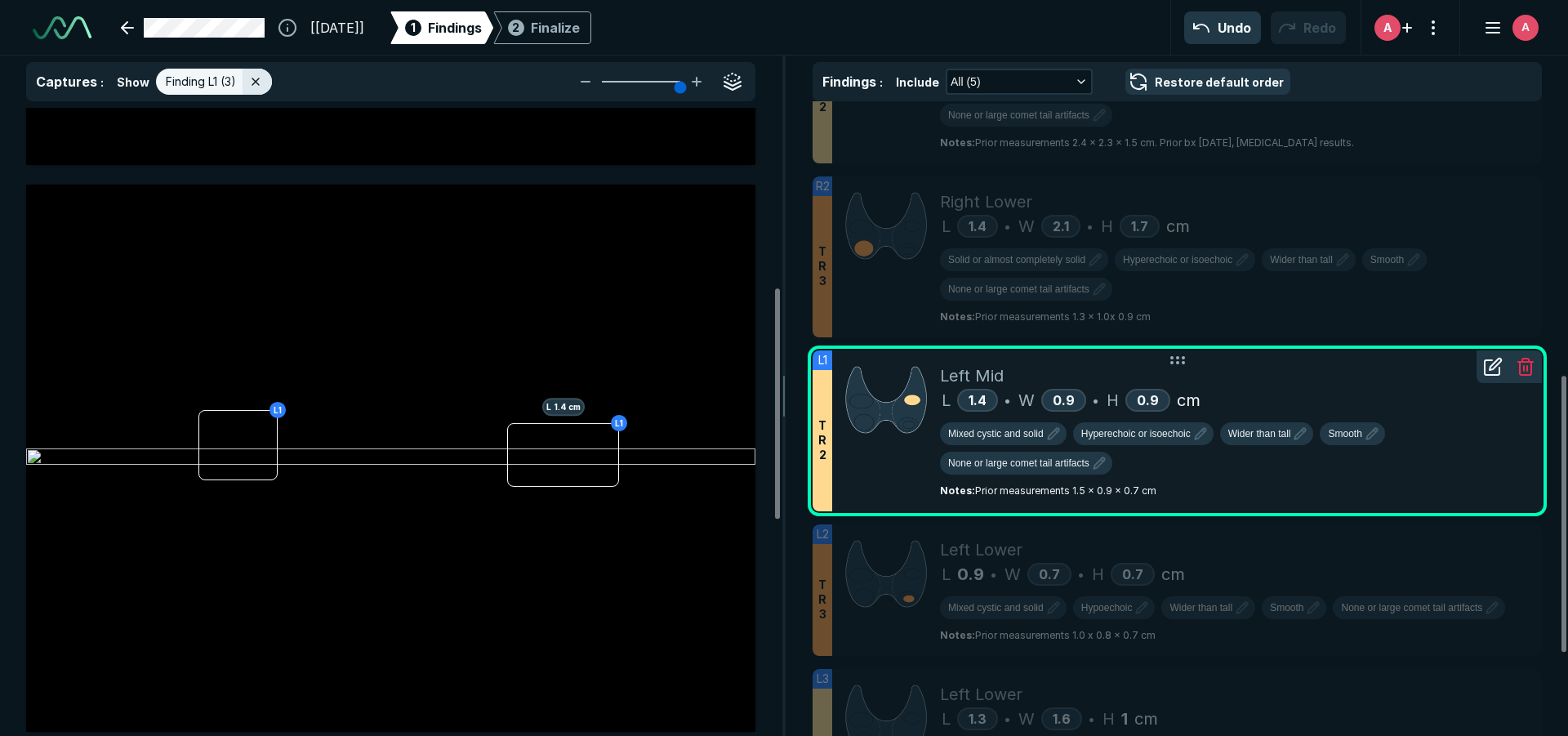
scroll to position [654, 0]
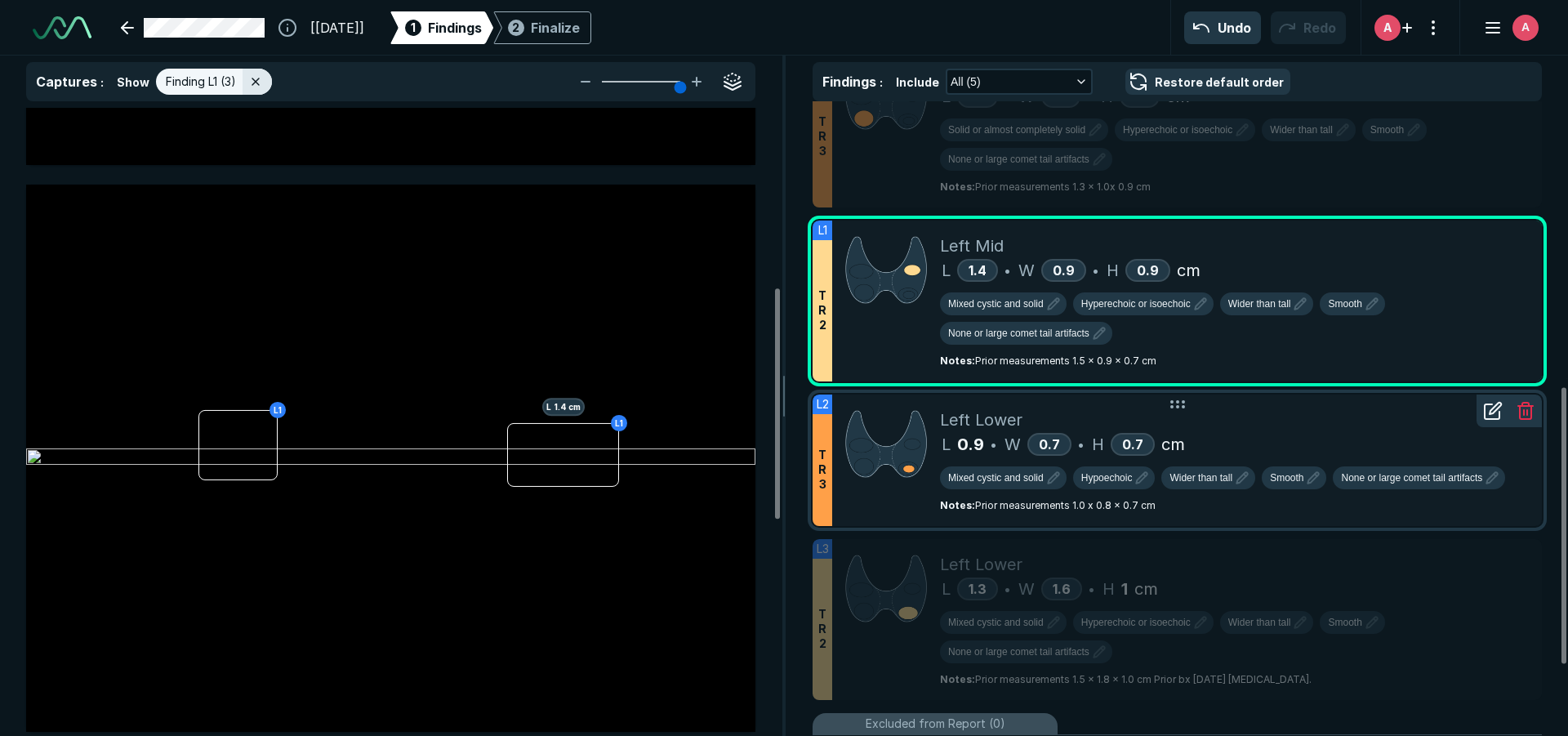
click at [1281, 453] on div "L 0.9 • W 0.7 • H 0.7 cm" at bounding box center [1234, 444] width 589 height 24
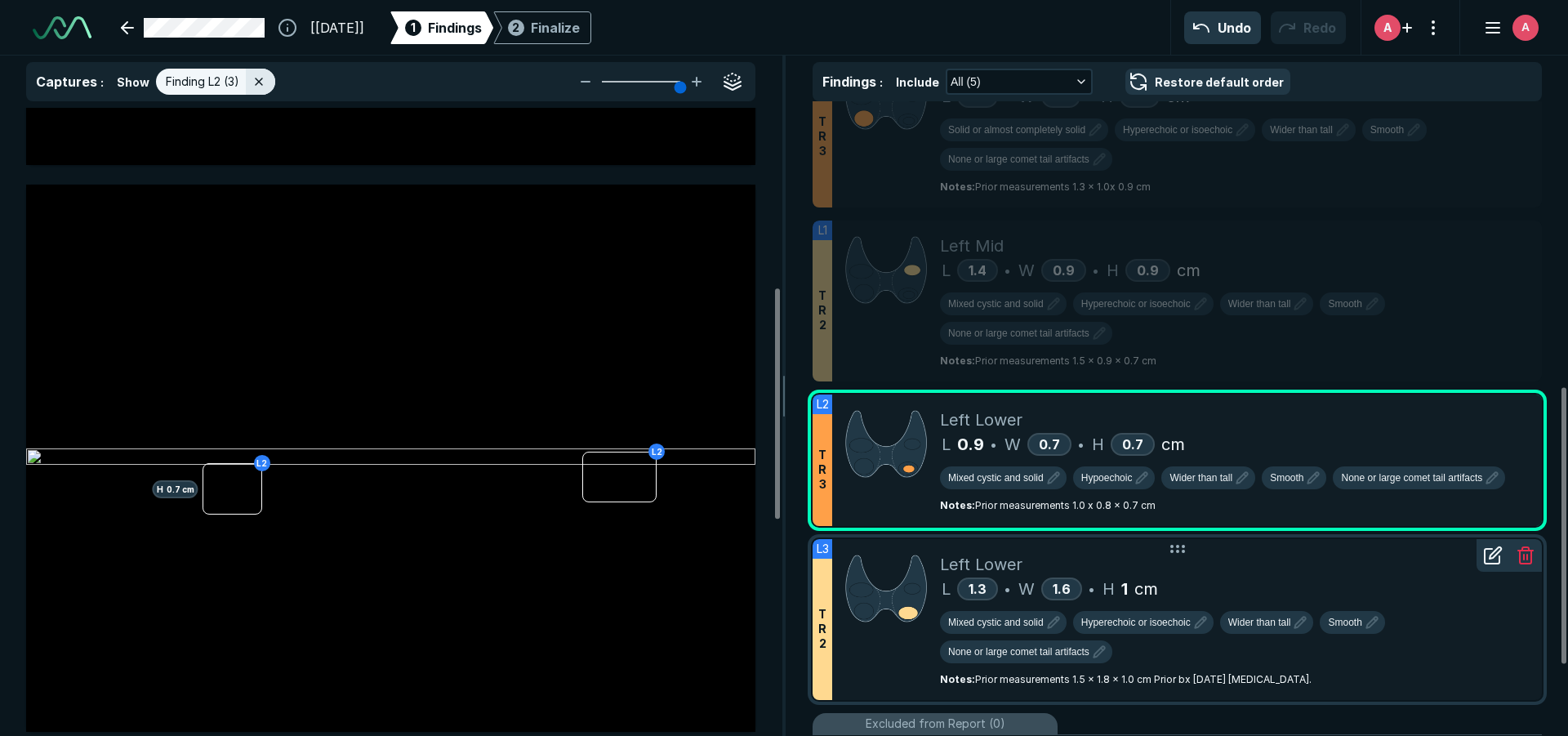
click at [1279, 562] on div "Left Lower" at bounding box center [1234, 564] width 589 height 24
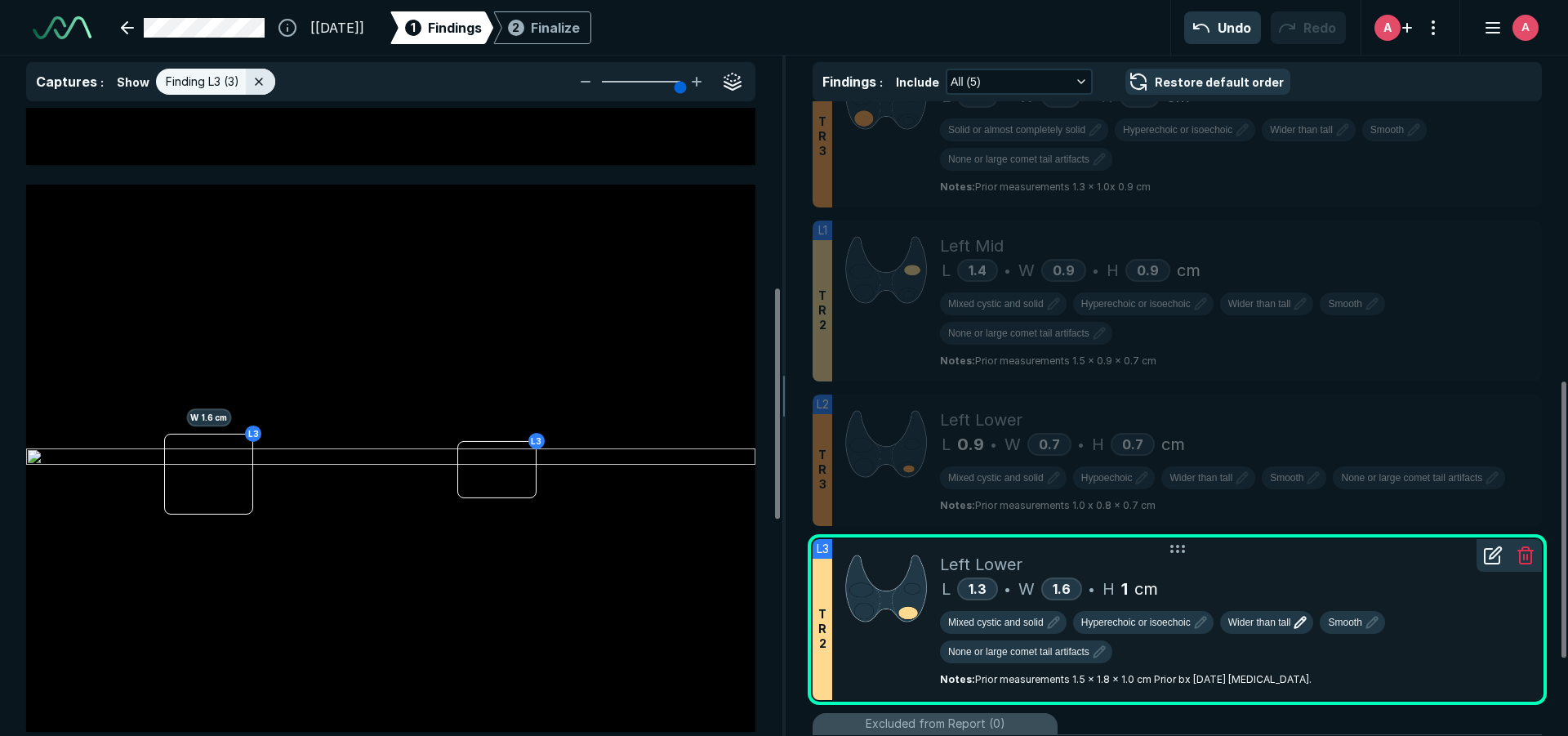
scroll to position [0, 0]
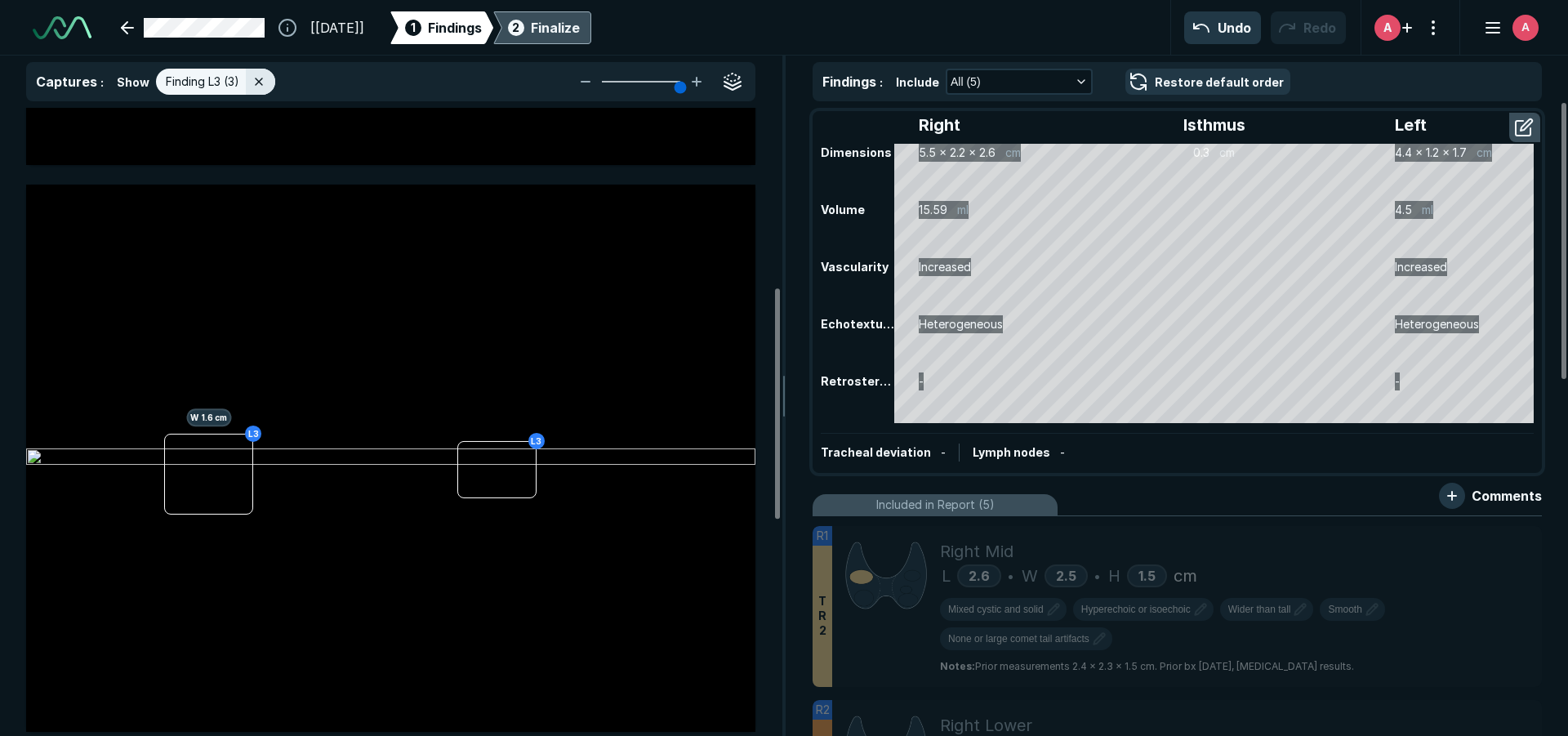
click at [579, 34] on div "Finalize" at bounding box center [555, 27] width 49 height 19
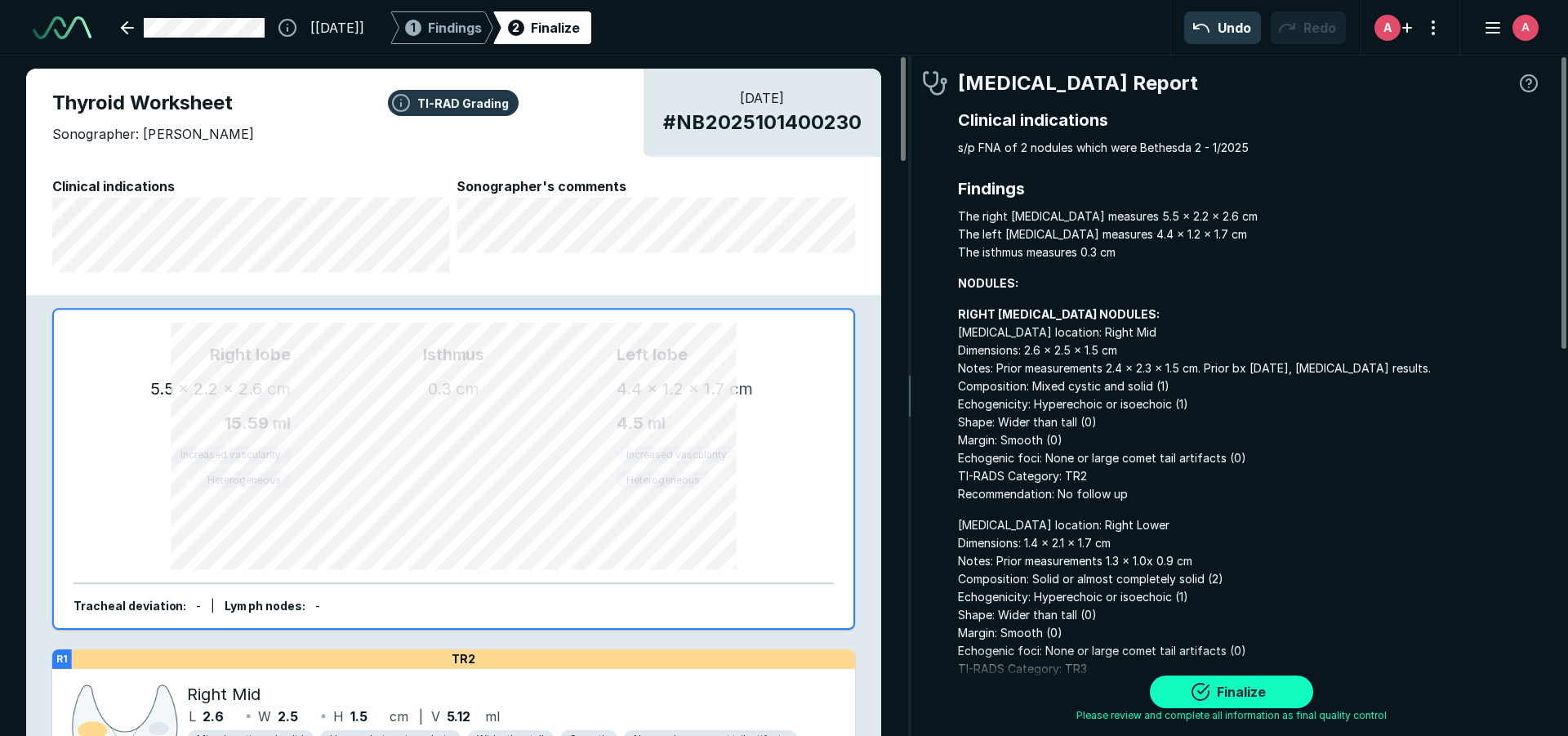
click at [1266, 696] on button "Finalize" at bounding box center [1231, 691] width 163 height 33
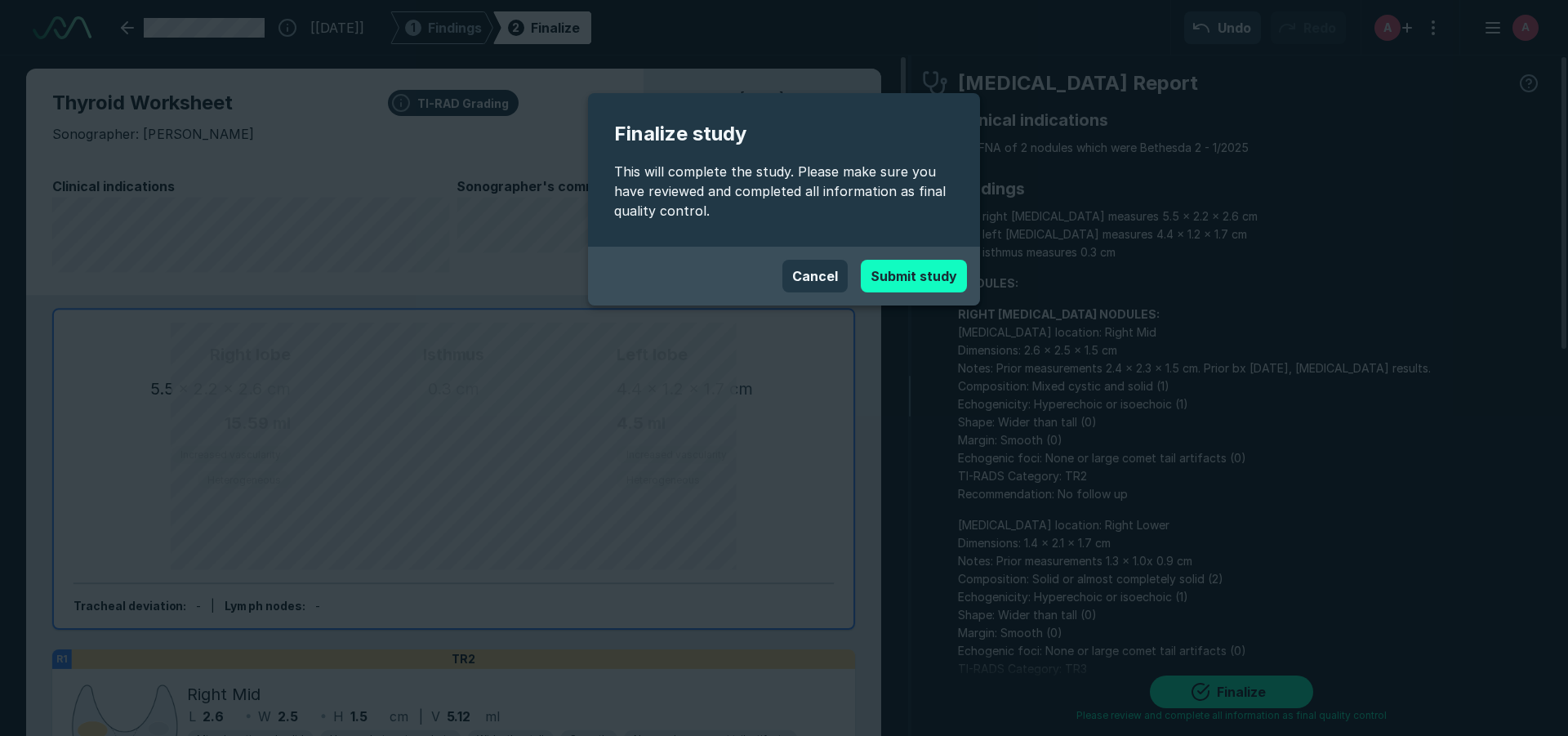
click at [884, 278] on button "Submit study" at bounding box center [914, 276] width 106 height 33
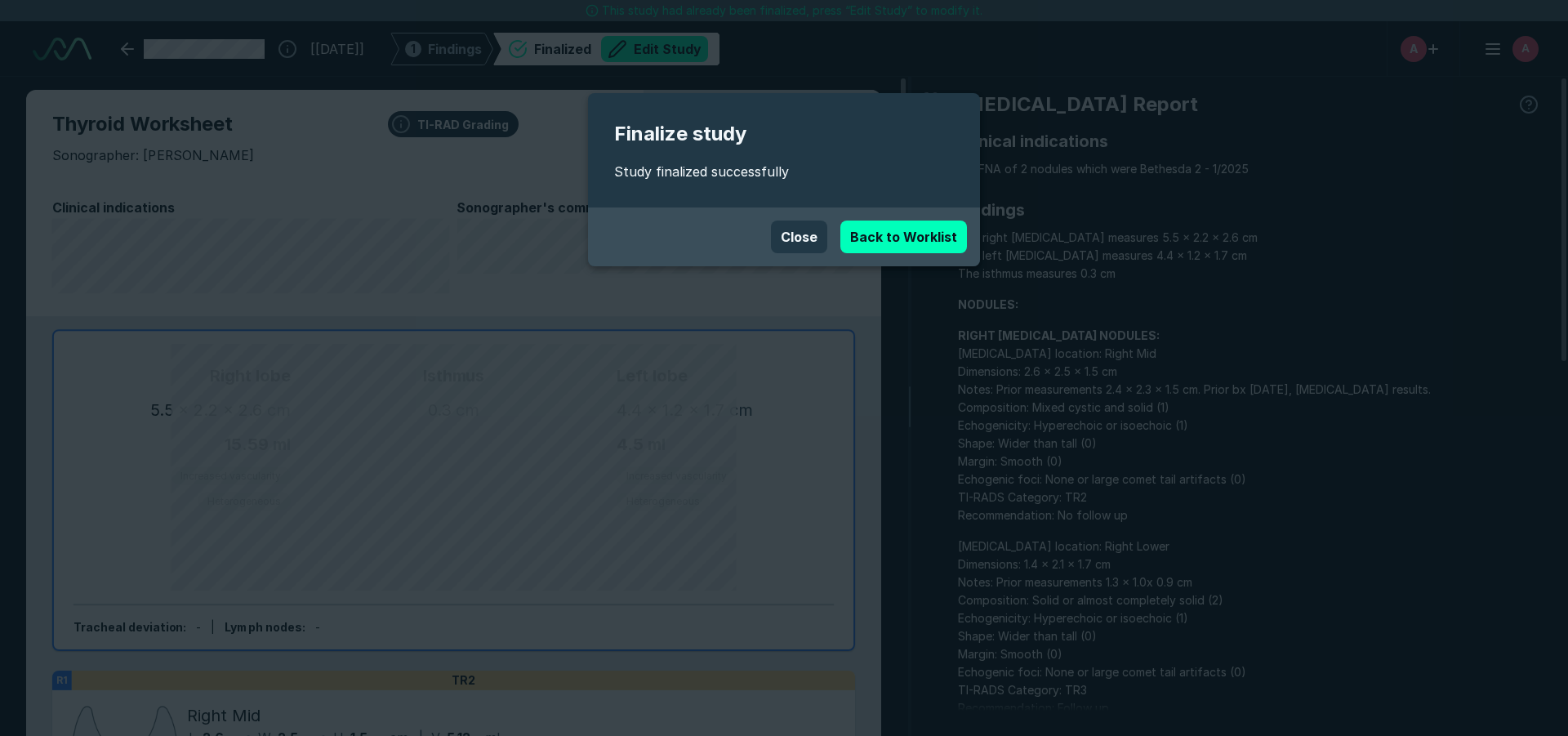
scroll to position [5031, 9152]
click at [904, 241] on link "Back to Worklist" at bounding box center [903, 236] width 127 height 33
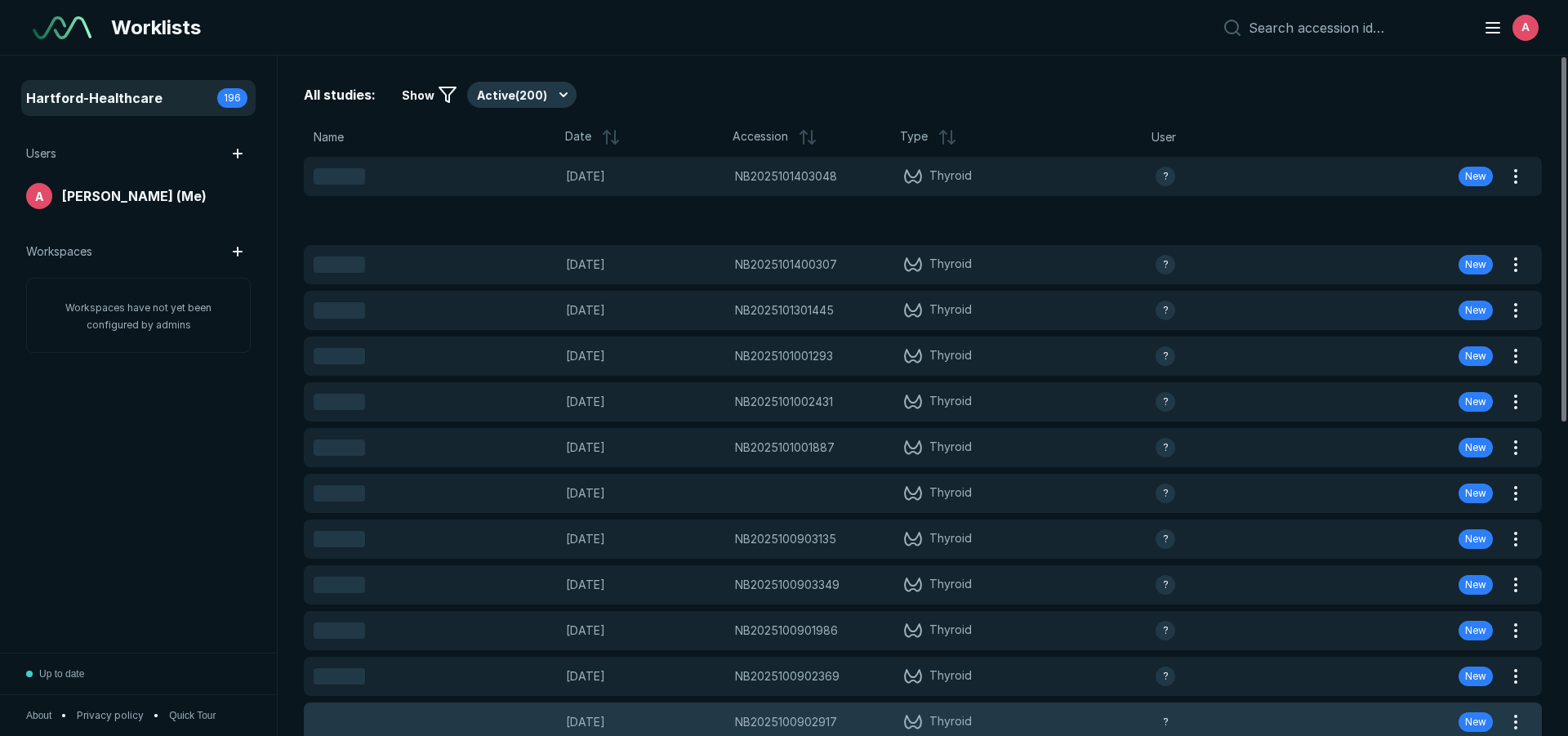
scroll to position [4865, 7642]
